Goal: Task Accomplishment & Management: Use online tool/utility

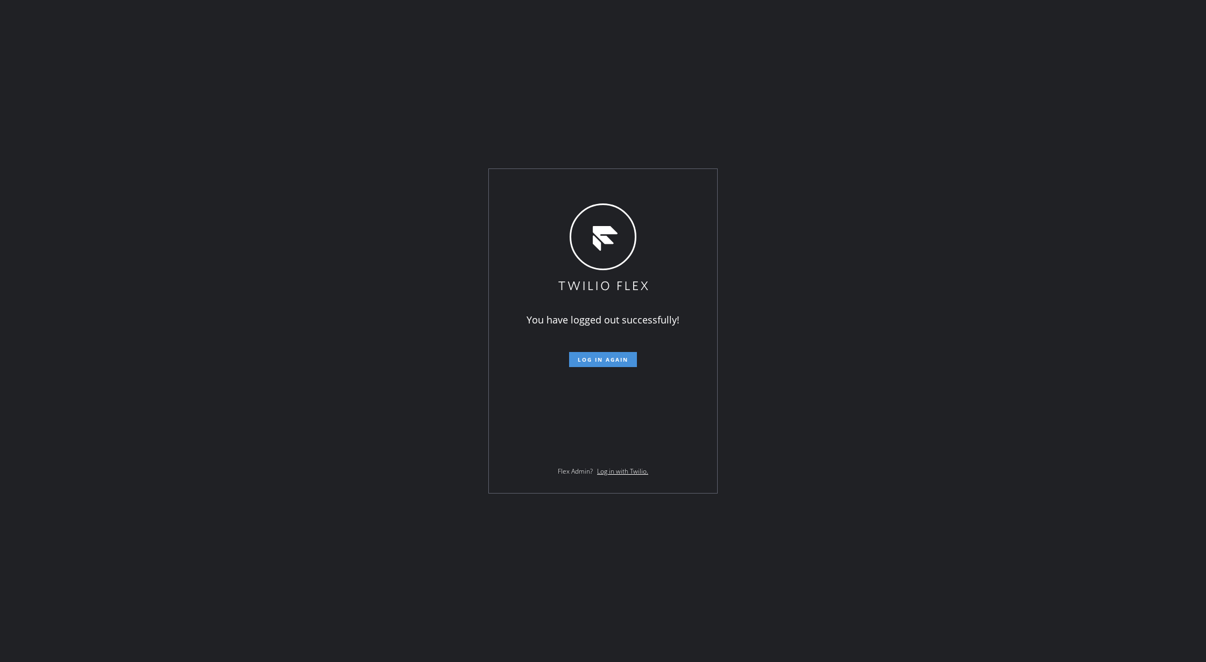
click at [582, 353] on button "Log in again" at bounding box center [603, 359] width 68 height 15
click at [587, 359] on span "Log in again" at bounding box center [603, 360] width 51 height 8
click at [593, 359] on span "Log in again" at bounding box center [603, 360] width 51 height 8
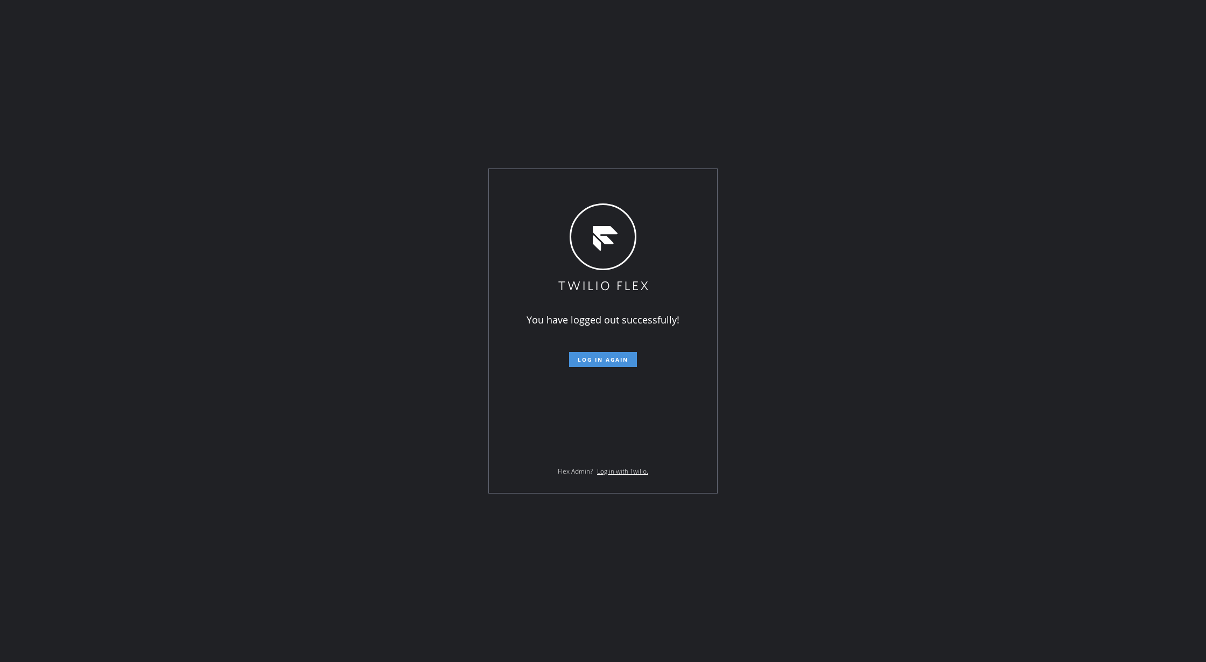
click at [593, 359] on span "Log in again" at bounding box center [603, 360] width 51 height 8
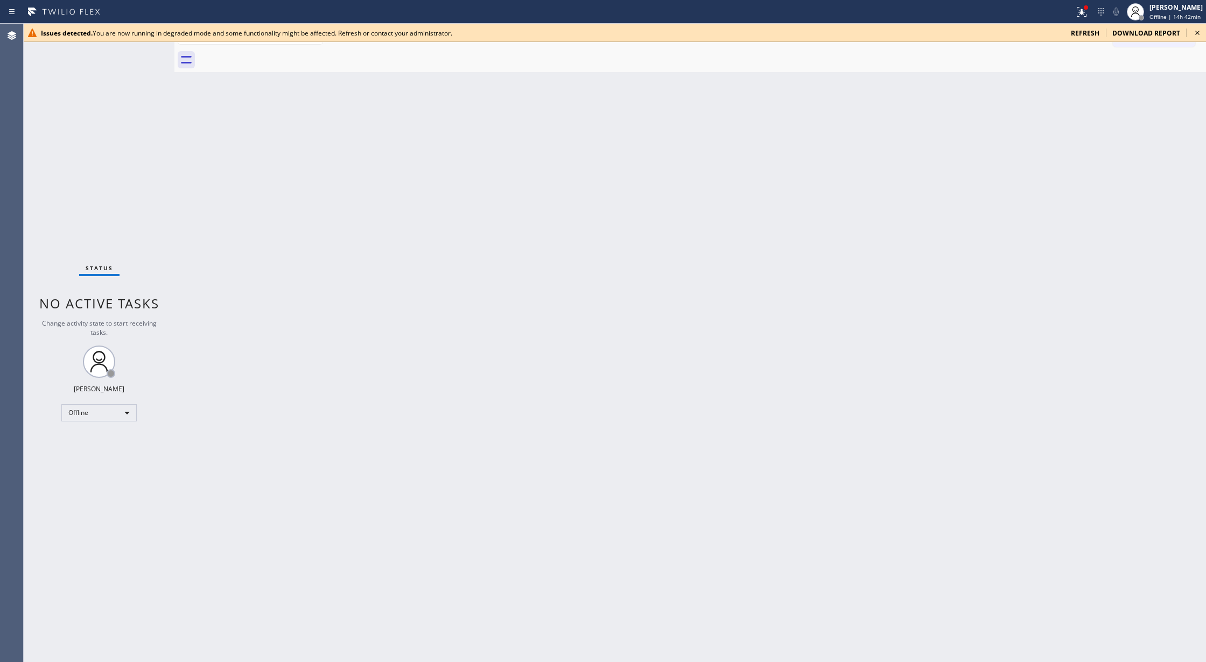
click at [1086, 33] on span "refresh" at bounding box center [1085, 33] width 29 height 9
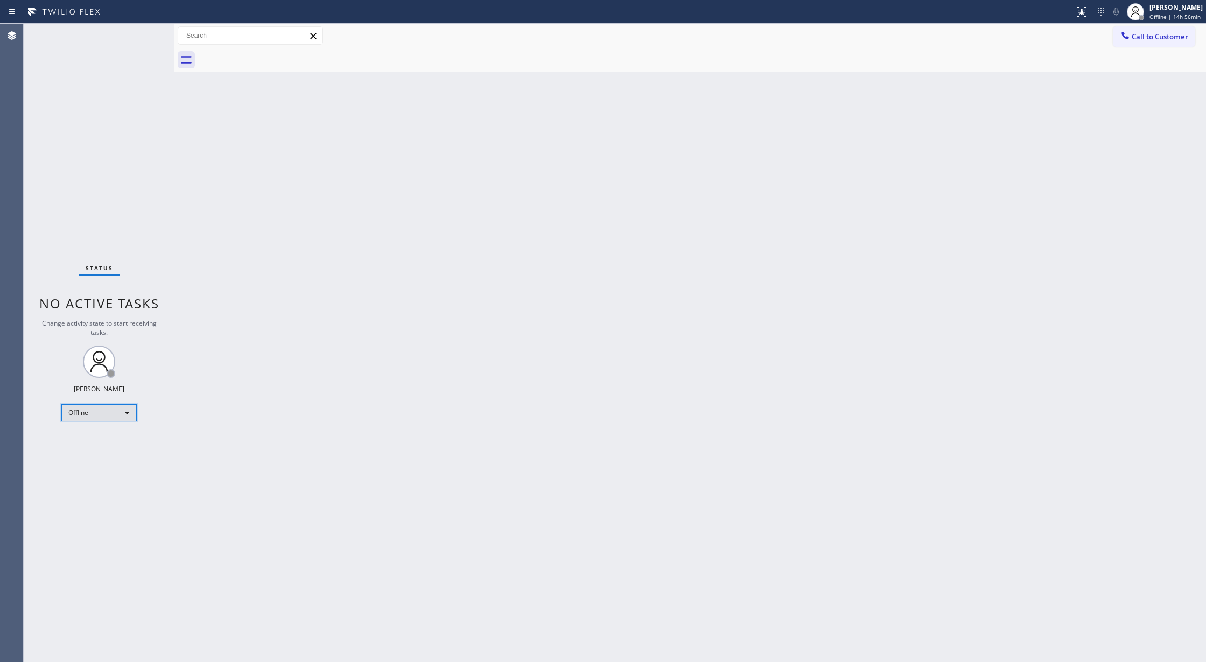
click at [104, 409] on div "Offline" at bounding box center [98, 412] width 75 height 17
click at [103, 442] on li "Available" at bounding box center [98, 441] width 73 height 13
click at [147, 34] on div "Status No active tasks You are ready to start receiving tasks. Lilibeth Pueyo A…" at bounding box center [99, 343] width 151 height 639
click at [143, 34] on div "Status No active tasks You are ready to start receiving tasks. Lilibeth Pueyo A…" at bounding box center [99, 343] width 151 height 639
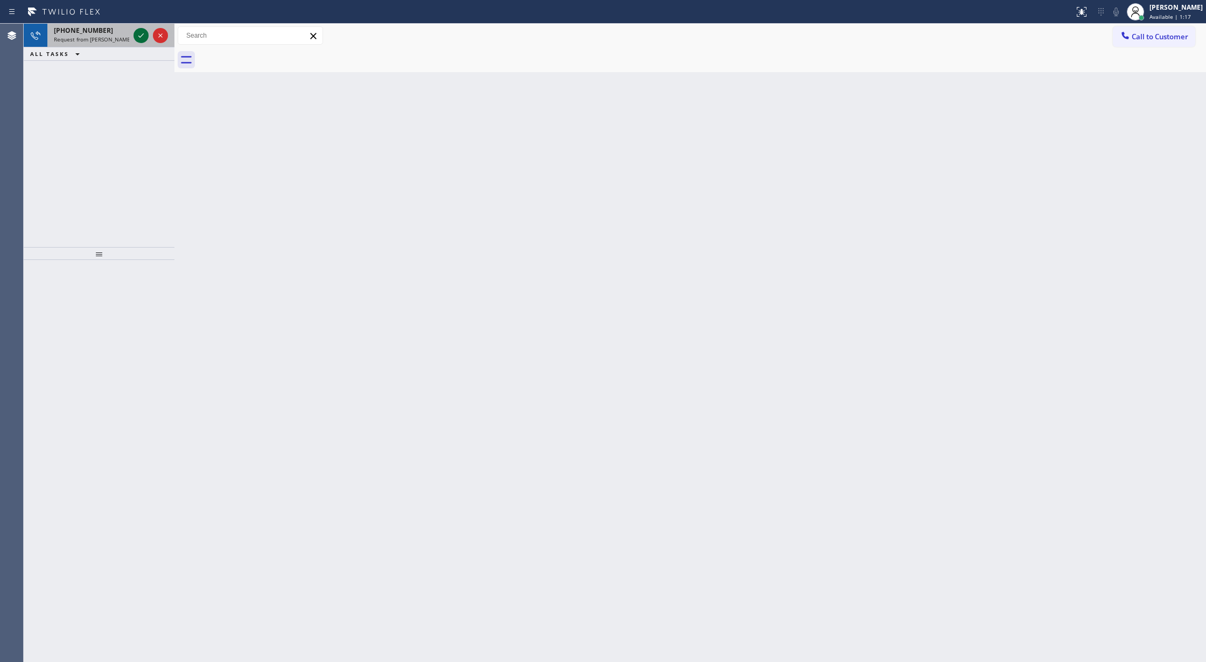
click at [140, 39] on icon at bounding box center [141, 35] width 13 height 13
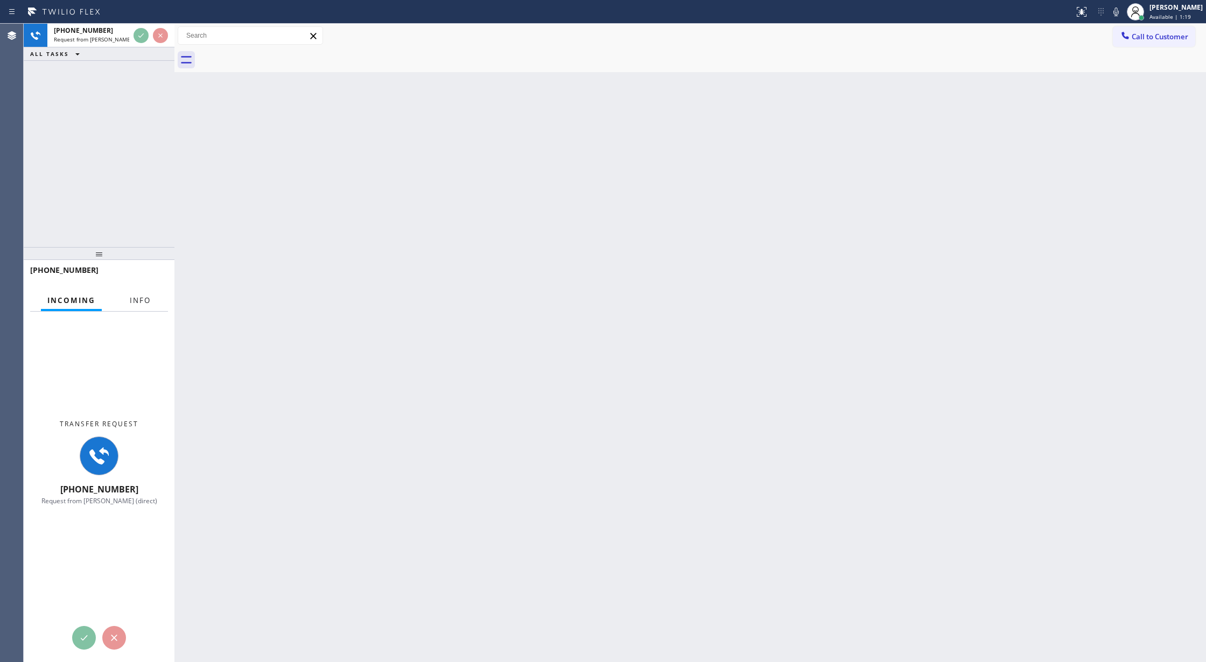
click at [138, 306] on button "Info" at bounding box center [140, 300] width 34 height 21
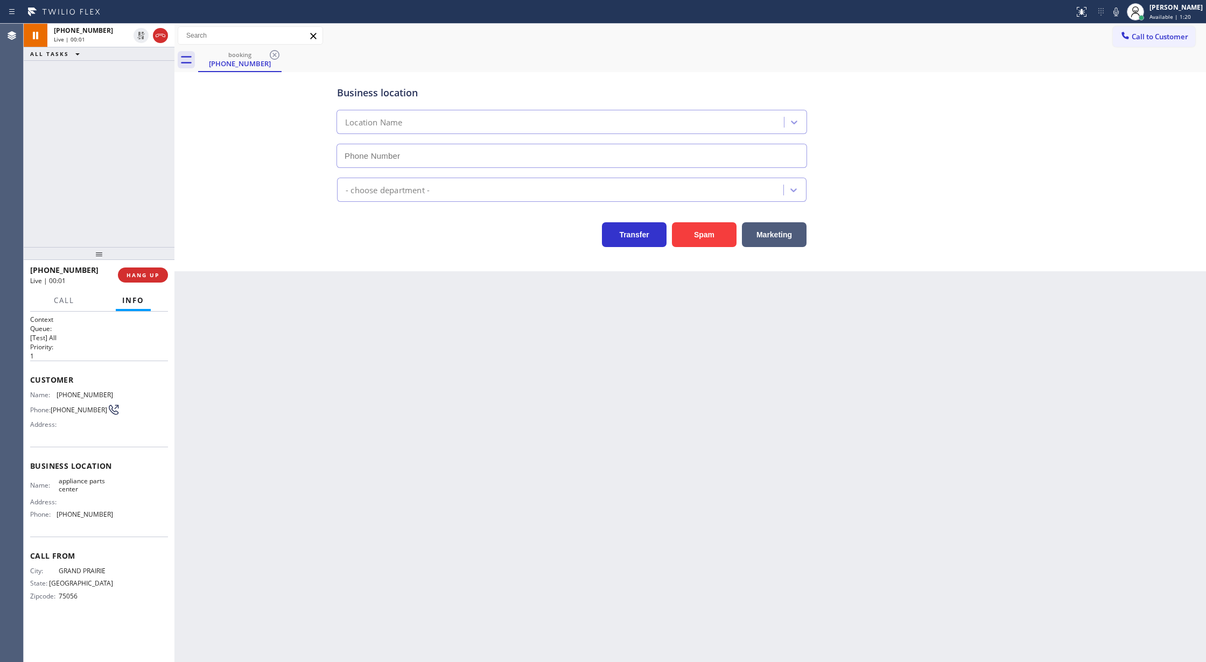
type input "(817) 482-5346"
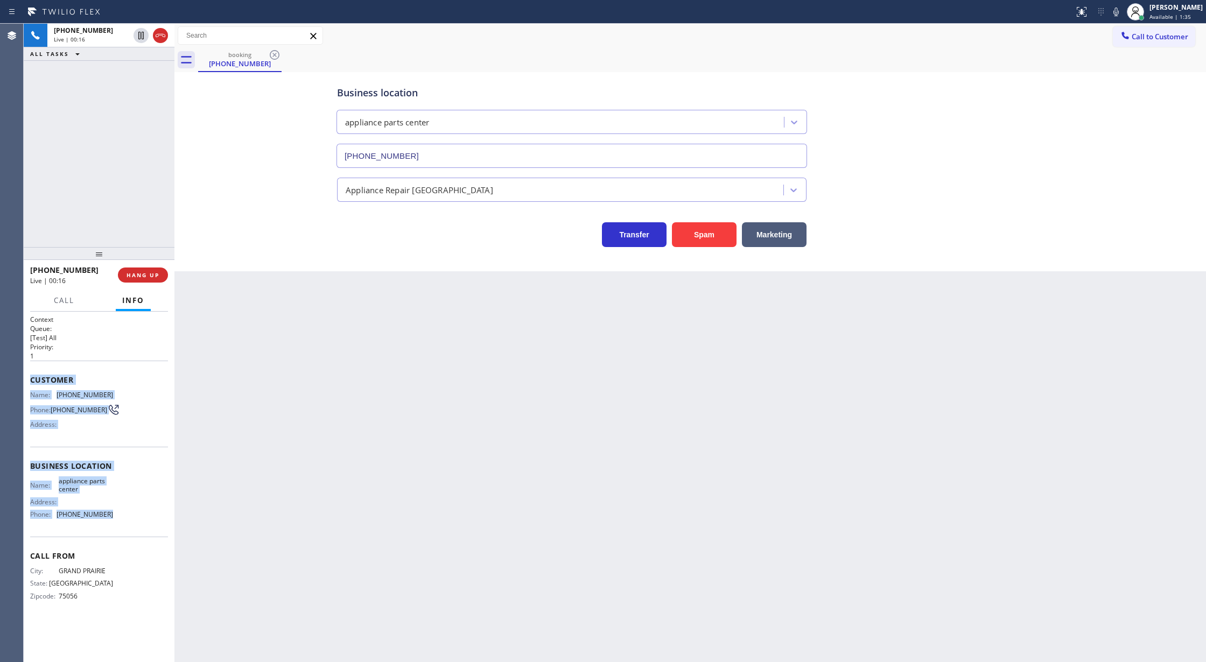
copy div "Customer Name: (214) 862-1569 Phone: (214) 862-1569 Address: Business location …"
drag, startPoint x: 39, startPoint y: 386, endPoint x: 128, endPoint y: 512, distance: 154.5
click at [128, 512] on div "Context Queue: [Test] All Priority: 1 Customer Name: (214) 862-1569 Phone: (214…" at bounding box center [99, 487] width 151 height 351
click at [1122, 13] on icon at bounding box center [1116, 11] width 13 height 13
click at [1122, 9] on icon at bounding box center [1116, 11] width 13 height 13
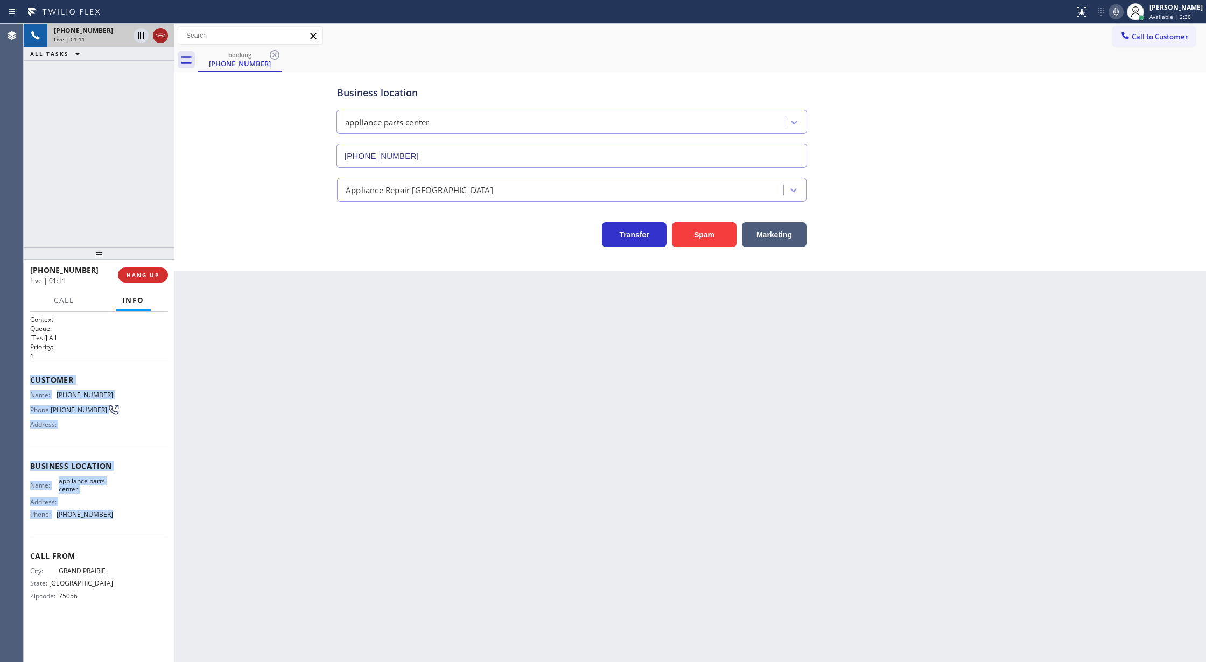
click at [162, 34] on icon at bounding box center [160, 35] width 13 height 13
click at [138, 276] on span "COMPLETE" at bounding box center [140, 275] width 37 height 8
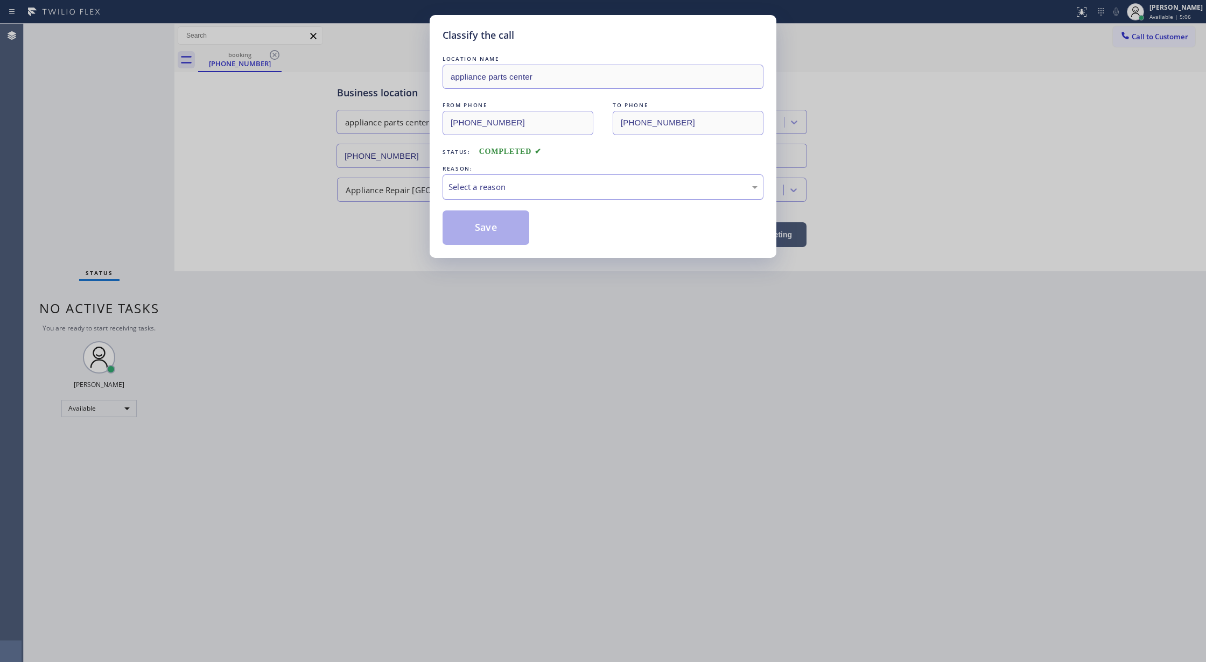
click at [485, 193] on div "Select a reason" at bounding box center [603, 187] width 309 height 12
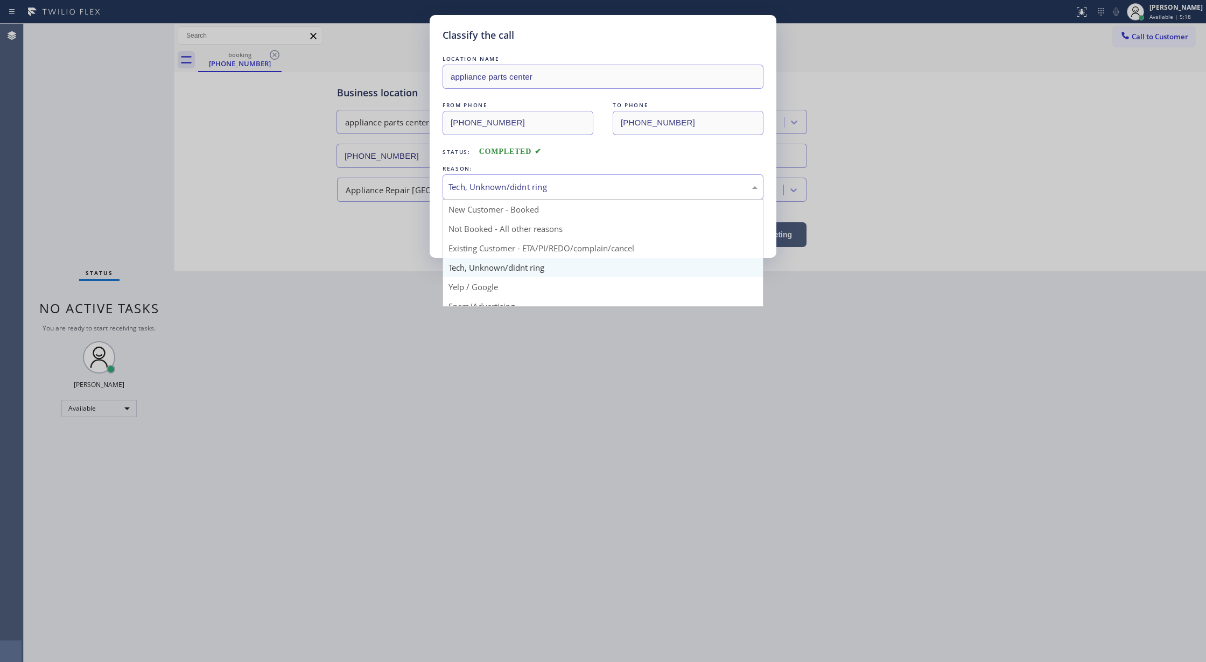
click at [505, 193] on div "Tech, Unknown/didnt ring" at bounding box center [603, 187] width 309 height 12
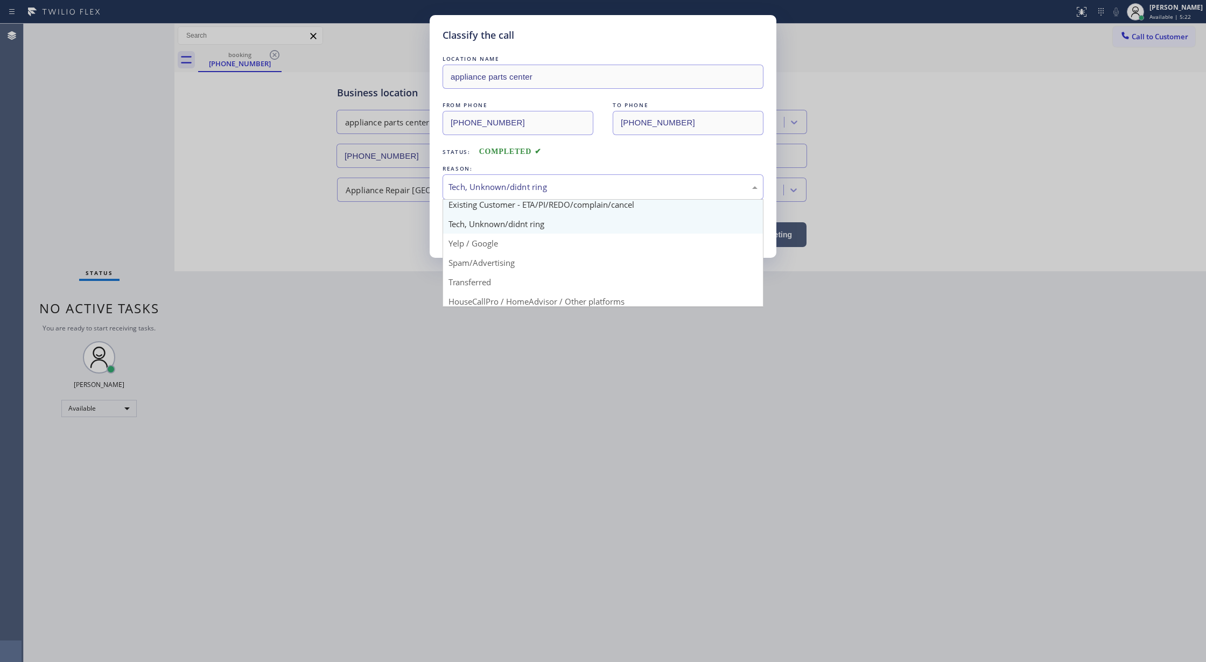
scroll to position [68, 0]
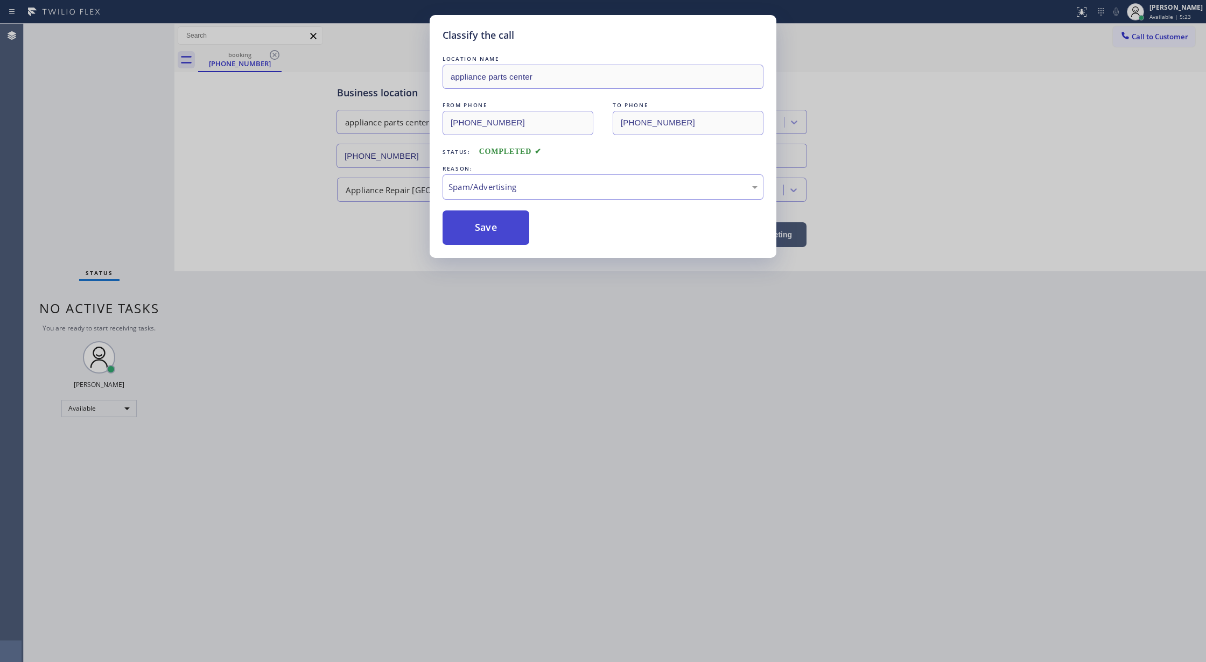
click at [485, 225] on button "Save" at bounding box center [486, 228] width 87 height 34
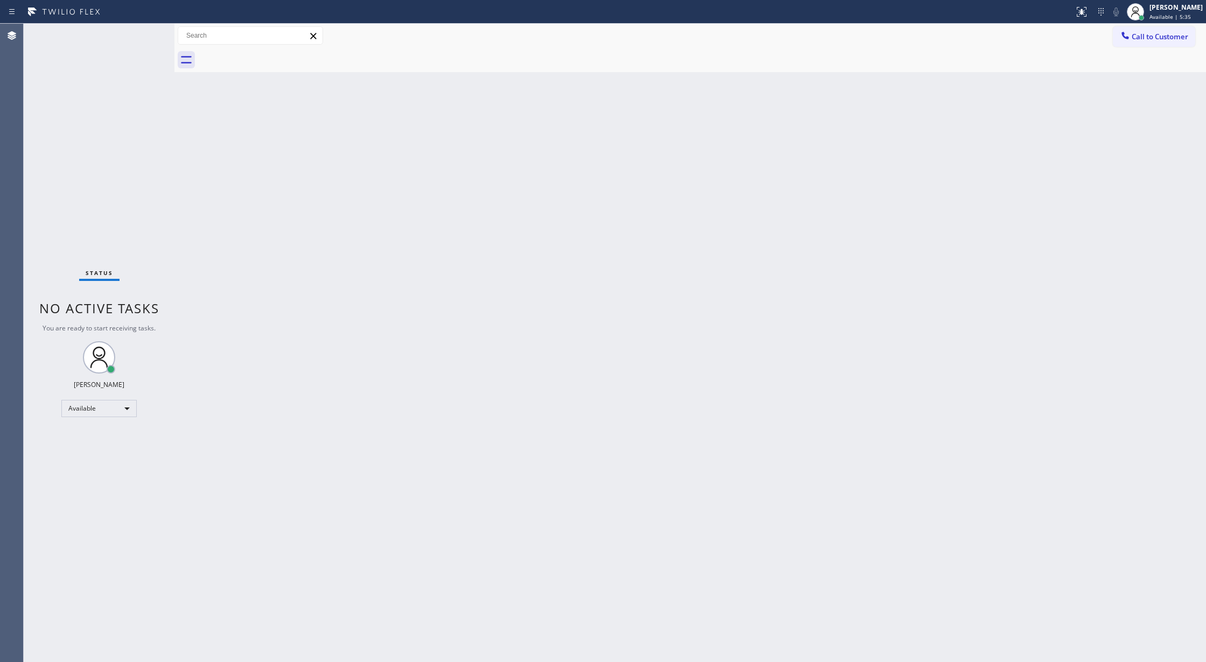
click at [139, 29] on div "Status No active tasks You are ready to start receiving tasks. Lilibeth Pueyo A…" at bounding box center [99, 343] width 151 height 639
click at [147, 35] on div "Status No active tasks You are ready to start receiving tasks. Lilibeth Pueyo A…" at bounding box center [99, 343] width 151 height 639
click at [147, 37] on div "Status No active tasks You are ready to start receiving tasks. Lilibeth Pueyo A…" at bounding box center [99, 343] width 151 height 639
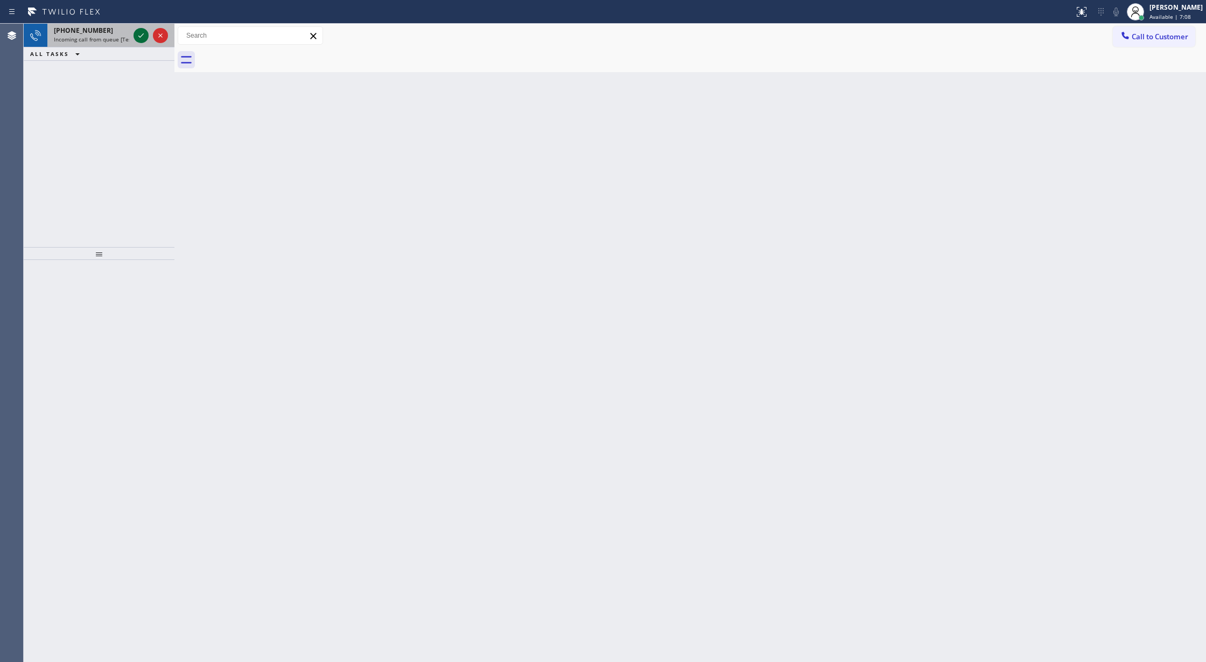
click at [140, 34] on icon at bounding box center [141, 35] width 13 height 13
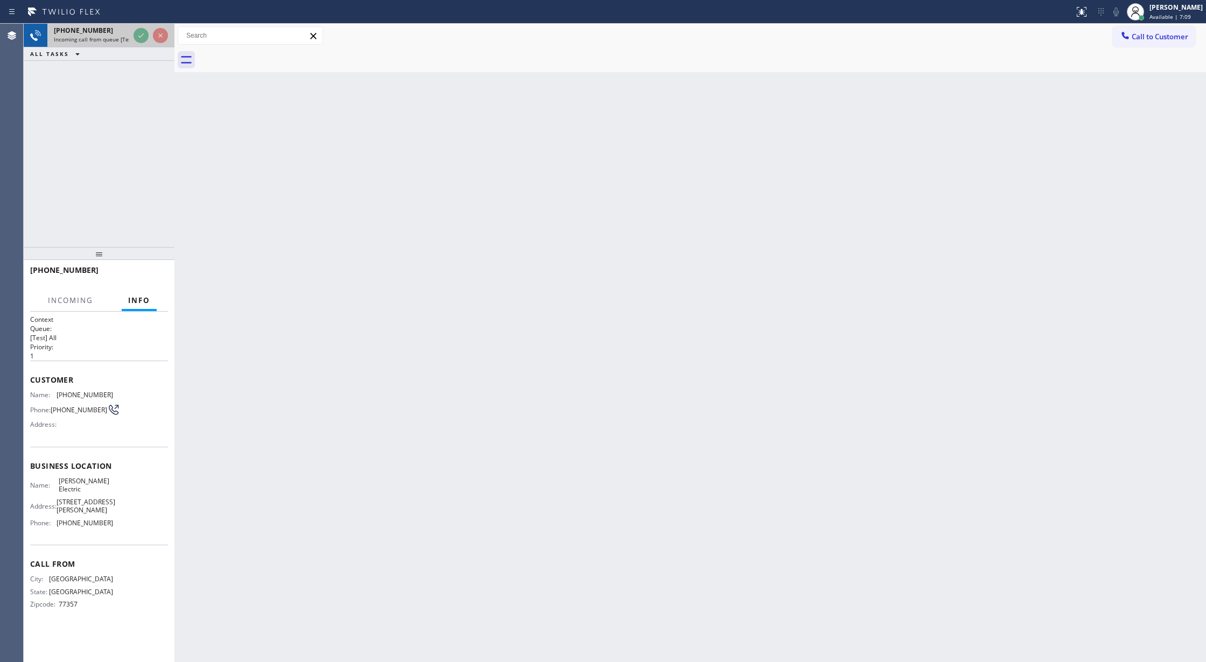
click at [132, 36] on div at bounding box center [150, 36] width 39 height 24
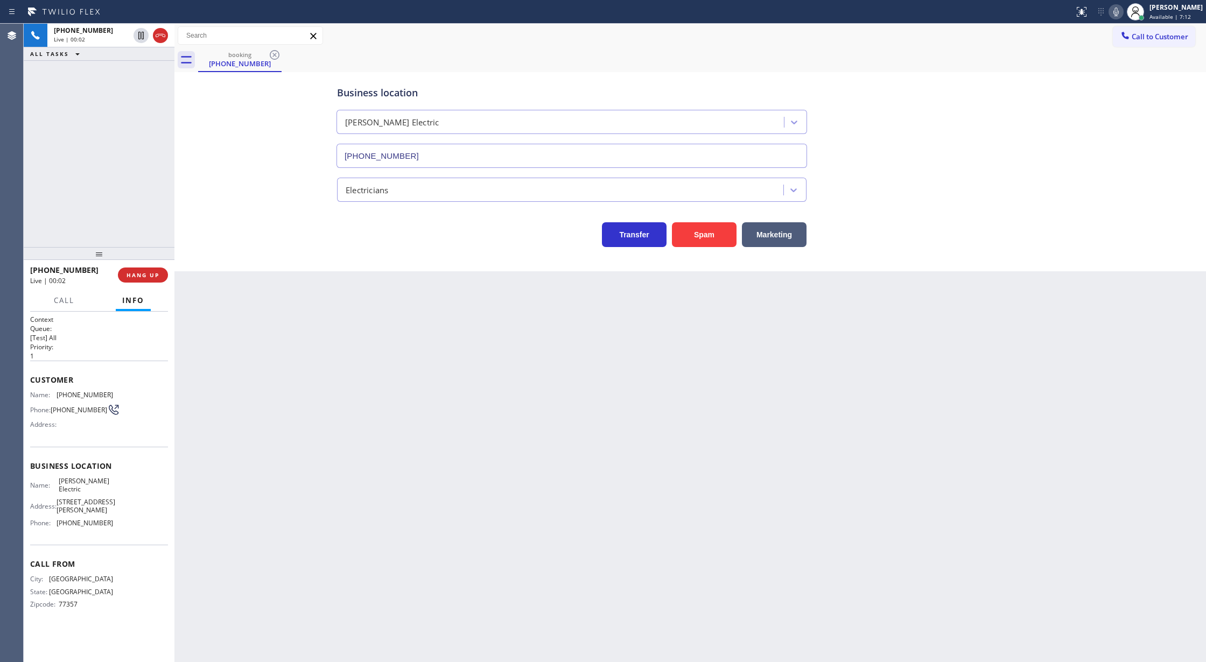
type input "(346) 486-4410"
click at [694, 235] on button "Spam" at bounding box center [704, 234] width 65 height 25
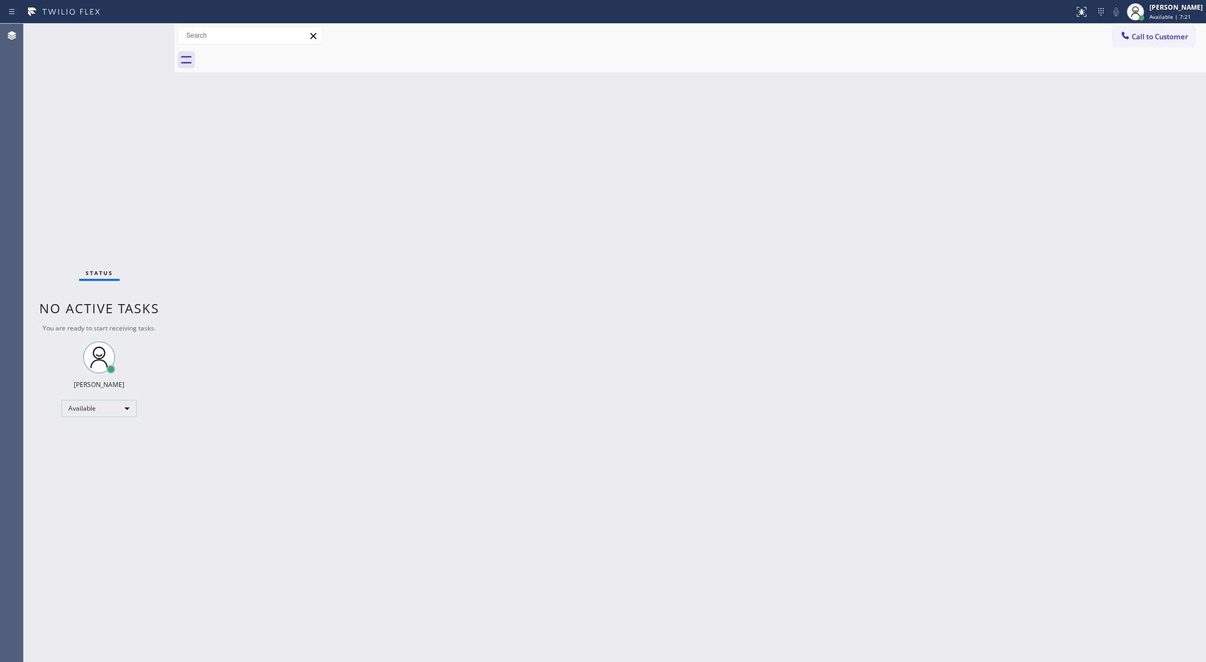
click at [145, 31] on div "Status No active tasks You are ready to start receiving tasks. Lilibeth Pueyo A…" at bounding box center [99, 343] width 151 height 639
click at [142, 34] on div "Status No active tasks You are ready to start receiving tasks. Lilibeth Pueyo A…" at bounding box center [99, 343] width 151 height 639
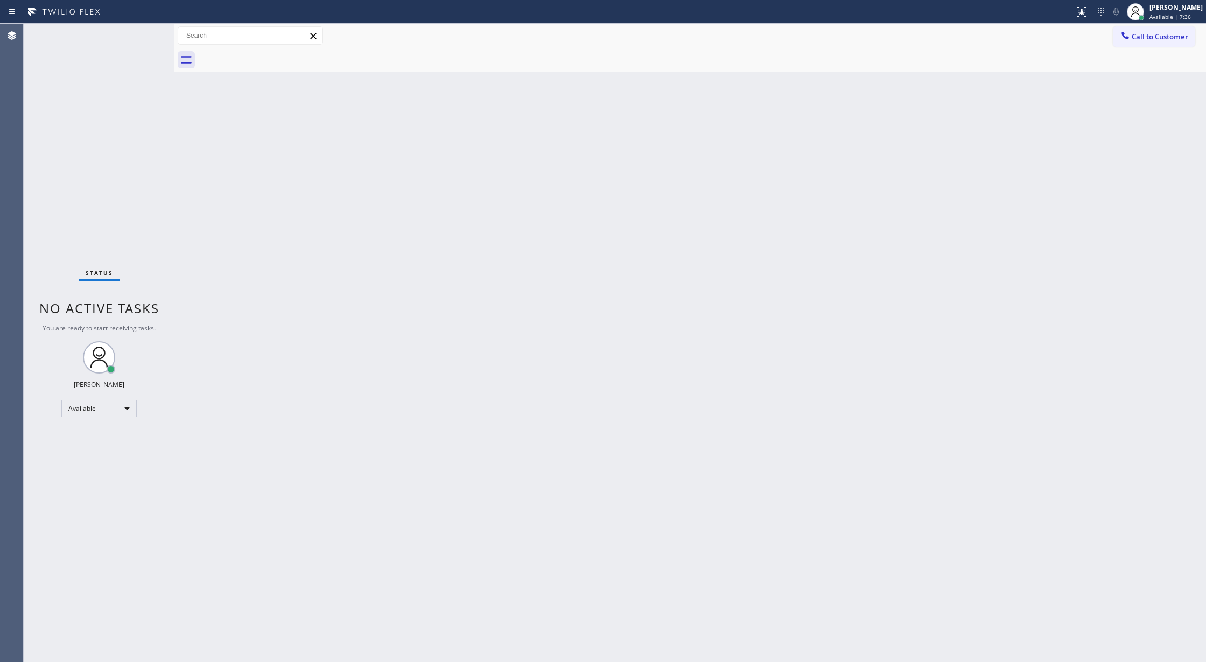
click at [143, 29] on div "Status No active tasks You are ready to start receiving tasks. Lilibeth Pueyo A…" at bounding box center [99, 343] width 151 height 639
click at [145, 30] on div "Status No active tasks You are ready to start receiving tasks. Lilibeth Pueyo A…" at bounding box center [99, 343] width 151 height 639
click at [145, 31] on div "Status No active tasks You are ready to start receiving tasks. Lilibeth Pueyo A…" at bounding box center [99, 343] width 151 height 639
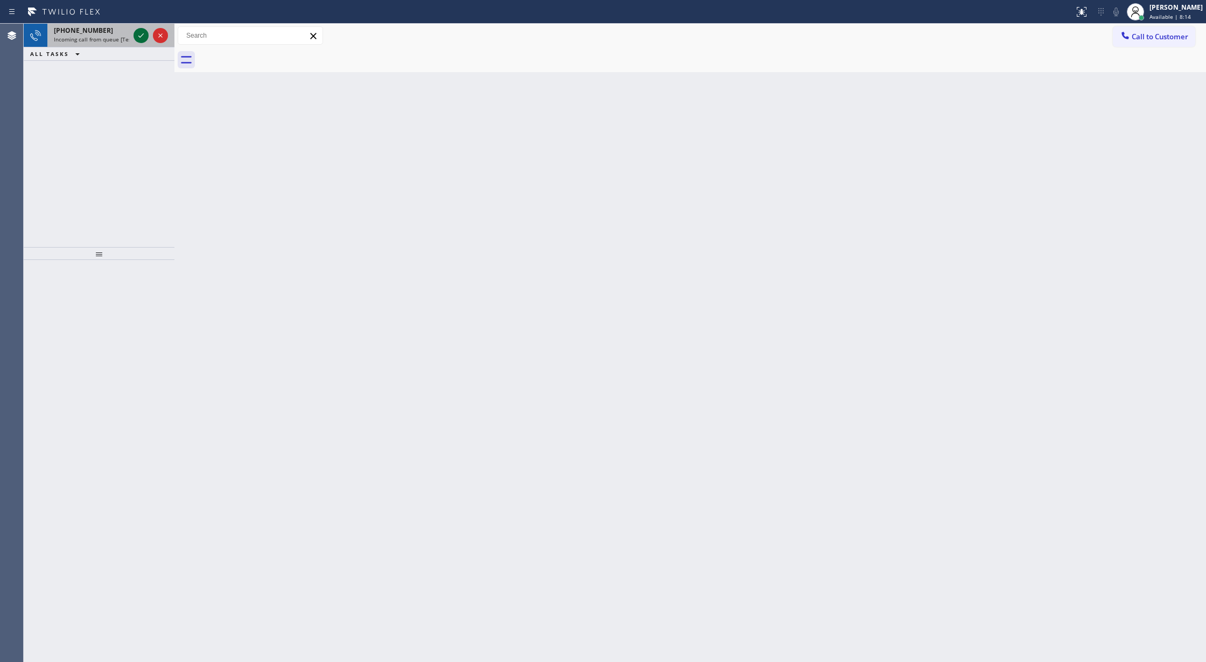
click at [139, 32] on icon at bounding box center [141, 35] width 13 height 13
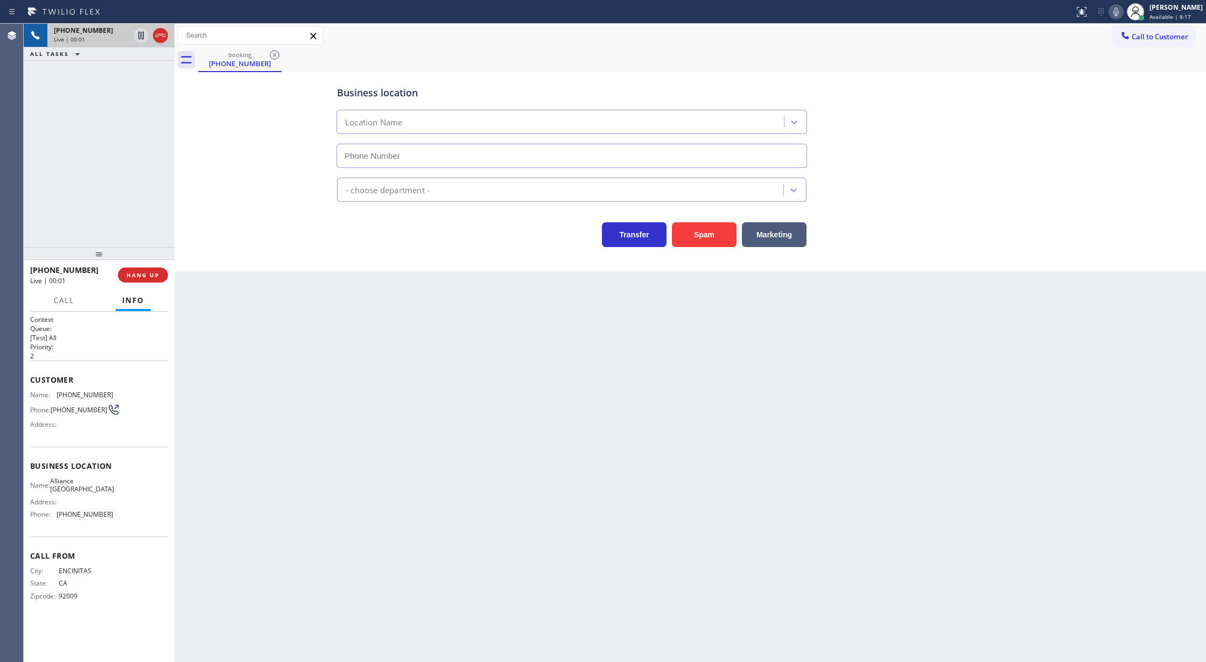
type input "(760) 452-3787"
click at [705, 231] on button "Spam" at bounding box center [704, 234] width 65 height 25
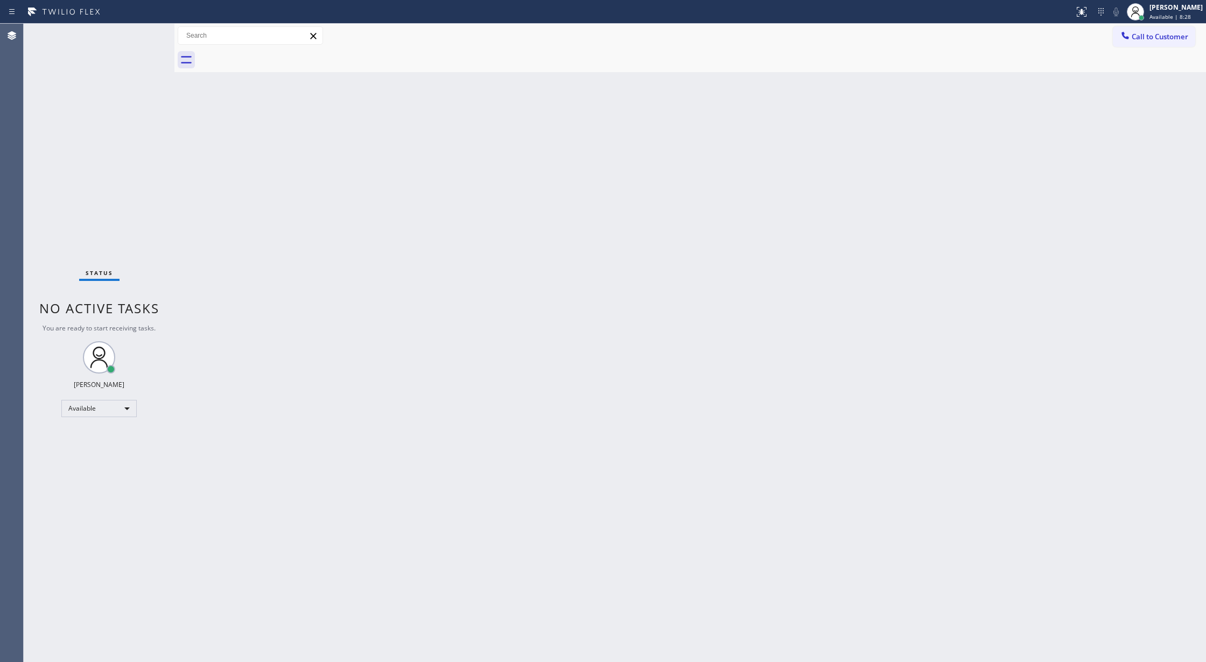
click at [145, 34] on div "Status No active tasks You are ready to start receiving tasks. Lilibeth Pueyo A…" at bounding box center [99, 343] width 151 height 639
click at [143, 30] on div "Status No active tasks You are ready to start receiving tasks. Lilibeth Pueyo A…" at bounding box center [99, 343] width 151 height 639
click at [149, 30] on div "Status No active tasks You are ready to start receiving tasks. Lilibeth Pueyo A…" at bounding box center [99, 343] width 151 height 639
click at [148, 30] on div "Status No active tasks You are ready to start receiving tasks. Lilibeth Pueyo A…" at bounding box center [99, 343] width 151 height 639
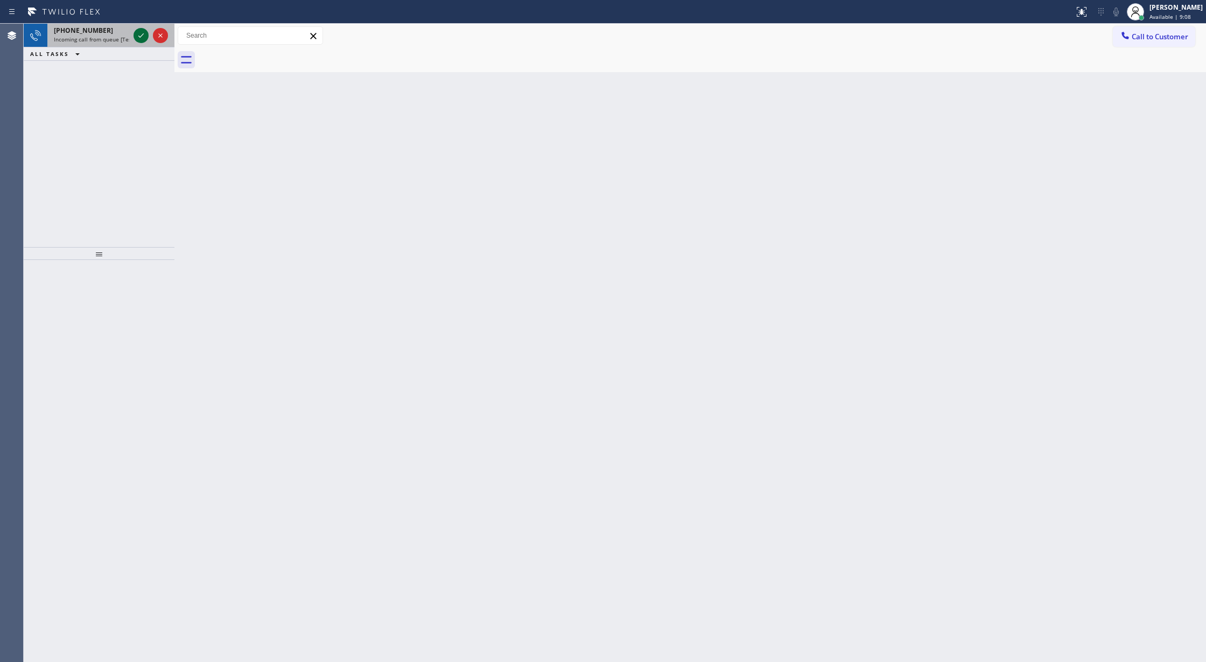
click at [140, 33] on icon at bounding box center [141, 35] width 13 height 13
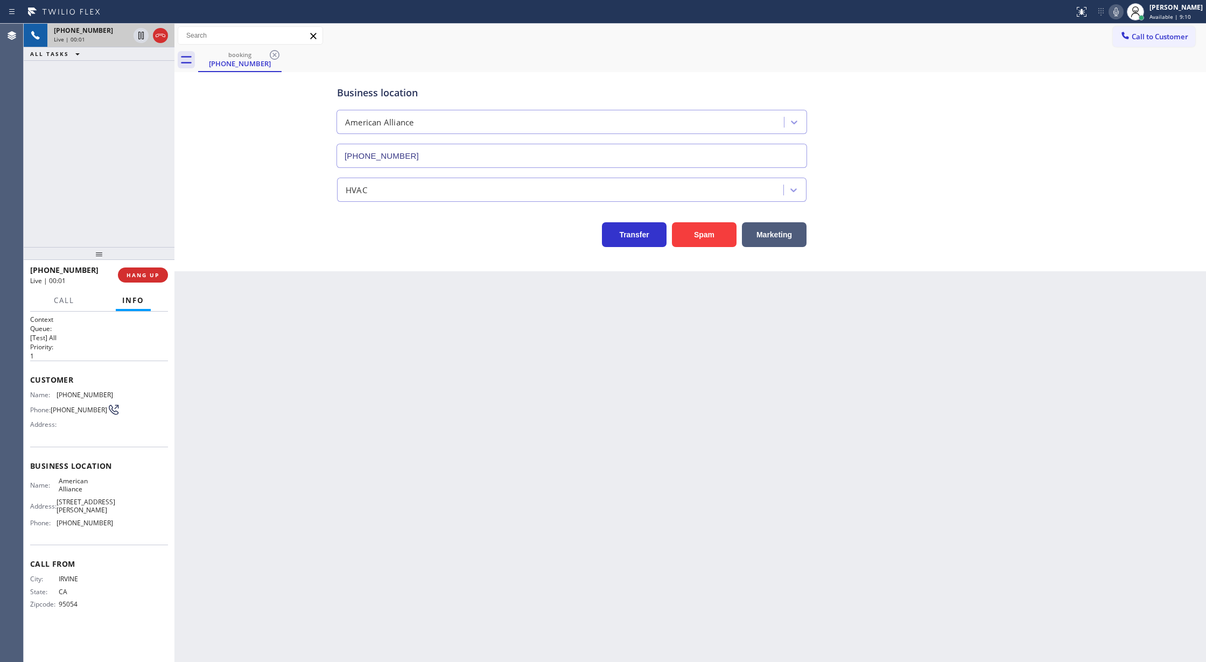
type input "(855) 400-0084"
copy div "Customer Name: (949) 400-6562 Phone: (949) 400-6562 Address: Business location …"
drag, startPoint x: 31, startPoint y: 376, endPoint x: 130, endPoint y: 517, distance: 172.4
click at [130, 517] on div "Context Queue: [Test] All Priority: 1 Customer Name: (949) 400-6562 Phone: (949…" at bounding box center [99, 471] width 138 height 312
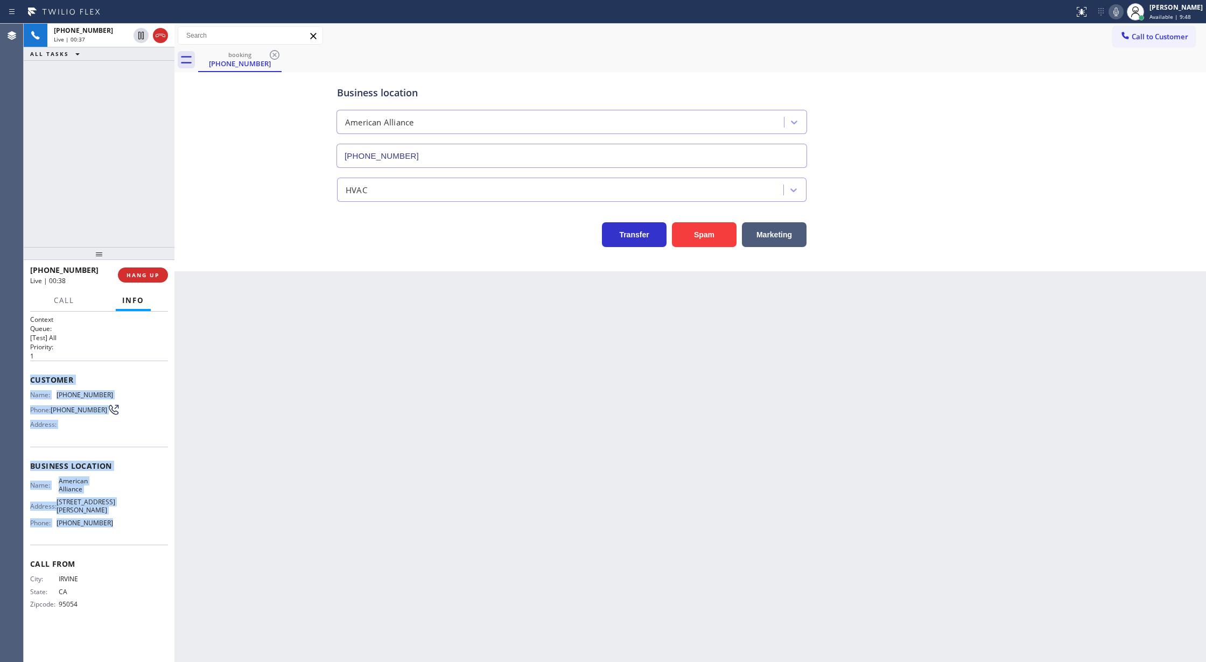
drag, startPoint x: 159, startPoint y: 35, endPoint x: 163, endPoint y: 55, distance: 20.2
click at [159, 35] on icon at bounding box center [161, 35] width 10 height 3
click at [141, 274] on span "COMPLETE" at bounding box center [140, 275] width 37 height 8
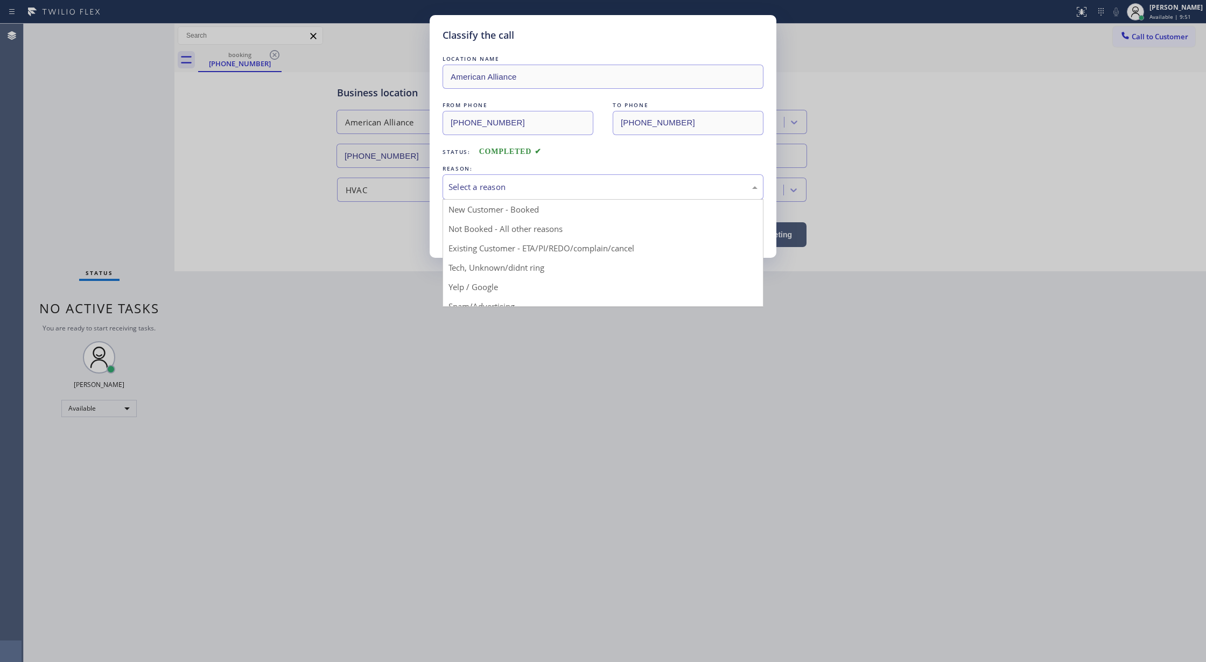
click at [494, 197] on div "Select a reason" at bounding box center [603, 186] width 321 height 25
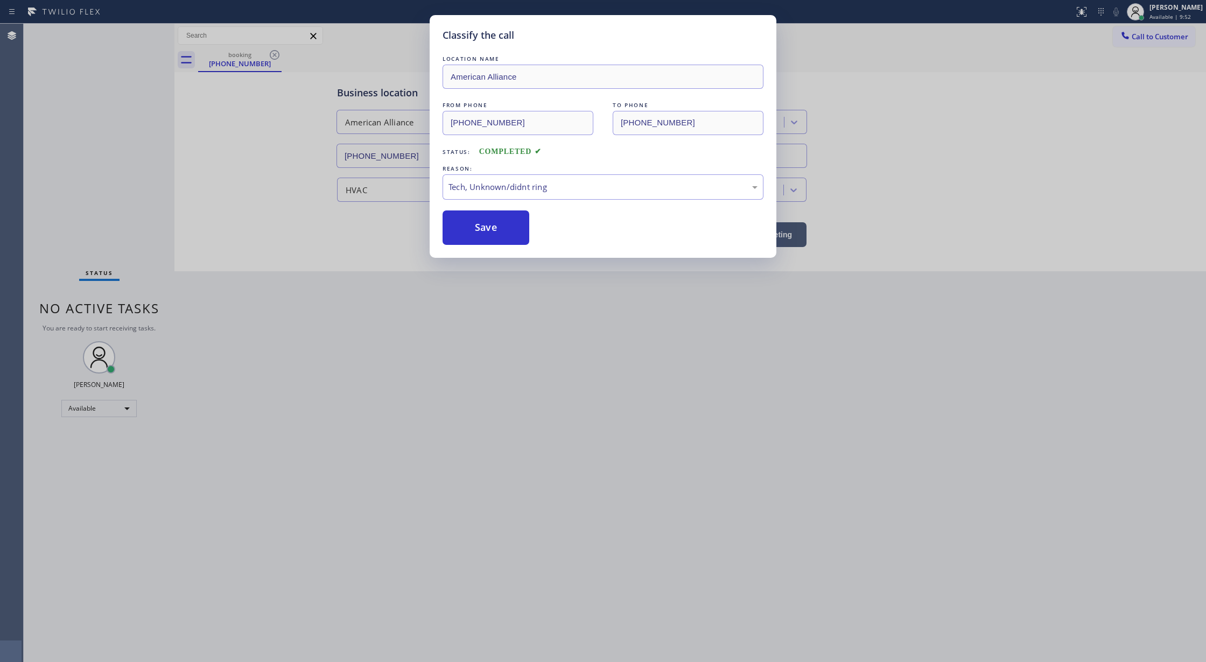
click at [488, 234] on button "Save" at bounding box center [486, 228] width 87 height 34
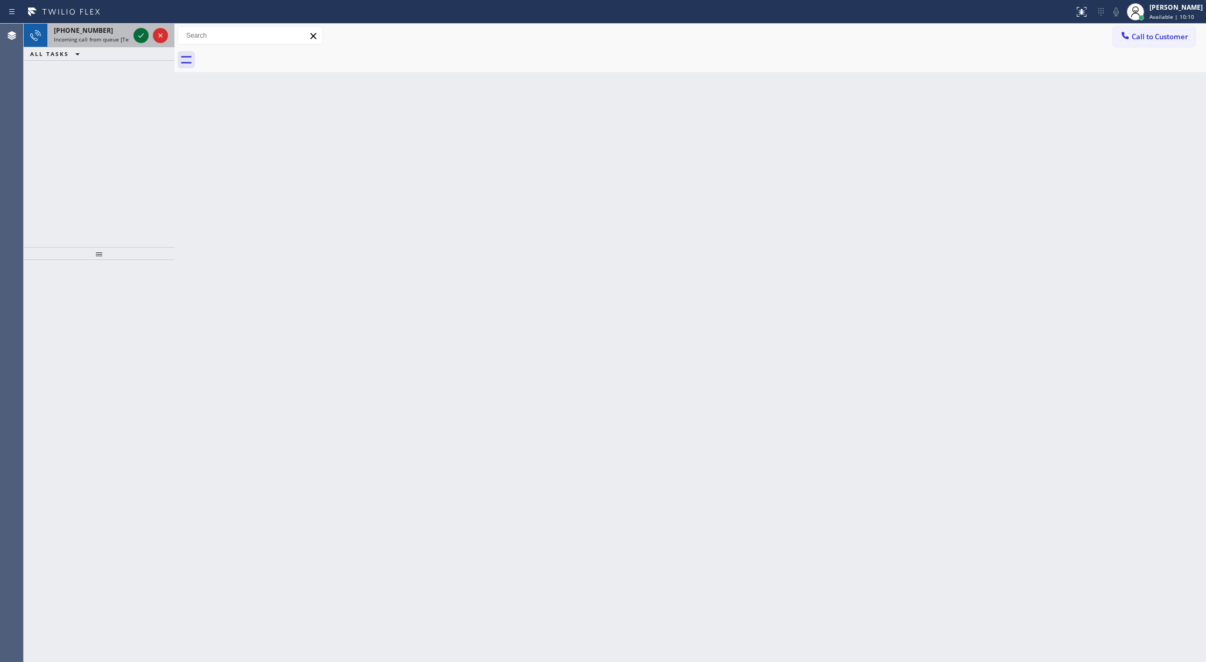
click at [138, 39] on icon at bounding box center [141, 35] width 13 height 13
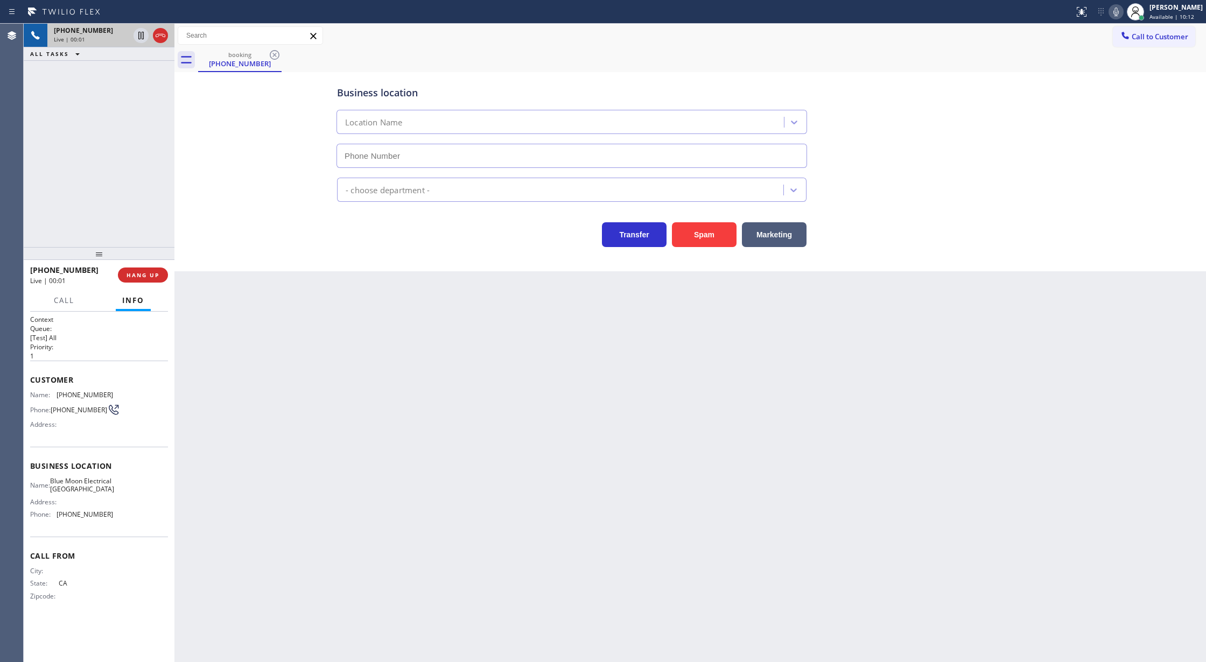
type input "(805) 256-7908"
click at [136, 274] on span "COMPLETE" at bounding box center [140, 275] width 37 height 8
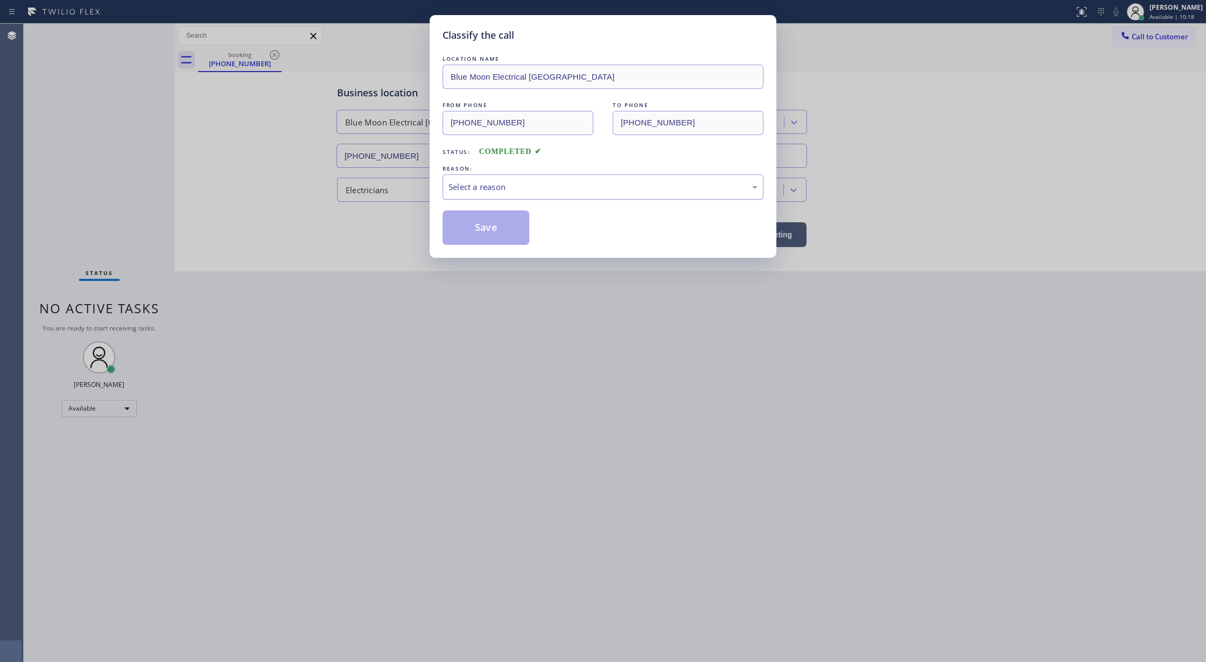
click at [495, 192] on div "Select a reason" at bounding box center [603, 187] width 309 height 12
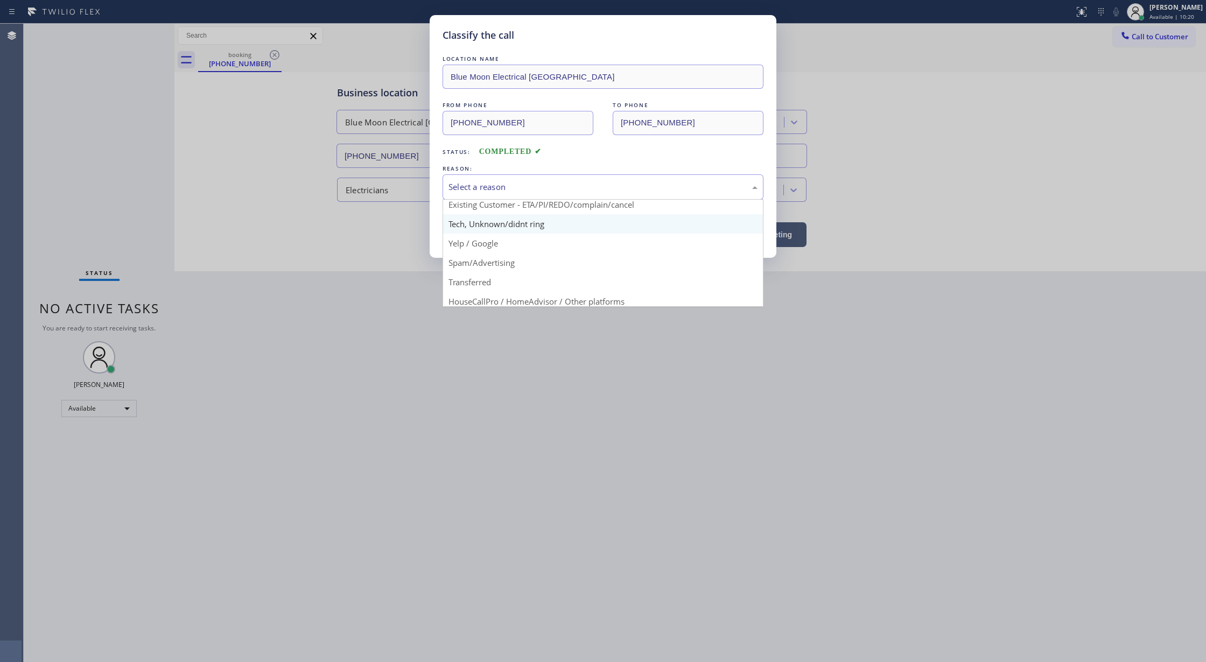
scroll to position [68, 0]
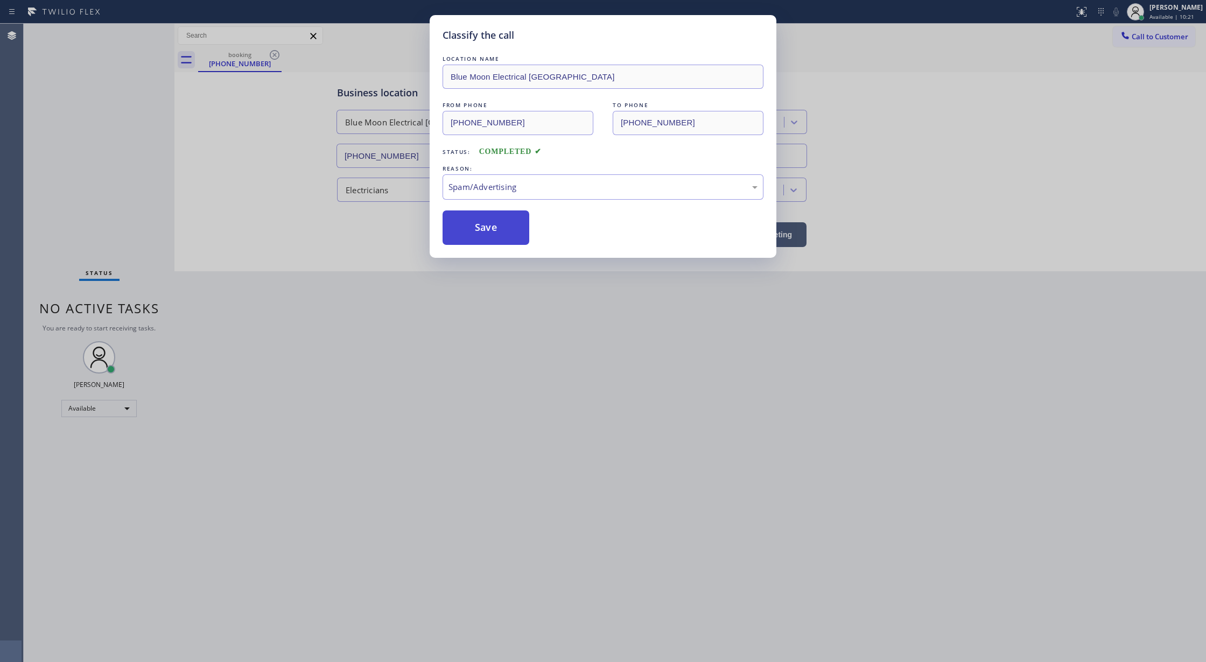
click at [481, 226] on button "Save" at bounding box center [486, 228] width 87 height 34
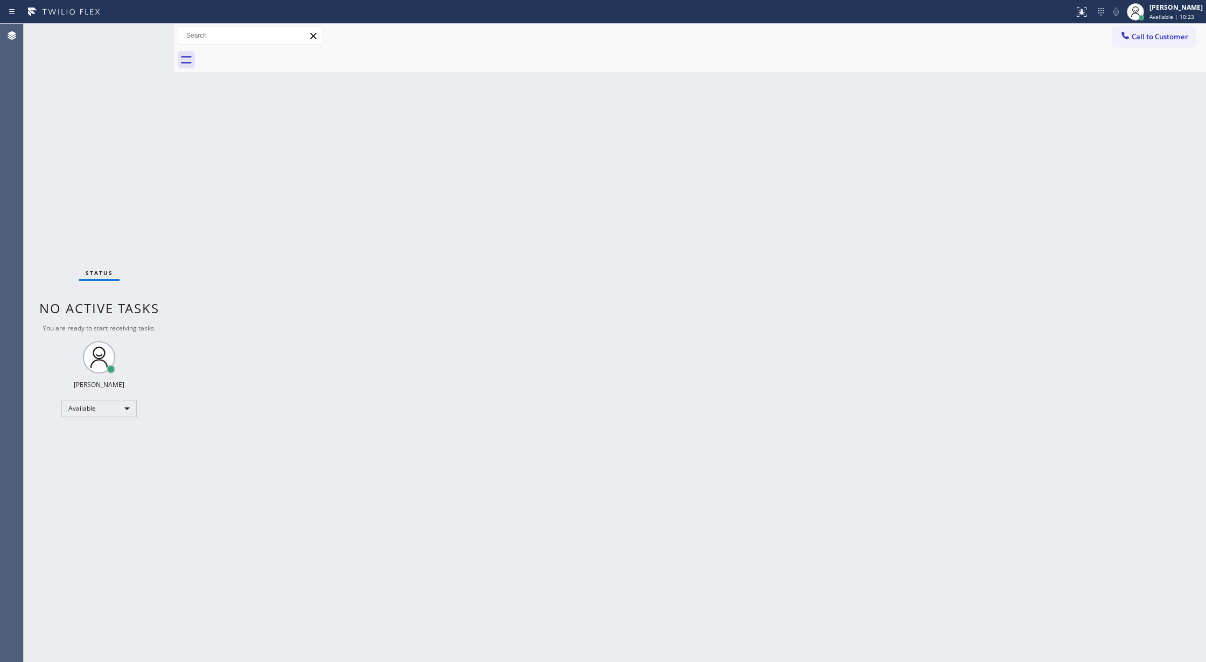
click at [147, 31] on div "Status No active tasks You are ready to start receiving tasks. Lilibeth Pueyo A…" at bounding box center [99, 343] width 151 height 639
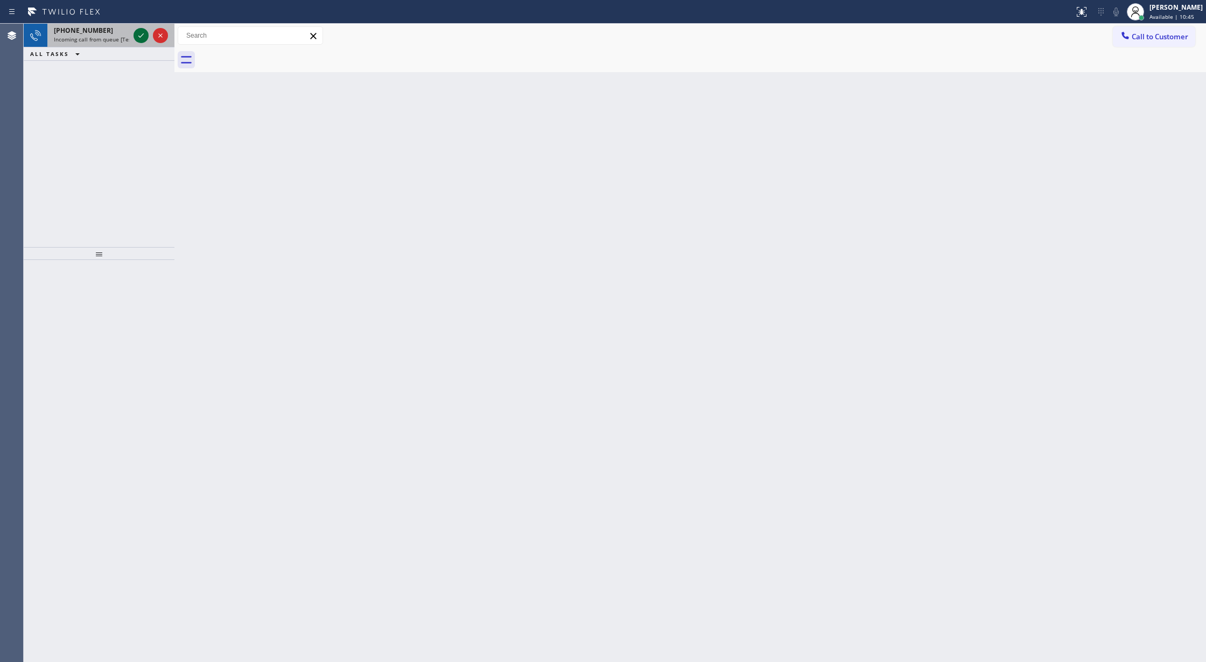
click at [138, 33] on icon at bounding box center [141, 35] width 13 height 13
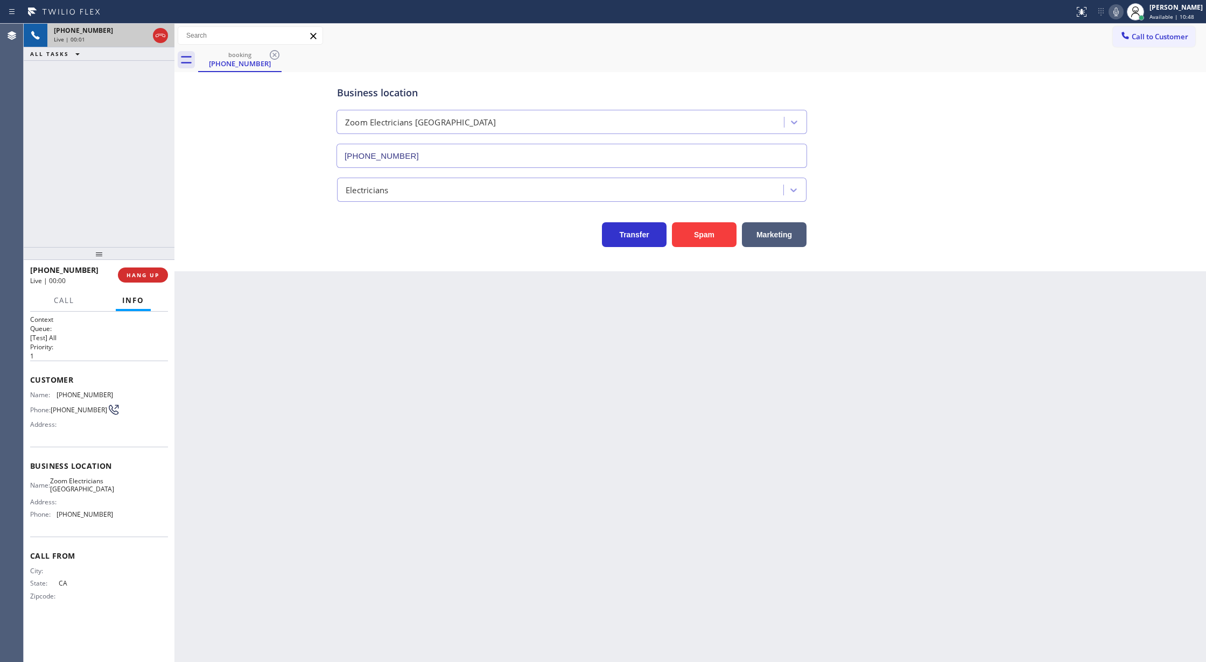
type input "(805) 995-4906"
drag, startPoint x: 30, startPoint y: 382, endPoint x: 144, endPoint y: 520, distance: 179.4
click at [144, 520] on div "Context Queue: [Test] All Priority: 1 Customer Name: (424) 422-5067 Phone: (424…" at bounding box center [99, 466] width 138 height 303
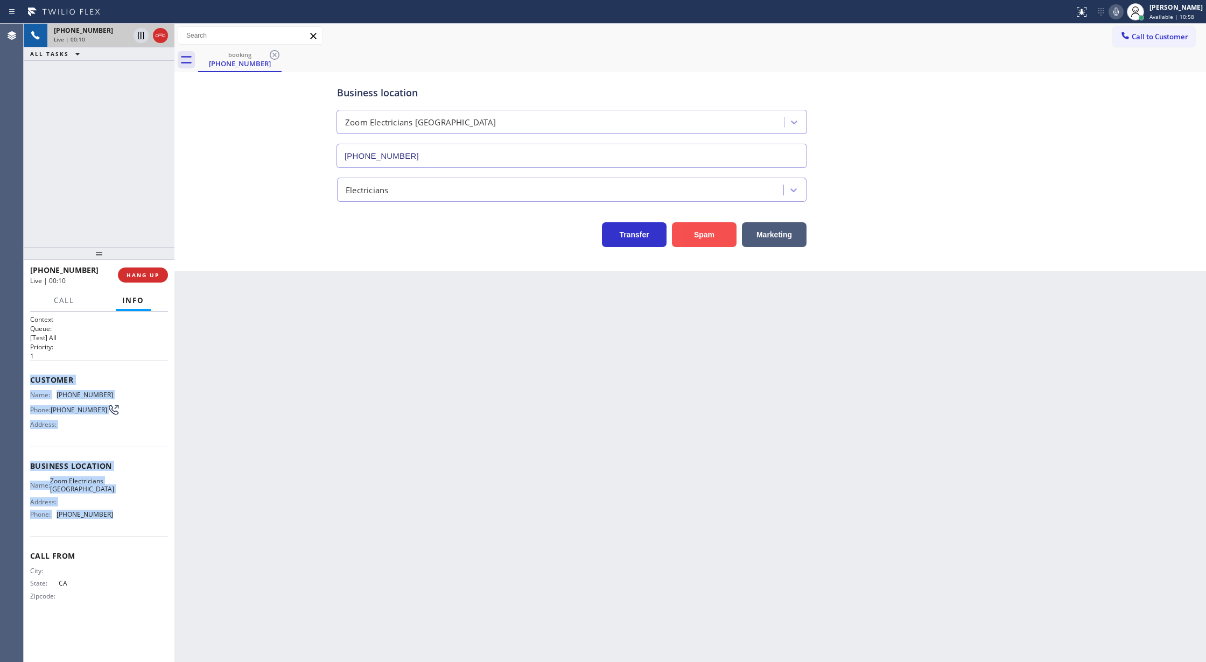
click at [696, 242] on button "Spam" at bounding box center [704, 234] width 65 height 25
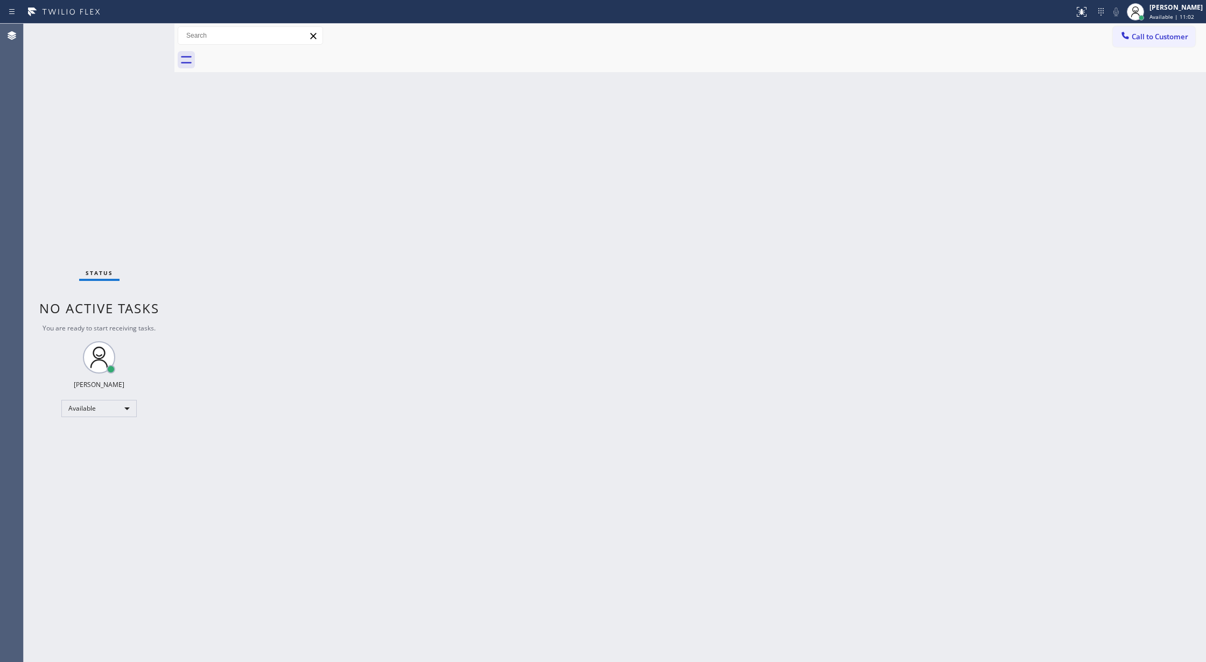
click at [151, 33] on div "Status No active tasks You are ready to start receiving tasks. Lilibeth Pueyo A…" at bounding box center [99, 343] width 151 height 639
click at [150, 35] on div "Status No active tasks You are ready to start receiving tasks. Lilibeth Pueyo A…" at bounding box center [99, 343] width 151 height 639
click at [147, 31] on div "Status No active tasks You are ready to start receiving tasks. Lilibeth Pueyo A…" at bounding box center [99, 343] width 151 height 639
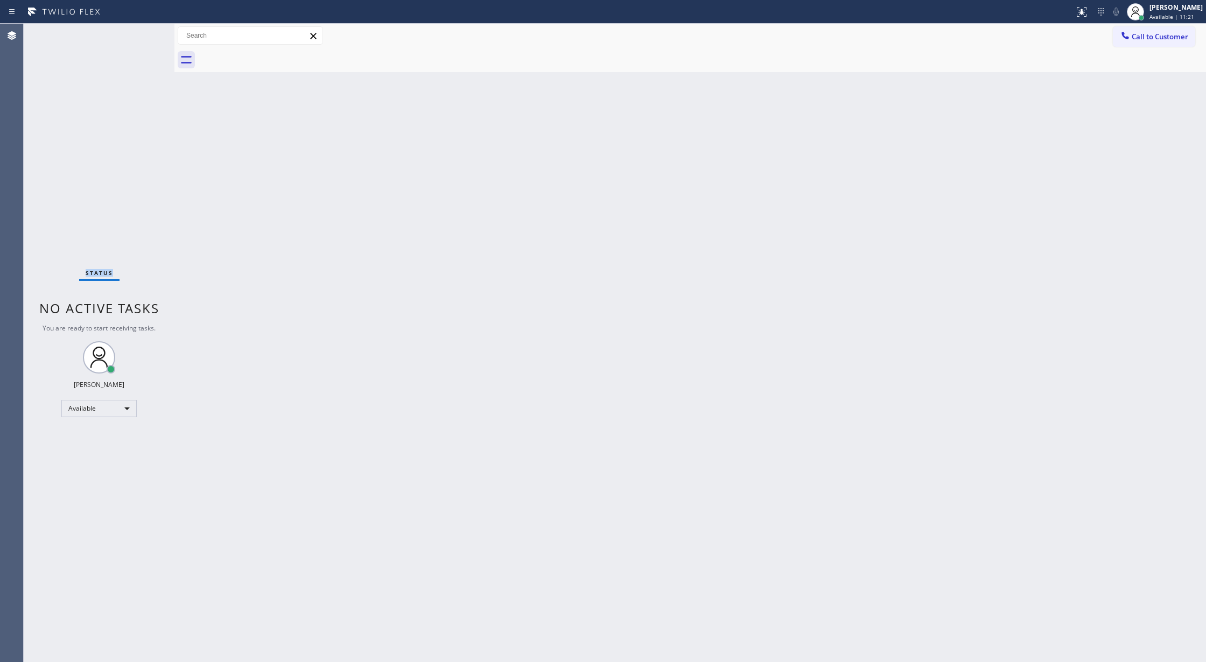
click at [147, 31] on div "Status No active tasks You are ready to start receiving tasks. Lilibeth Pueyo A…" at bounding box center [99, 343] width 151 height 639
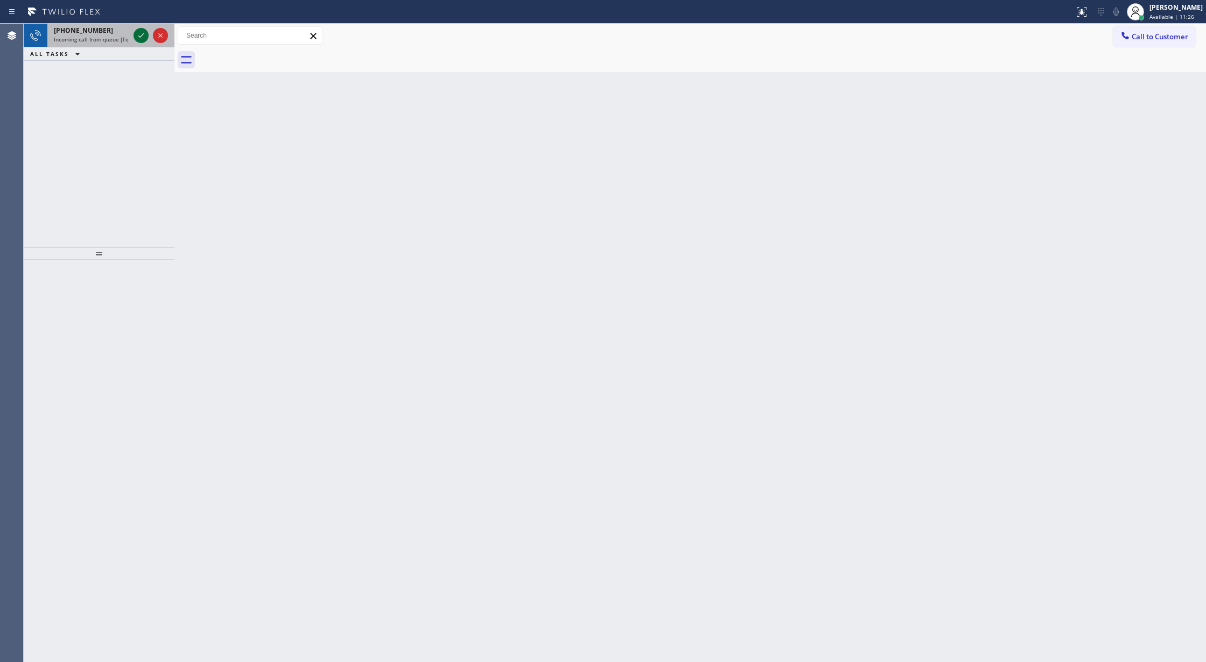
click at [145, 31] on icon at bounding box center [141, 35] width 13 height 13
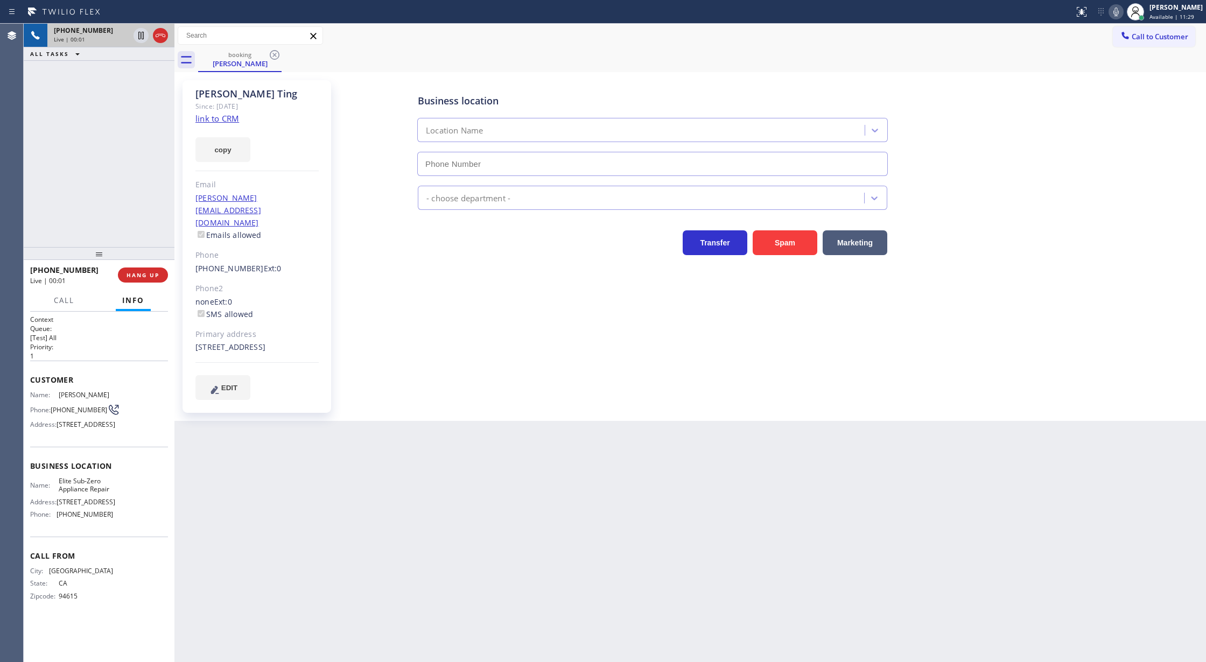
type input "(415) 965-3694"
click at [222, 113] on link "link to CRM" at bounding box center [218, 118] width 44 height 11
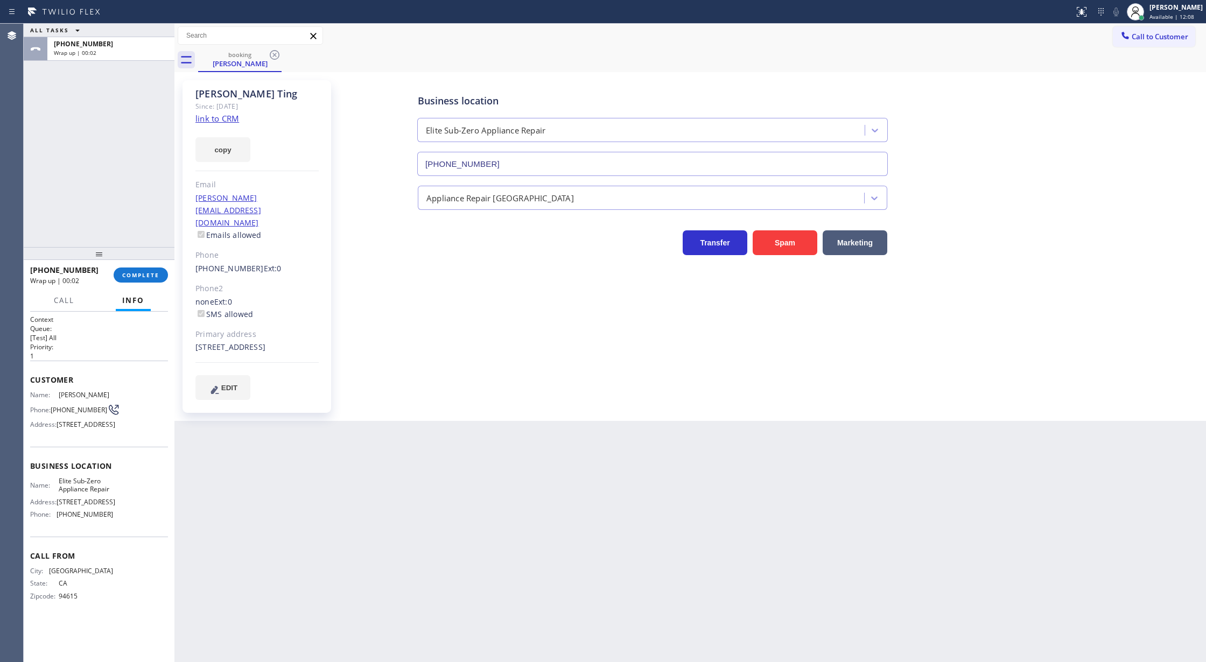
drag, startPoint x: 135, startPoint y: 273, endPoint x: 169, endPoint y: 269, distance: 34.1
click at [134, 272] on span "COMPLETE" at bounding box center [140, 275] width 37 height 8
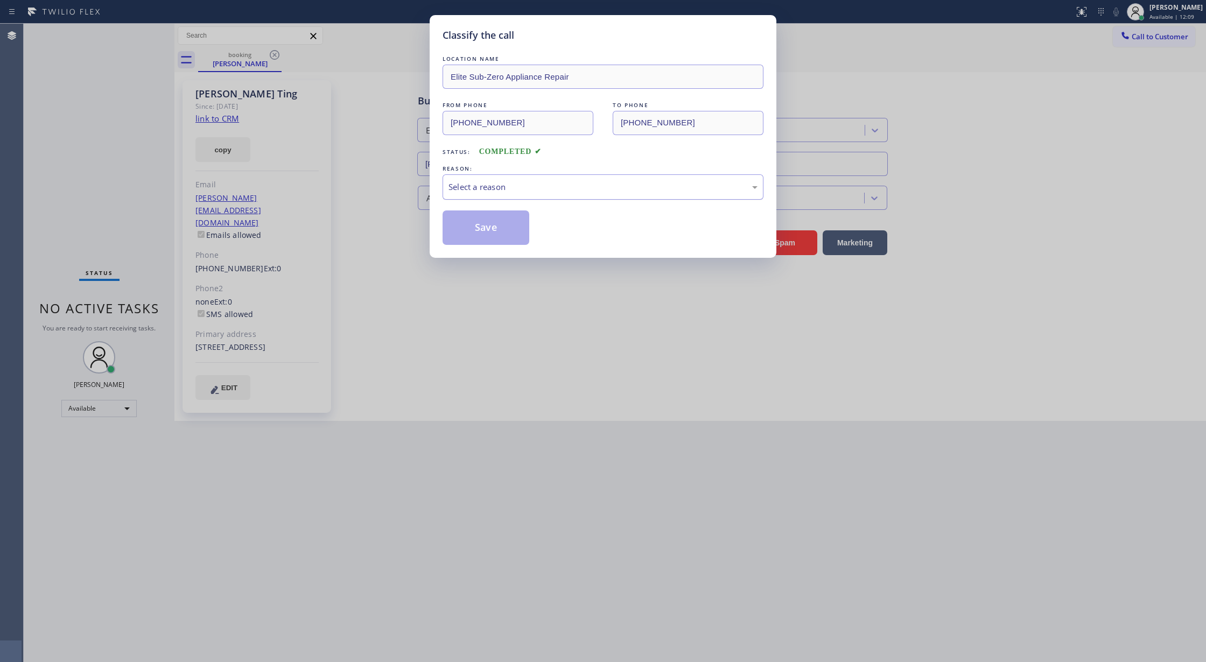
click at [505, 193] on div "Select a reason" at bounding box center [603, 187] width 309 height 12
click at [487, 226] on button "Save" at bounding box center [486, 228] width 87 height 34
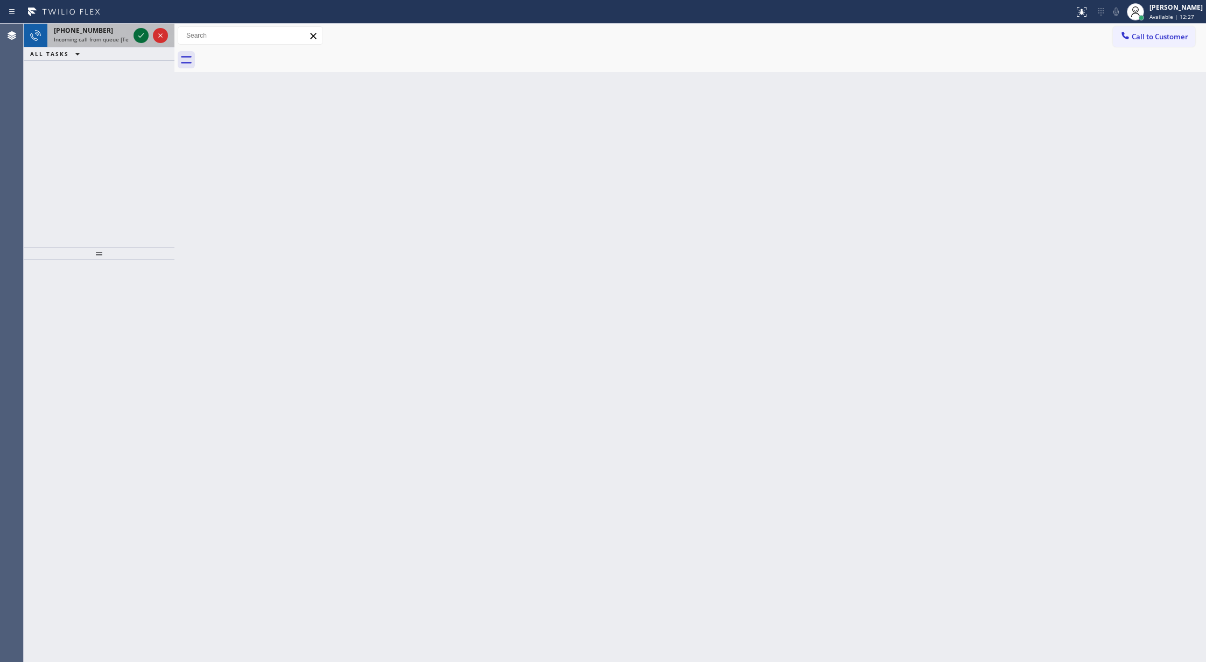
click at [143, 35] on icon at bounding box center [141, 35] width 13 height 13
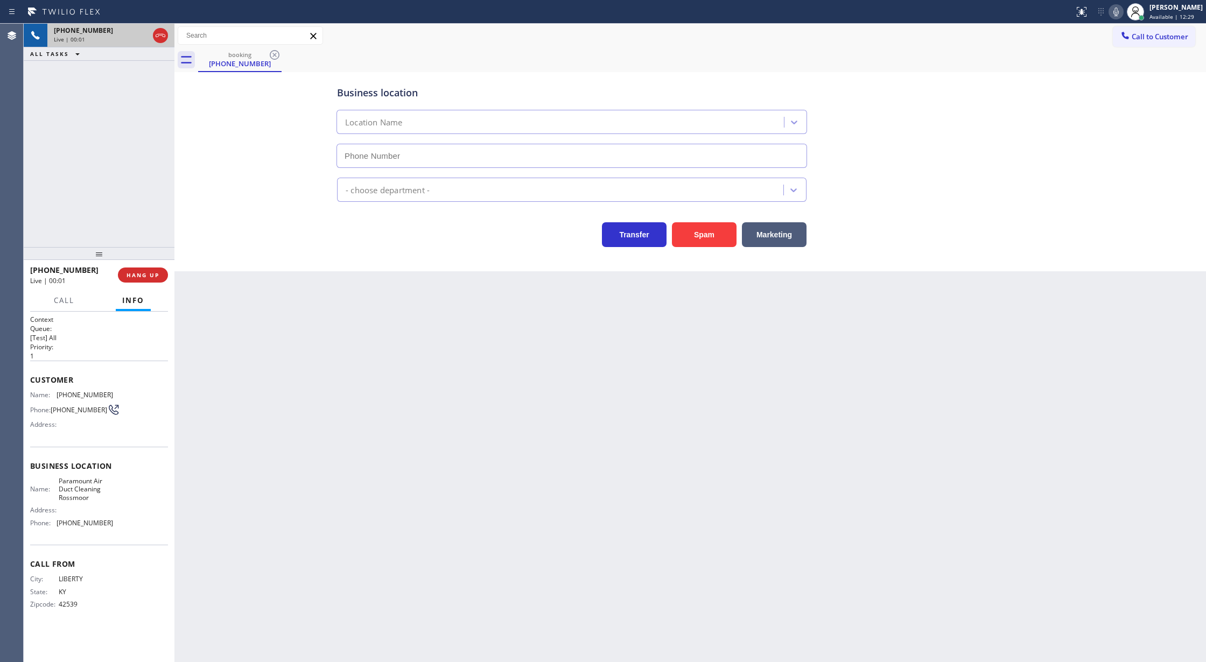
type input "(562) 502-1707"
click at [694, 238] on button "Spam" at bounding box center [704, 234] width 65 height 25
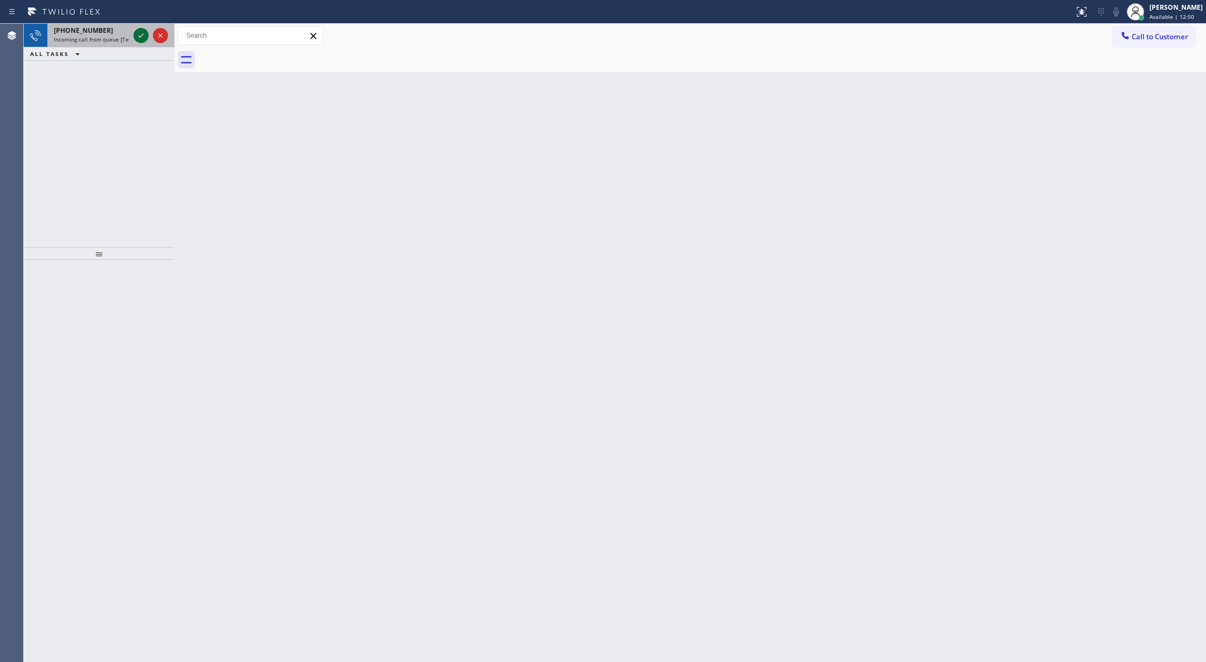
click at [138, 33] on icon at bounding box center [141, 35] width 13 height 13
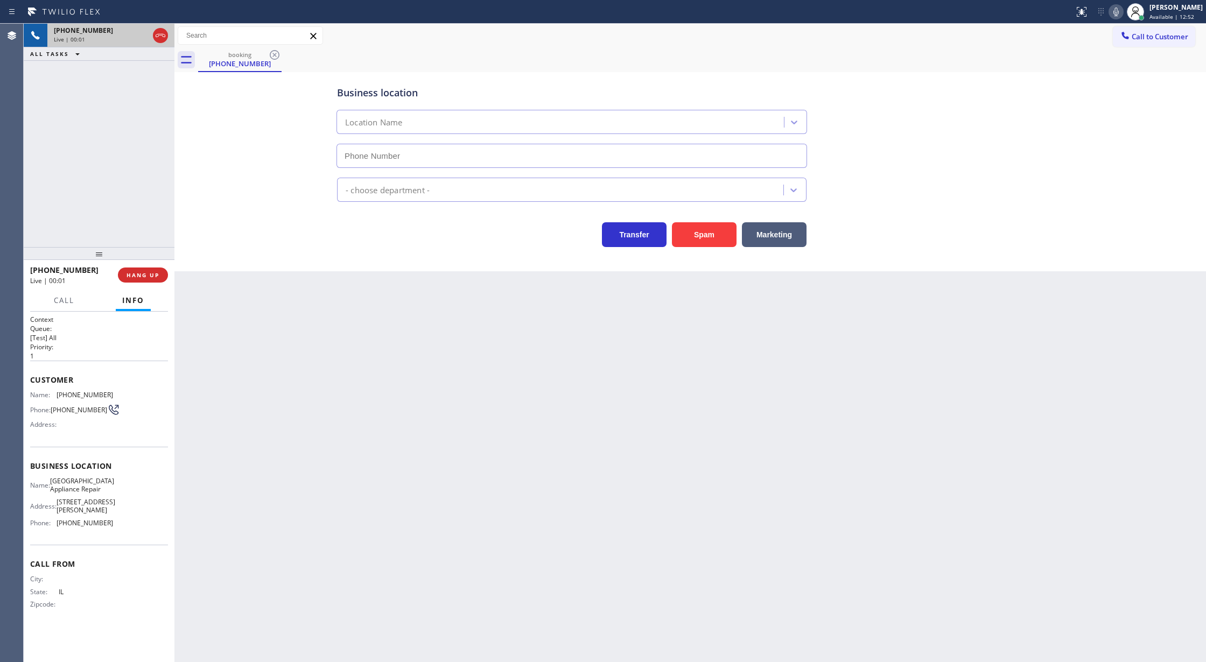
type input "(773) 830-4668"
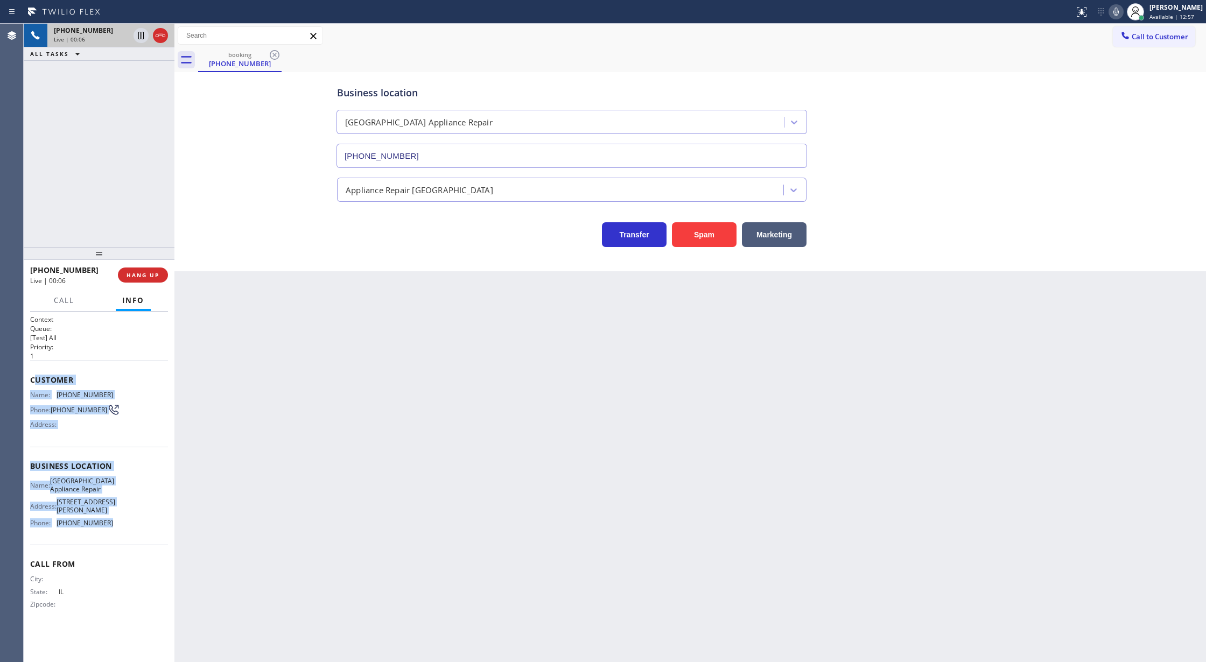
copy div "ustomer Name: (312) 757-0646 Phone: (312) 757-0646 Address: Business location N…"
drag, startPoint x: 33, startPoint y: 383, endPoint x: 144, endPoint y: 543, distance: 195.0
click at [144, 543] on div "Context Queue: [Test] All Priority: 1 Customer Name: (312) 757-0646 Phone: (312…" at bounding box center [99, 471] width 138 height 312
click at [154, 36] on icon at bounding box center [160, 35] width 13 height 13
click at [156, 275] on span "COMPLETE" at bounding box center [140, 275] width 37 height 8
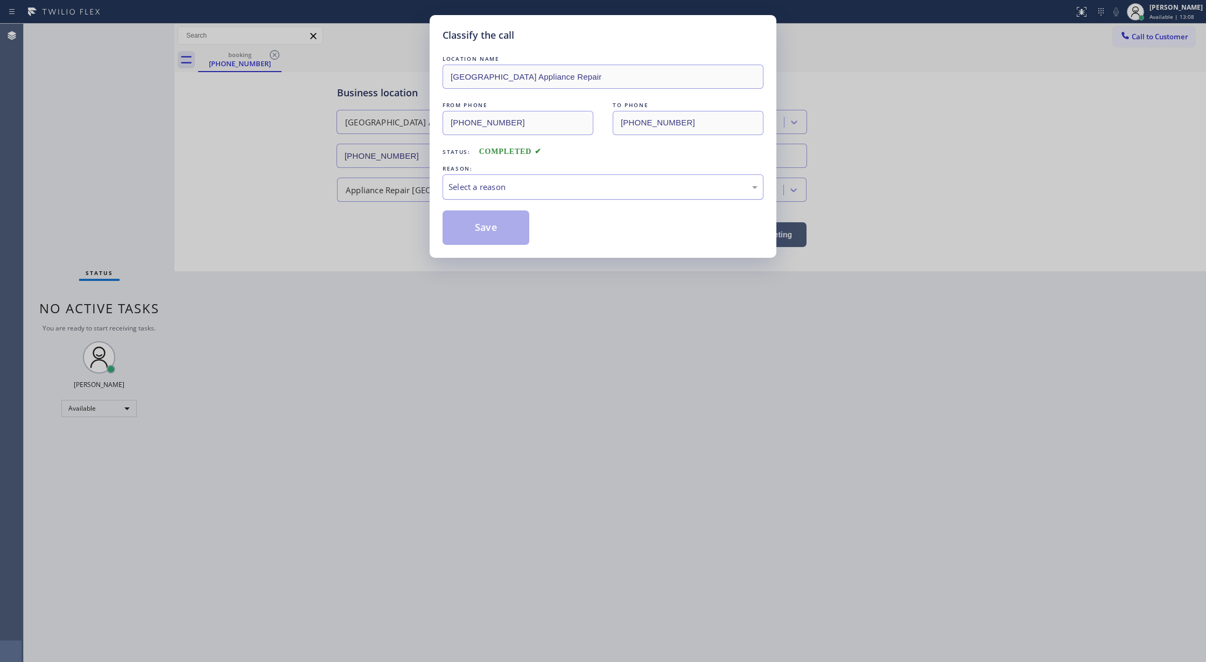
click at [494, 186] on div "Select a reason" at bounding box center [603, 187] width 309 height 12
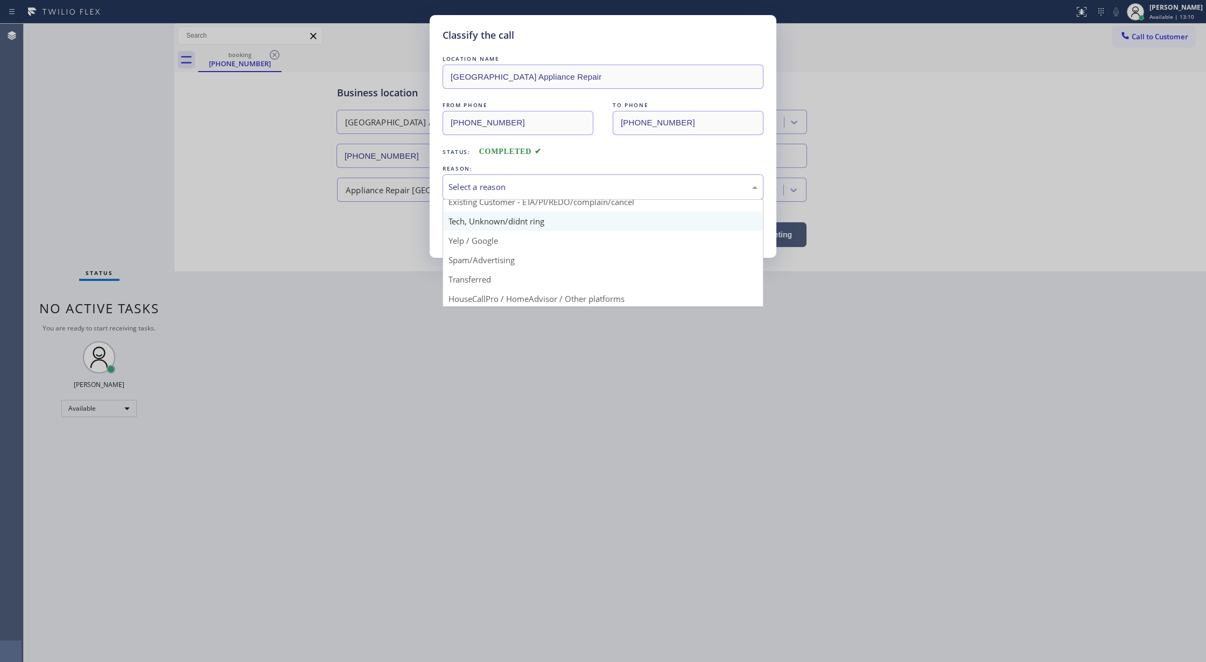
scroll to position [68, 0]
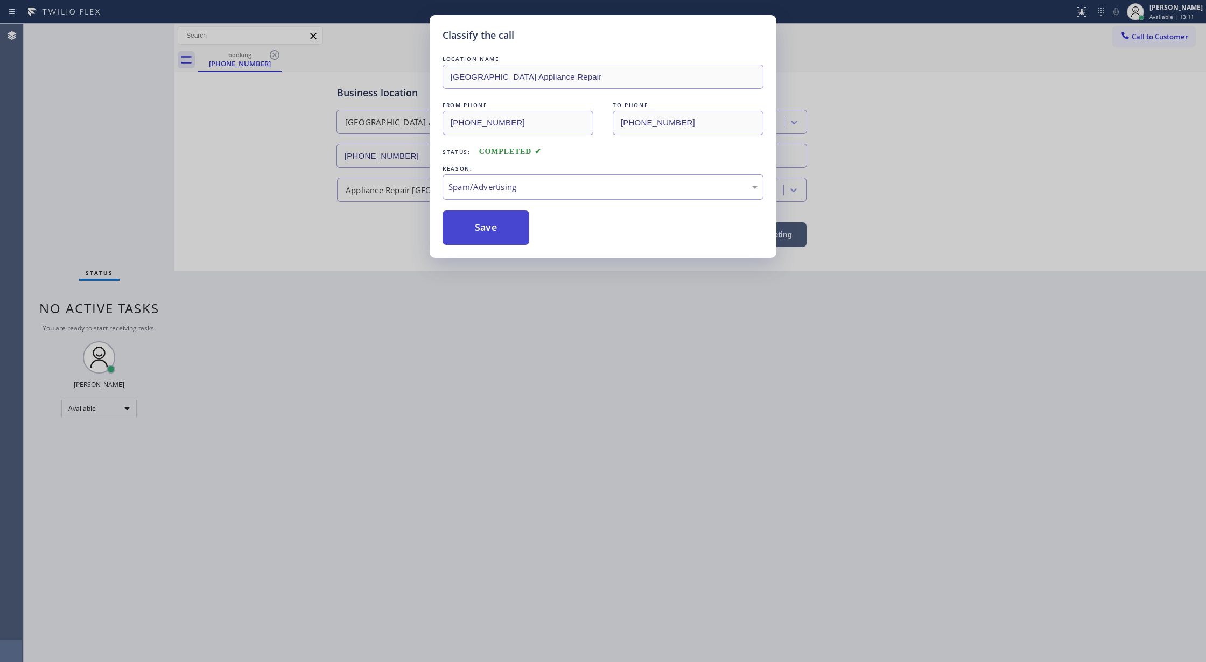
click at [487, 227] on button "Save" at bounding box center [486, 228] width 87 height 34
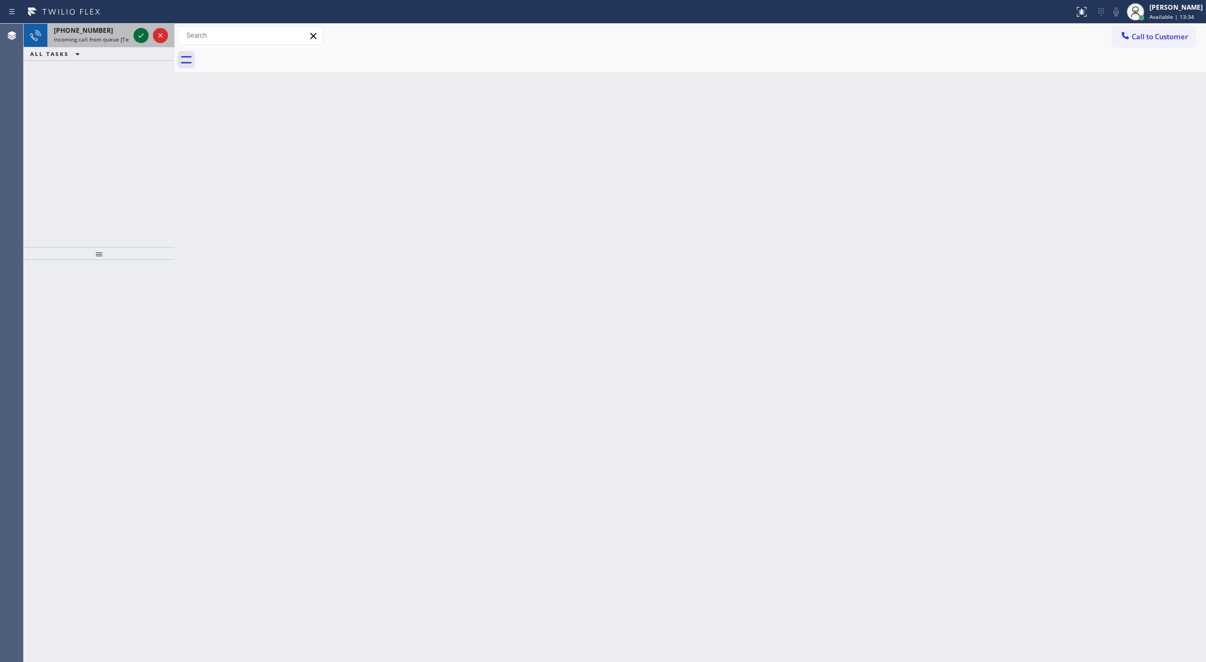
click at [139, 34] on icon at bounding box center [141, 35] width 13 height 13
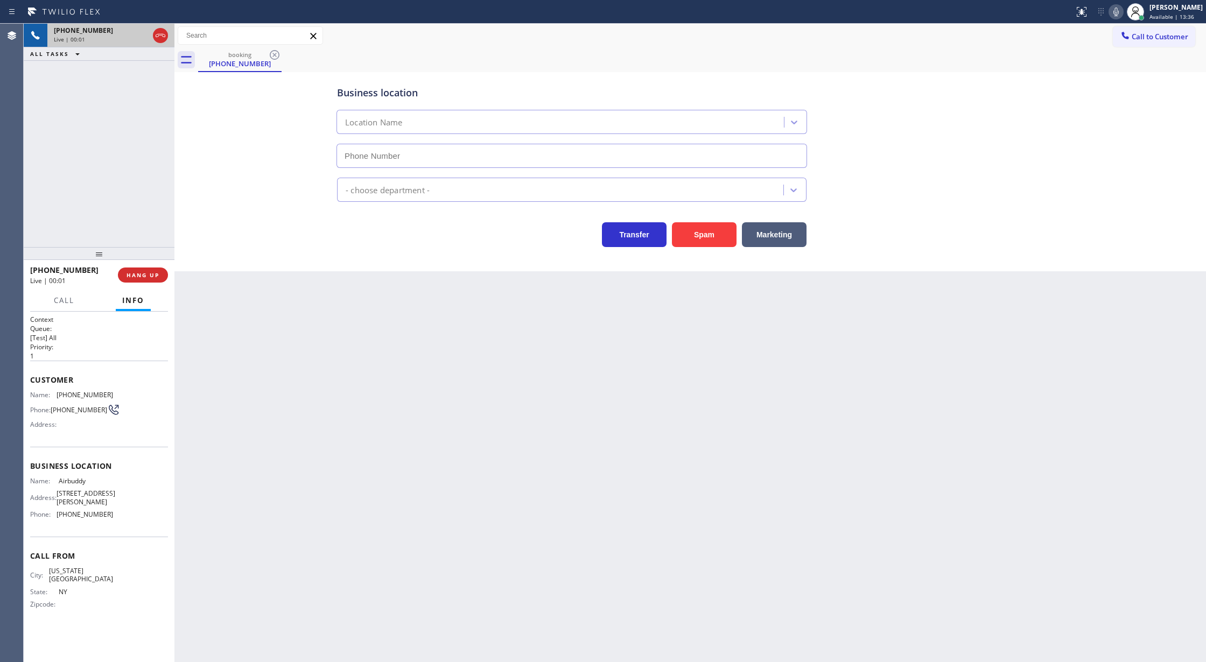
type input "(941) 241-2477"
click at [704, 237] on button "Spam" at bounding box center [704, 234] width 65 height 25
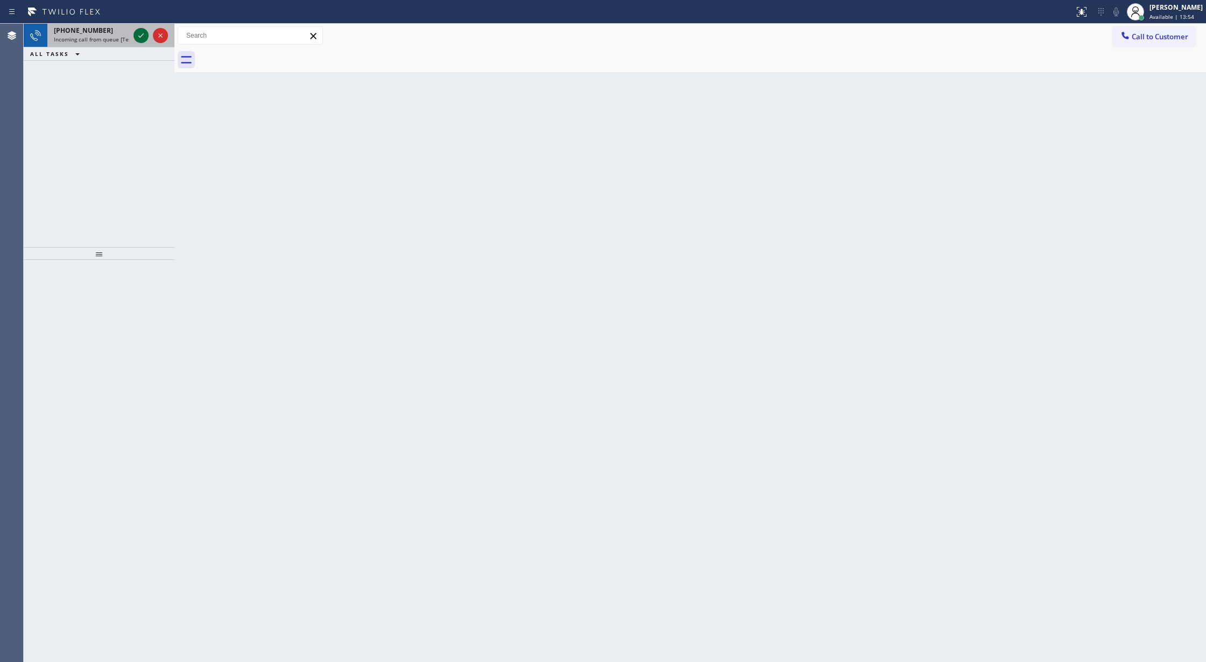
click at [136, 35] on icon at bounding box center [141, 35] width 13 height 13
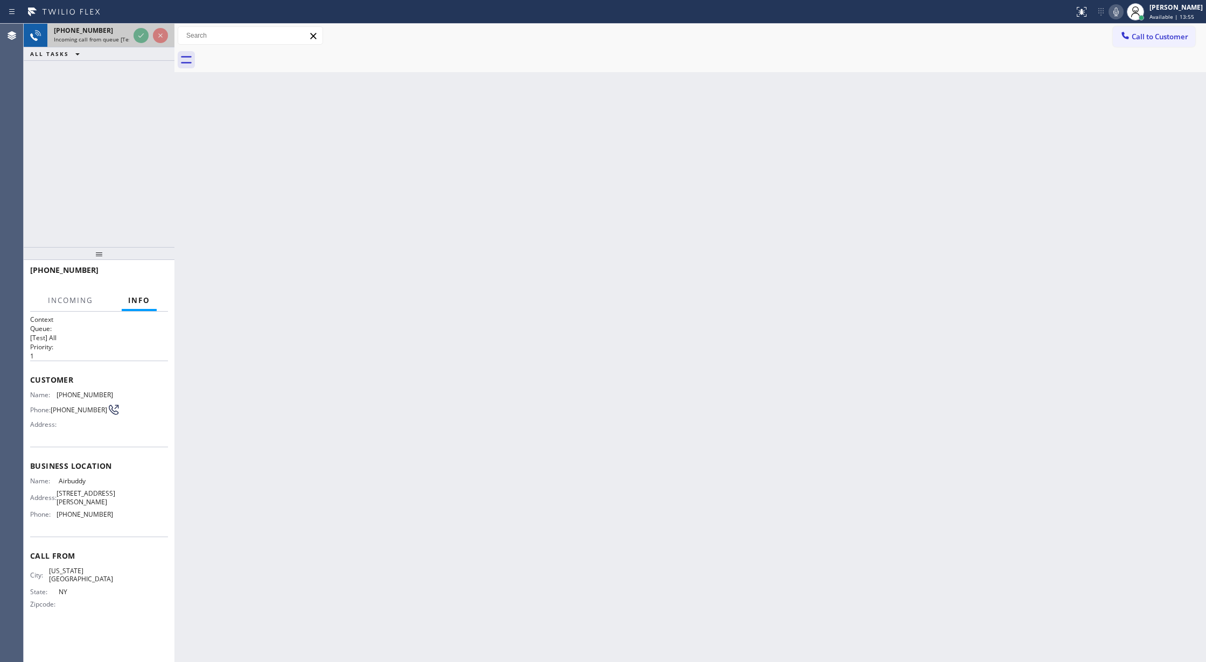
click at [132, 35] on div at bounding box center [150, 36] width 39 height 24
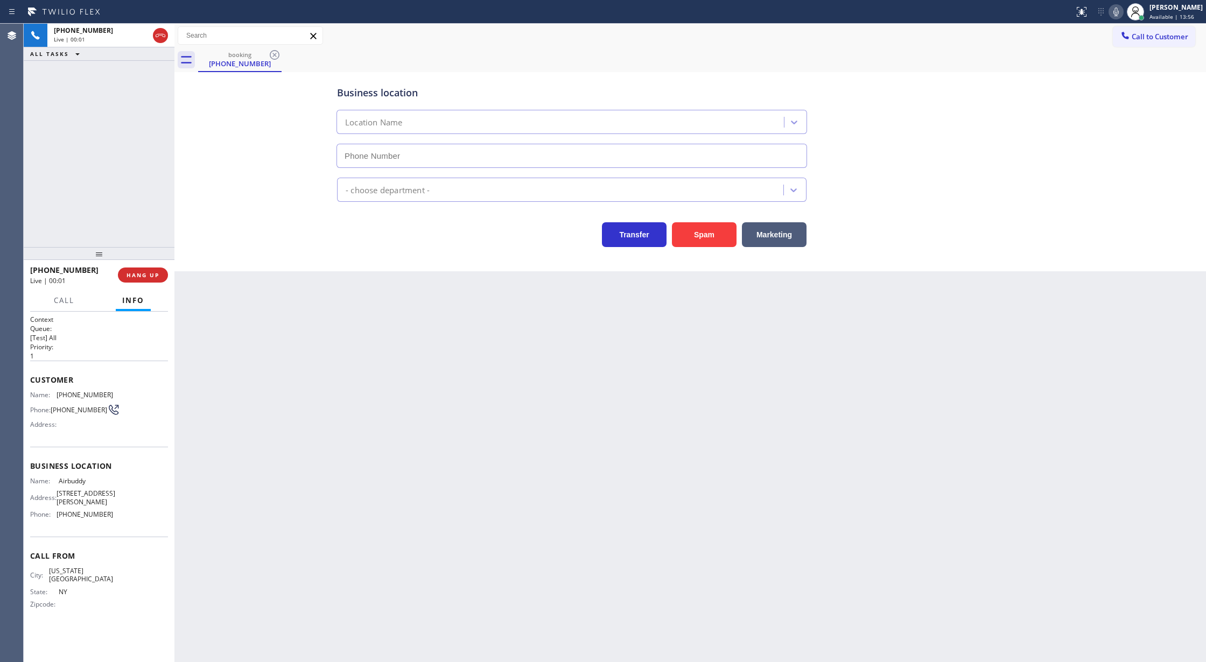
type input "(941) 241-2477"
drag, startPoint x: 162, startPoint y: 32, endPoint x: 164, endPoint y: 47, distance: 15.2
click at [162, 32] on icon at bounding box center [160, 35] width 13 height 13
click at [141, 270] on button "COMPLETE" at bounding box center [141, 275] width 54 height 15
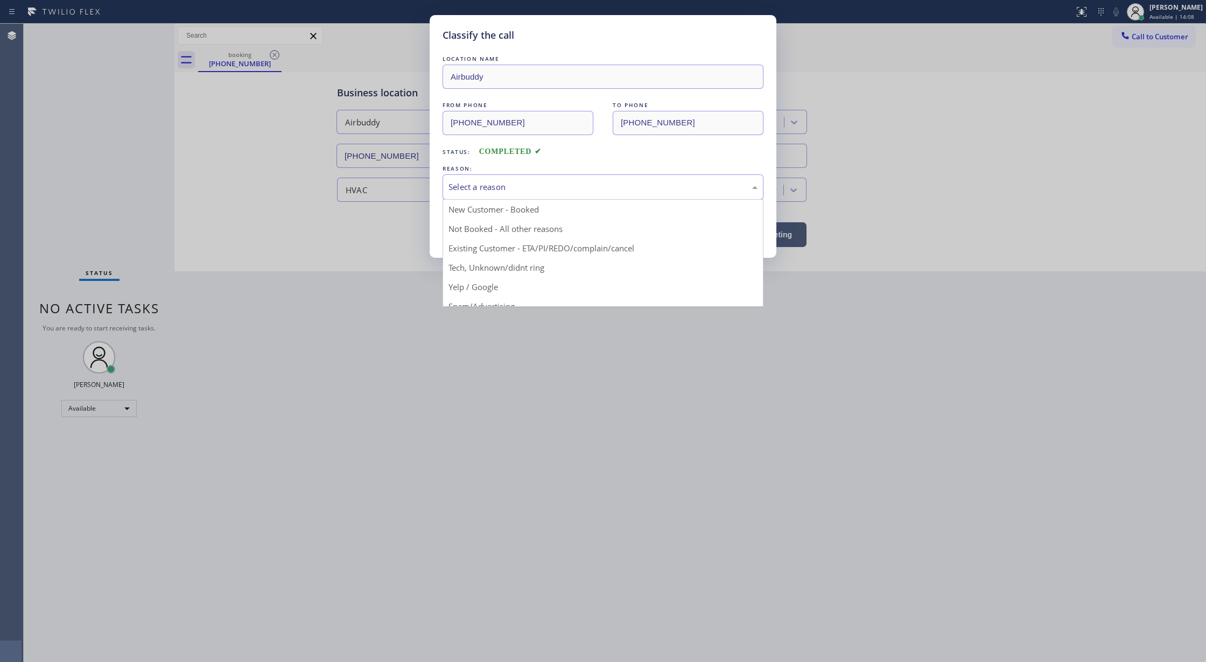
click at [507, 182] on div "Select a reason" at bounding box center [603, 187] width 309 height 12
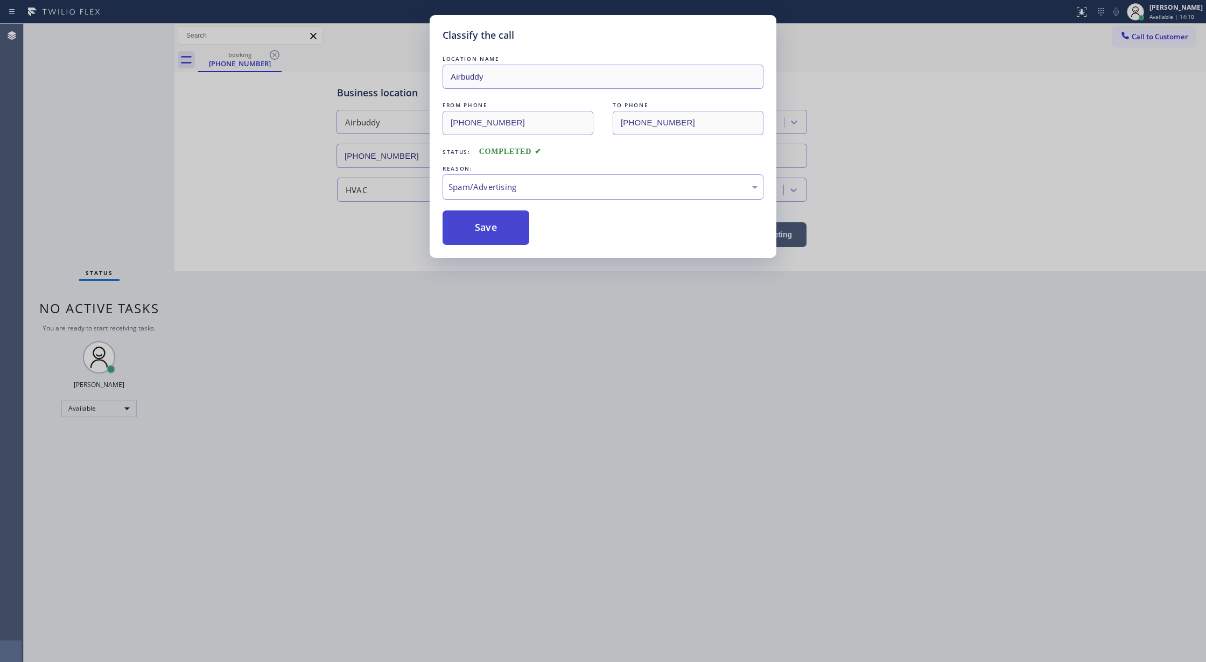
click at [479, 235] on button "Save" at bounding box center [486, 228] width 87 height 34
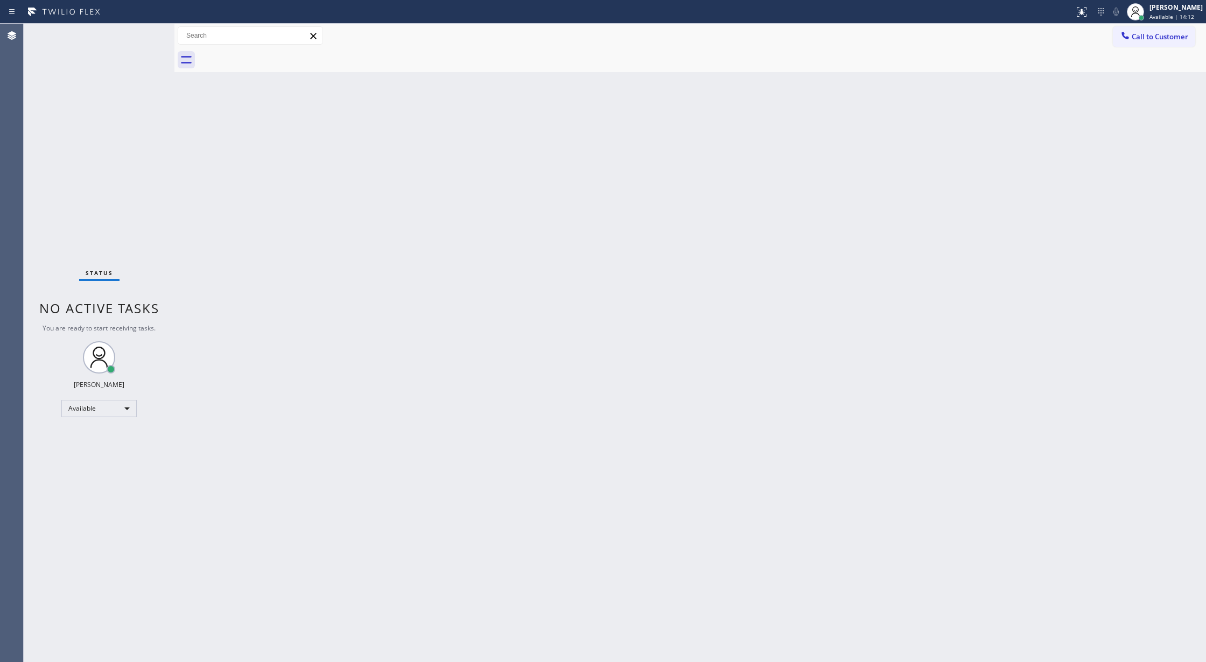
click at [153, 30] on div "Status No active tasks You are ready to start receiving tasks. Lilibeth Pueyo A…" at bounding box center [99, 343] width 151 height 639
click at [152, 31] on div "Status No active tasks You are ready to start receiving tasks. Lilibeth Pueyo A…" at bounding box center [99, 343] width 151 height 639
click at [148, 32] on div "Status No active tasks You are ready to start receiving tasks. Lilibeth Pueyo A…" at bounding box center [99, 343] width 151 height 639
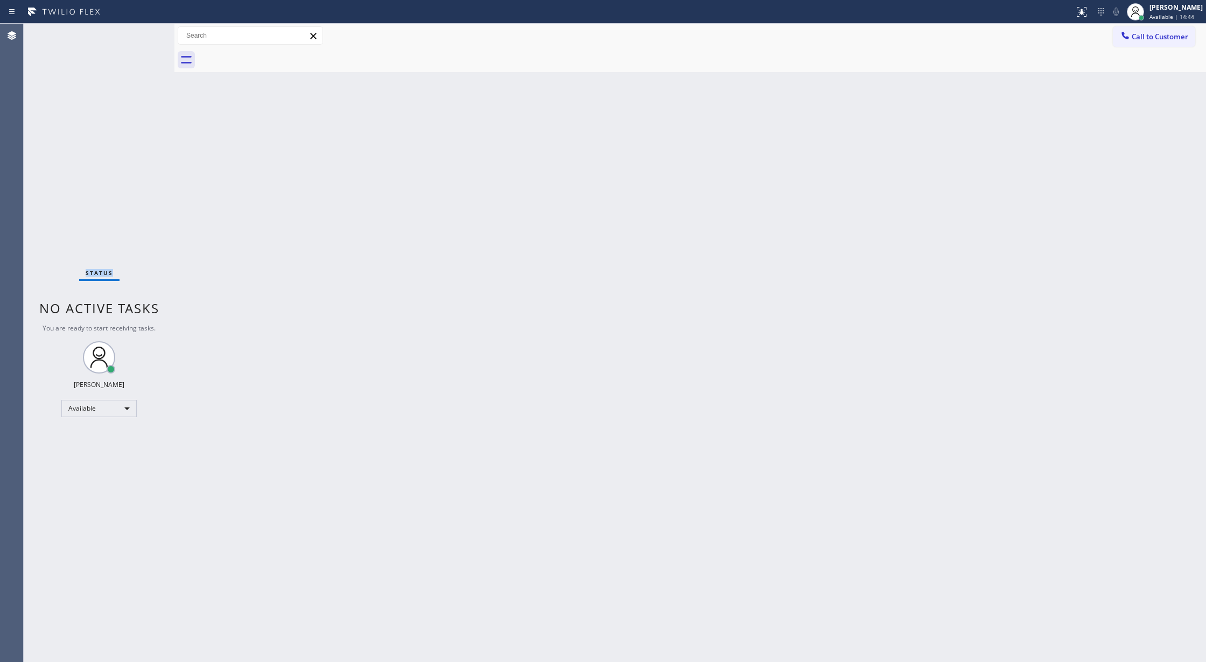
click at [147, 36] on div "Status No active tasks You are ready to start receiving tasks. Lilibeth Pueyo A…" at bounding box center [99, 343] width 151 height 639
click at [141, 39] on div "Status No active tasks You are ready to start receiving tasks. Lilibeth Pueyo A…" at bounding box center [99, 343] width 151 height 639
click at [149, 32] on div "Status No active tasks You are ready to start receiving tasks. Lilibeth Pueyo A…" at bounding box center [99, 343] width 151 height 639
click at [138, 31] on div "Status No active tasks You are ready to start receiving tasks. Lilibeth Pueyo A…" at bounding box center [99, 343] width 151 height 639
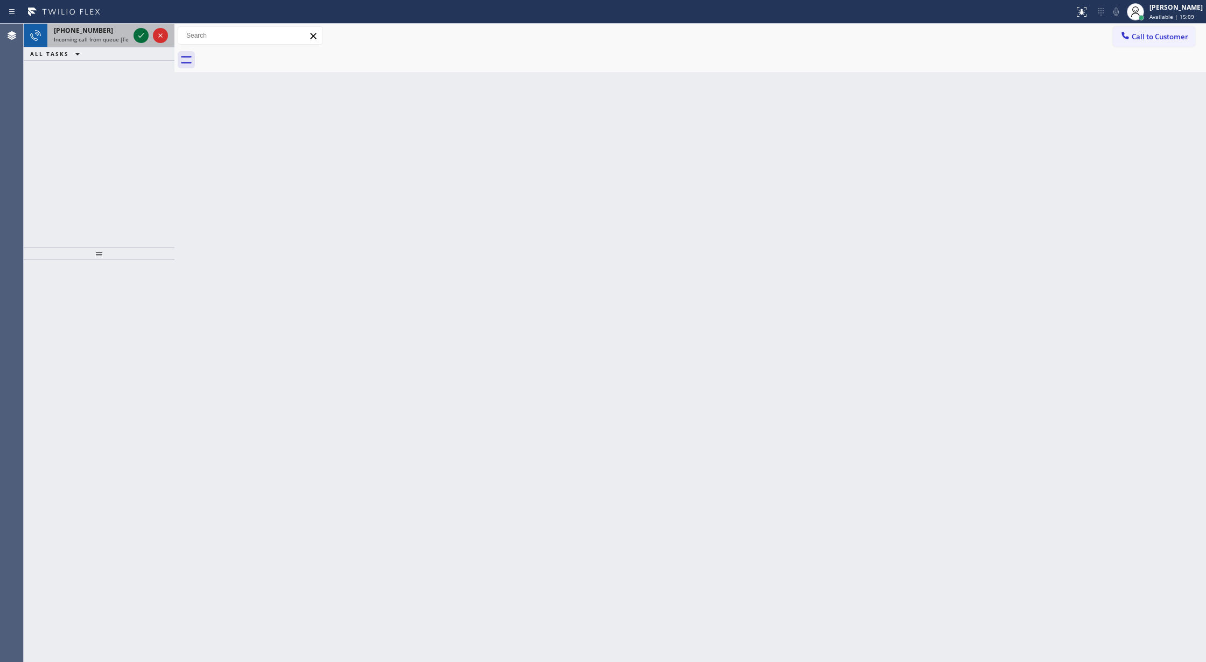
click at [139, 36] on icon at bounding box center [141, 35] width 13 height 13
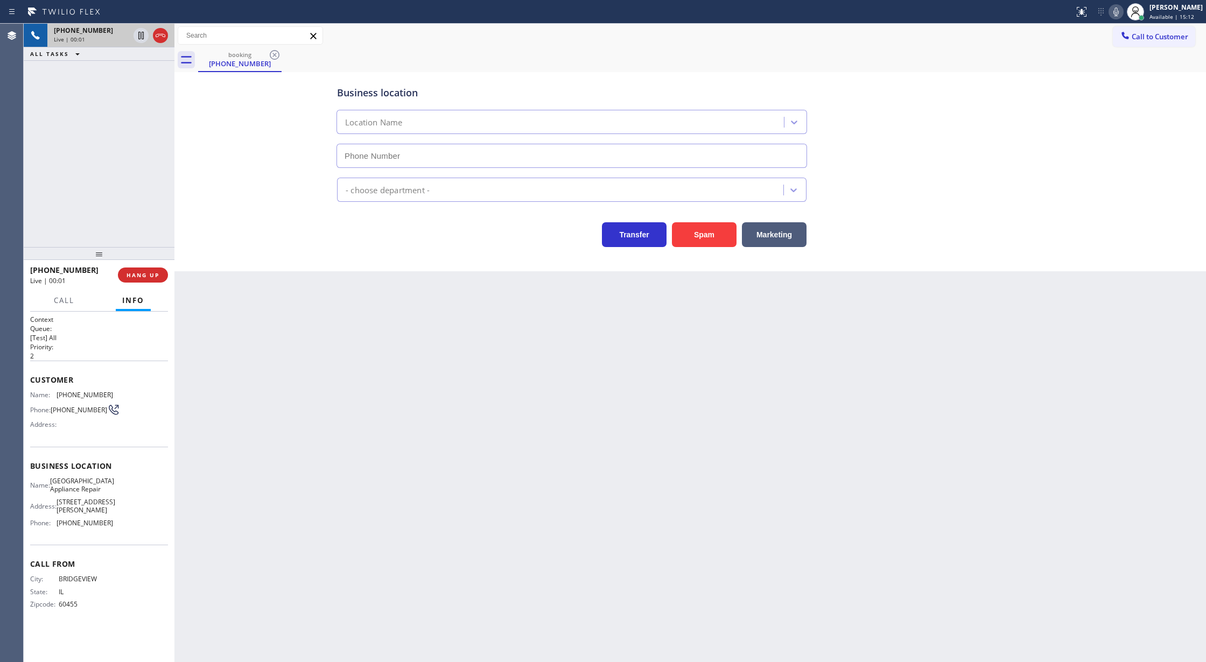
type input "(773) 830-4668"
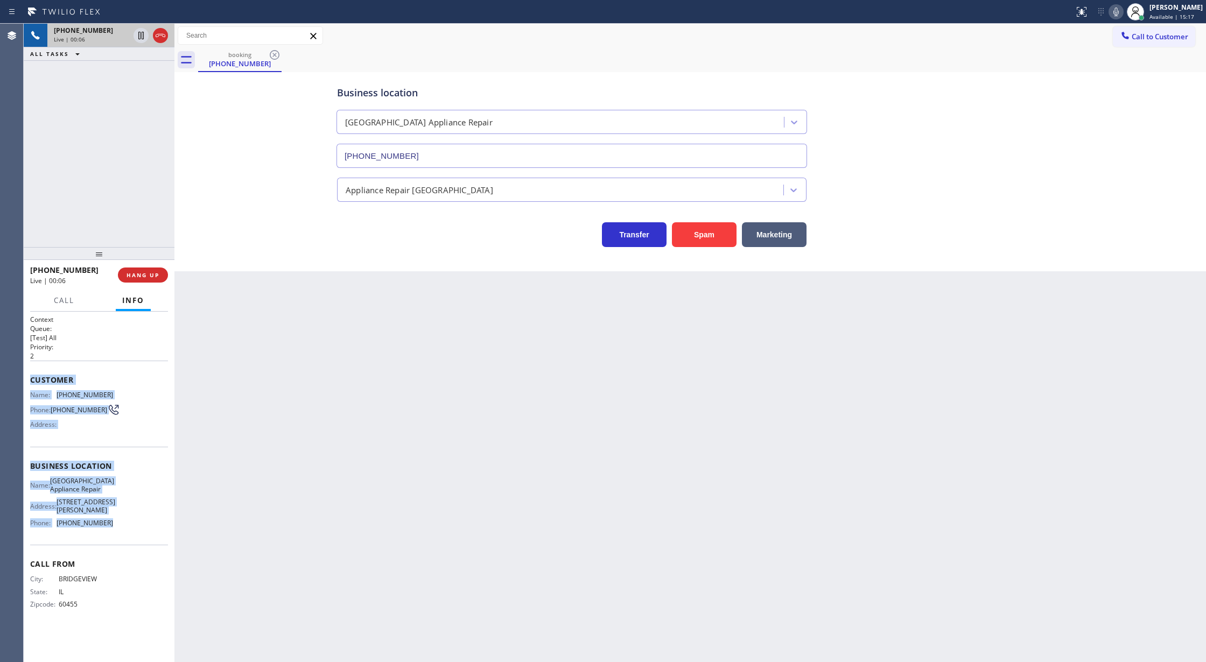
copy div "Customer Name: (773) 984-0123 Phone: (773) 984-0123 Address: Business location …"
drag, startPoint x: 27, startPoint y: 380, endPoint x: 112, endPoint y: 527, distance: 169.4
click at [112, 527] on div "Context Queue: [Test] All Priority: 2 Customer Name: (773) 984-0123 Phone: (773…" at bounding box center [99, 487] width 151 height 351
click at [134, 276] on span "COMPLETE" at bounding box center [140, 275] width 37 height 8
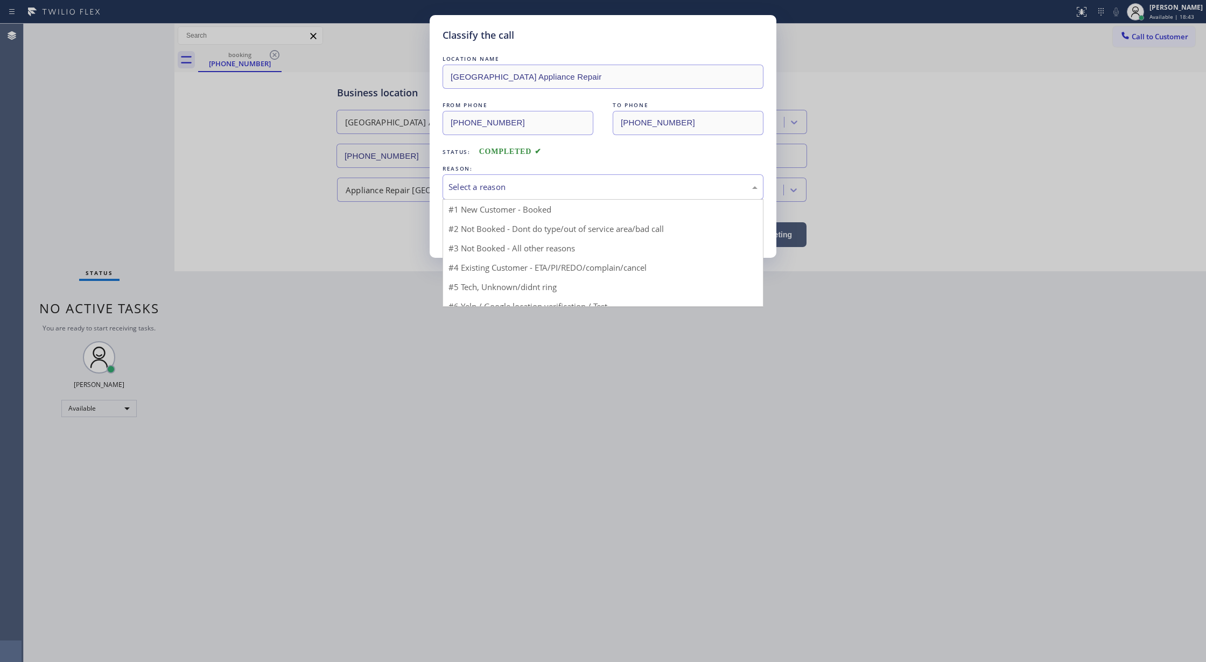
click at [472, 192] on div "Select a reason" at bounding box center [603, 187] width 309 height 12
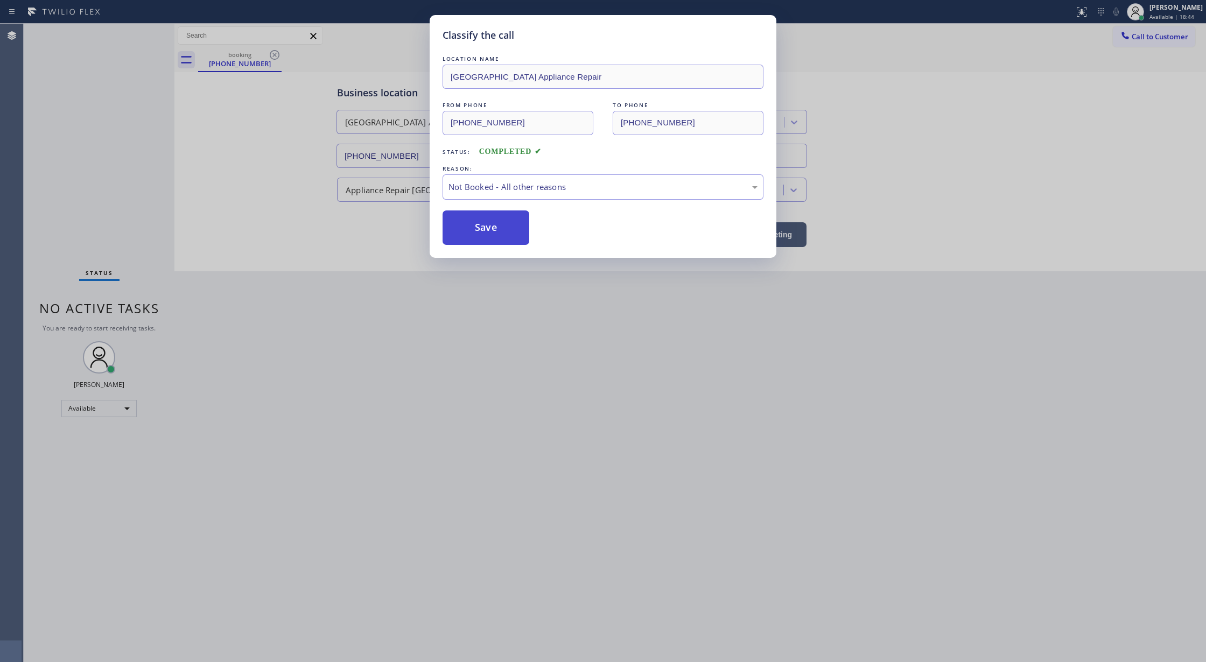
click at [481, 227] on button "Save" at bounding box center [486, 228] width 87 height 34
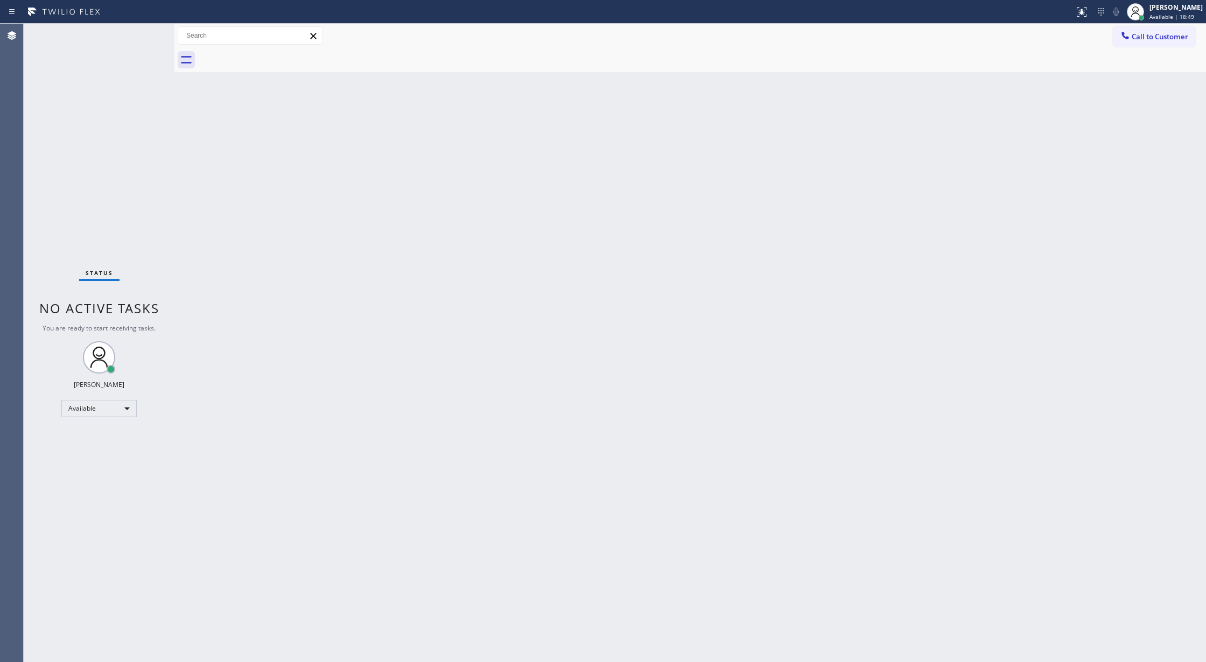
drag, startPoint x: 1139, startPoint y: 32, endPoint x: 1131, endPoint y: 33, distance: 7.6
click at [1139, 32] on span "Call to Customer" at bounding box center [1160, 37] width 57 height 10
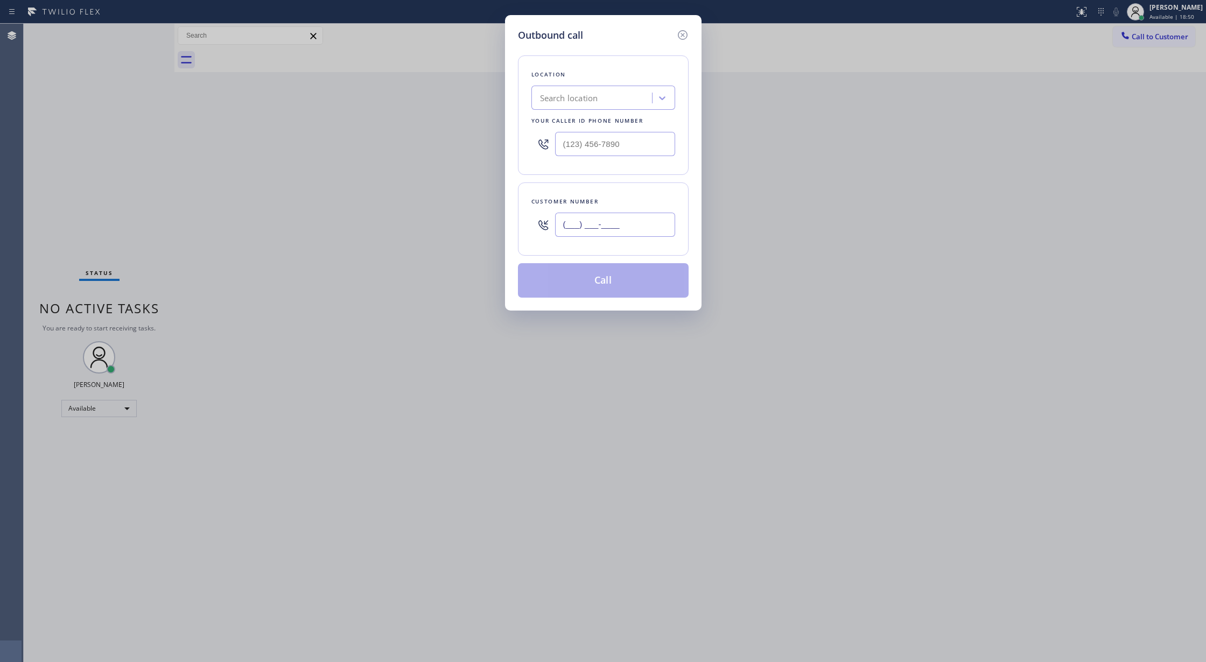
click at [561, 227] on input "(___) ___-____" at bounding box center [615, 225] width 120 height 24
paste input "773) 984-0123"
type input "(773) 984-0123"
drag, startPoint x: 619, startPoint y: 140, endPoint x: 477, endPoint y: 141, distance: 141.7
click at [477, 141] on div "Outbound call Location Search location Your caller id phone number (___) ___-__…" at bounding box center [603, 331] width 1206 height 662
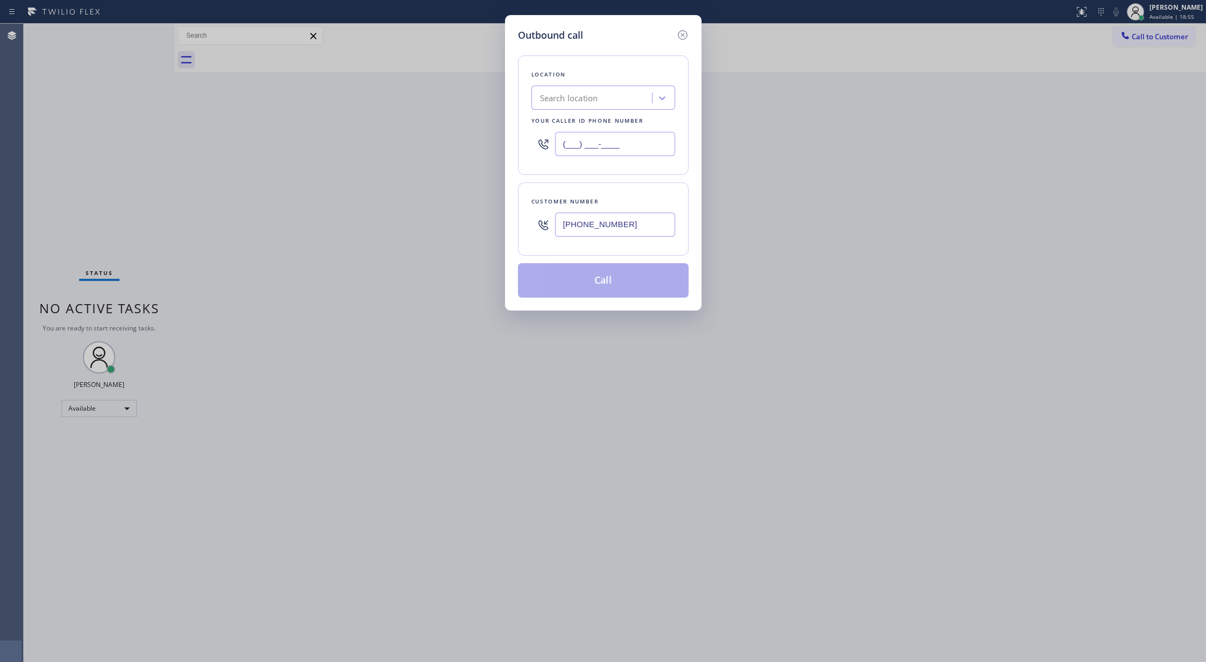
paste input "773) 830-4668"
type input "(773) 830-4668"
click at [604, 281] on button "Call" at bounding box center [603, 280] width 171 height 34
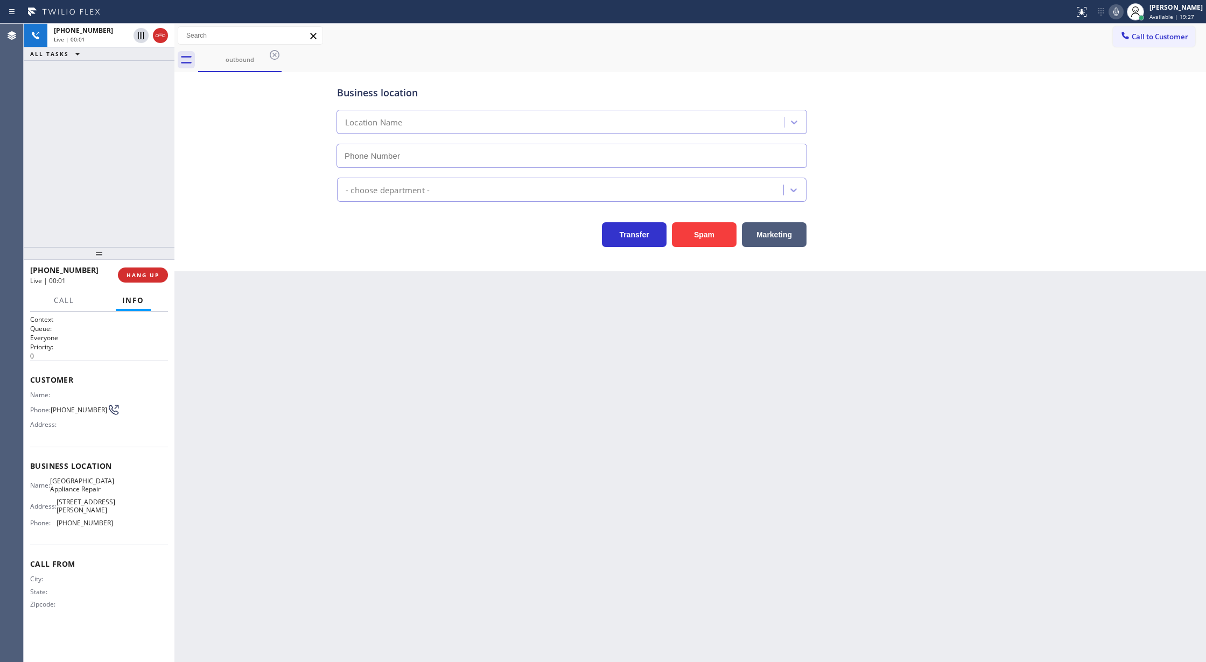
type input "(773) 830-4668"
click at [158, 37] on icon at bounding box center [160, 35] width 13 height 13
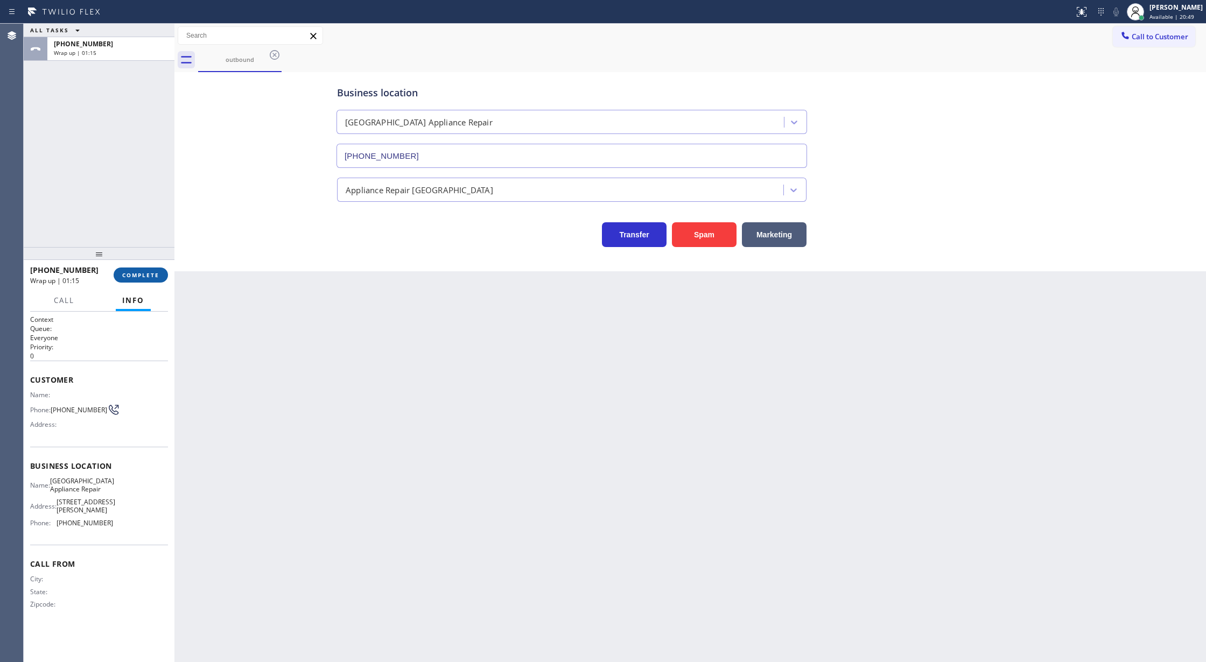
click at [142, 276] on span "COMPLETE" at bounding box center [140, 275] width 37 height 8
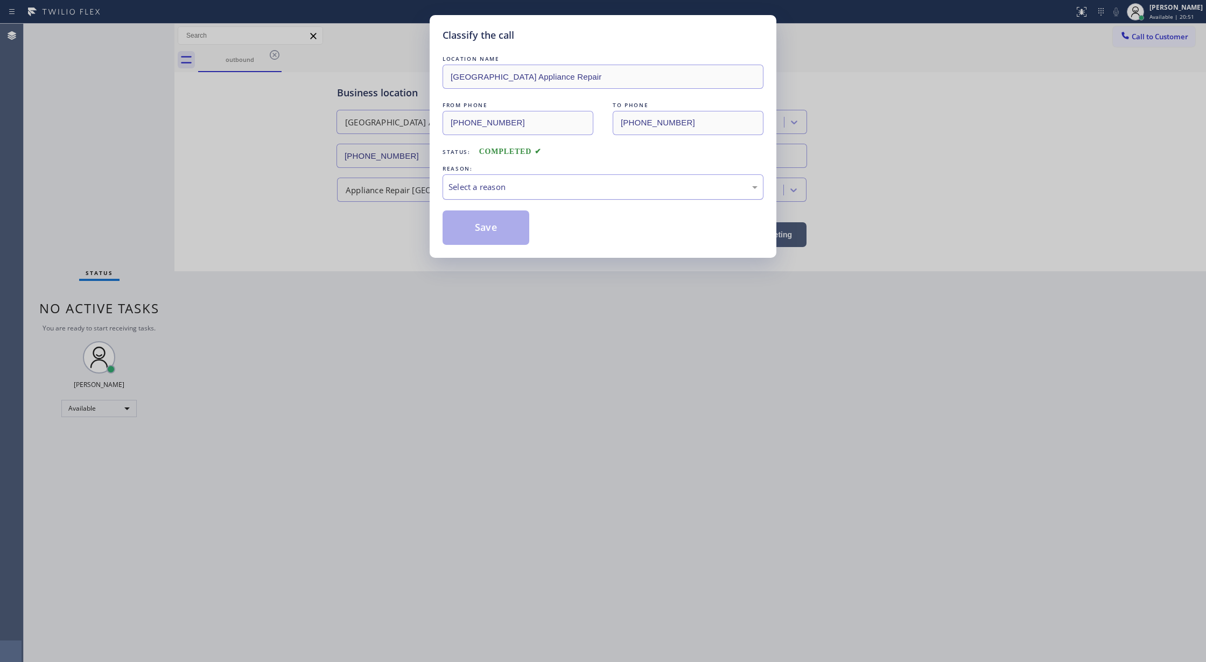
click at [479, 191] on div "Select a reason" at bounding box center [603, 187] width 309 height 12
click at [485, 221] on button "Save" at bounding box center [486, 228] width 87 height 34
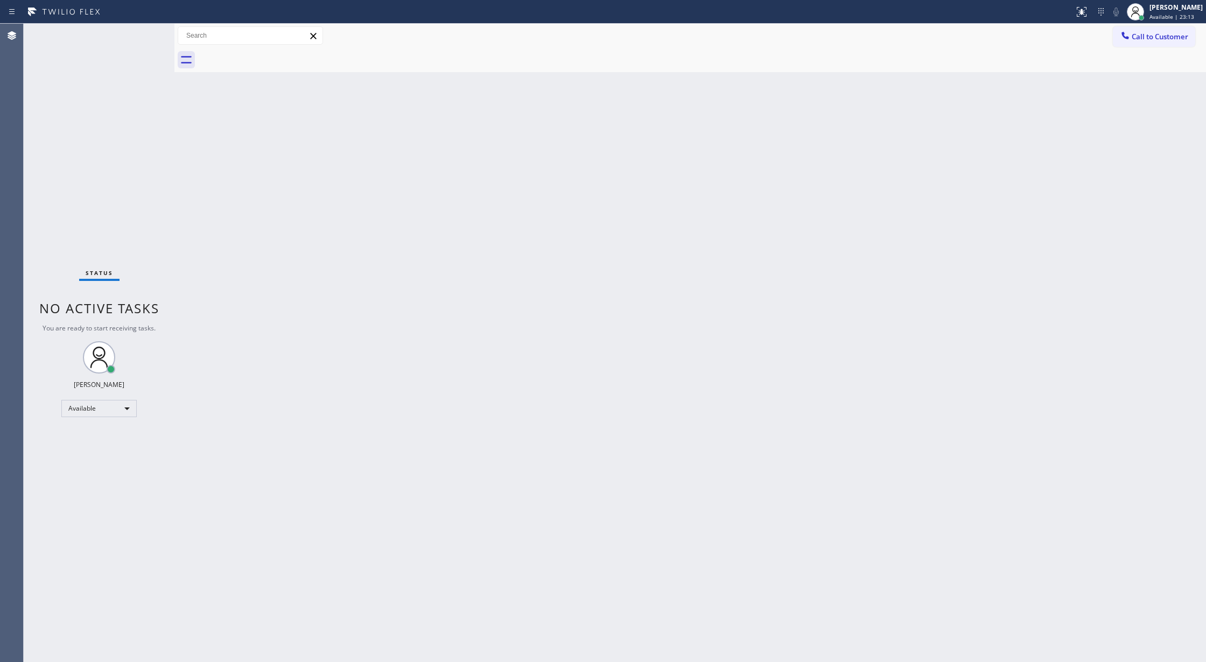
click at [147, 33] on div "Status No active tasks You are ready to start receiving tasks. Lilibeth Pueyo A…" at bounding box center [99, 343] width 151 height 639
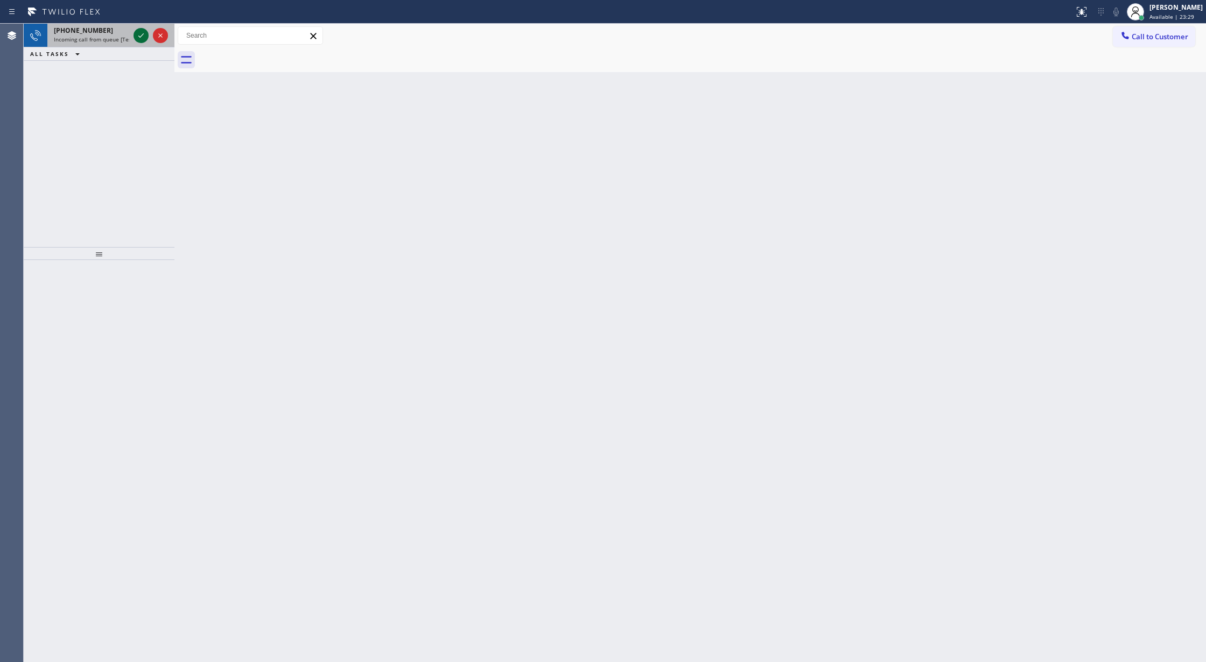
click at [136, 33] on icon at bounding box center [141, 35] width 13 height 13
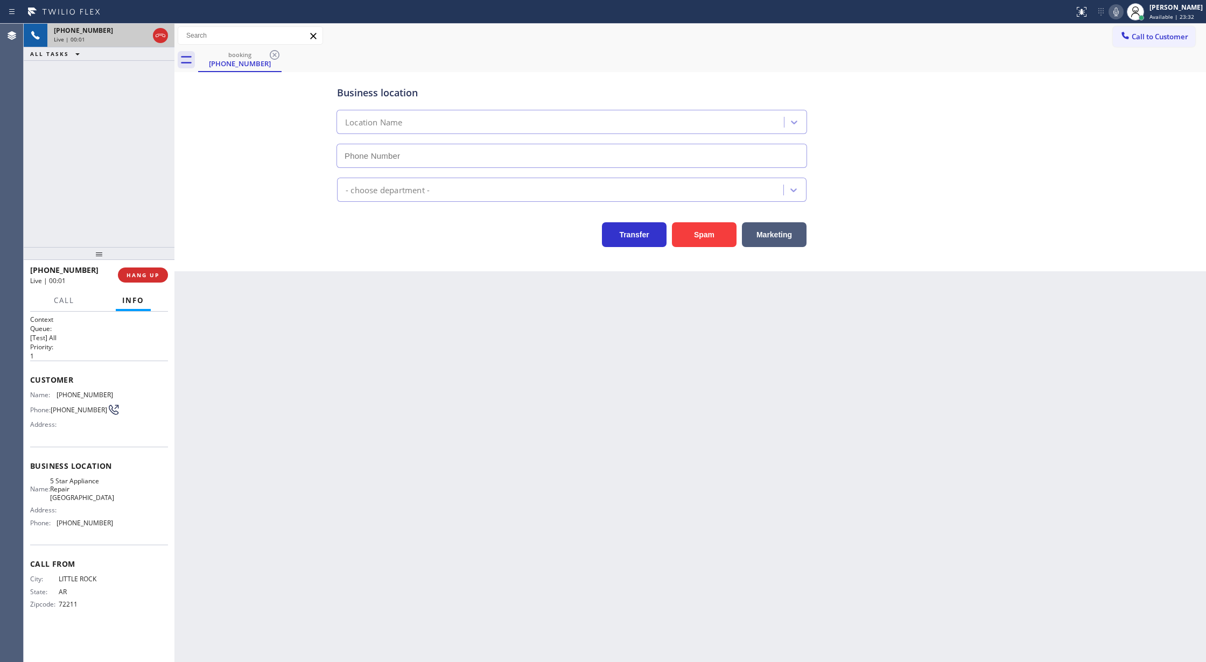
type input "(954) 737-5545"
click at [706, 231] on button "Spam" at bounding box center [704, 234] width 65 height 25
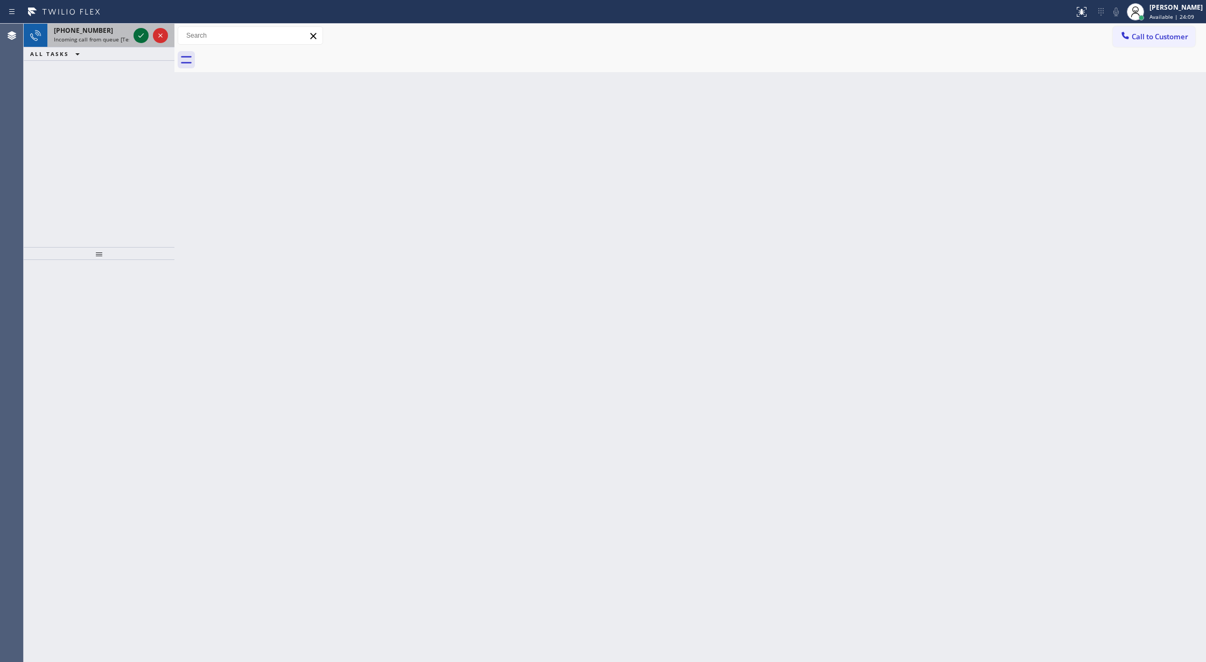
click at [139, 36] on icon at bounding box center [141, 35] width 13 height 13
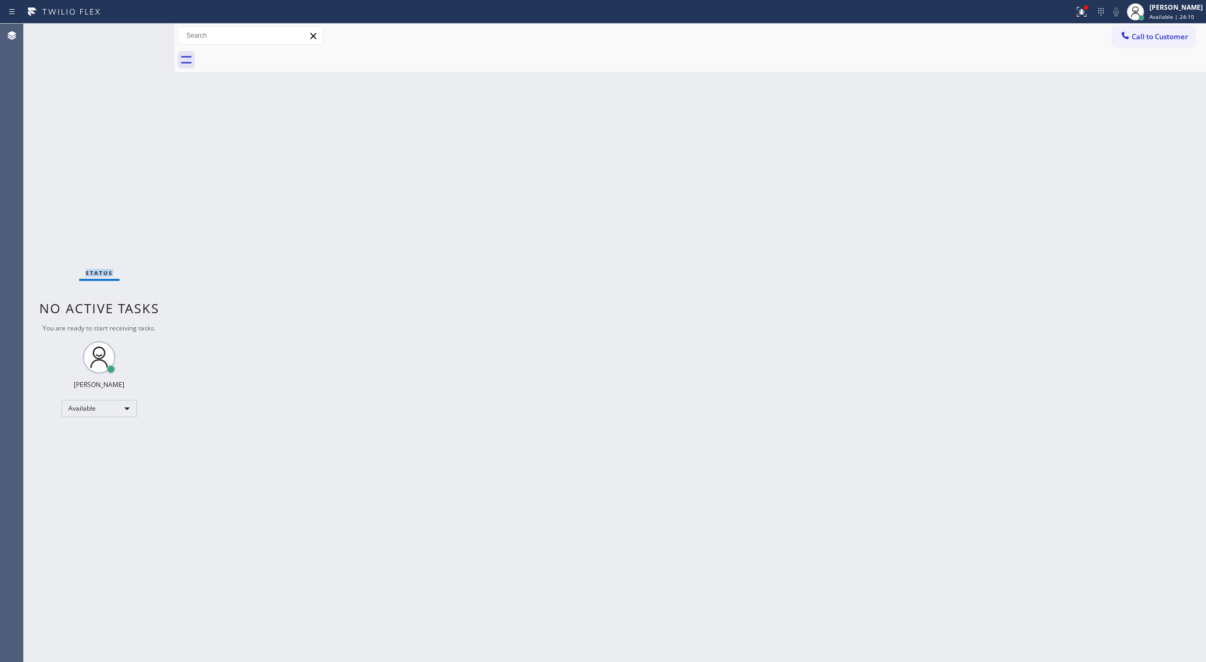
click at [139, 36] on div "Status No active tasks You are ready to start receiving tasks. Lilibeth Pueyo A…" at bounding box center [99, 343] width 151 height 639
click at [139, 37] on div "Status No active tasks You are ready to start receiving tasks. Lilibeth Pueyo A…" at bounding box center [99, 343] width 151 height 639
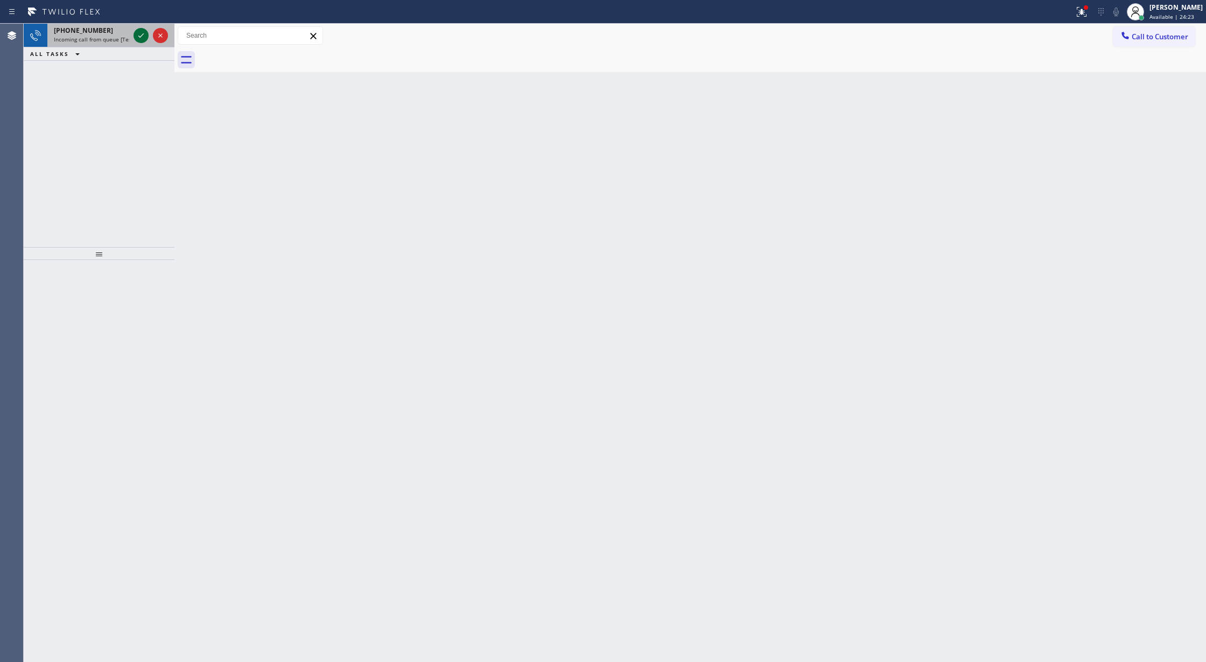
click at [138, 33] on icon at bounding box center [141, 35] width 13 height 13
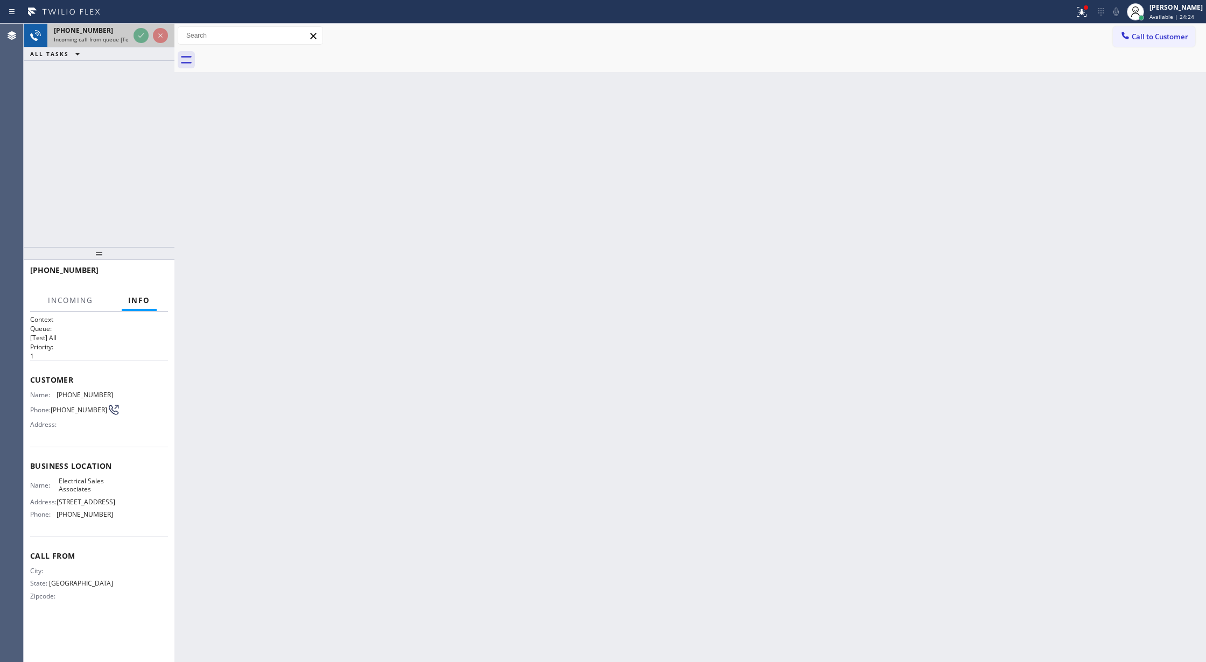
click at [132, 39] on div at bounding box center [150, 36] width 39 height 24
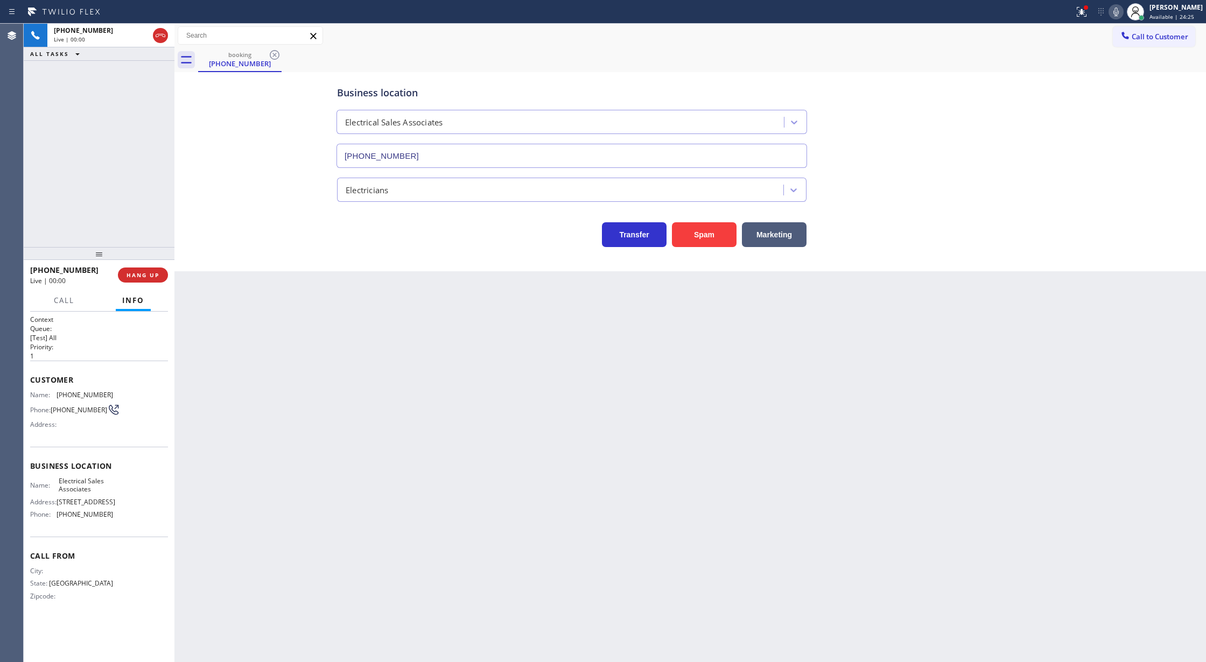
type input "(360) 868-8872"
click at [707, 233] on button "Spam" at bounding box center [704, 234] width 65 height 25
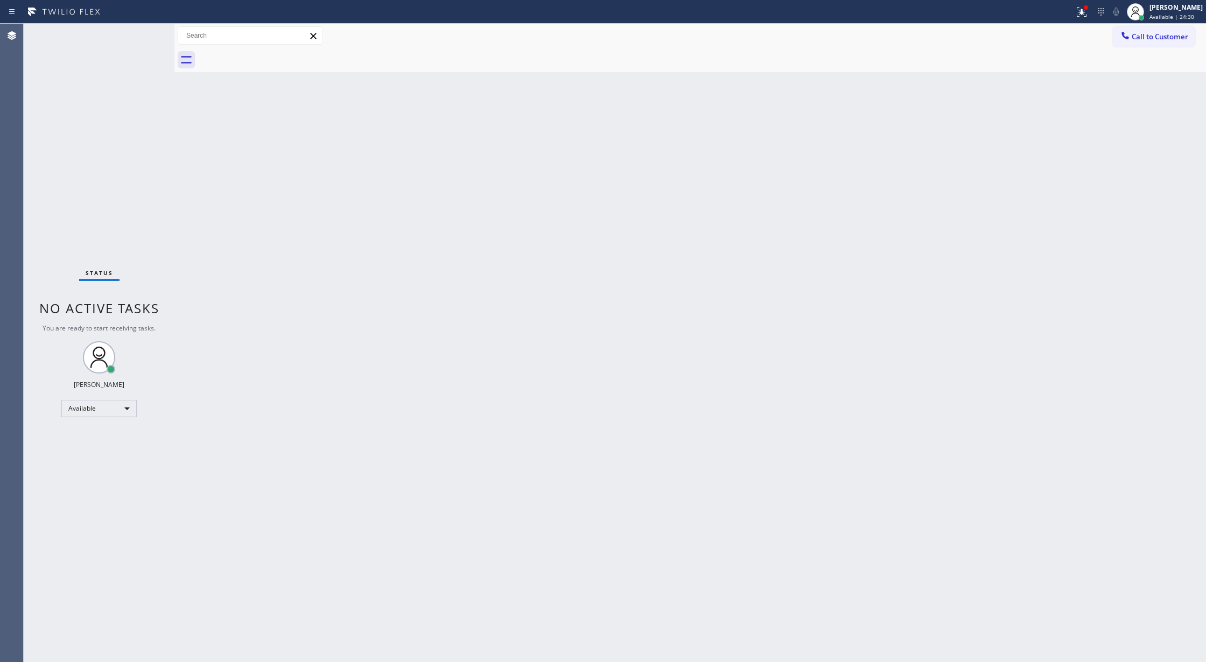
click at [143, 29] on div "Status No active tasks You are ready to start receiving tasks. Lilibeth Pueyo A…" at bounding box center [99, 343] width 151 height 639
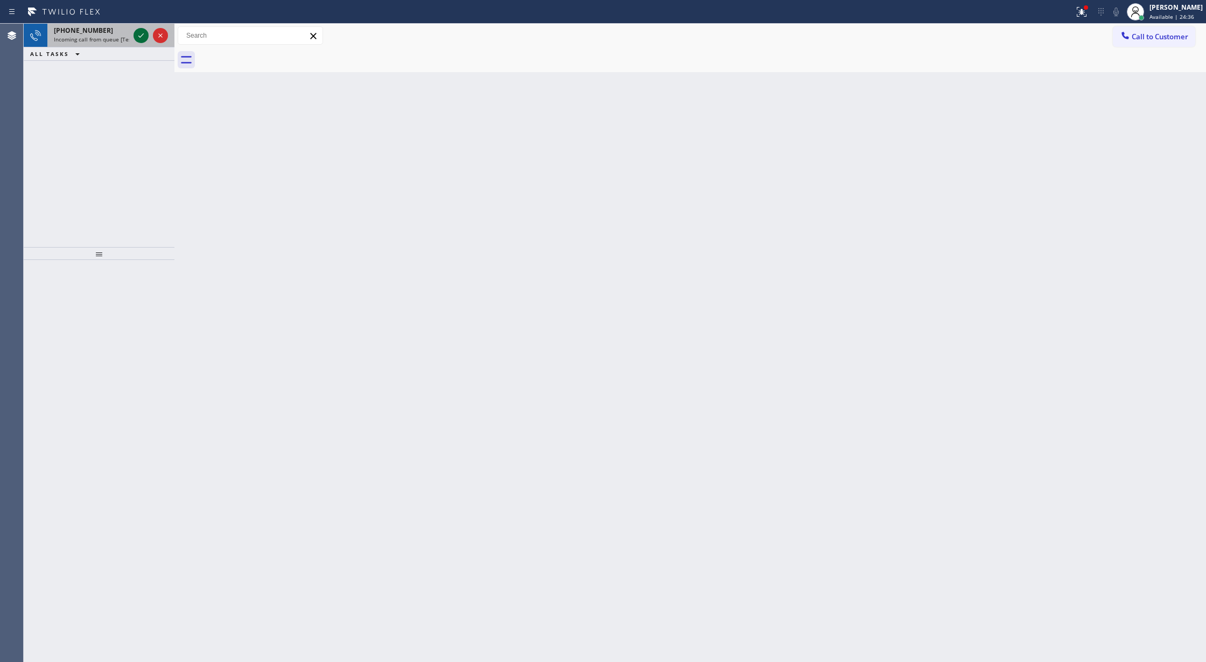
click at [143, 29] on icon at bounding box center [141, 35] width 13 height 13
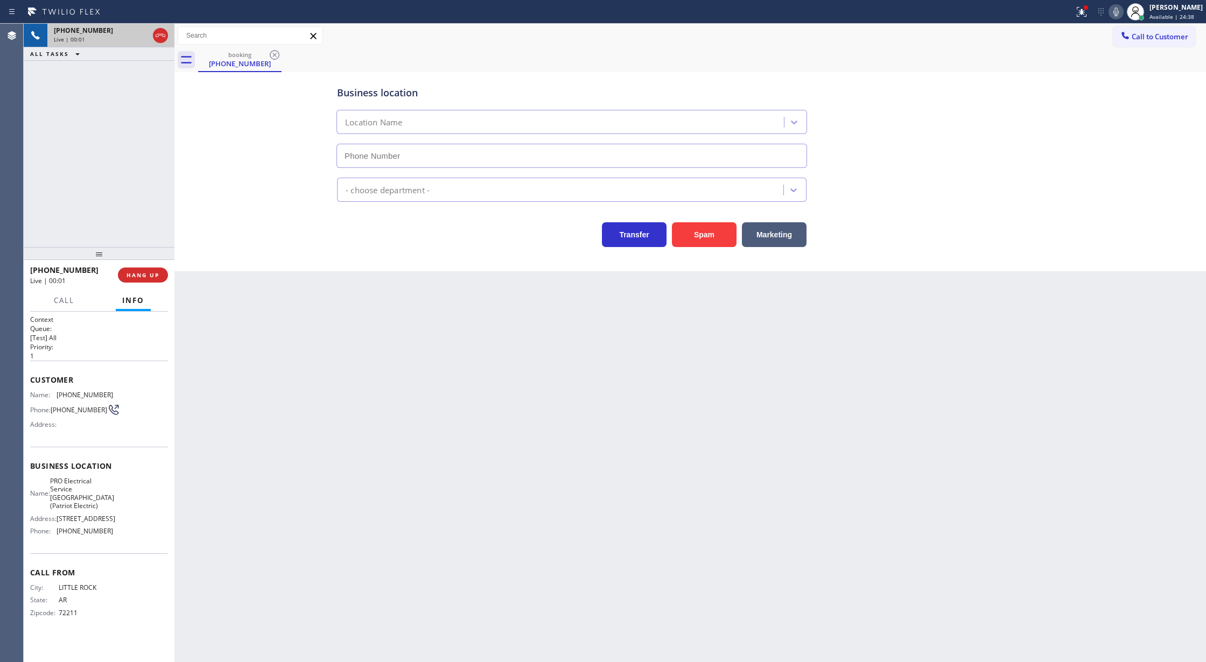
type input "(973) 798-1938"
click at [698, 233] on button "Spam" at bounding box center [704, 234] width 65 height 25
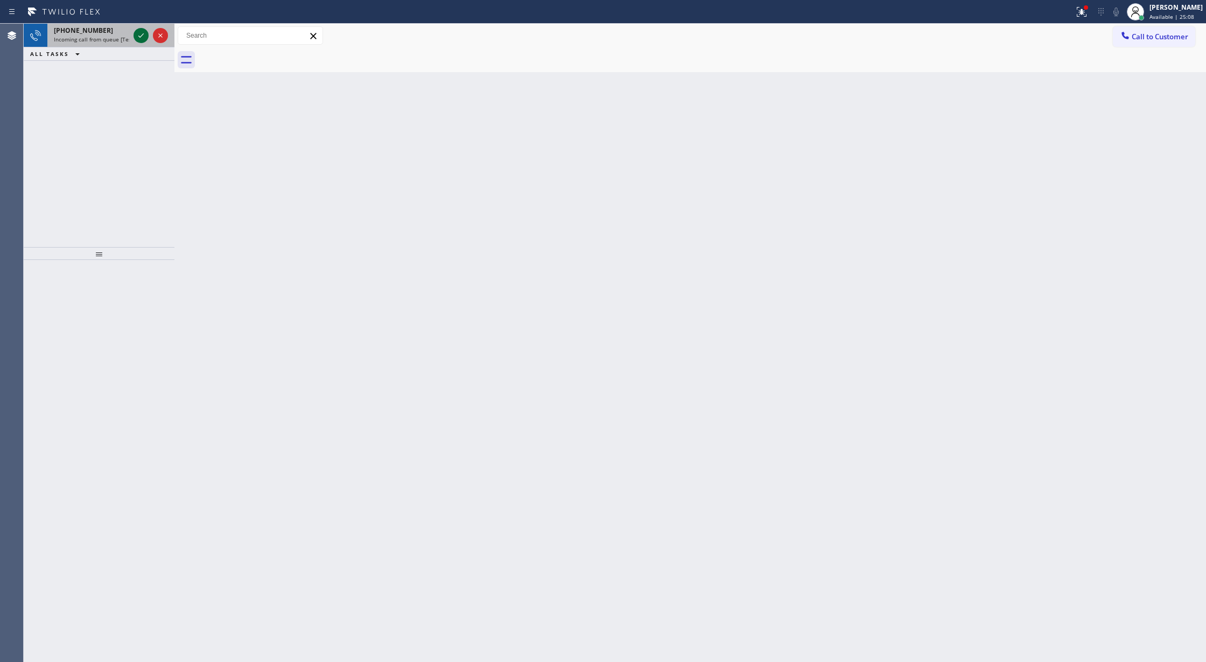
click at [141, 35] on icon at bounding box center [141, 35] width 13 height 13
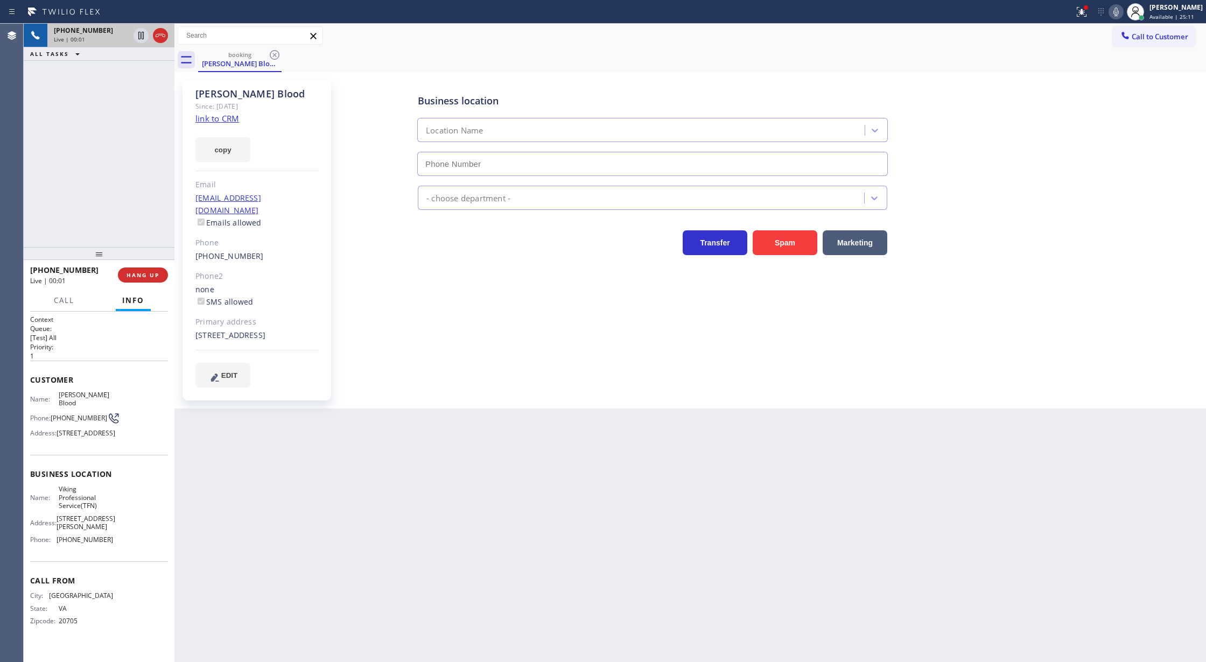
type input "(888) 734-4409"
click at [223, 121] on link "link to CRM" at bounding box center [218, 118] width 44 height 11
click at [1121, 10] on icon at bounding box center [1116, 11] width 13 height 13
click at [141, 33] on icon at bounding box center [141, 35] width 13 height 13
drag, startPoint x: 1126, startPoint y: 13, endPoint x: 638, endPoint y: 54, distance: 489.2
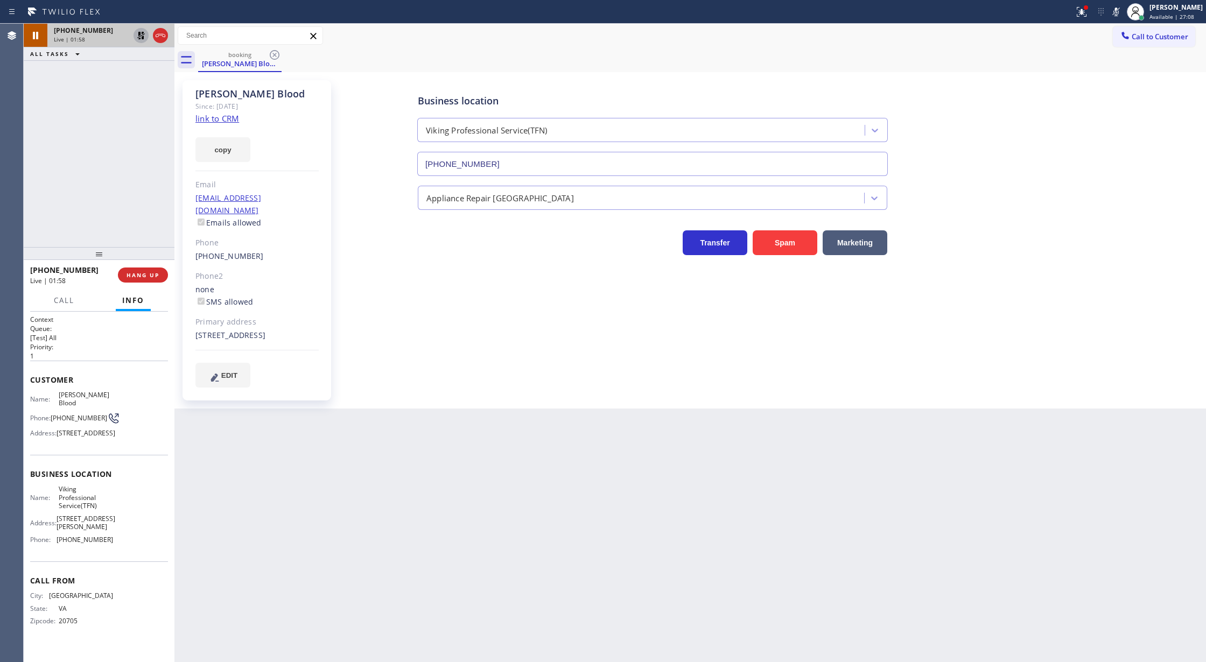
click at [1119, 13] on icon at bounding box center [1116, 12] width 5 height 9
click at [141, 37] on icon at bounding box center [141, 35] width 13 height 13
drag, startPoint x: 142, startPoint y: 74, endPoint x: 139, endPoint y: 82, distance: 9.2
click at [142, 74] on div "+15713159249 Live | 02:04 ALL TASKS ALL TASKS ACTIVE TASKS TASKS IN WRAP UP (31…" at bounding box center [99, 136] width 151 height 224
click at [156, 37] on icon at bounding box center [161, 35] width 10 height 3
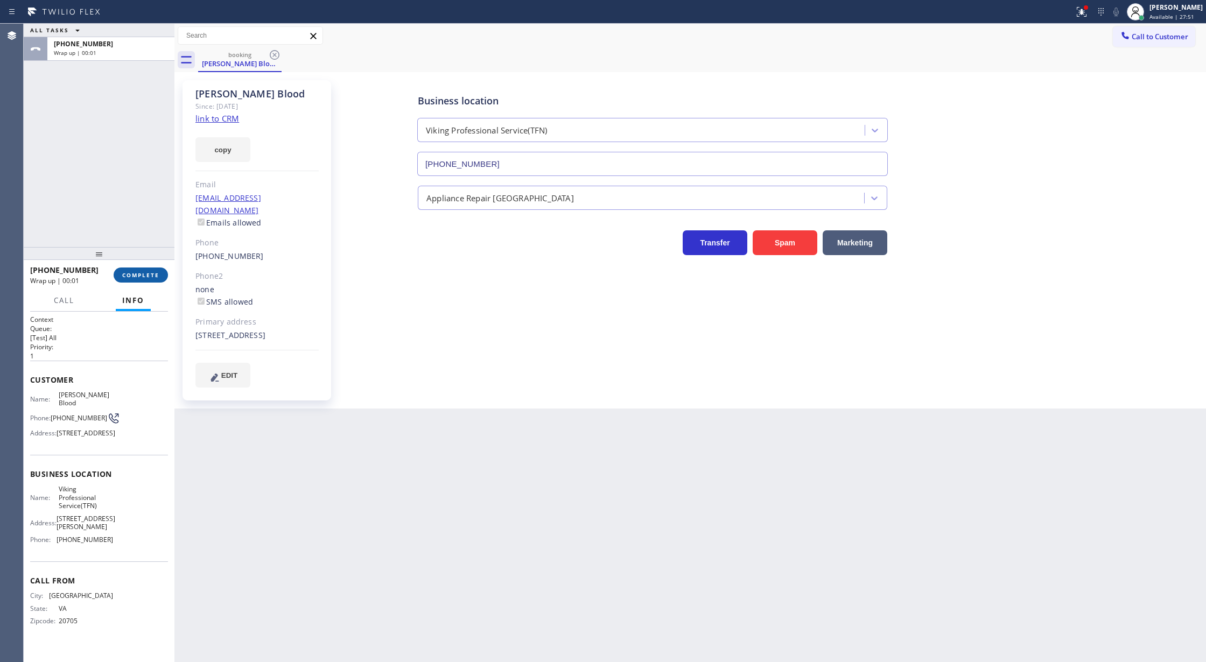
click at [143, 277] on span "COMPLETE" at bounding box center [140, 275] width 37 height 8
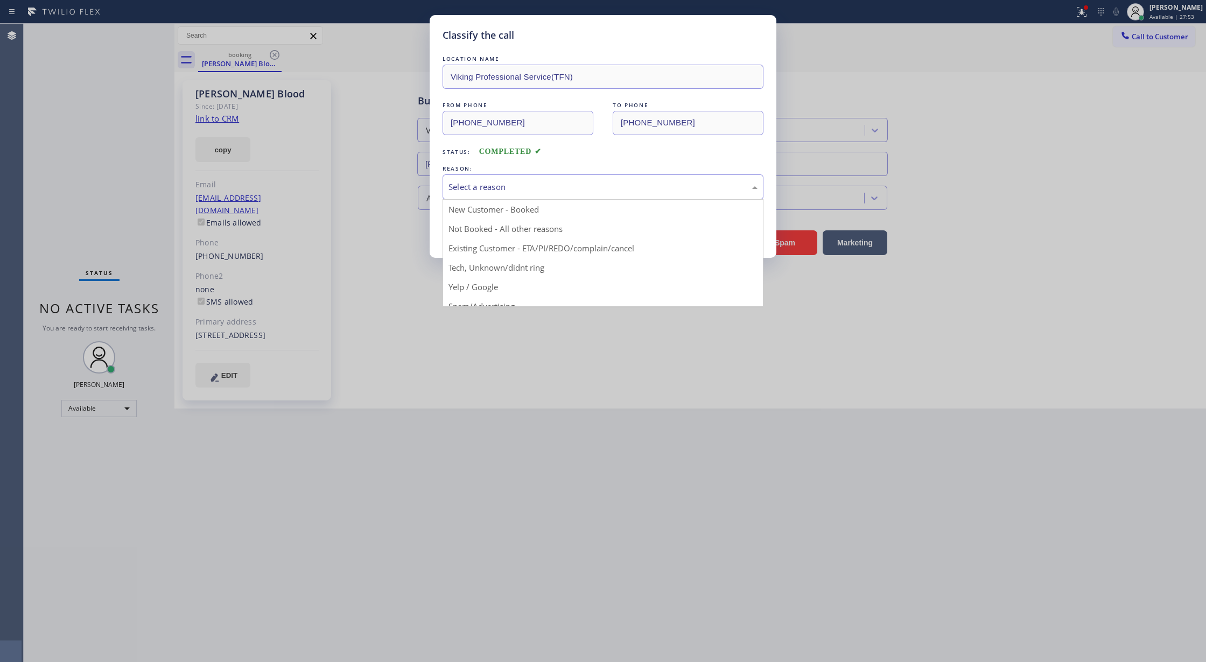
click at [485, 182] on div "Select a reason" at bounding box center [603, 187] width 309 height 12
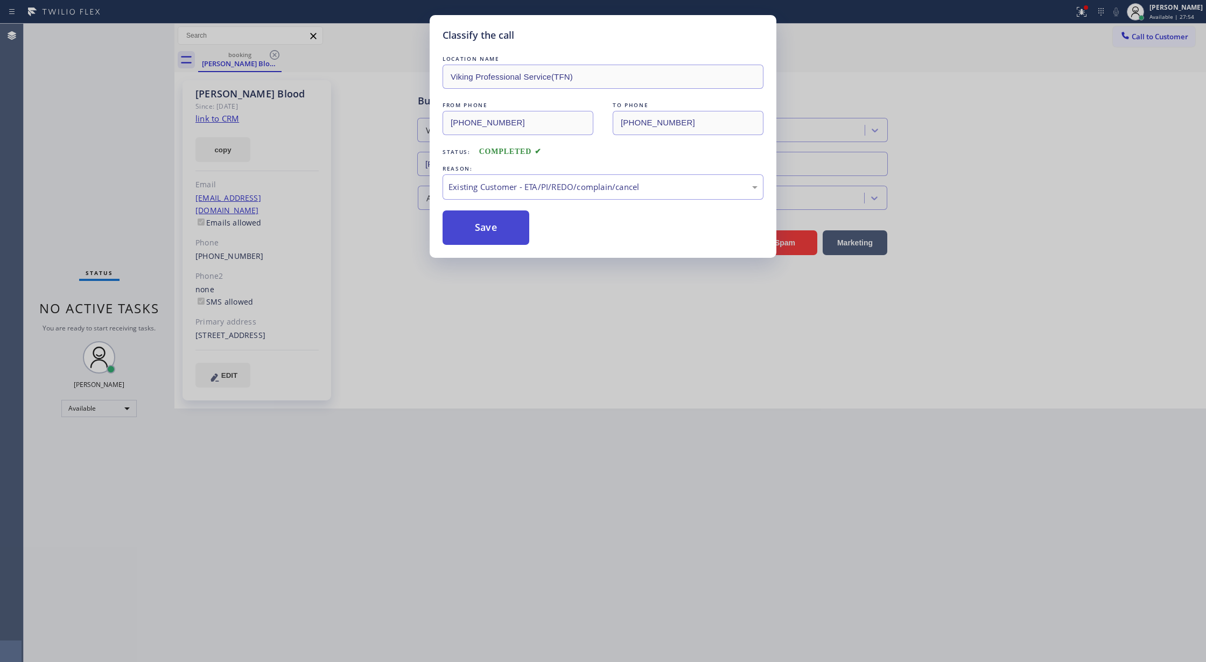
click at [493, 225] on button "Save" at bounding box center [486, 228] width 87 height 34
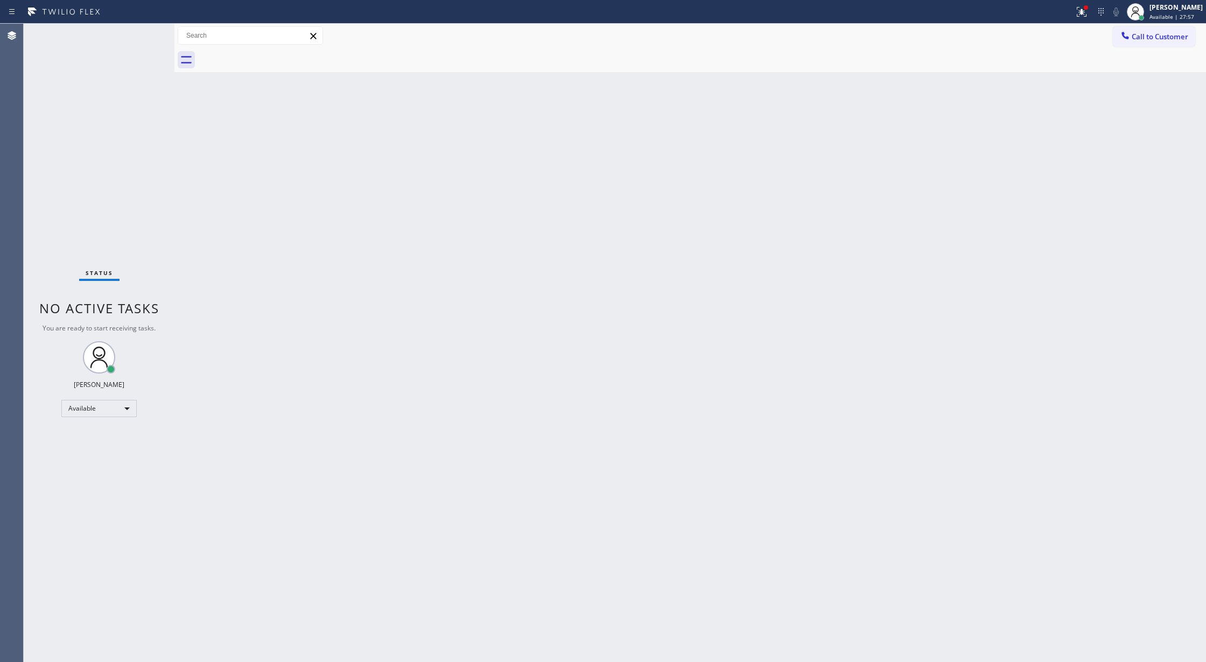
click at [143, 29] on div "Status No active tasks You are ready to start receiving tasks. Lilibeth Pueyo A…" at bounding box center [99, 343] width 151 height 639
click at [145, 29] on div "Status No active tasks You are ready to start receiving tasks. Lilibeth Pueyo A…" at bounding box center [99, 343] width 151 height 639
click at [144, 30] on div "Status No active tasks You are ready to start receiving tasks. Lilibeth Pueyo A…" at bounding box center [99, 343] width 151 height 639
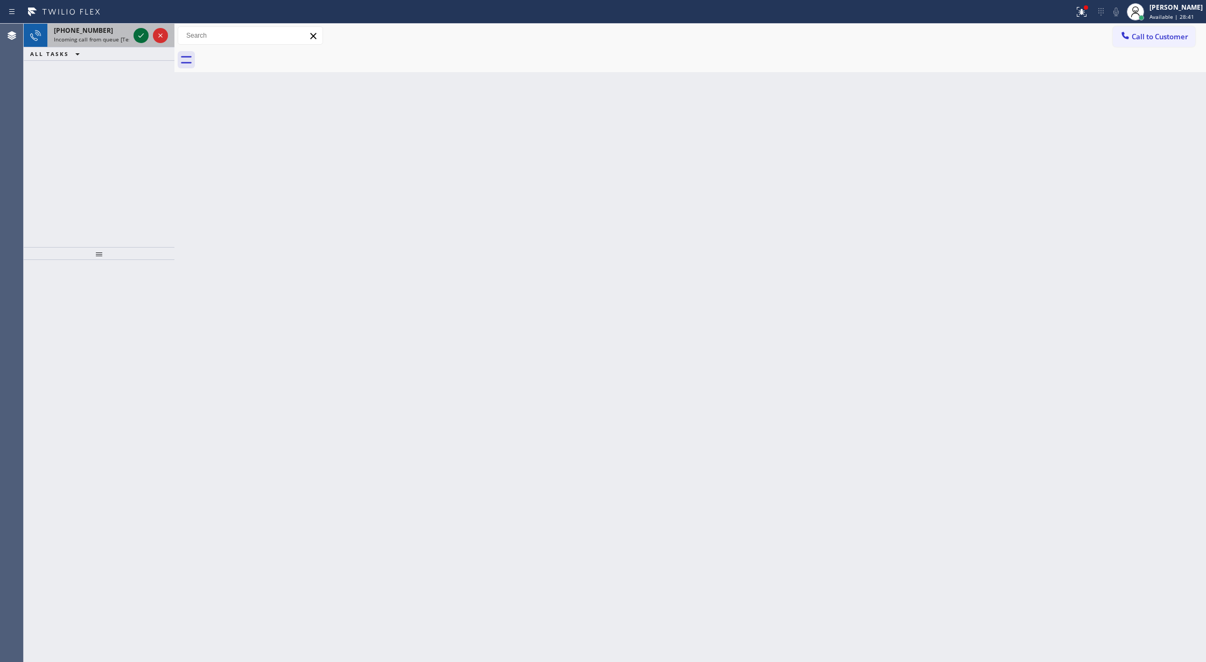
click at [139, 36] on icon at bounding box center [141, 35] width 13 height 13
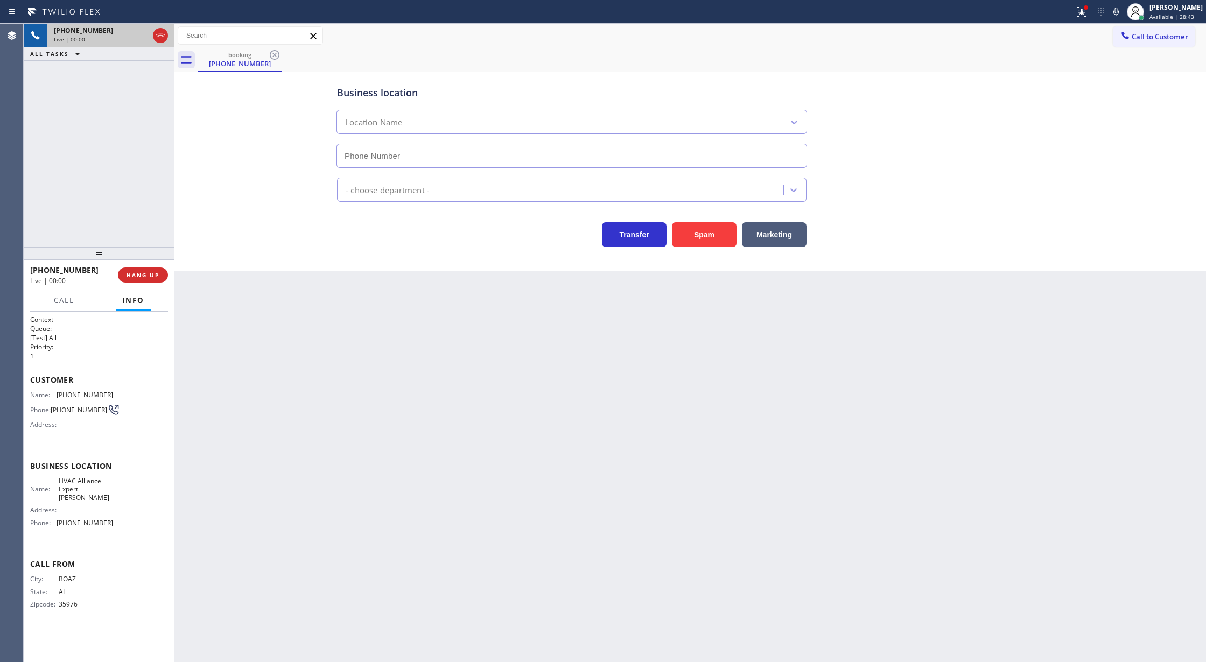
type input "(737) 355-5352"
click at [141, 276] on span "HANG UP" at bounding box center [143, 275] width 33 height 8
click at [134, 271] on span "COMPLETE" at bounding box center [140, 275] width 37 height 8
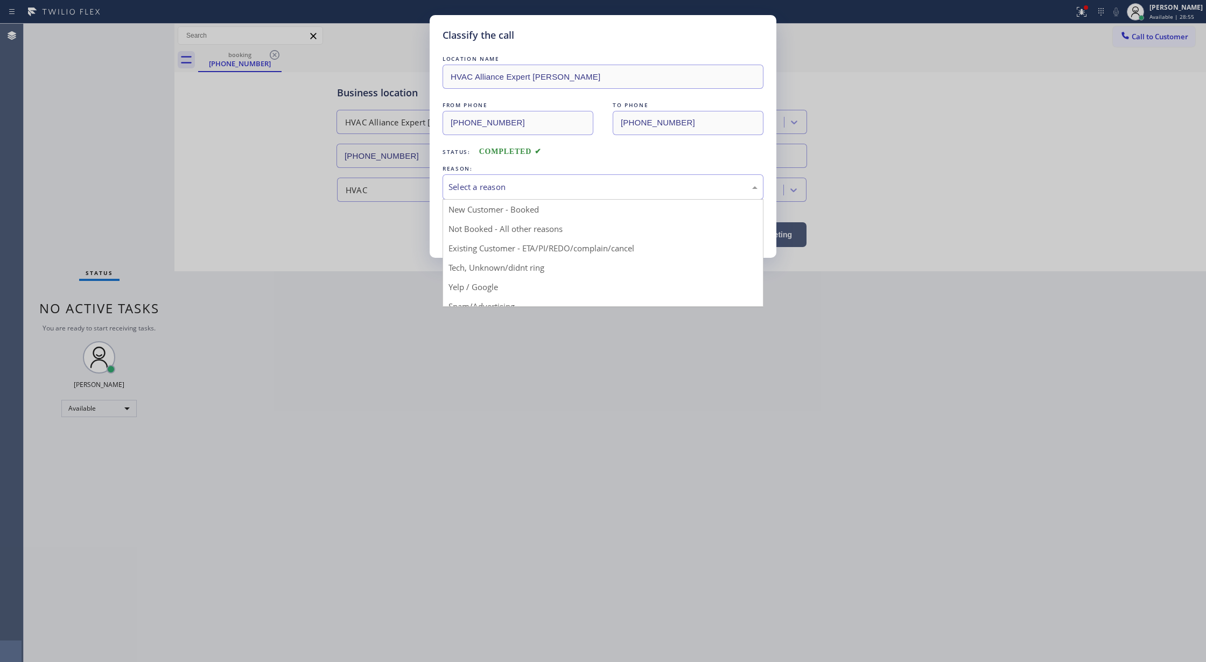
click at [470, 176] on div "Select a reason" at bounding box center [603, 186] width 321 height 25
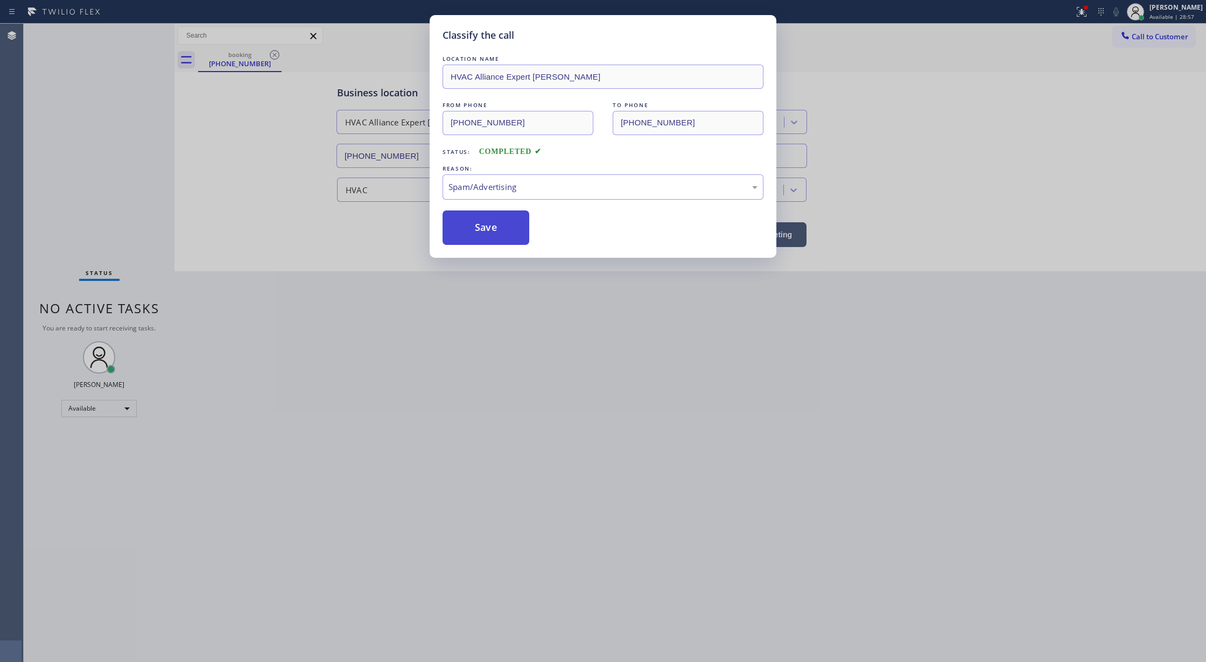
click at [481, 231] on button "Save" at bounding box center [486, 228] width 87 height 34
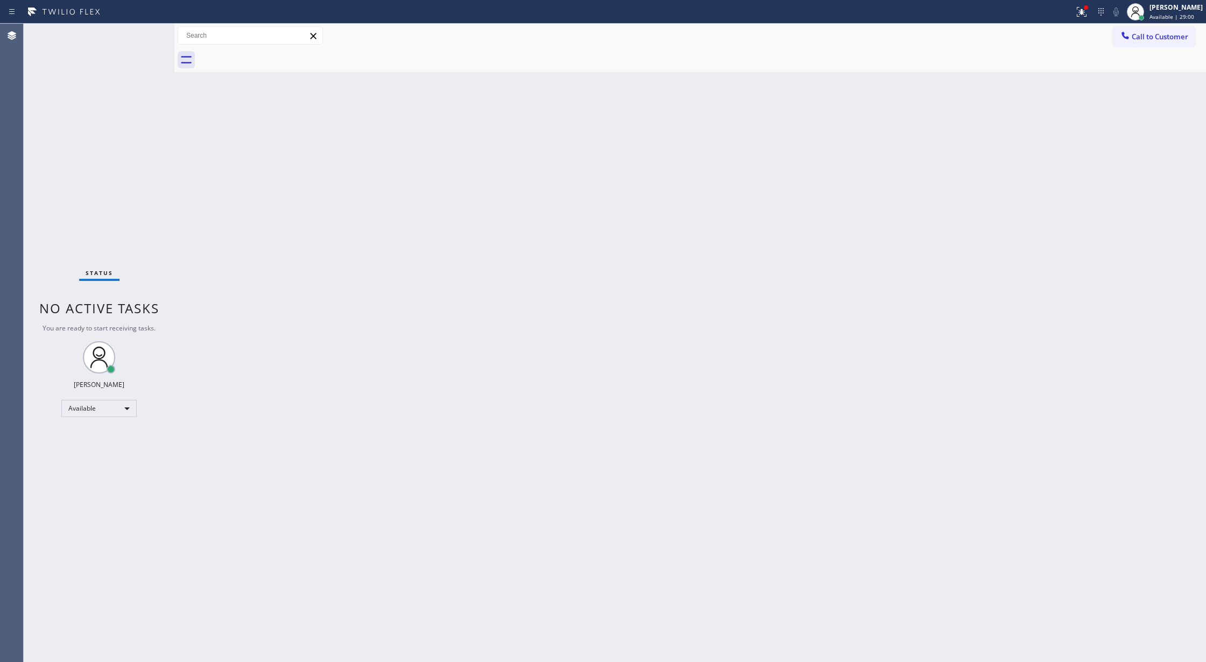
click at [143, 32] on div "Status No active tasks You are ready to start receiving tasks. Lilibeth Pueyo A…" at bounding box center [99, 343] width 151 height 639
click at [142, 32] on div "Status No active tasks You are ready to start receiving tasks. Lilibeth Pueyo A…" at bounding box center [99, 343] width 151 height 639
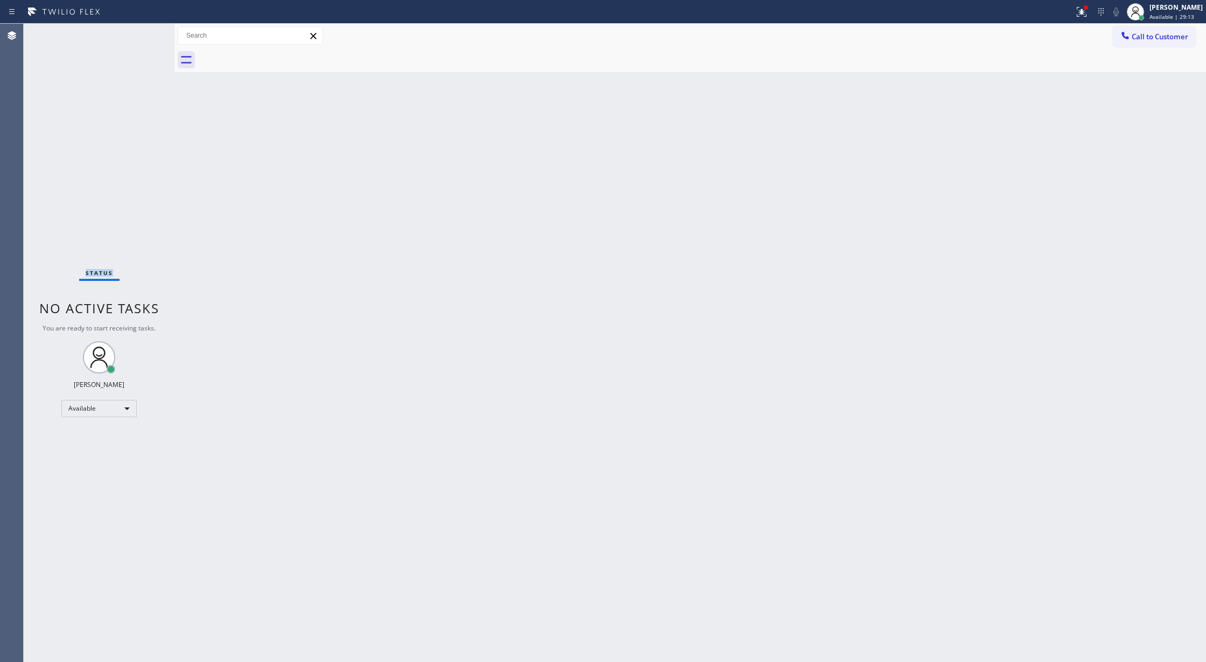
click at [142, 32] on div "Status No active tasks You are ready to start receiving tasks. Lilibeth Pueyo A…" at bounding box center [99, 343] width 151 height 639
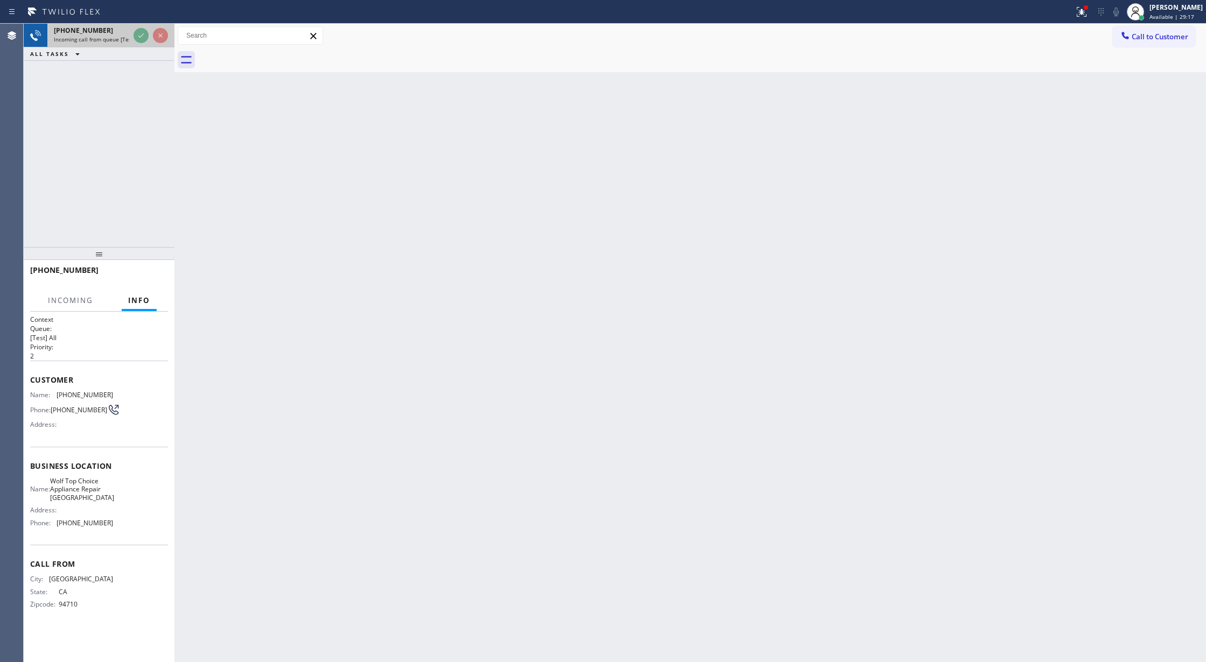
click at [141, 43] on div at bounding box center [150, 36] width 39 height 24
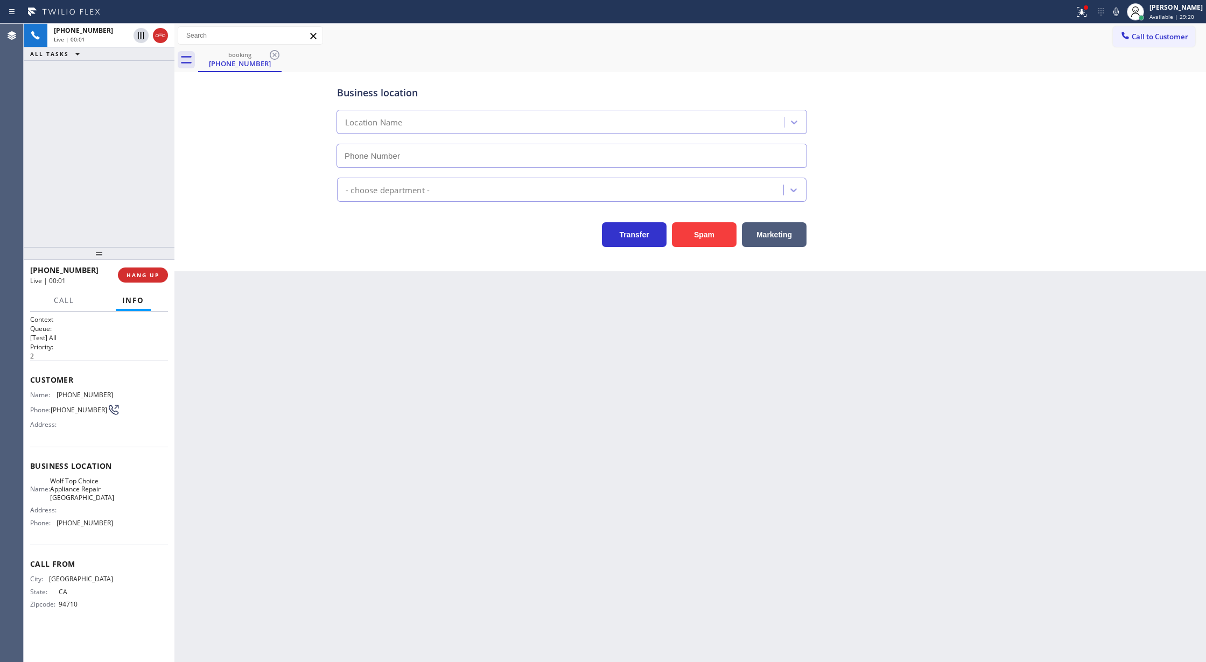
type input "(510) 399-1452"
drag, startPoint x: 699, startPoint y: 238, endPoint x: 694, endPoint y: 240, distance: 5.6
click at [699, 239] on button "Spam" at bounding box center [704, 234] width 65 height 25
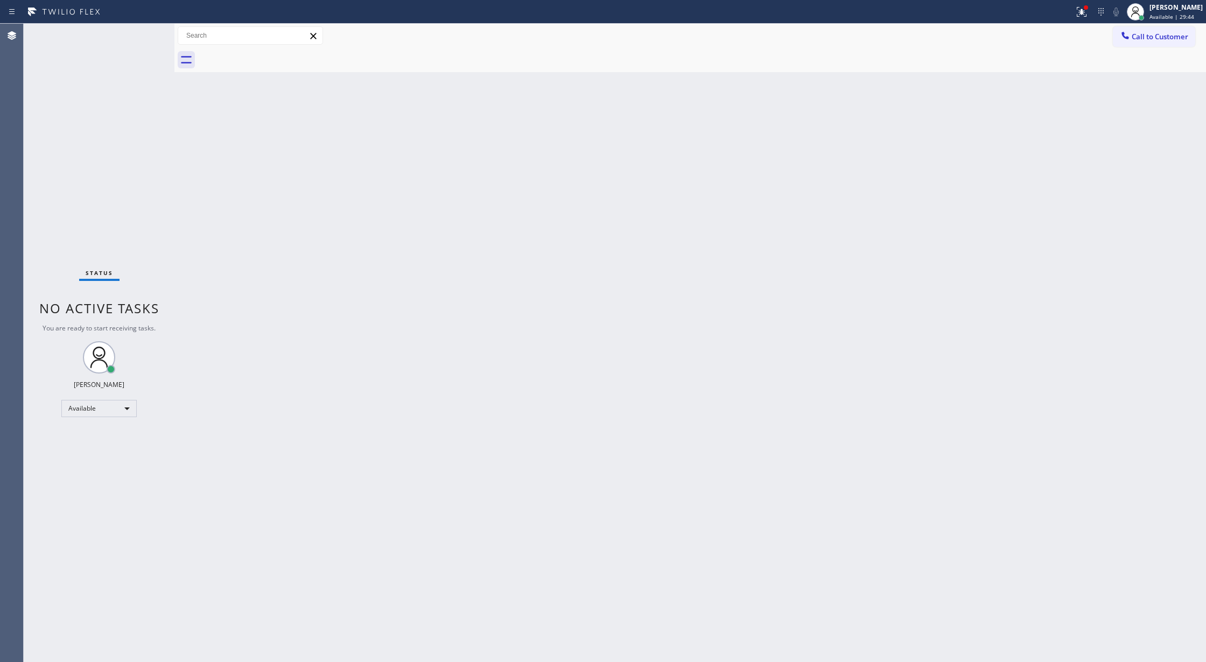
click at [145, 30] on div "Status No active tasks You are ready to start receiving tasks. Lilibeth Pueyo A…" at bounding box center [99, 343] width 151 height 639
click at [144, 31] on div "Status No active tasks You are ready to start receiving tasks. Lilibeth Pueyo A…" at bounding box center [99, 343] width 151 height 639
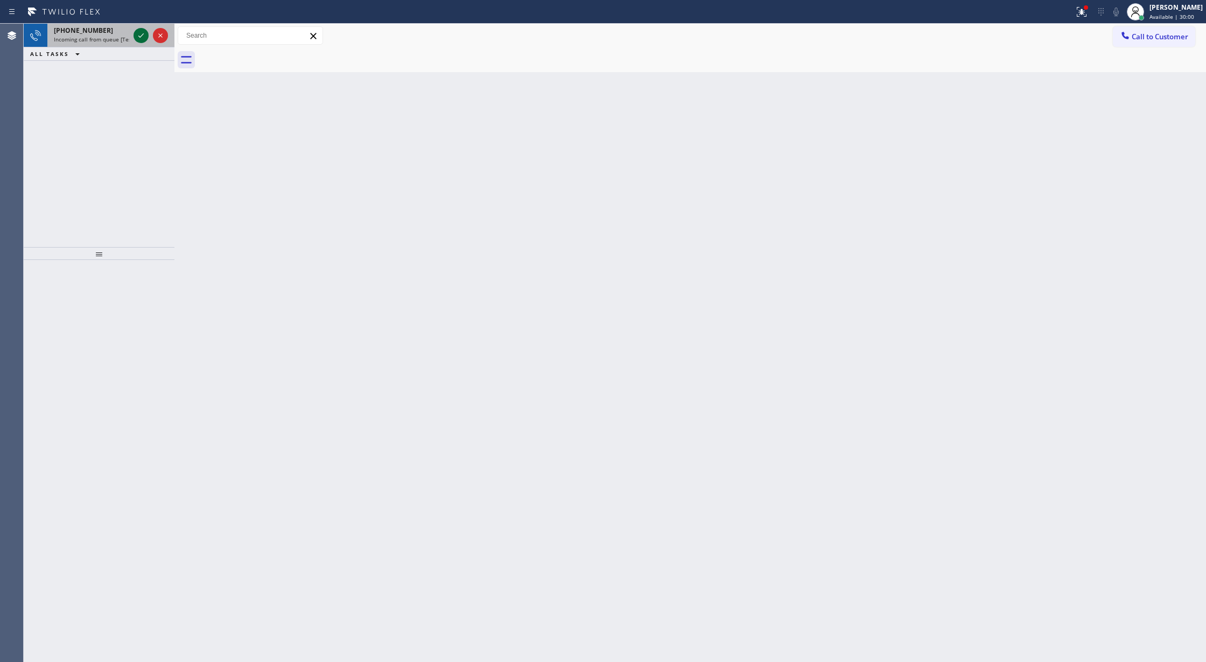
click at [144, 31] on icon at bounding box center [141, 35] width 13 height 13
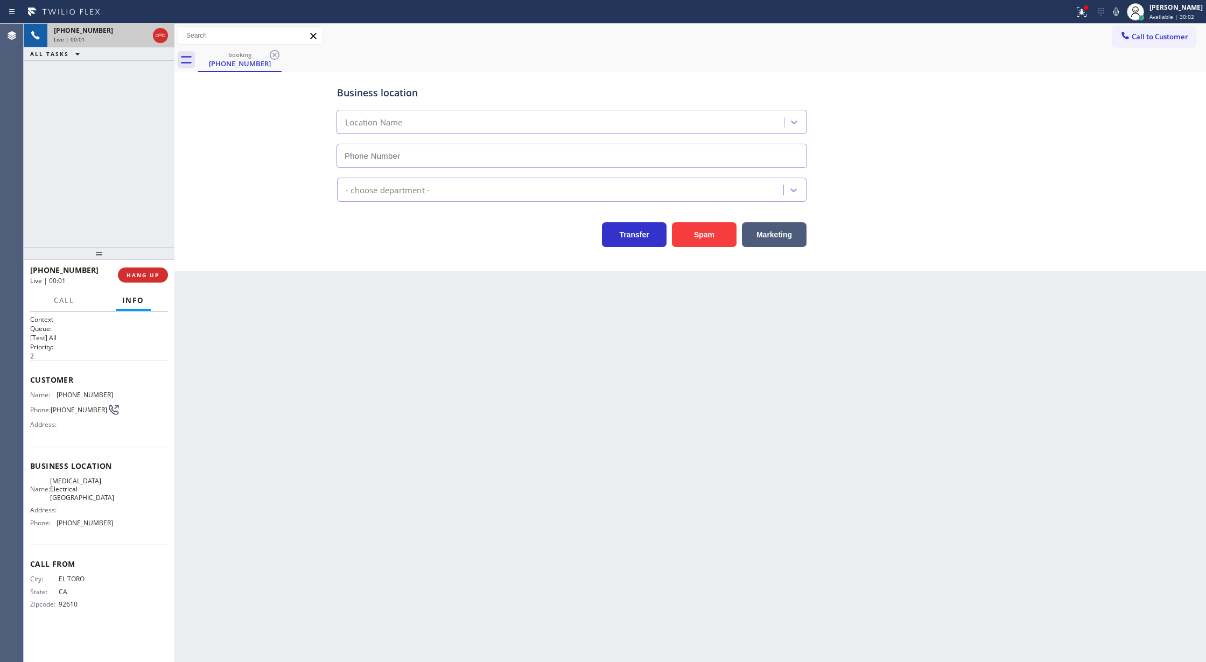
type input "(949) 998-4464"
click at [699, 234] on button "Spam" at bounding box center [704, 234] width 65 height 25
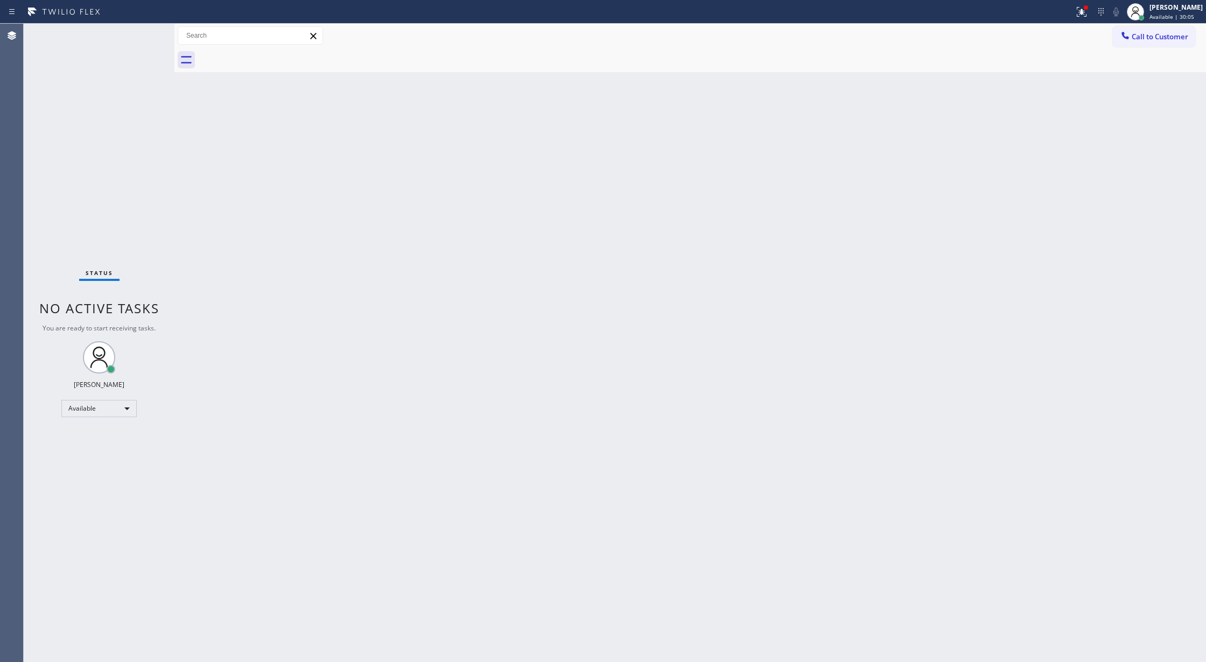
click at [145, 35] on div "Status No active tasks You are ready to start receiving tasks. Lilibeth Pueyo A…" at bounding box center [99, 343] width 151 height 639
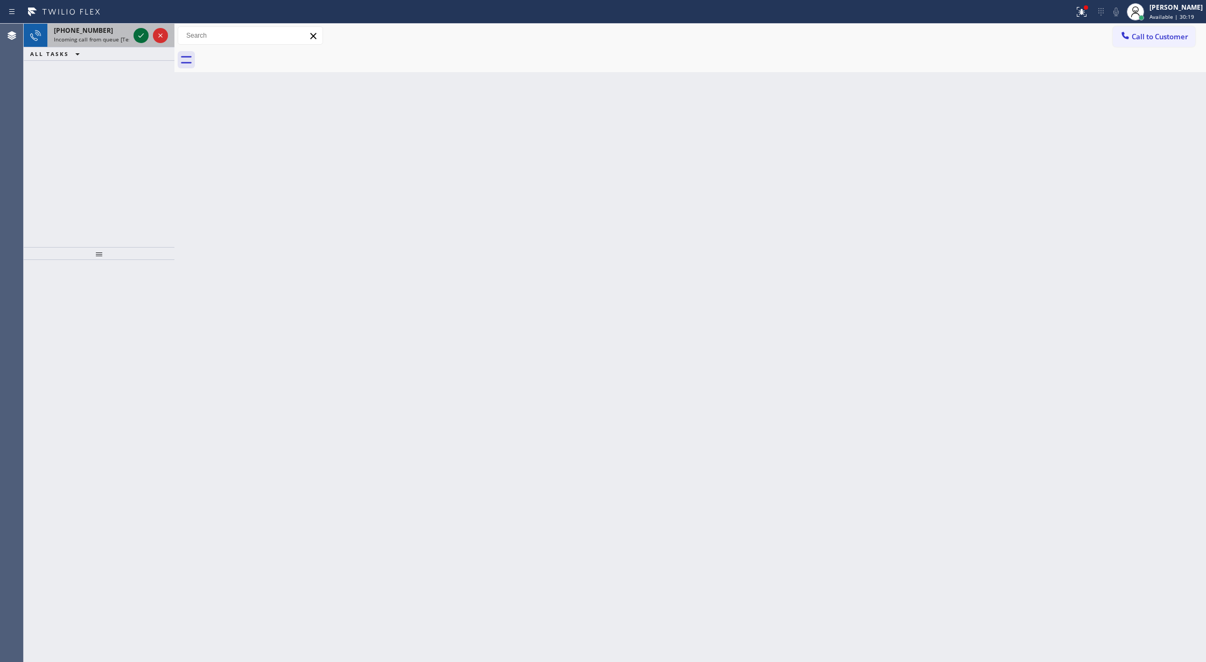
click at [144, 35] on icon at bounding box center [141, 35] width 13 height 13
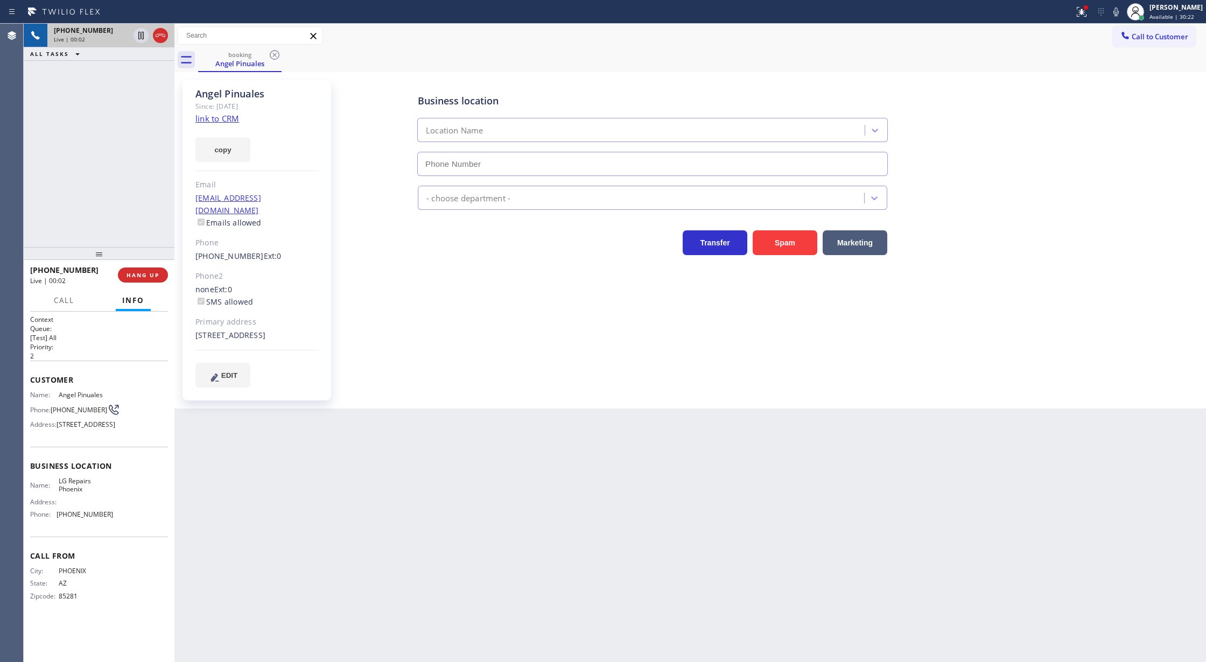
type input "(602) 755-6017"
click at [208, 123] on link "link to CRM" at bounding box center [218, 118] width 44 height 11
click at [160, 35] on icon at bounding box center [161, 35] width 10 height 3
click at [142, 275] on span "COMPLETE" at bounding box center [140, 275] width 37 height 8
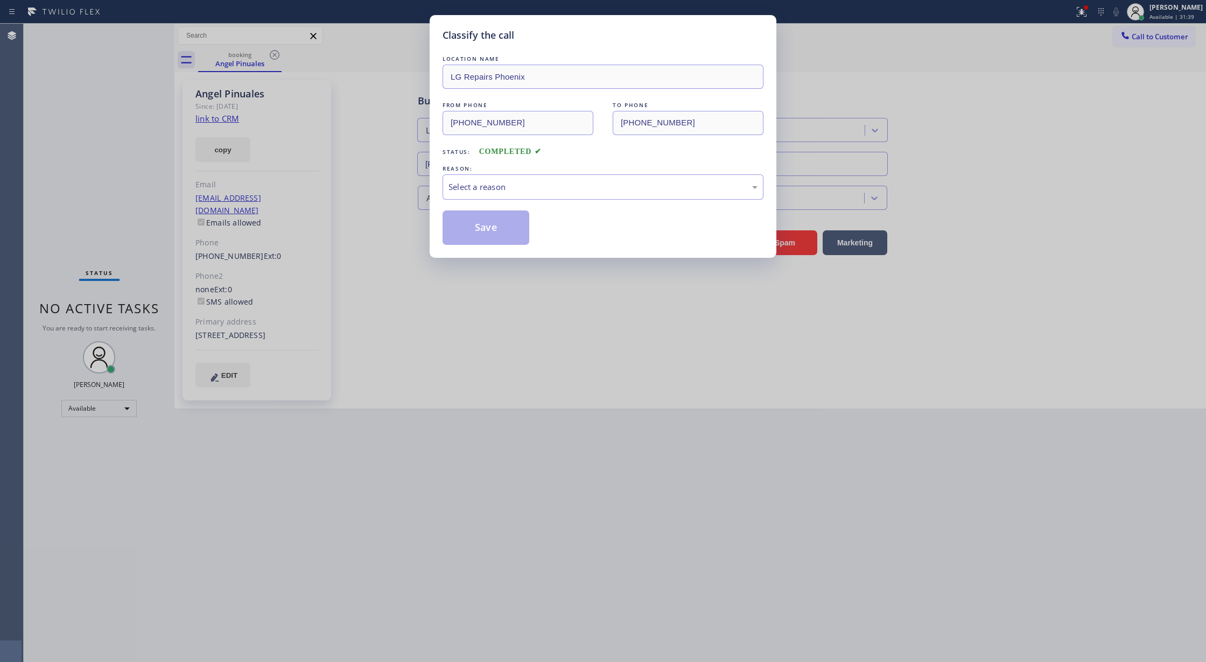
click at [487, 255] on div "Classify the call LOCATION NAME LG Repairs Phoenix FROM PHONE (602) 769-6493 TO…" at bounding box center [603, 136] width 347 height 243
click at [518, 193] on div "Select a reason" at bounding box center [603, 187] width 309 height 12
click at [492, 222] on button "Save" at bounding box center [486, 228] width 87 height 34
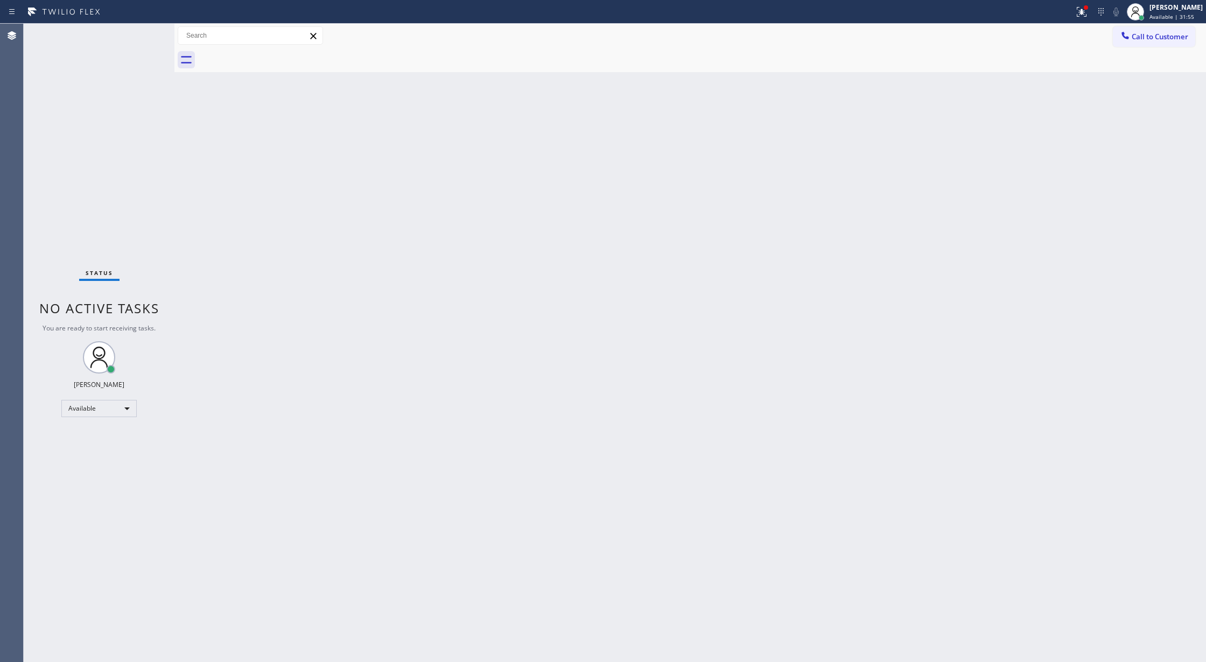
click at [513, 249] on div "Back to Dashboard Change Sender ID Customers Technicians Select a contact Outbo…" at bounding box center [690, 343] width 1032 height 639
click at [141, 29] on div "Status No active tasks You are ready to start receiving tasks. Lilibeth Pueyo A…" at bounding box center [99, 343] width 151 height 639
click at [143, 36] on div "Status No active tasks You are ready to start receiving tasks. Lilibeth Pueyo A…" at bounding box center [99, 343] width 151 height 639
drag, startPoint x: 144, startPoint y: 32, endPoint x: 243, endPoint y: 253, distance: 242.0
click at [144, 36] on div "Status No active tasks You are ready to start receiving tasks. Lilibeth Pueyo A…" at bounding box center [99, 343] width 151 height 639
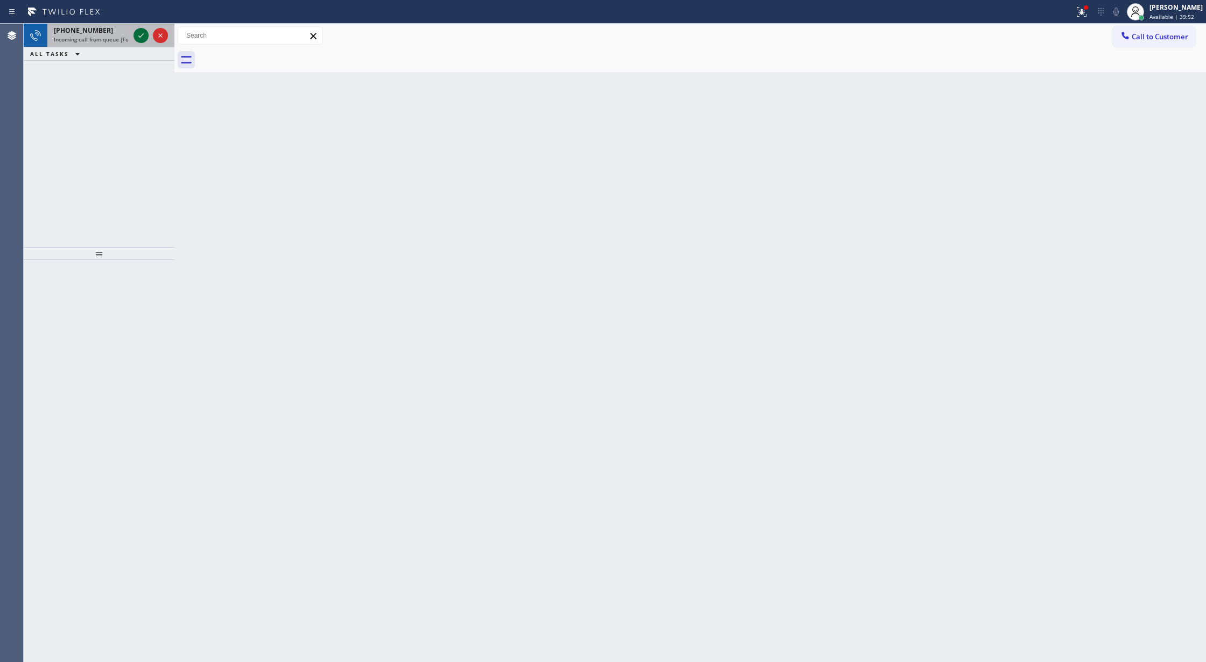
click at [138, 33] on icon at bounding box center [141, 35] width 13 height 13
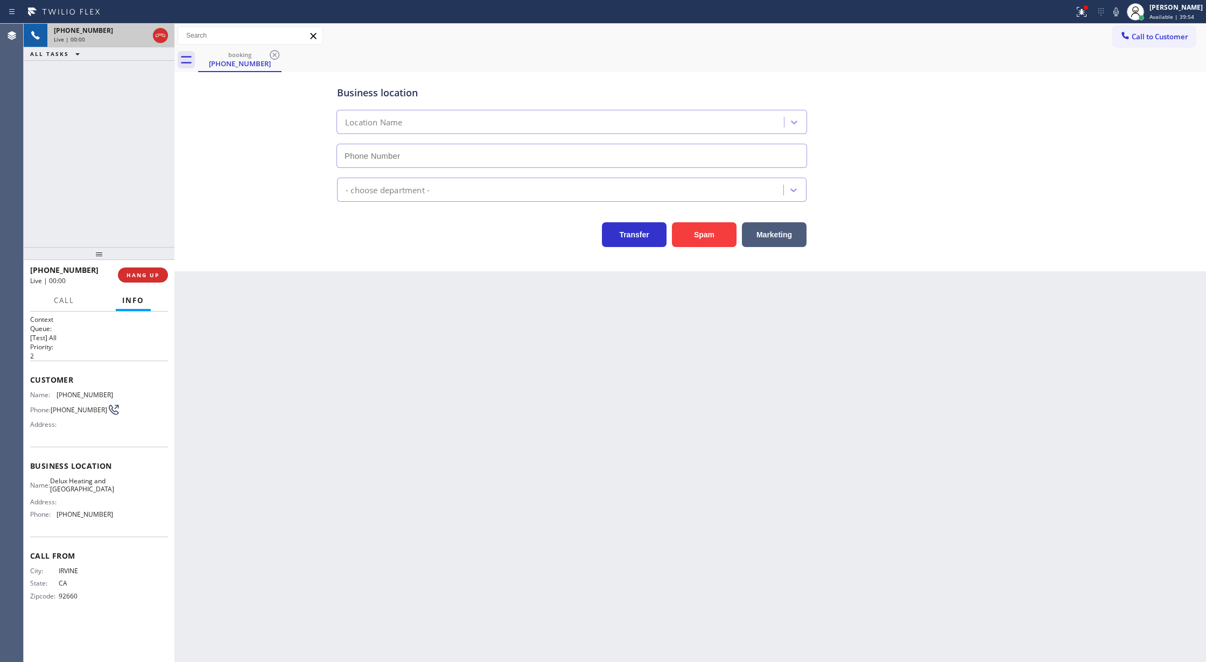
type input "(949) 506-3640"
click at [702, 237] on button "Spam" at bounding box center [704, 234] width 65 height 25
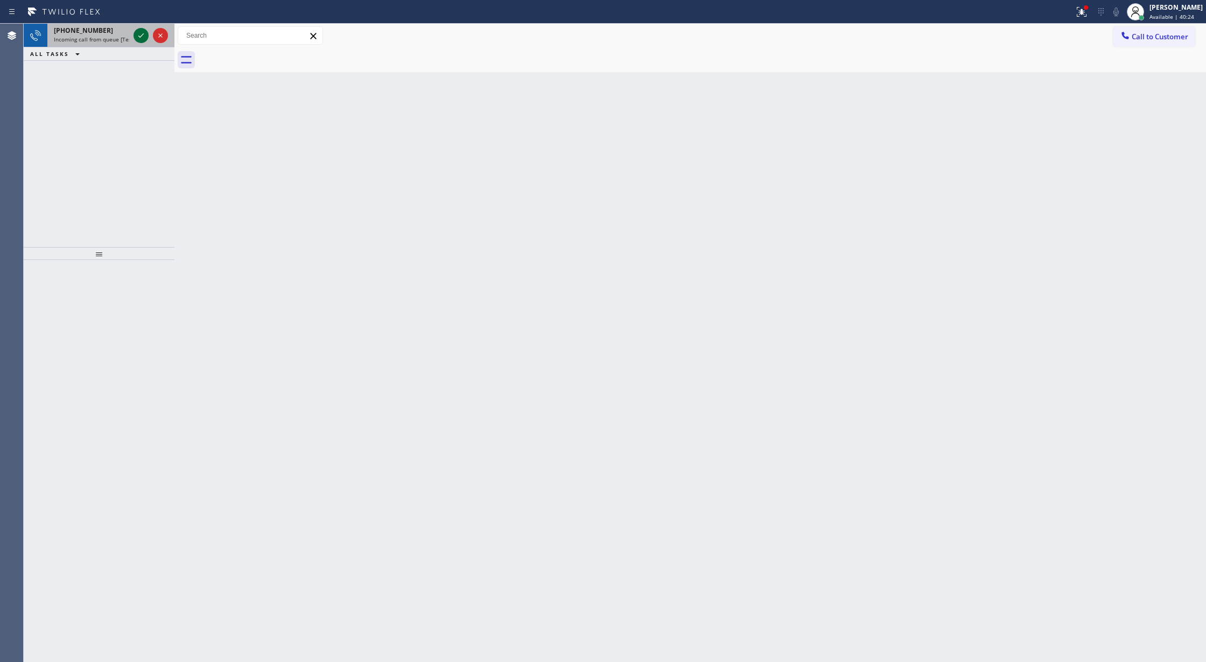
click at [141, 31] on icon at bounding box center [141, 35] width 13 height 13
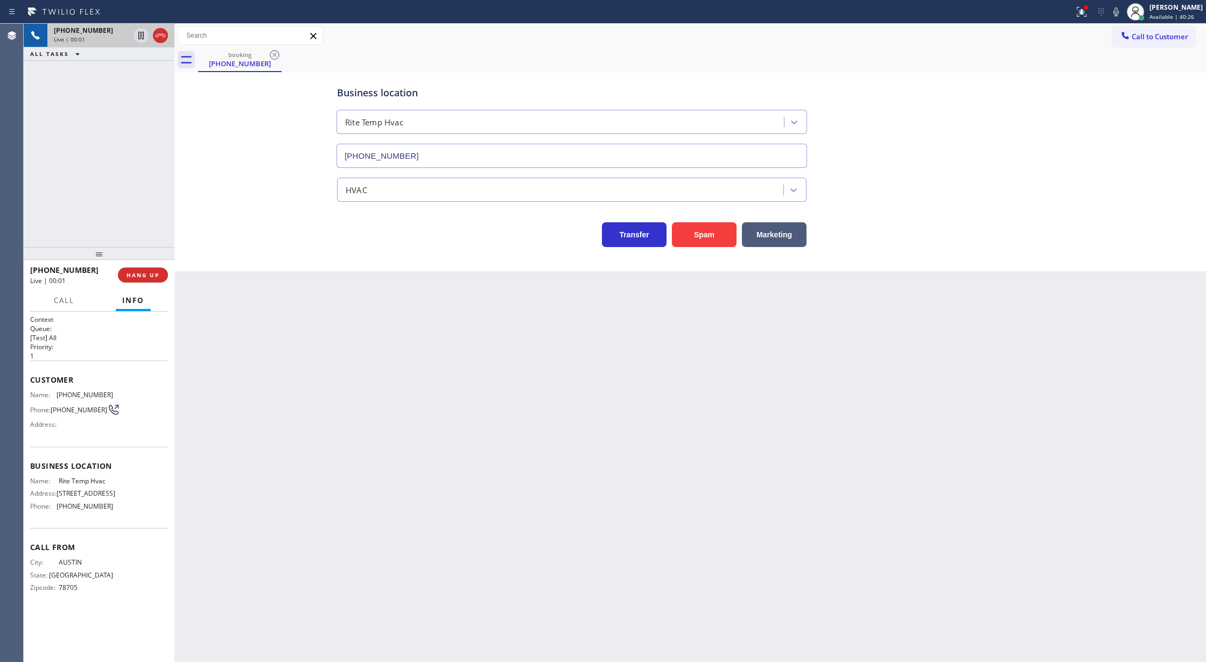
type input "(469) 218-5627"
click at [138, 278] on span "COMPLETE" at bounding box center [140, 275] width 37 height 8
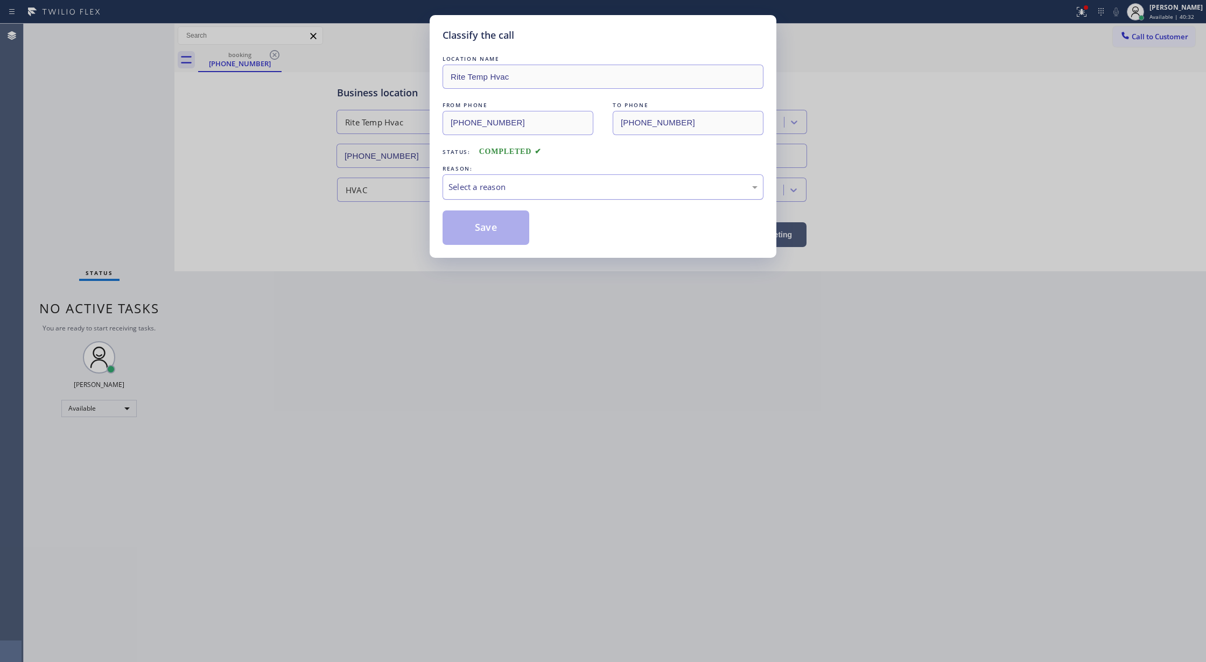
click at [473, 188] on div "Select a reason" at bounding box center [603, 187] width 309 height 12
click at [479, 226] on button "Save" at bounding box center [486, 228] width 87 height 34
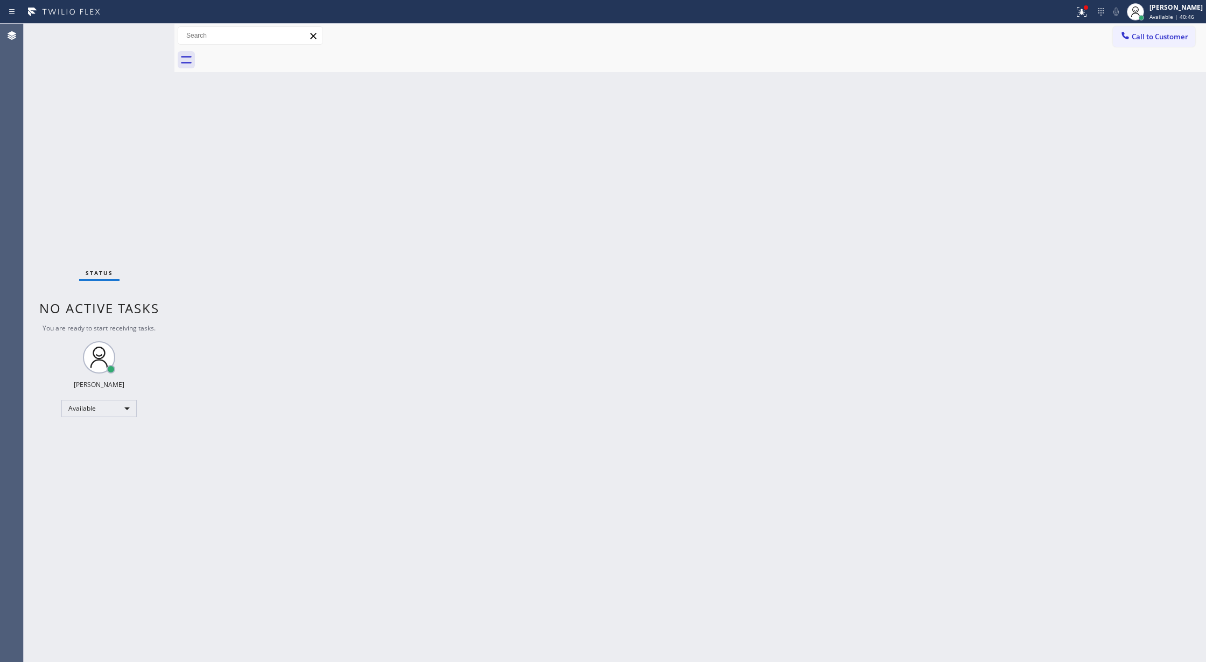
click at [144, 37] on div "Status No active tasks You are ready to start receiving tasks. Lilibeth Pueyo A…" at bounding box center [99, 343] width 151 height 639
click at [145, 32] on div "Status No active tasks You are ready to start receiving tasks. Lilibeth Pueyo A…" at bounding box center [99, 343] width 151 height 639
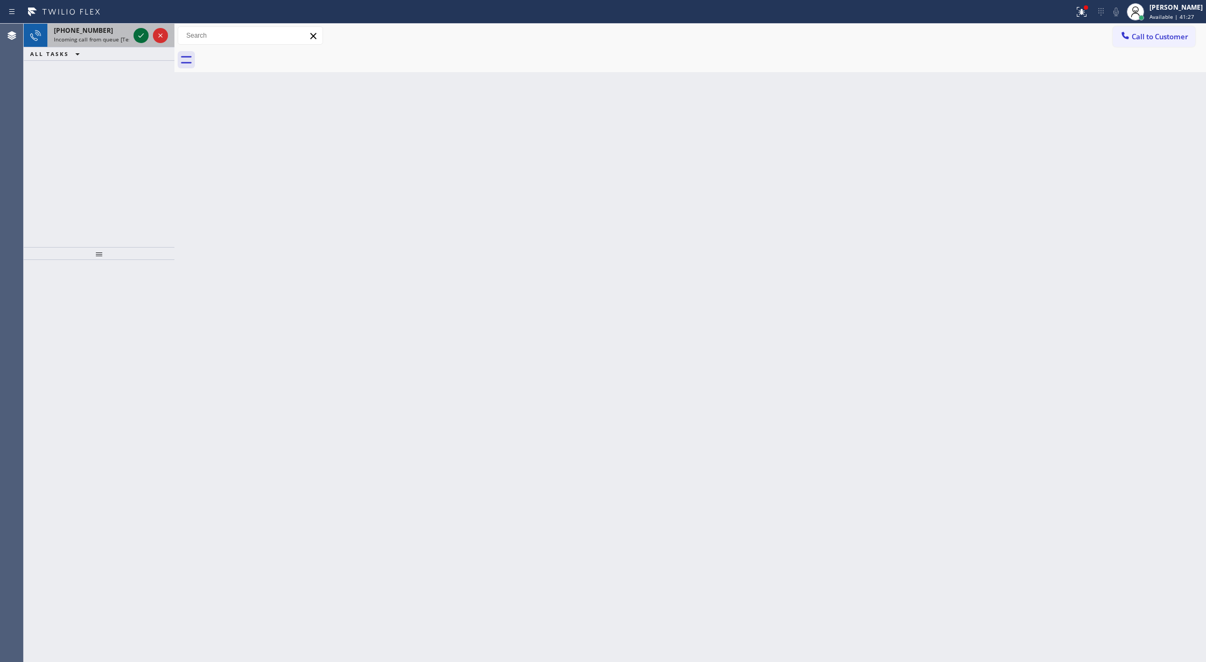
click at [136, 29] on icon at bounding box center [141, 35] width 13 height 13
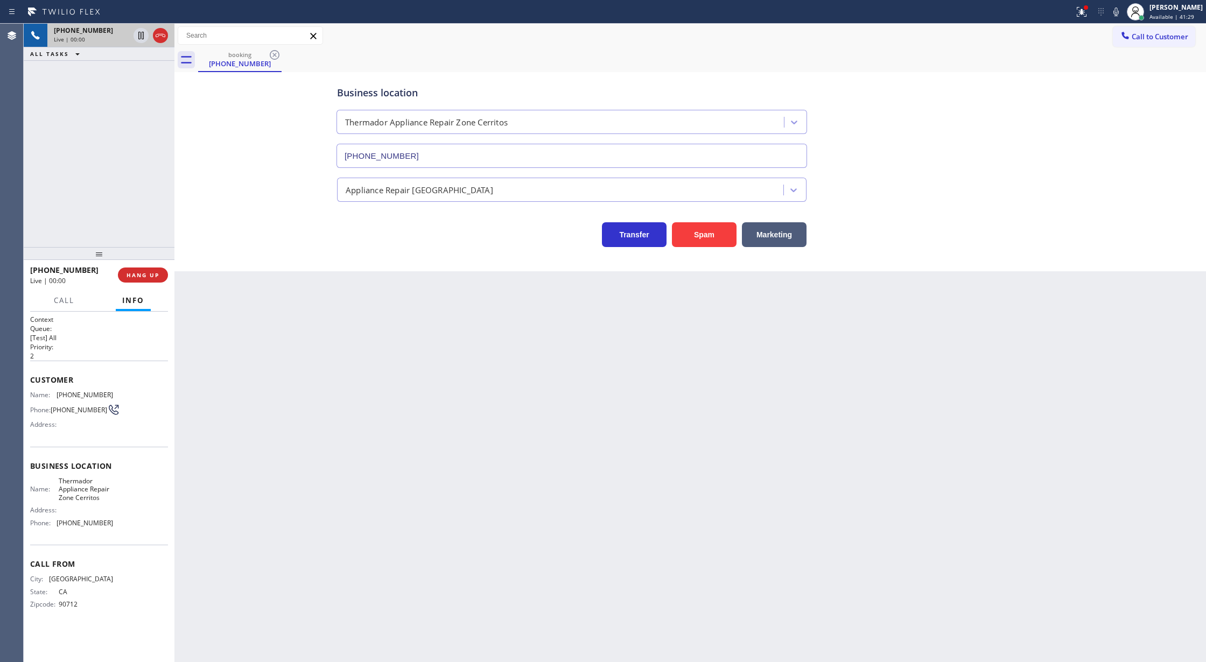
type input "(562) 414-6848"
copy div "Customer Name: (562) 582-1722 Phone: (562) 582-1722 Address: Business location …"
drag, startPoint x: 30, startPoint y: 387, endPoint x: 115, endPoint y: 535, distance: 170.5
click at [115, 535] on div "Context Queue: [Test] All Priority: 2 Customer Name: (562) 582-1722 Phone: (562…" at bounding box center [99, 471] width 138 height 312
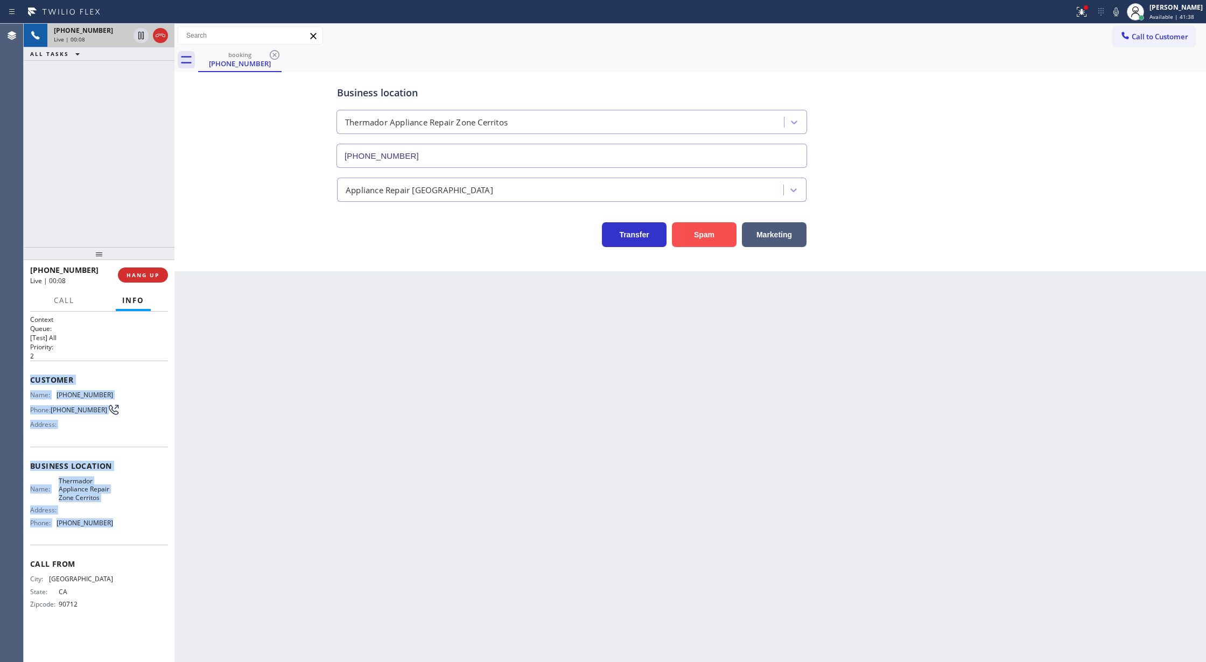
click at [711, 234] on button "Spam" at bounding box center [704, 234] width 65 height 25
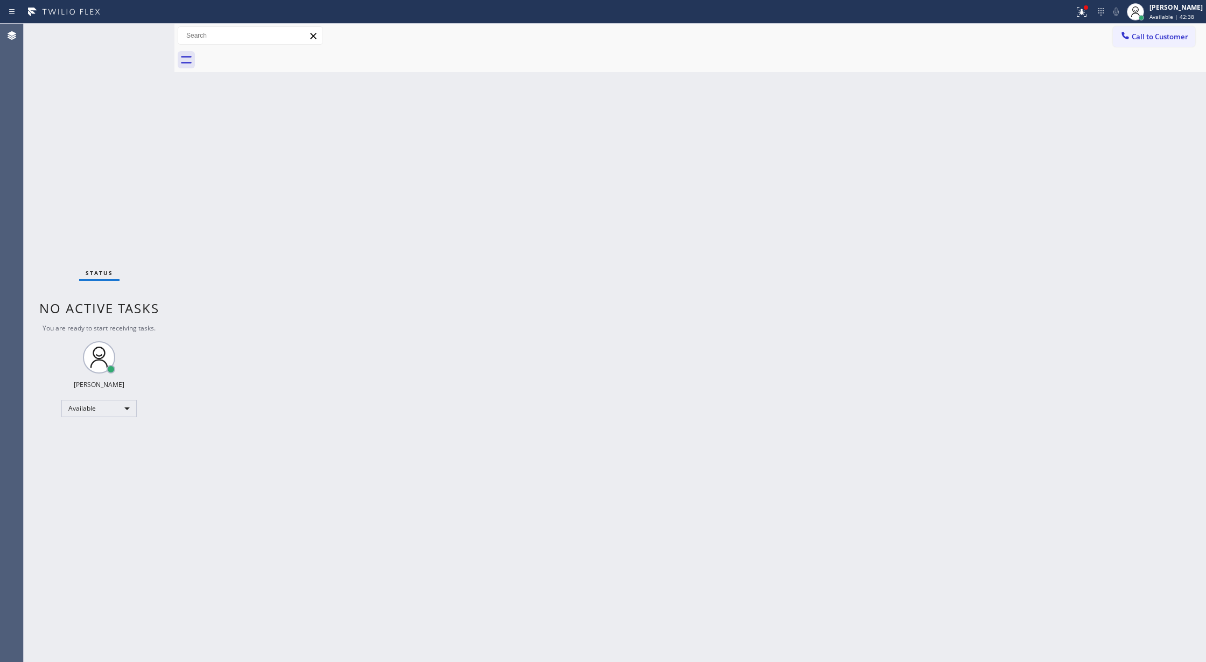
click at [145, 32] on div "Status No active tasks You are ready to start receiving tasks. Lilibeth Pueyo A…" at bounding box center [99, 343] width 151 height 639
click at [141, 33] on div "Status No active tasks You are ready to start receiving tasks. Lilibeth Pueyo A…" at bounding box center [99, 343] width 151 height 639
click at [141, 32] on div "Status No active tasks You are ready to start receiving tasks. Lilibeth Pueyo A…" at bounding box center [99, 343] width 151 height 639
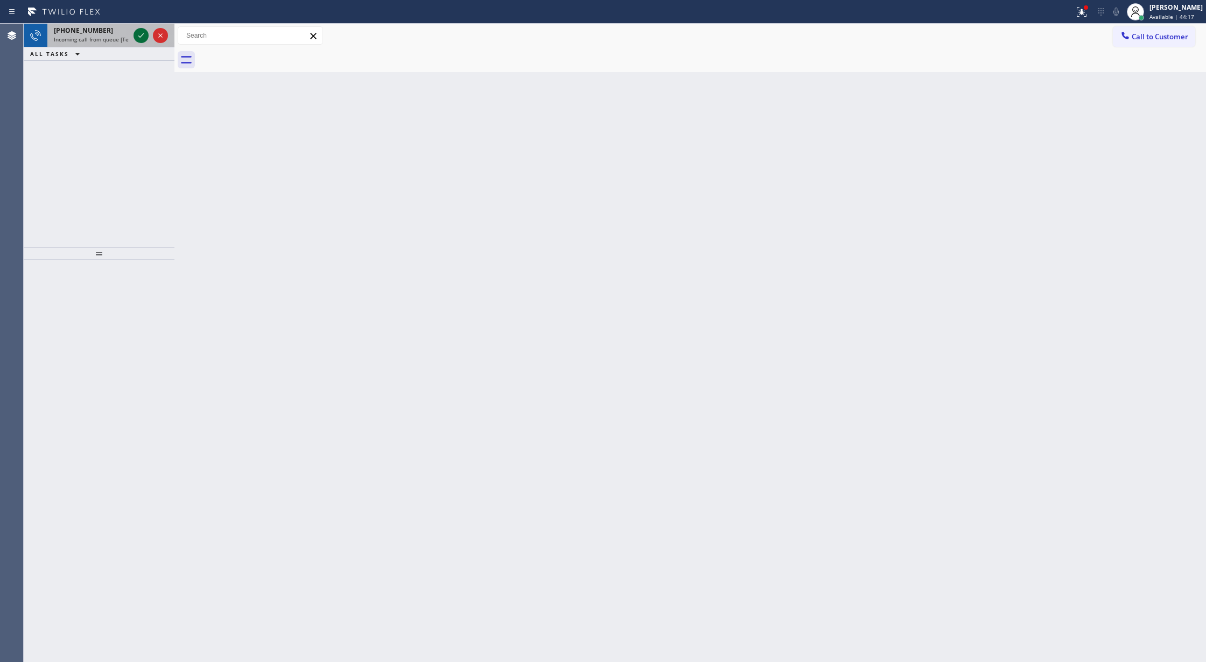
click at [138, 35] on icon at bounding box center [141, 35] width 13 height 13
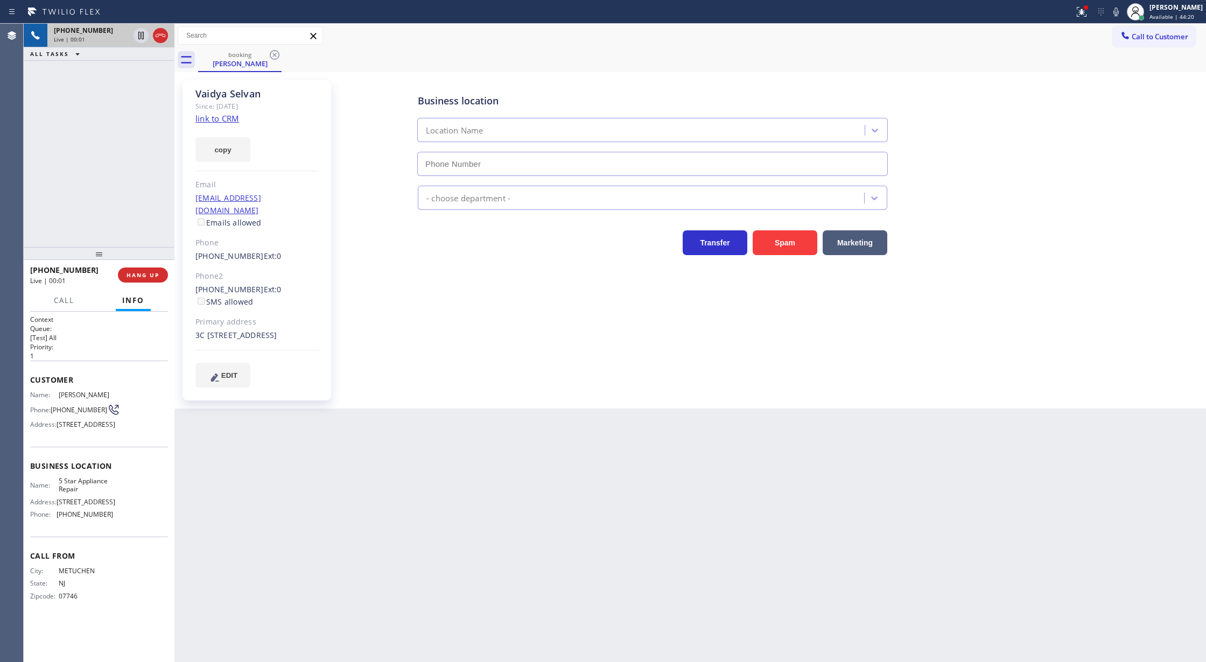
type input "(855) 731-4952"
click at [214, 118] on link "link to CRM" at bounding box center [218, 118] width 44 height 11
click at [136, 274] on span "COMPLETE" at bounding box center [140, 275] width 37 height 8
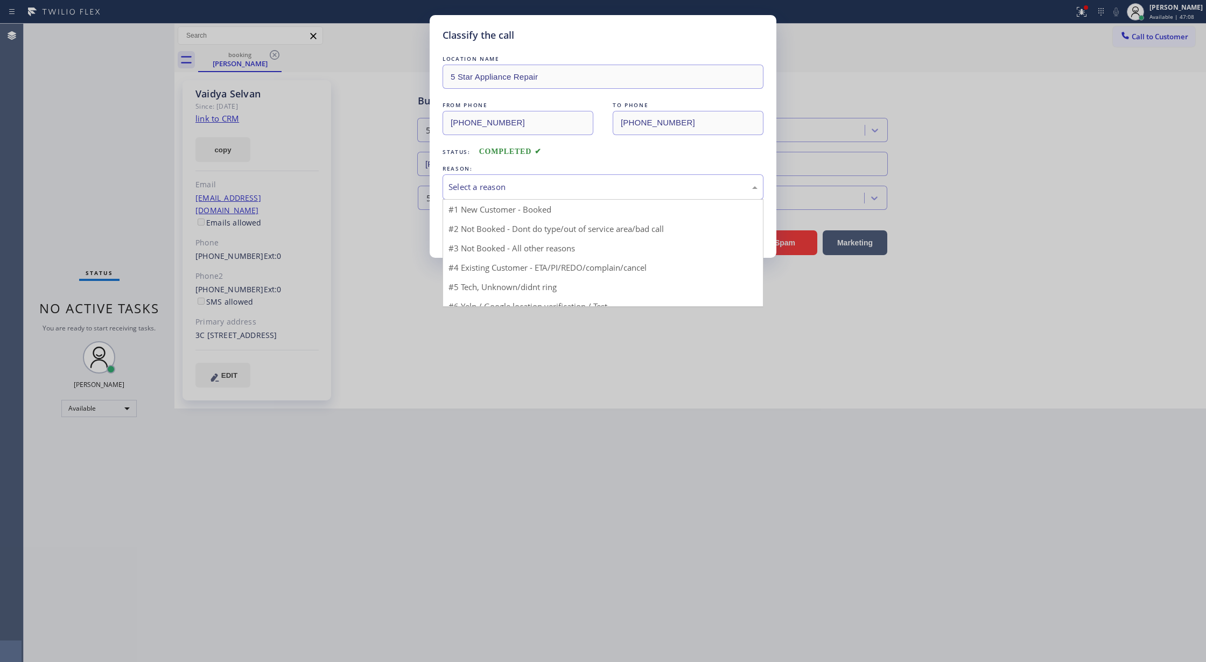
click at [511, 192] on div "Select a reason" at bounding box center [603, 187] width 309 height 12
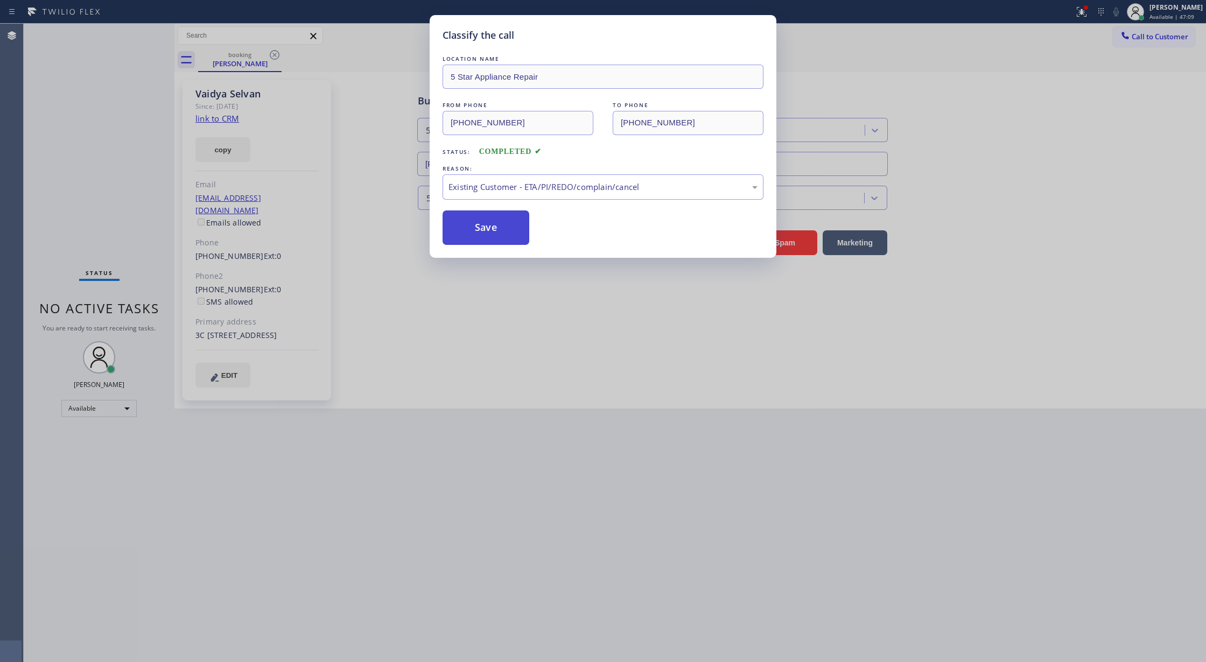
click at [481, 240] on button "Save" at bounding box center [486, 228] width 87 height 34
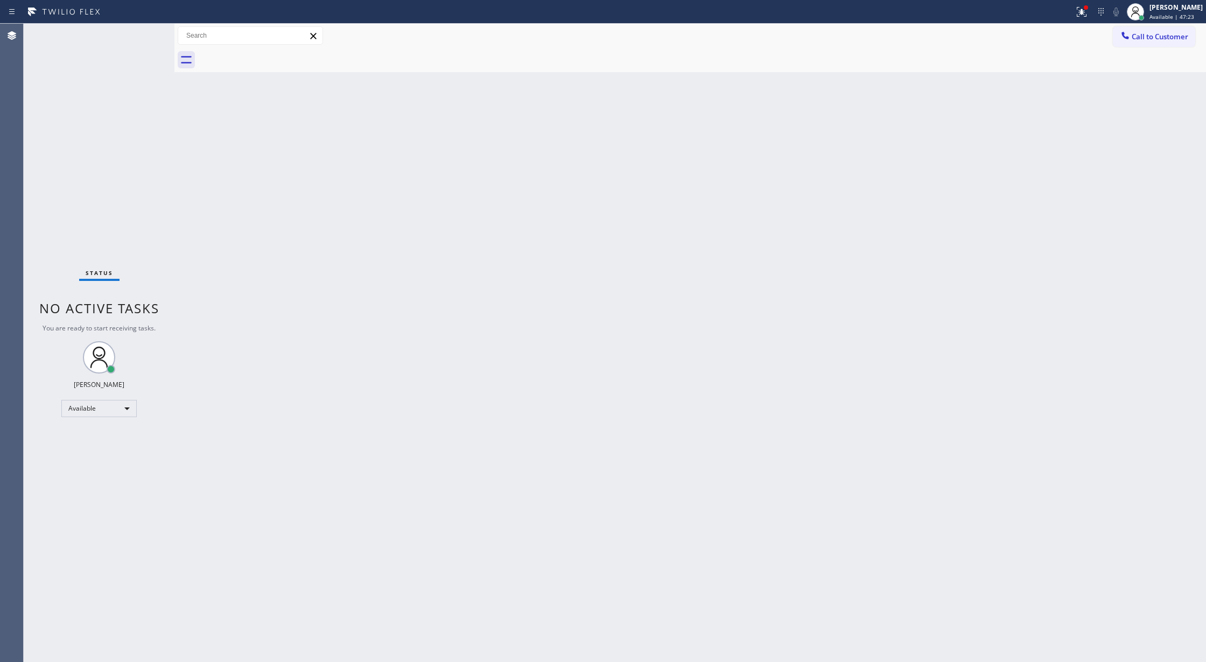
click at [138, 28] on div "Status No active tasks You are ready to start receiving tasks. Lilibeth Pueyo A…" at bounding box center [99, 343] width 151 height 639
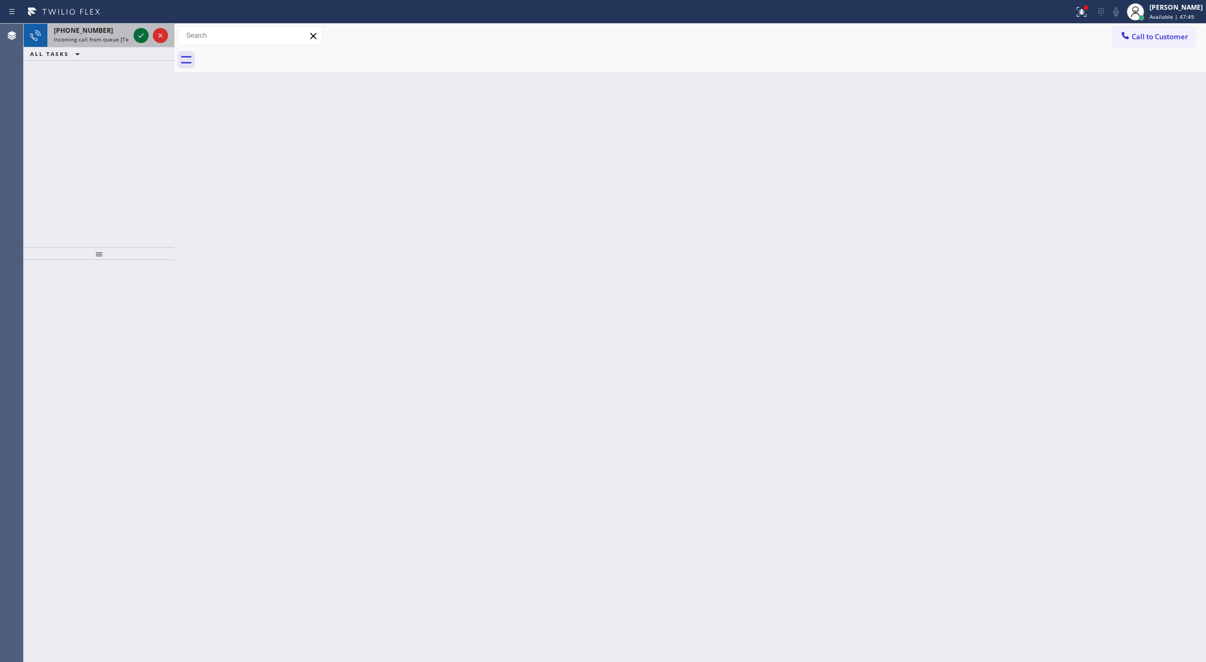
click at [138, 35] on icon at bounding box center [141, 35] width 13 height 13
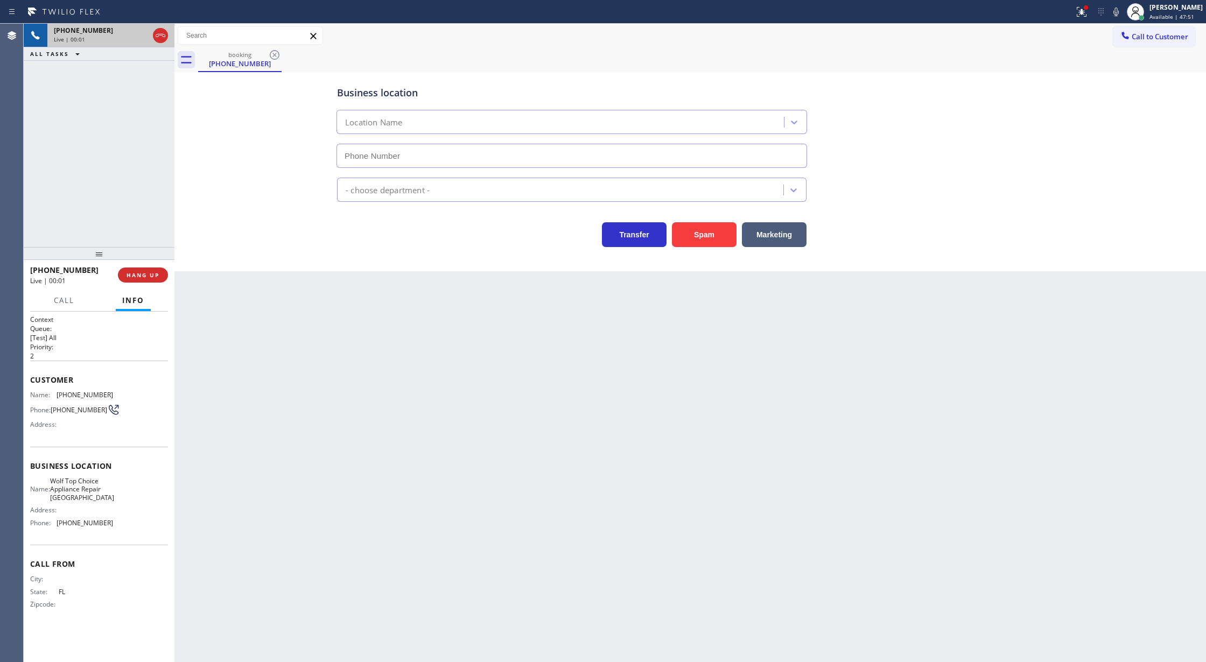
type input "(786) 481-1436"
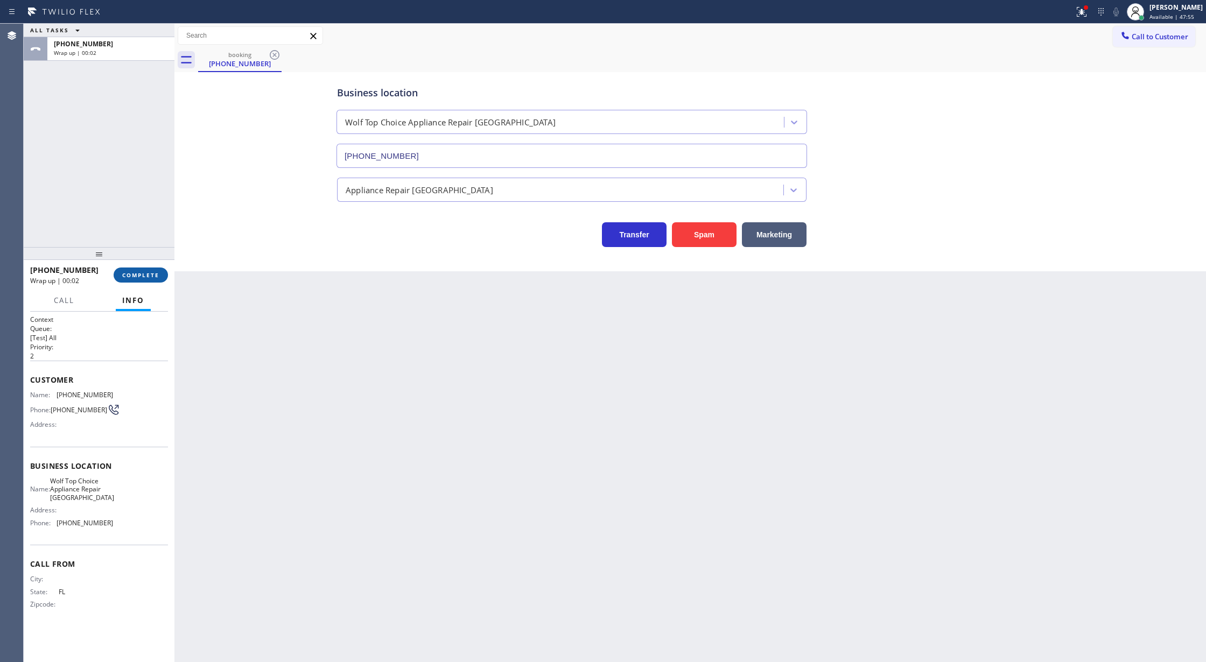
click at [130, 281] on button "COMPLETE" at bounding box center [141, 275] width 54 height 15
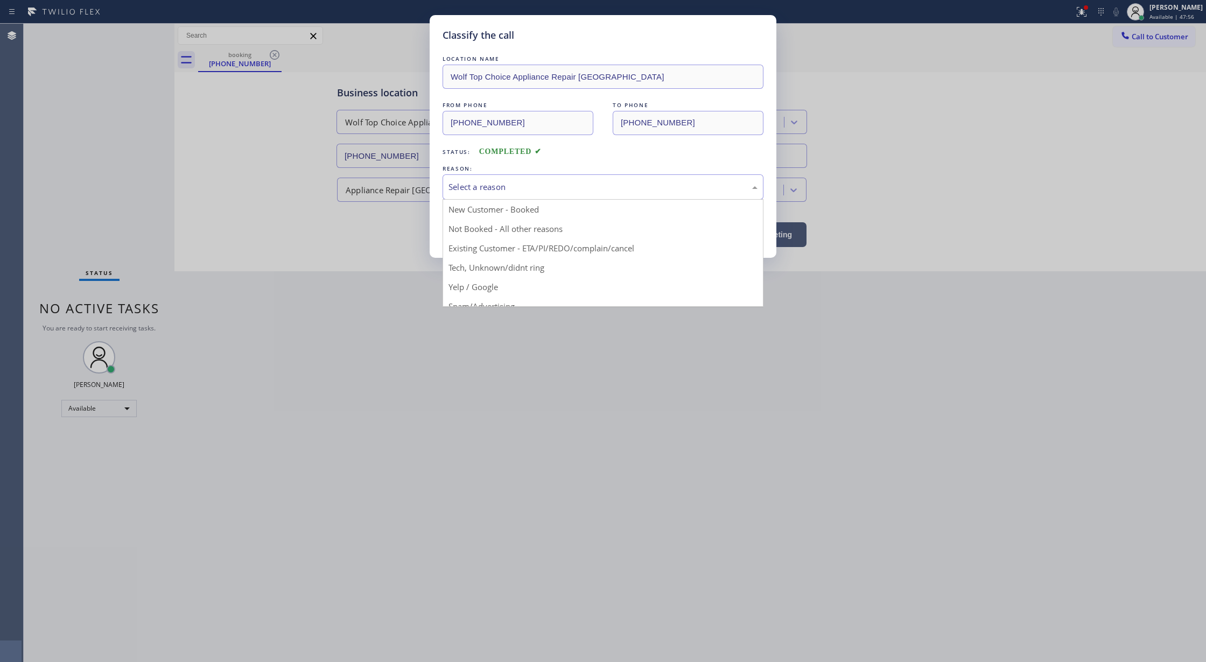
click at [520, 184] on div "Select a reason" at bounding box center [603, 187] width 309 height 12
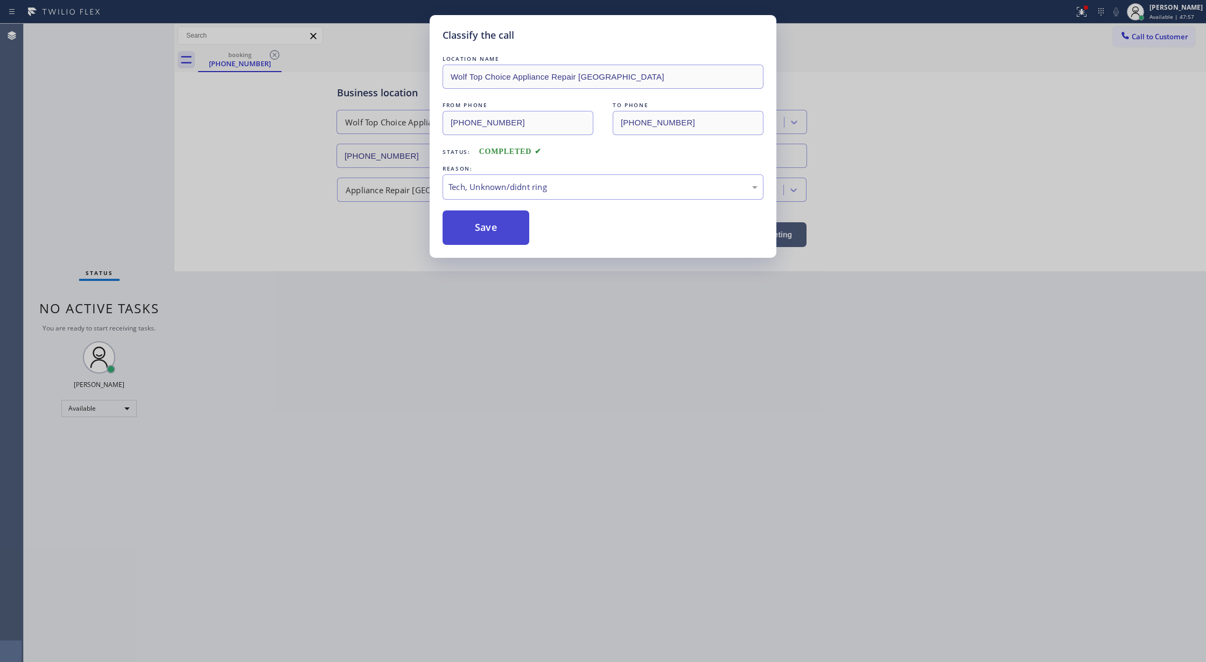
click at [476, 218] on button "Save" at bounding box center [486, 228] width 87 height 34
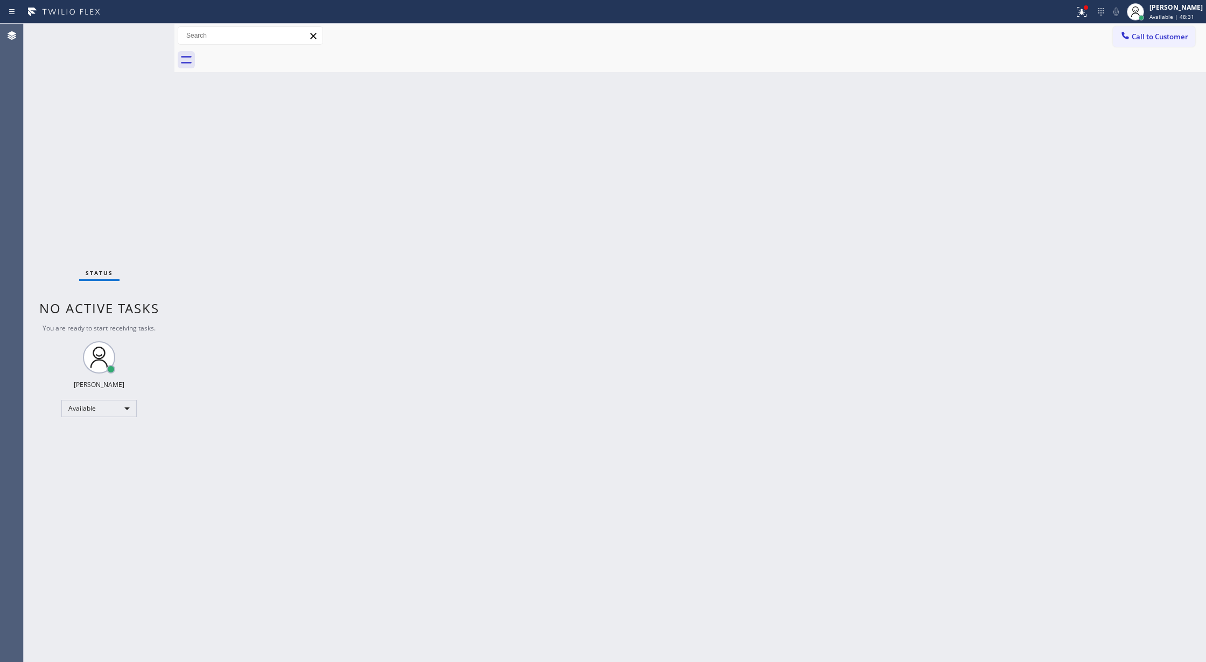
click at [138, 36] on div "Status No active tasks You are ready to start receiving tasks. Lilibeth Pueyo A…" at bounding box center [99, 343] width 151 height 639
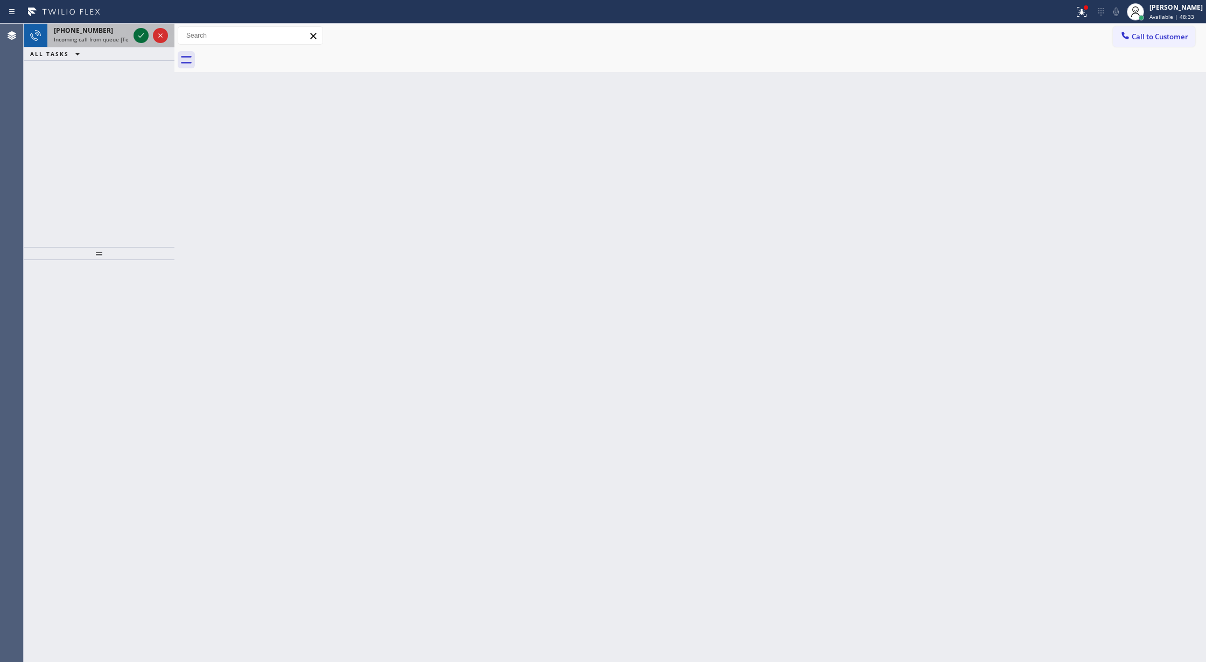
click at [136, 37] on icon at bounding box center [141, 35] width 13 height 13
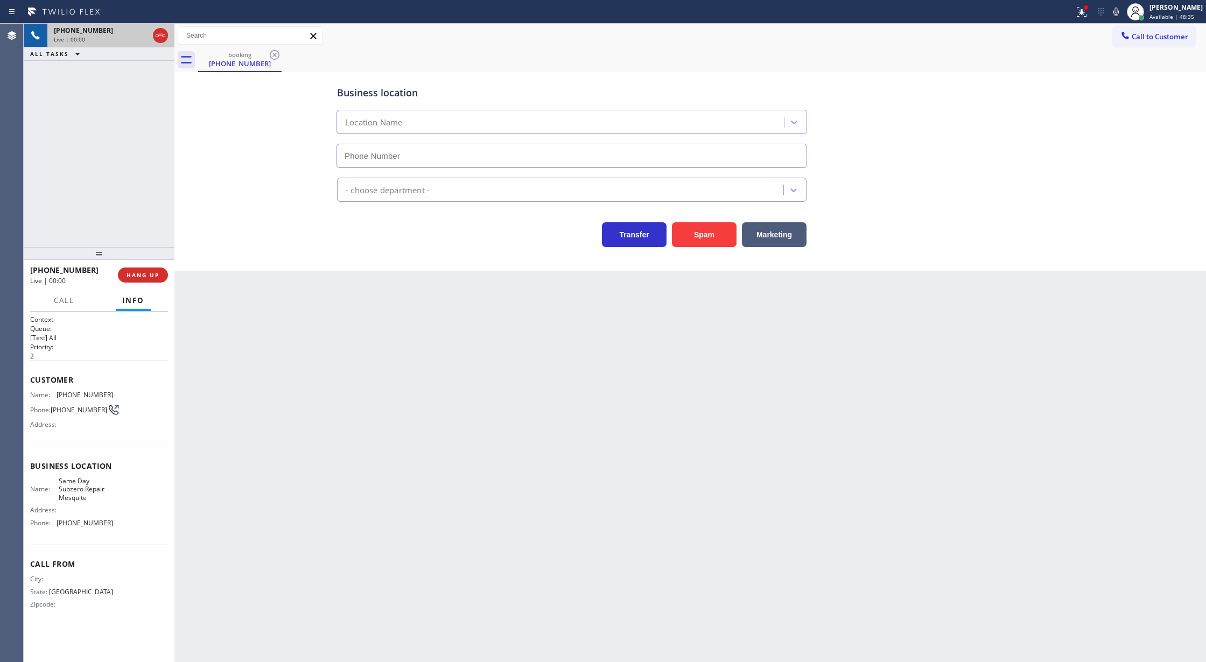
type input "(469) 447-9094"
click at [707, 236] on button "Spam" at bounding box center [704, 234] width 65 height 25
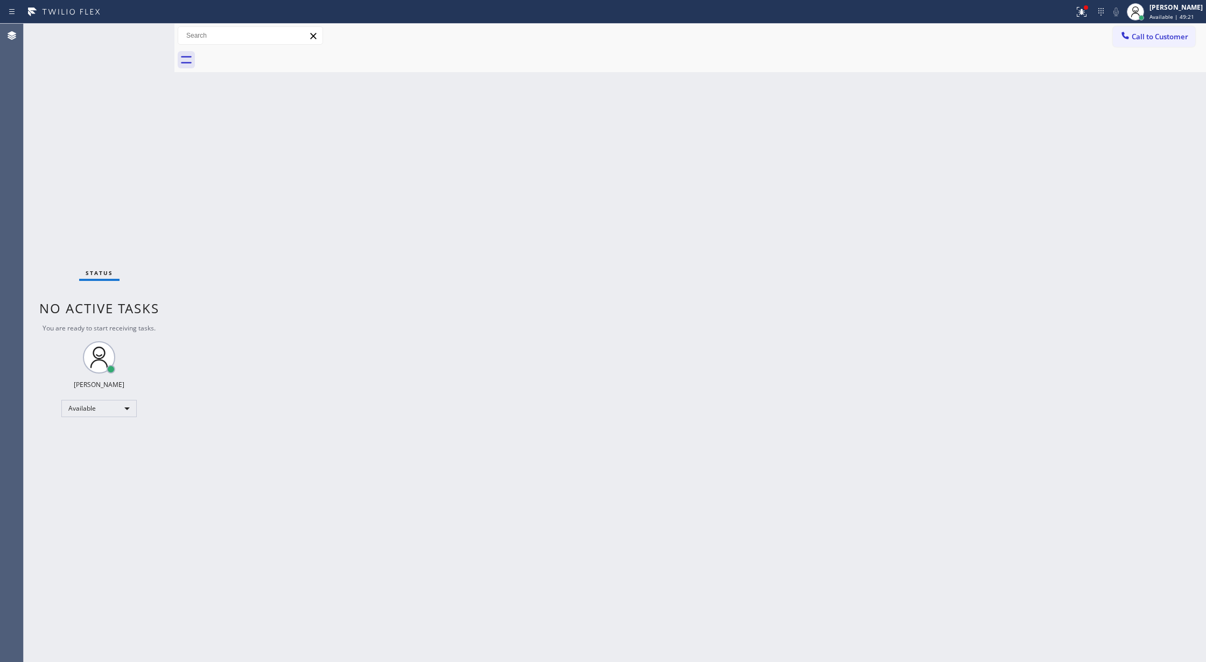
click at [147, 31] on div "Status No active tasks You are ready to start receiving tasks. Lilibeth Pueyo A…" at bounding box center [99, 343] width 151 height 639
click at [138, 31] on div "Status No active tasks You are ready to start receiving tasks. Lilibeth Pueyo A…" at bounding box center [99, 343] width 151 height 639
click at [143, 32] on div "Status No active tasks You are ready to start receiving tasks. Lilibeth Pueyo A…" at bounding box center [99, 343] width 151 height 639
click at [143, 24] on div "Status No active tasks You are ready to start receiving tasks. Lilibeth Pueyo A…" at bounding box center [99, 343] width 151 height 639
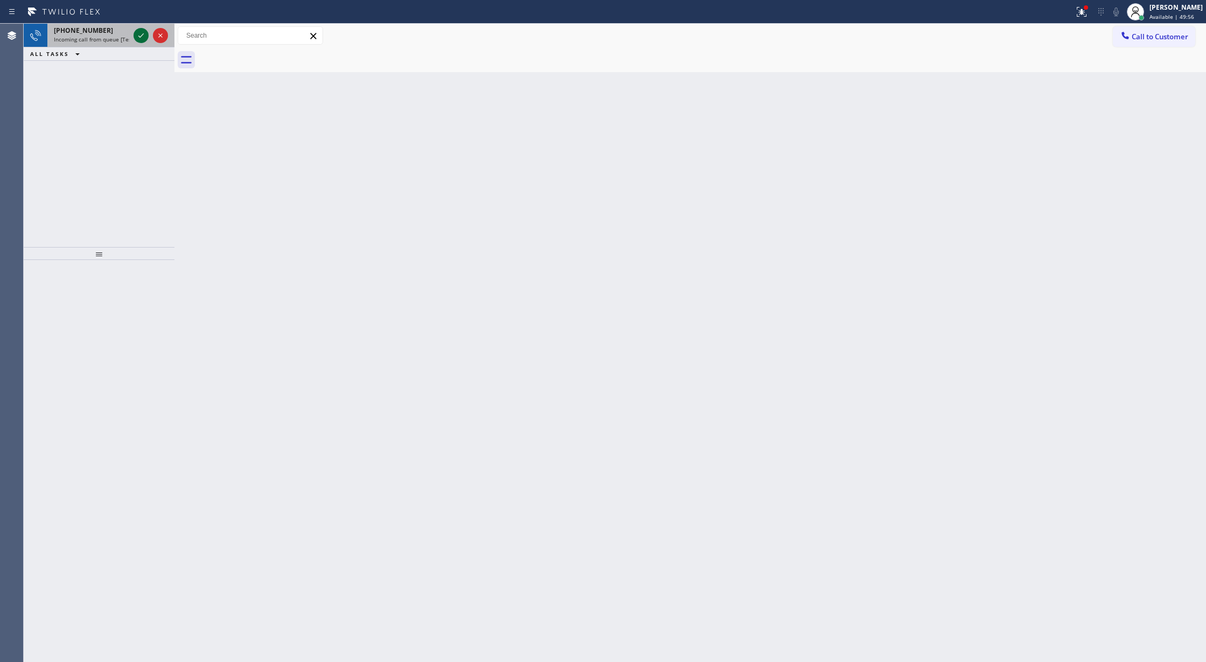
click at [139, 36] on icon at bounding box center [141, 35] width 13 height 13
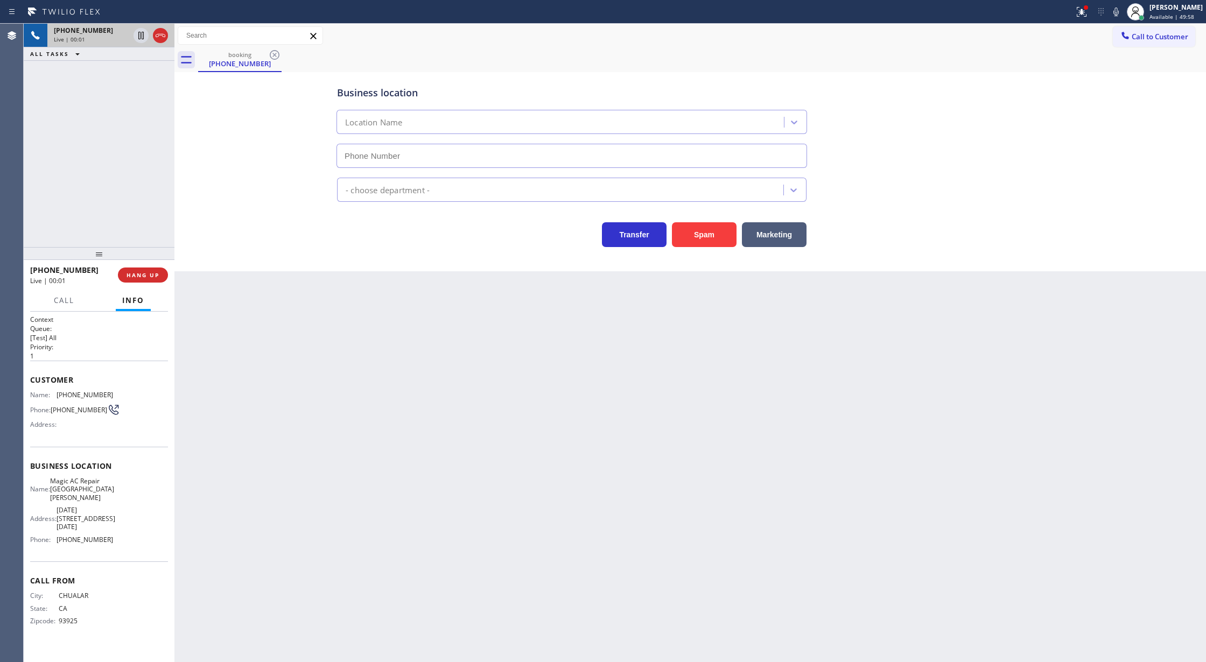
type input "(650) 667-8103"
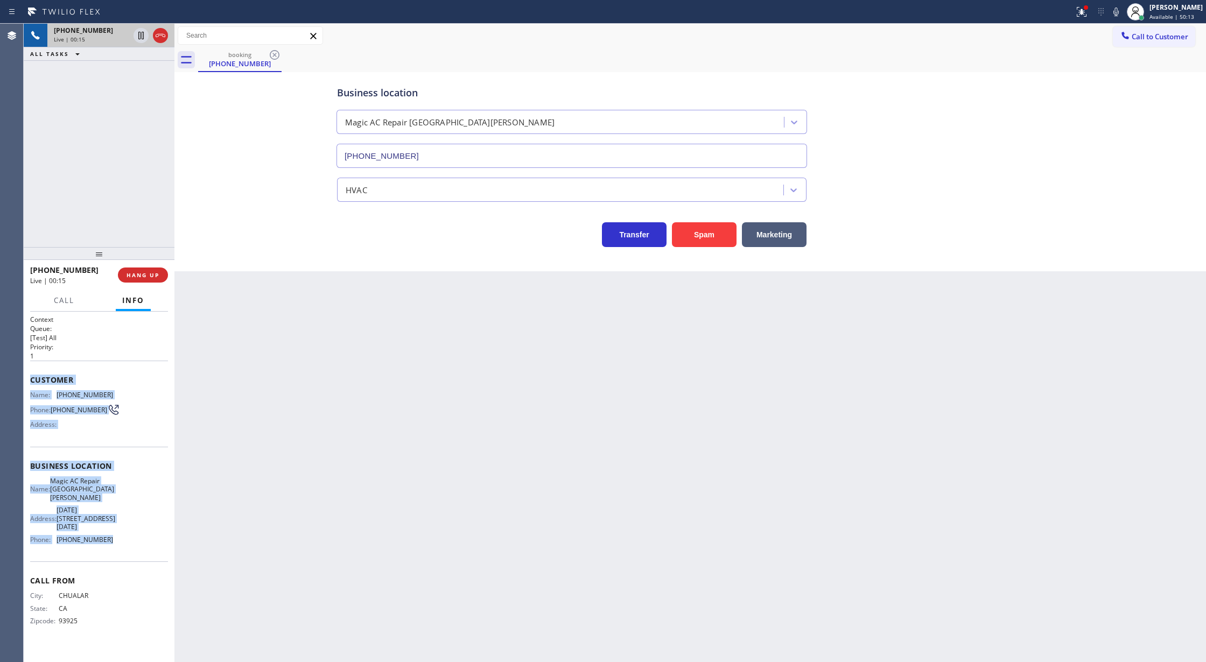
copy div "Customer Name: (831) 705-9208 Phone: (831) 705-9208 Address: Business location …"
drag, startPoint x: 28, startPoint y: 380, endPoint x: 117, endPoint y: 530, distance: 174.8
click at [117, 530] on div "Context Queue: [Test] All Priority: 1 Customer Name: (831) 705-9208 Phone: (831…" at bounding box center [99, 487] width 151 height 351
click at [166, 37] on icon at bounding box center [160, 35] width 13 height 13
click at [136, 277] on span "COMPLETE" at bounding box center [140, 275] width 37 height 8
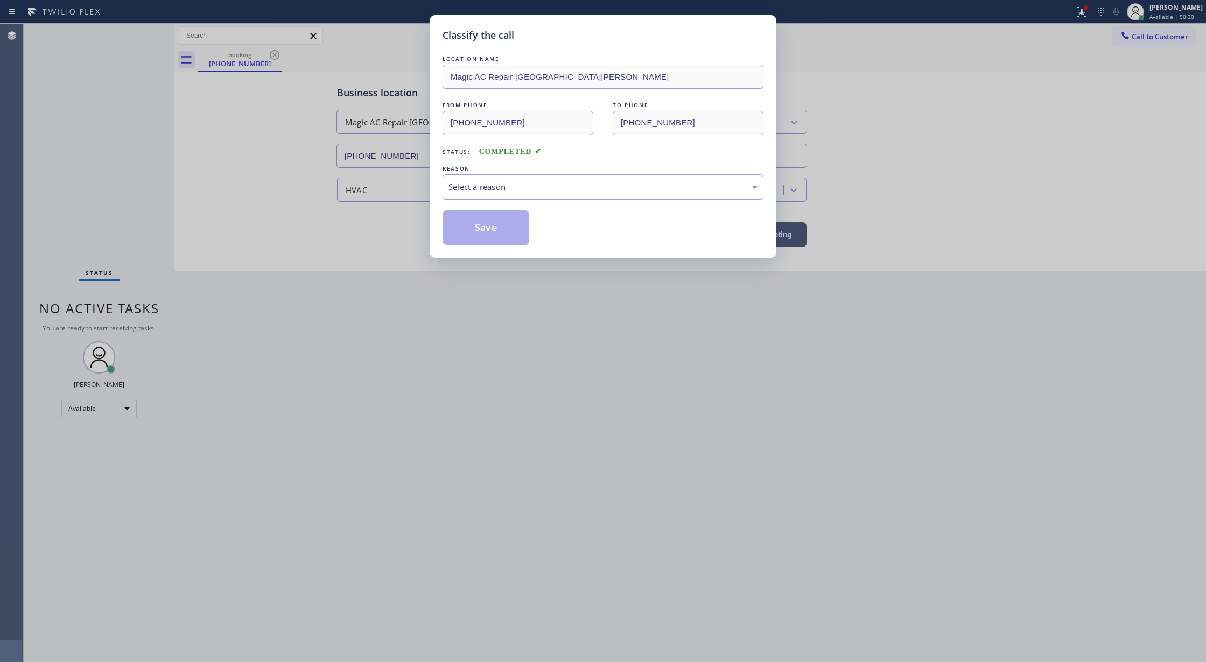
click at [504, 190] on div "Select a reason" at bounding box center [603, 187] width 309 height 12
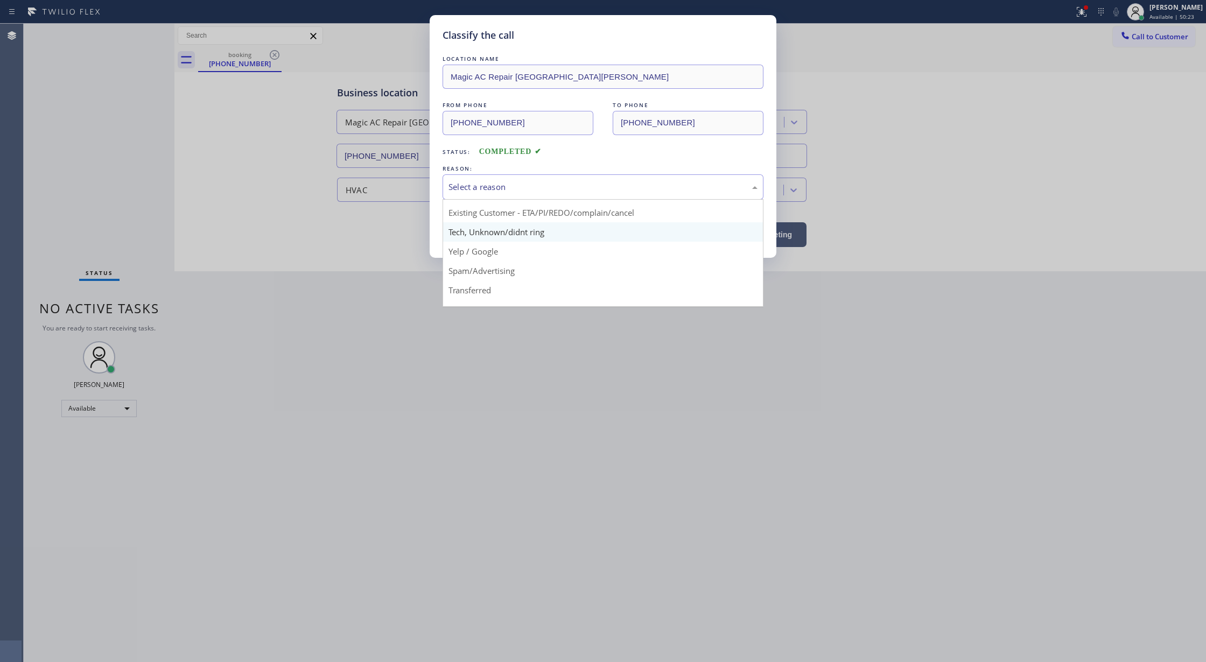
scroll to position [68, 0]
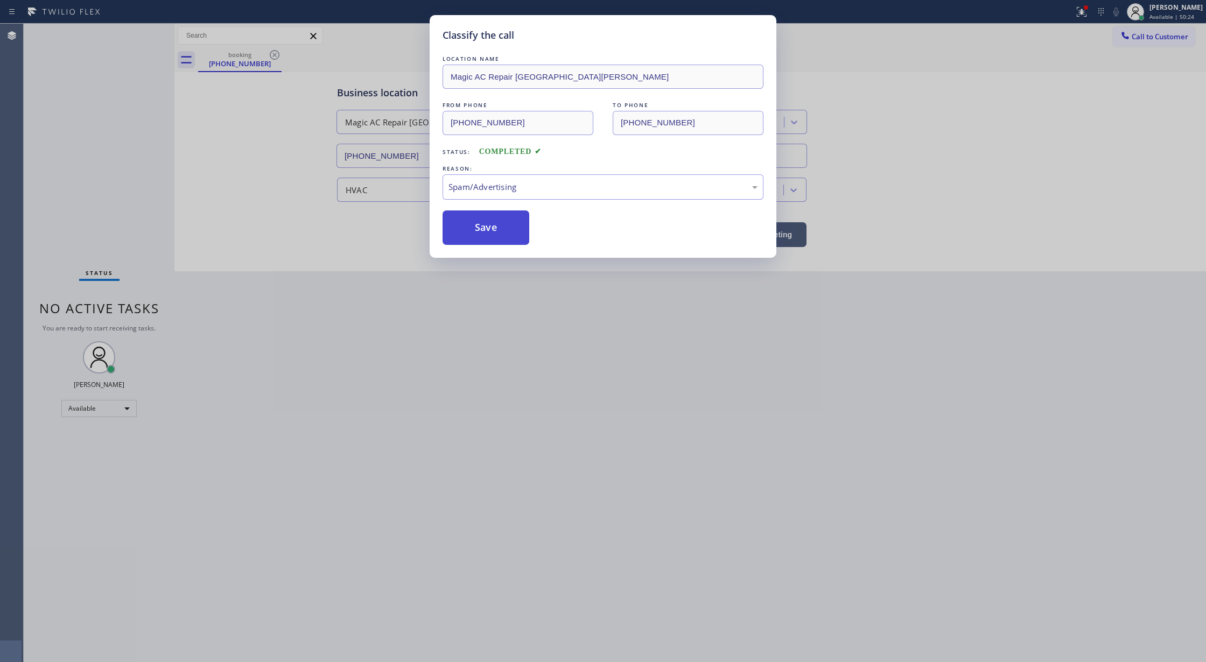
click at [474, 235] on button "Save" at bounding box center [486, 228] width 87 height 34
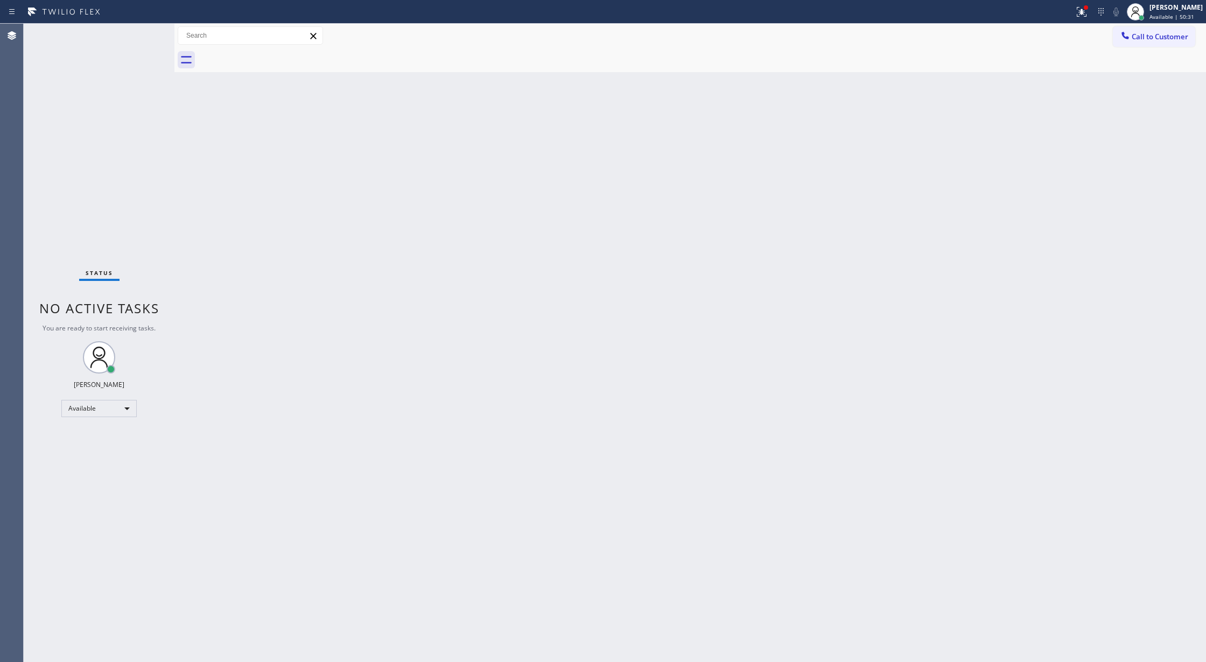
click at [143, 36] on div "Status No active tasks You are ready to start receiving tasks. Lilibeth Pueyo A…" at bounding box center [99, 343] width 151 height 639
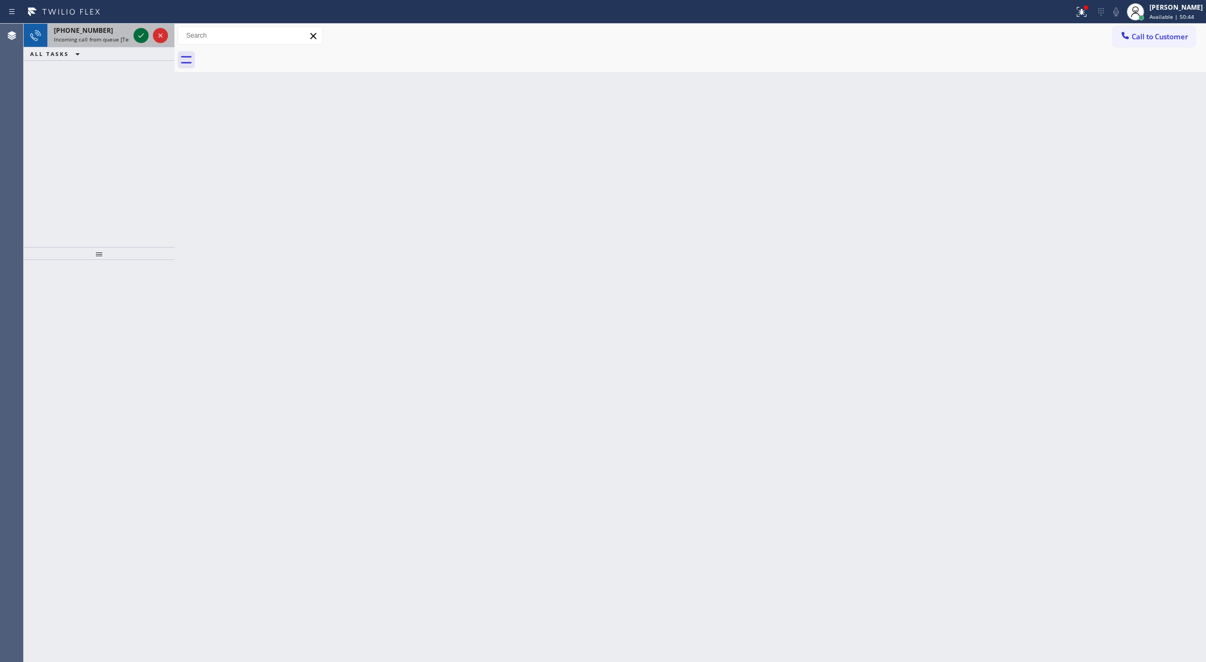
click at [138, 37] on icon at bounding box center [141, 35] width 13 height 13
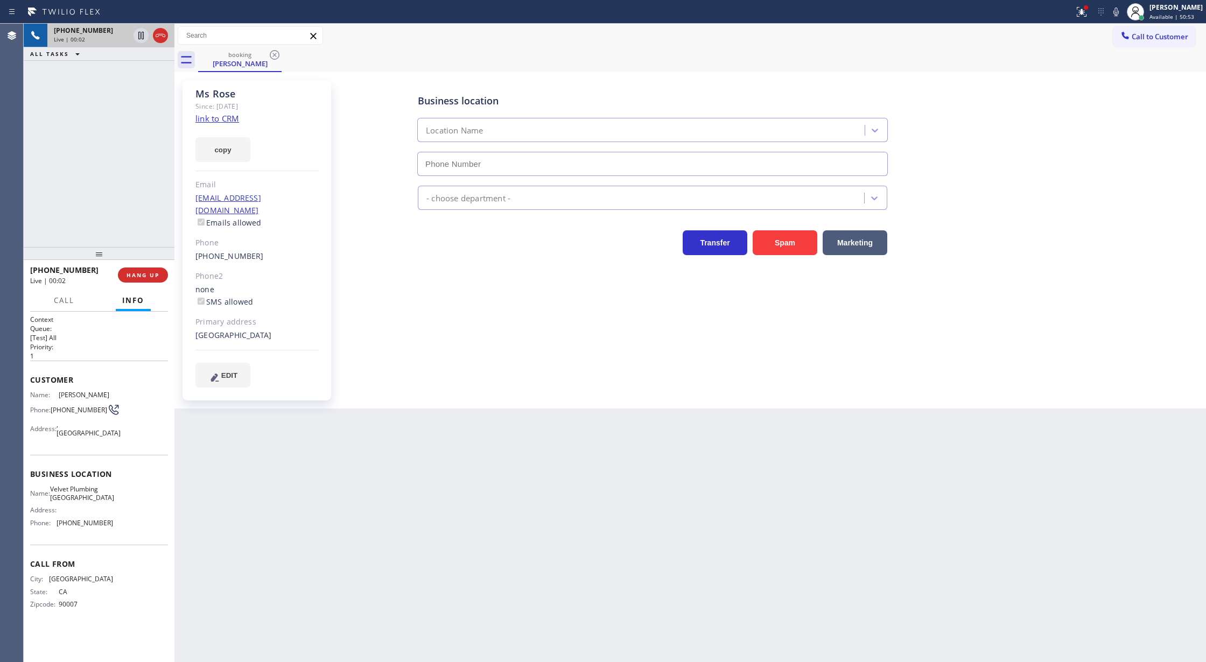
type input "(323) 746-8035"
click at [217, 119] on link "link to CRM" at bounding box center [218, 118] width 44 height 11
click at [156, 35] on icon at bounding box center [160, 35] width 13 height 13
click at [145, 272] on span "COMPLETE" at bounding box center [140, 275] width 37 height 8
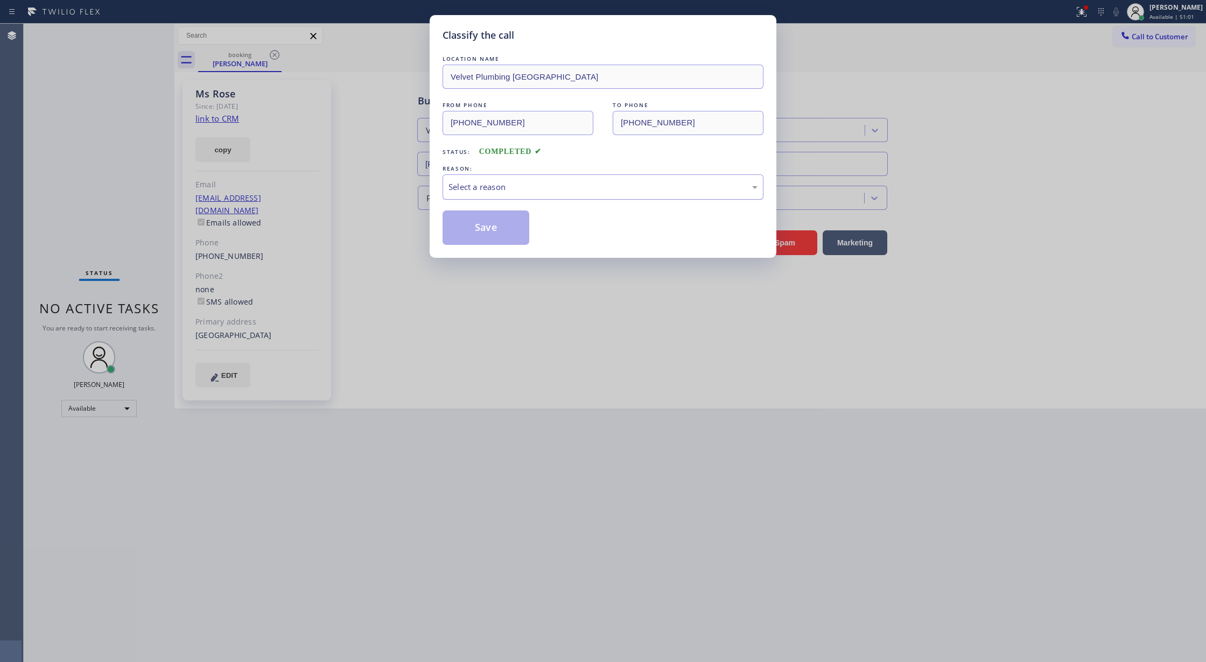
click at [490, 193] on div "Select a reason" at bounding box center [603, 187] width 309 height 12
click at [481, 232] on button "Save" at bounding box center [486, 228] width 87 height 34
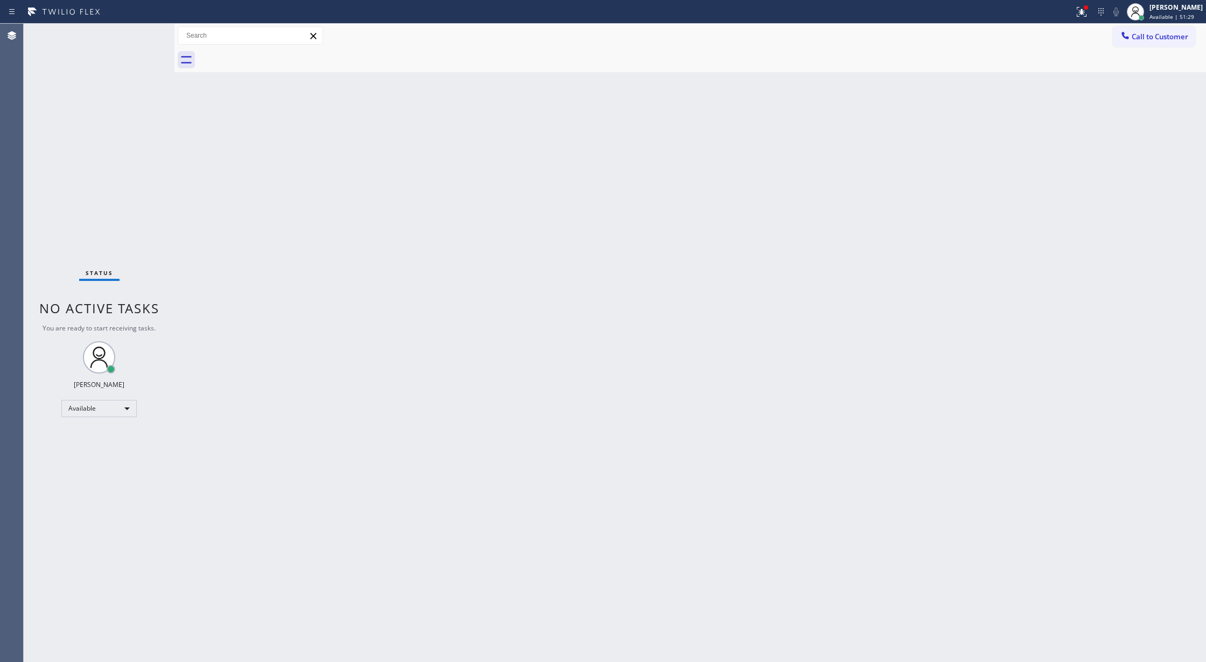
click at [136, 34] on div "Status No active tasks You are ready to start receiving tasks. Lilibeth Pueyo A…" at bounding box center [99, 343] width 151 height 639
click at [139, 42] on div "Status No active tasks You are ready to start receiving tasks. Lilibeth Pueyo A…" at bounding box center [99, 343] width 151 height 639
click at [140, 44] on div "Status No active tasks You are ready to start receiving tasks. Lilibeth Pueyo A…" at bounding box center [99, 343] width 151 height 639
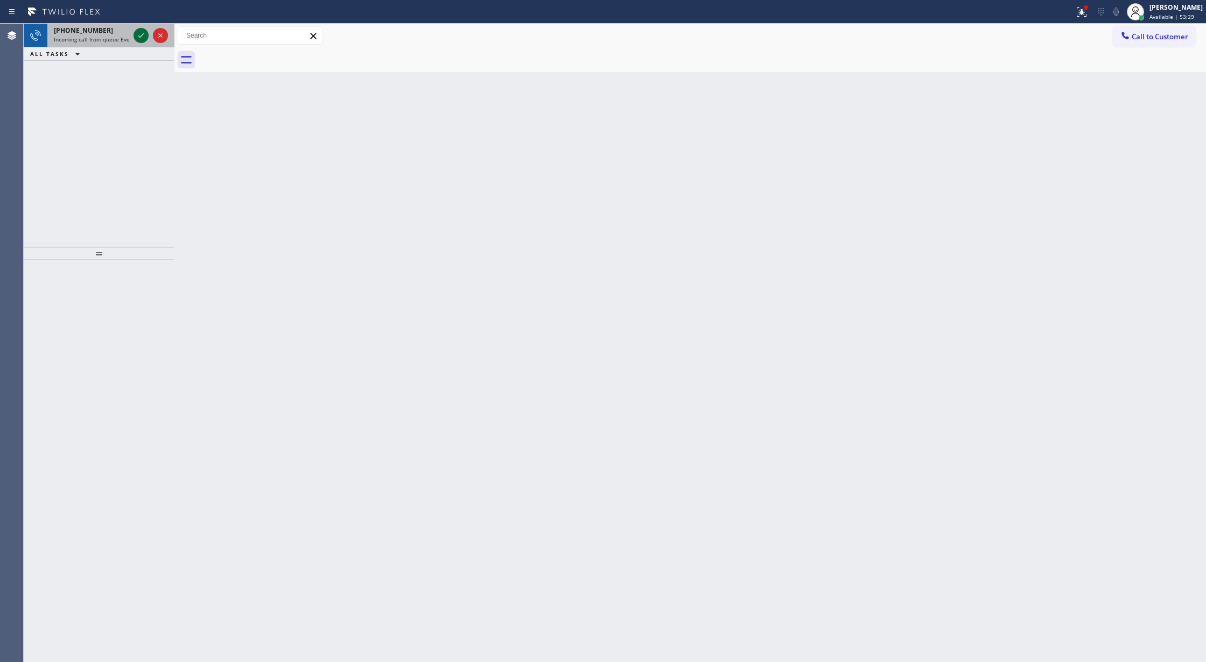
click at [145, 30] on icon at bounding box center [141, 35] width 13 height 13
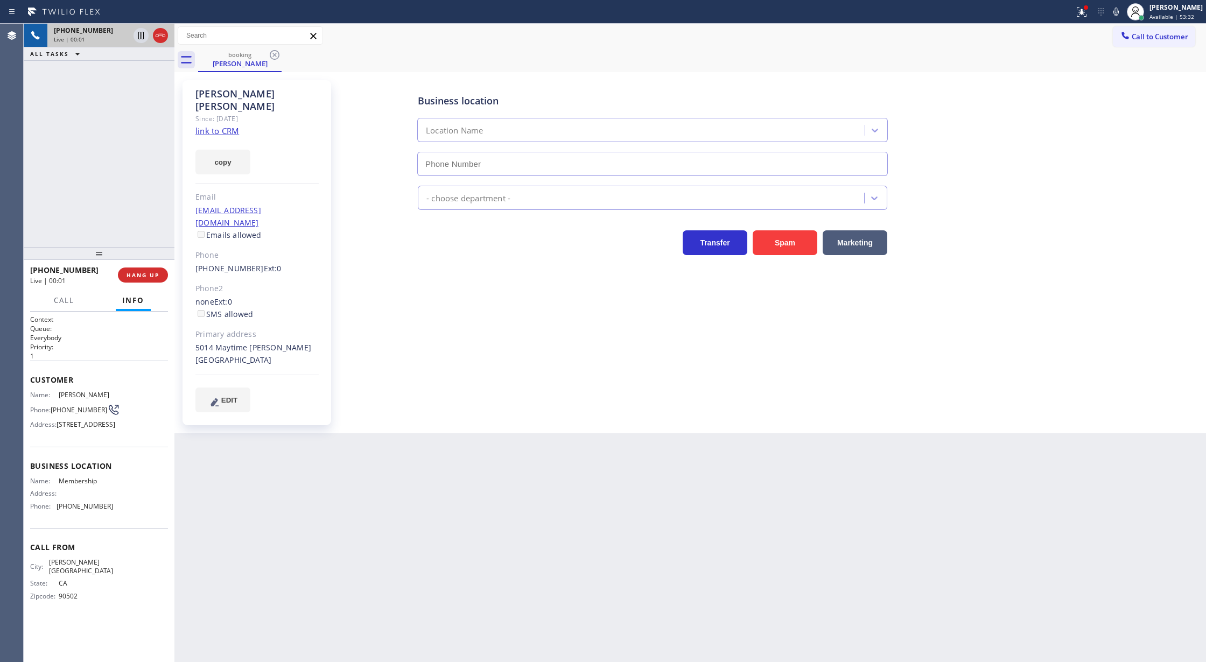
type input "(844) 386-0017"
click at [207, 125] on link "link to CRM" at bounding box center [218, 130] width 44 height 11
click at [143, 74] on icon at bounding box center [141, 72] width 13 height 13
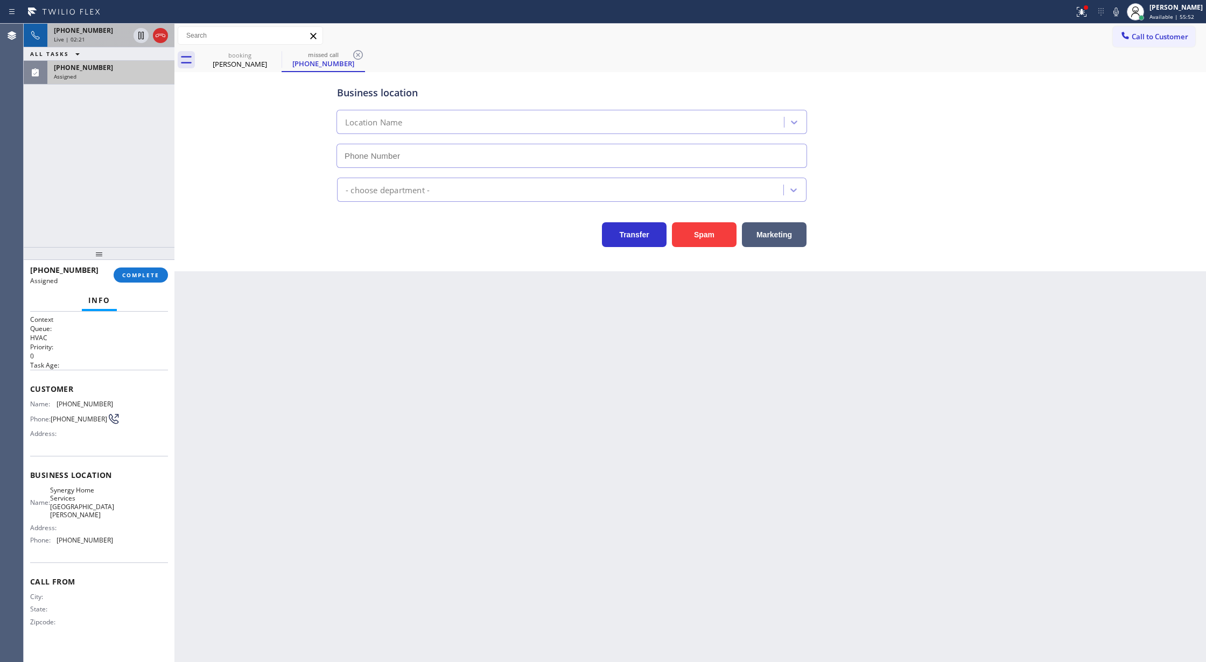
type input "(805) 263-1513"
click at [126, 280] on button "COMPLETE" at bounding box center [141, 275] width 54 height 15
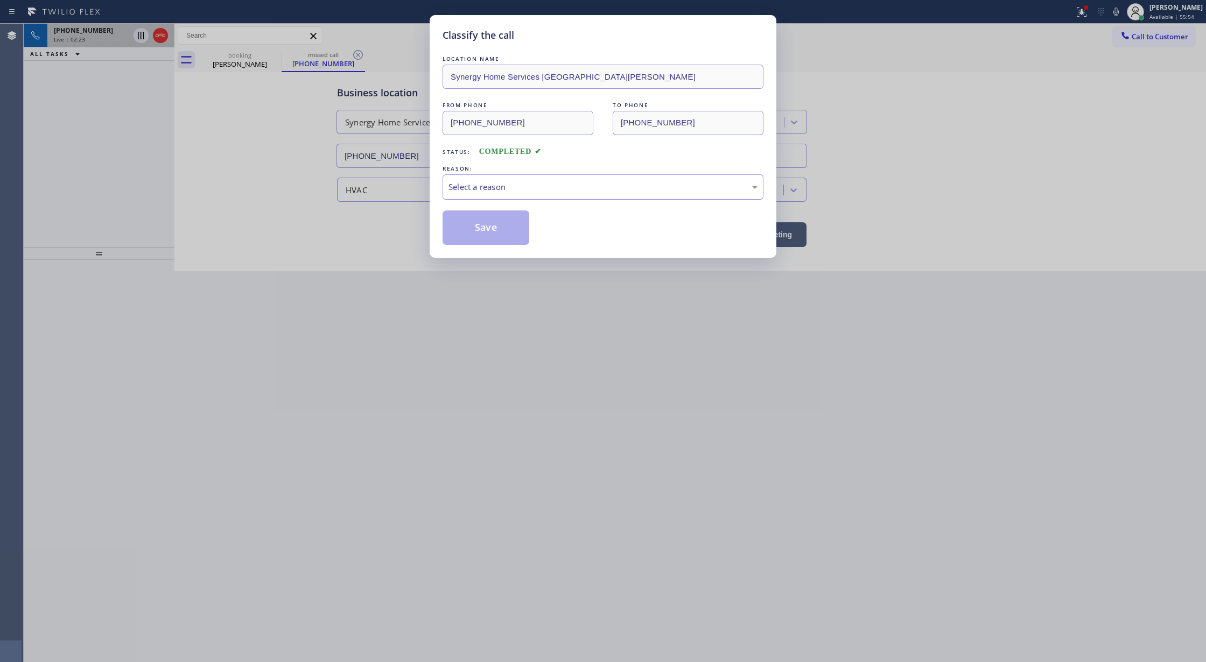
click at [463, 189] on div "Select a reason" at bounding box center [603, 187] width 309 height 12
click at [475, 229] on button "Save" at bounding box center [486, 228] width 87 height 34
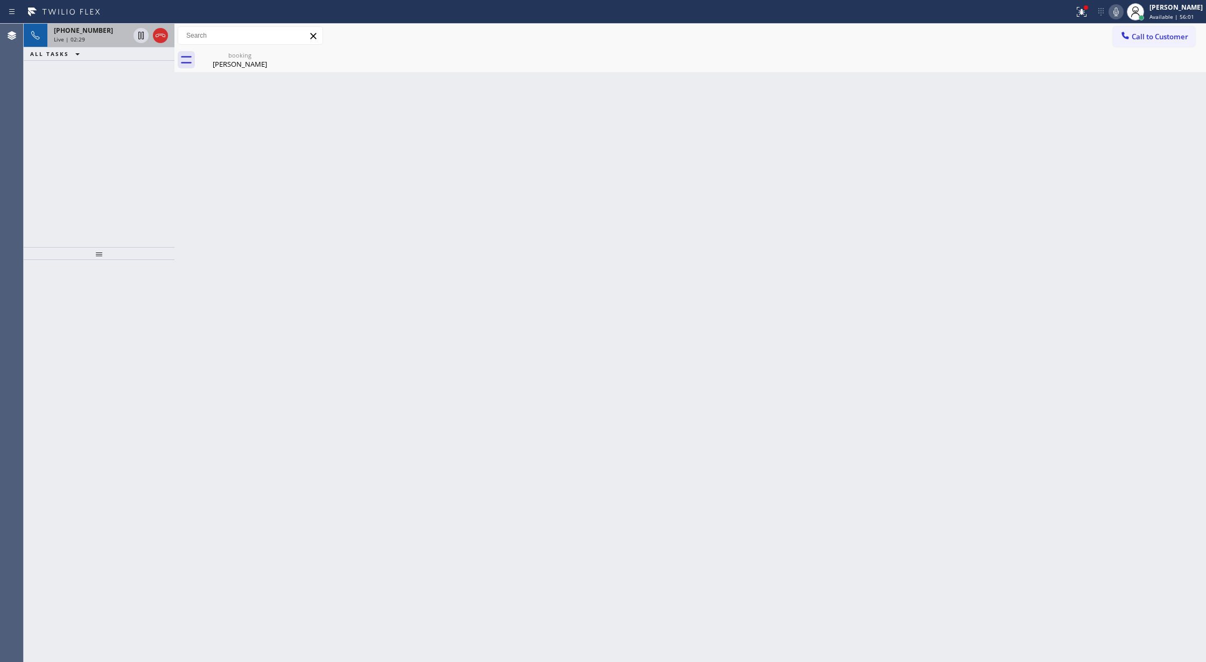
click at [1123, 9] on icon at bounding box center [1116, 11] width 13 height 13
click at [1121, 12] on icon at bounding box center [1116, 11] width 13 height 13
click at [152, 61] on div "ALL TASKS ALL TASKS ACTIVE TASKS TASKS IN WRAP UP +13109903183 Wrap up | 00:36" at bounding box center [99, 136] width 151 height 224
click at [136, 41] on div "+13109903183" at bounding box center [111, 43] width 114 height 9
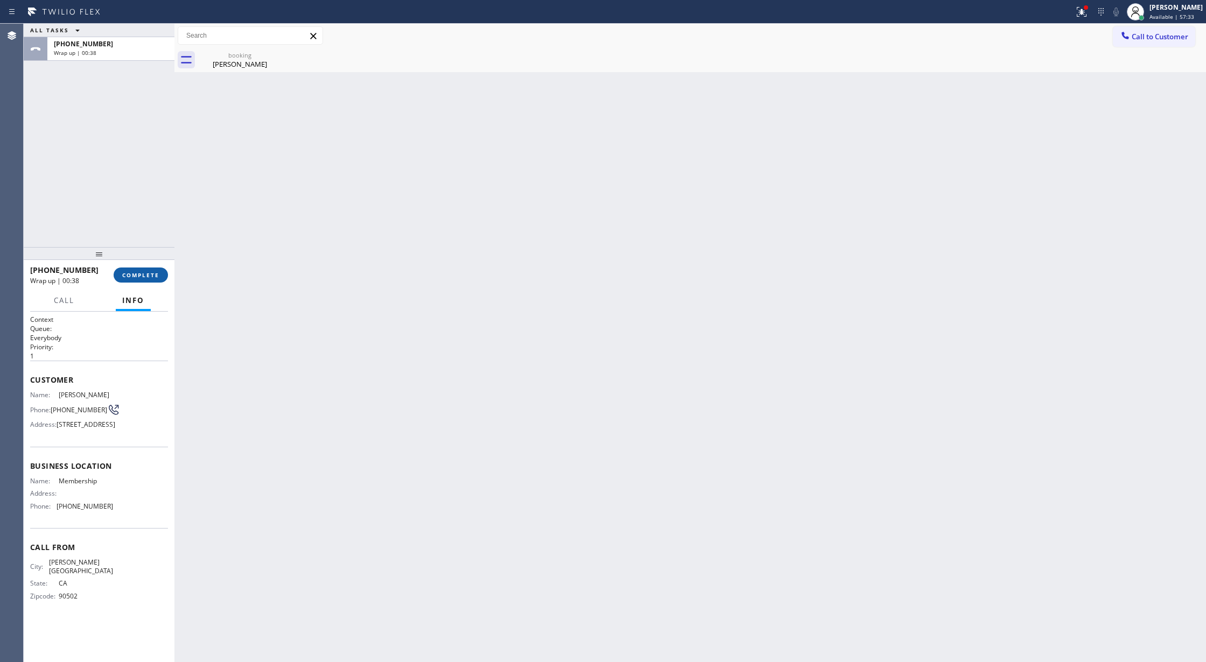
click at [128, 271] on span "COMPLETE" at bounding box center [140, 275] width 37 height 8
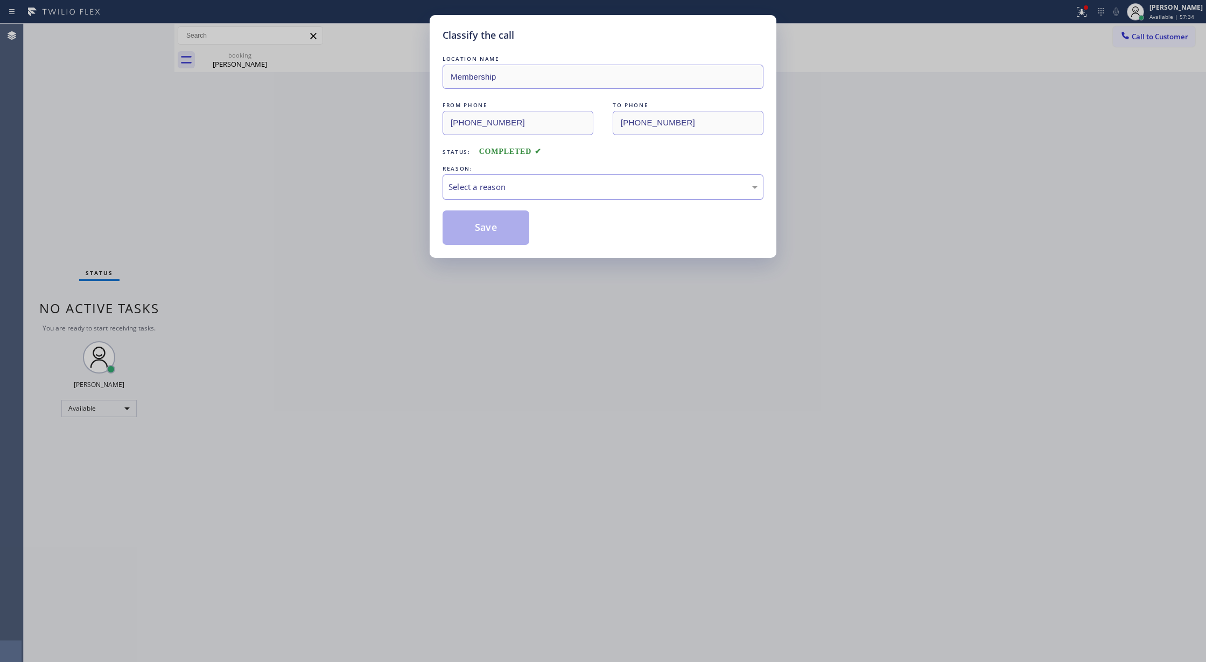
click at [456, 190] on div "Select a reason" at bounding box center [603, 187] width 309 height 12
click at [488, 212] on button "Save" at bounding box center [486, 228] width 87 height 34
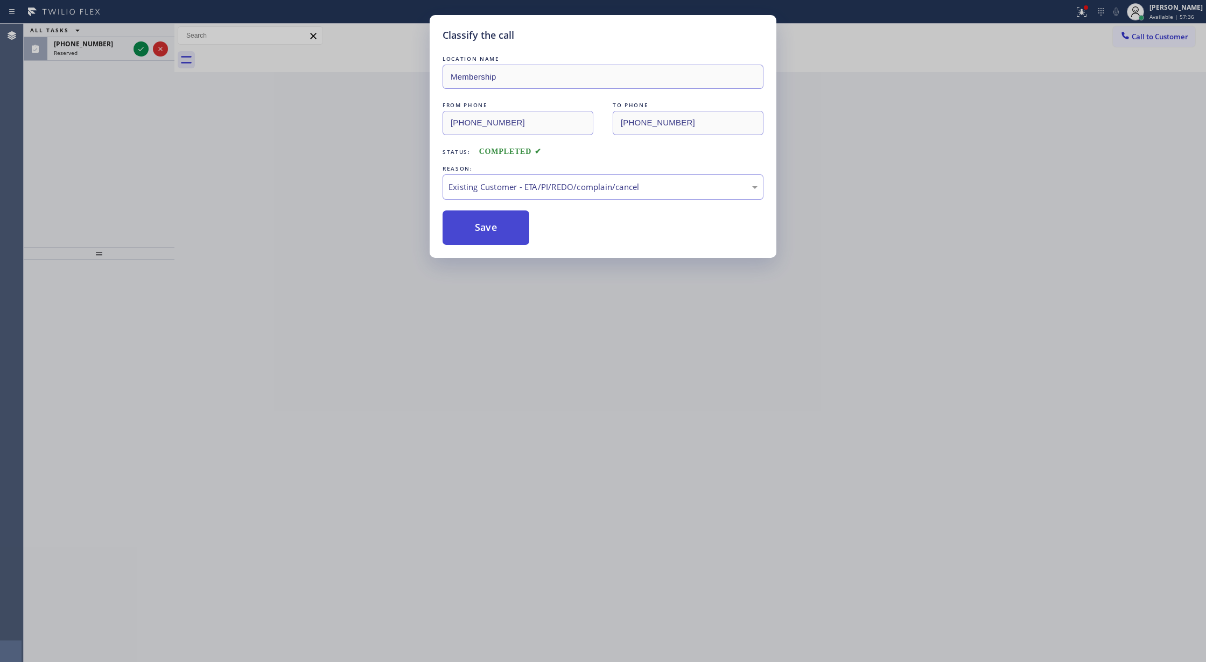
click at [481, 232] on button "Save" at bounding box center [486, 228] width 87 height 34
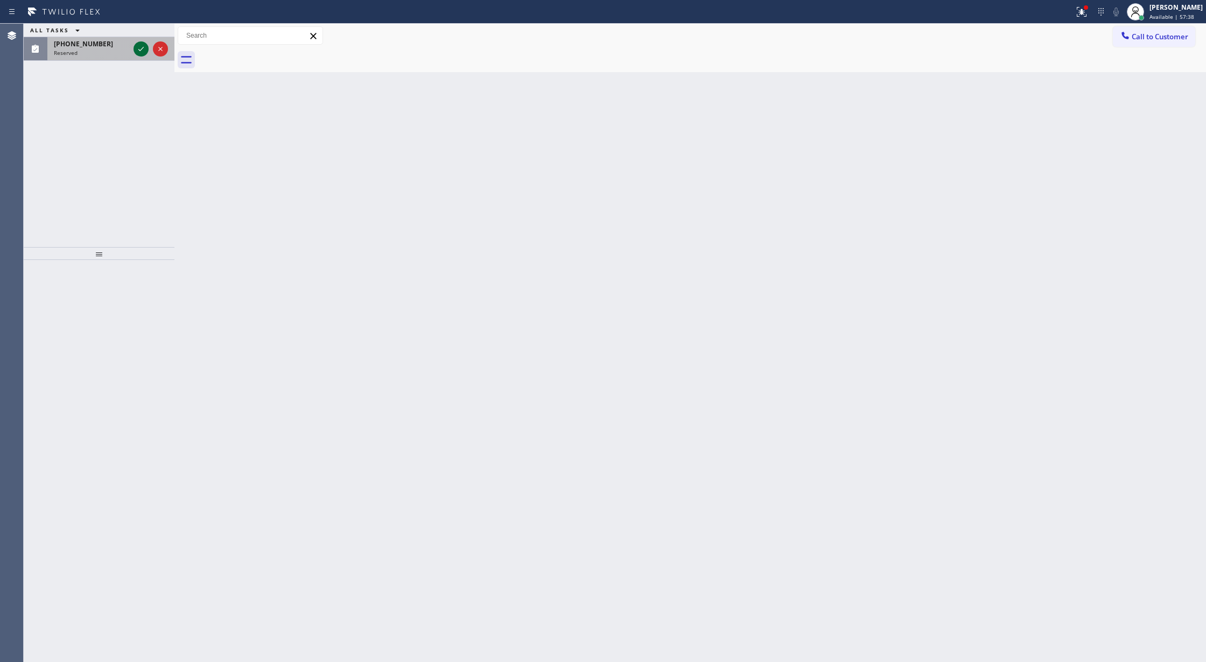
click at [138, 46] on icon at bounding box center [141, 49] width 13 height 13
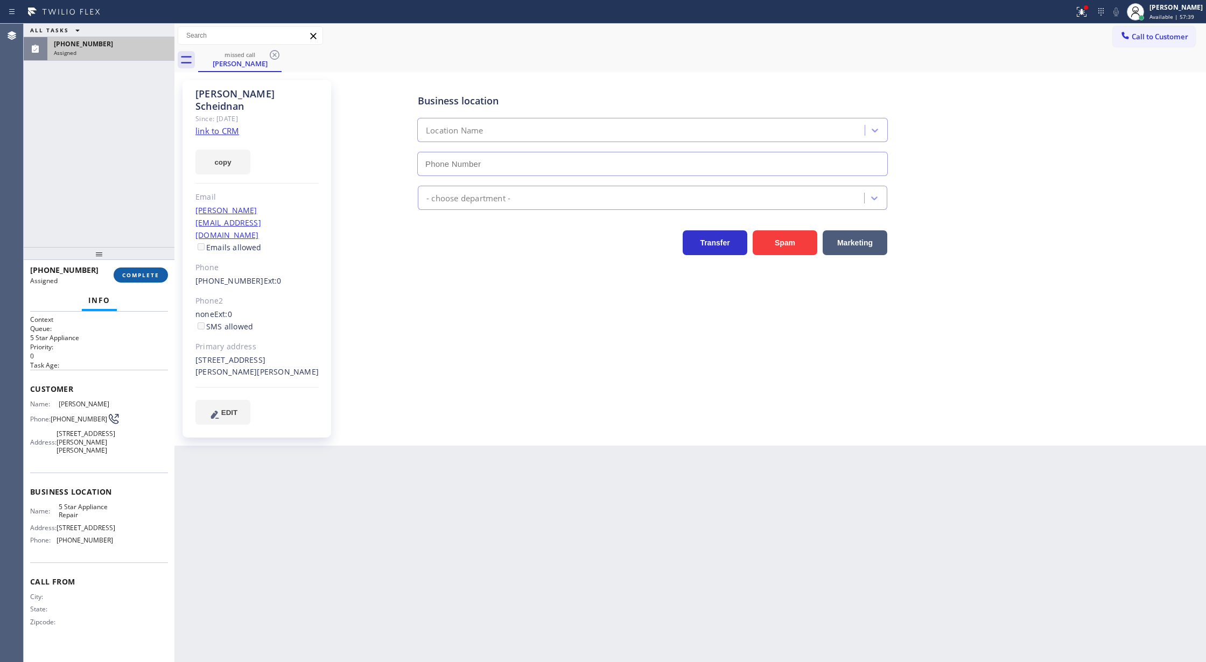
click at [142, 270] on button "COMPLETE" at bounding box center [141, 275] width 54 height 15
type input "(855) 731-4952"
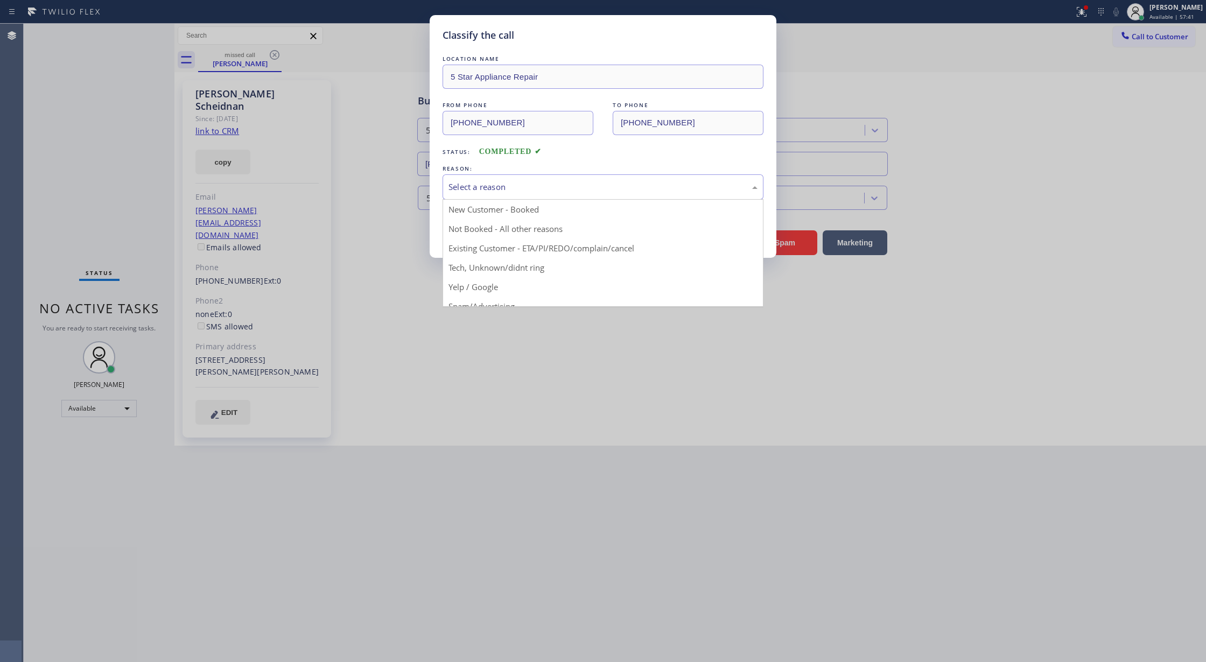
click at [490, 192] on div "Select a reason" at bounding box center [603, 187] width 309 height 12
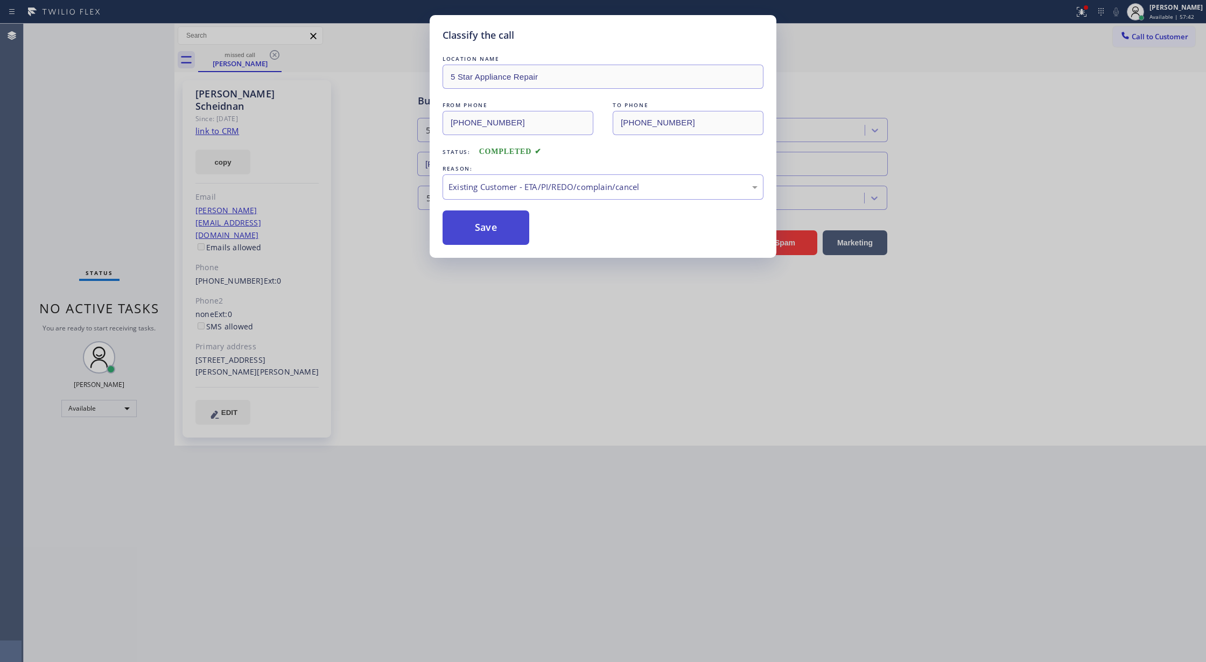
click at [481, 228] on button "Save" at bounding box center [486, 228] width 87 height 34
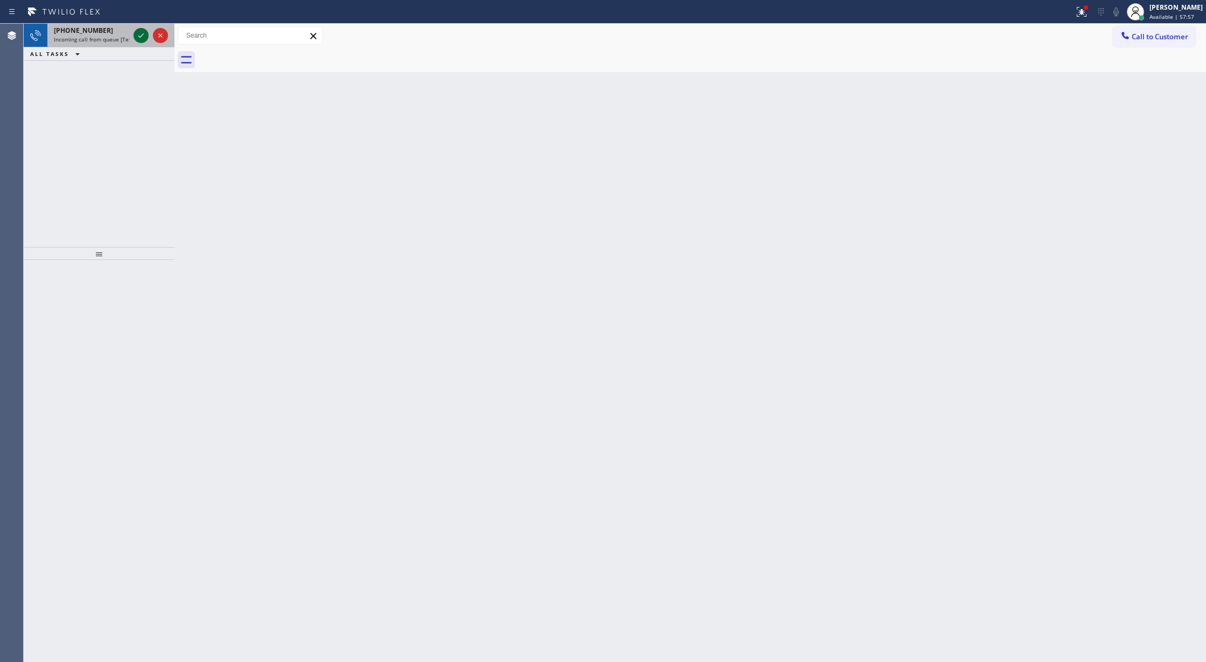
click at [138, 37] on icon at bounding box center [141, 35] width 13 height 13
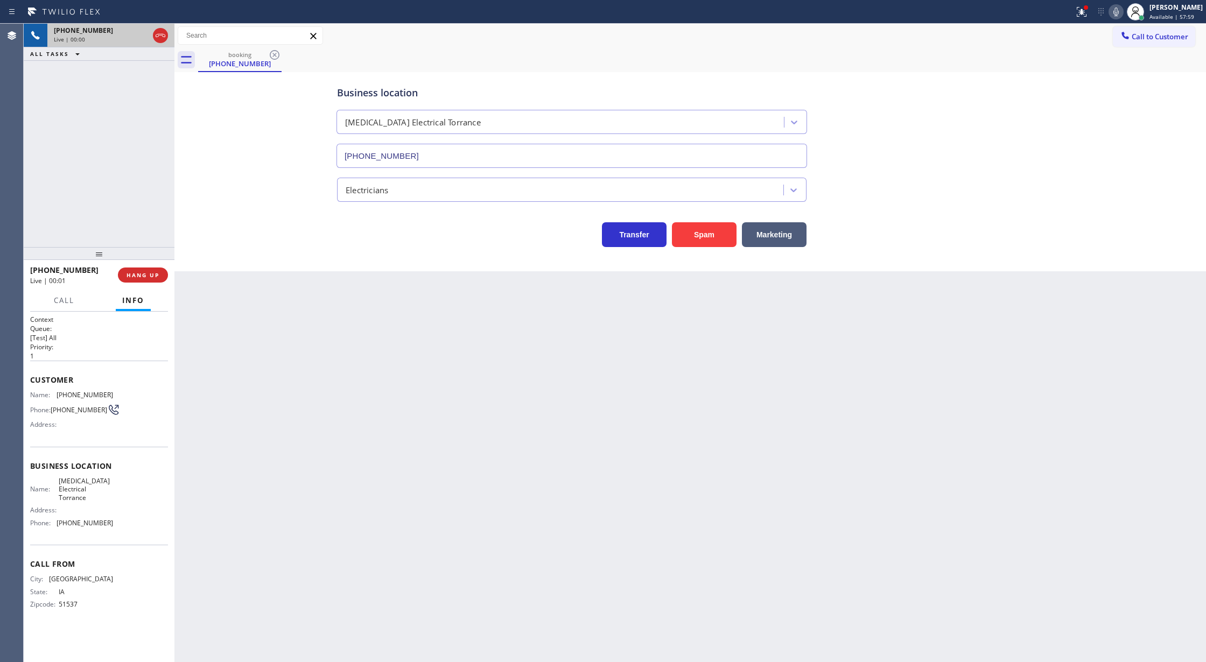
type input "(310) 388-4093"
click at [1121, 11] on icon at bounding box center [1116, 11] width 13 height 13
click at [1123, 13] on icon at bounding box center [1116, 11] width 13 height 13
copy div "Customer Name: (712) 571-9015 Phone: (712) 571-9015 Address: Business location …"
drag, startPoint x: 32, startPoint y: 379, endPoint x: 112, endPoint y: 537, distance: 176.8
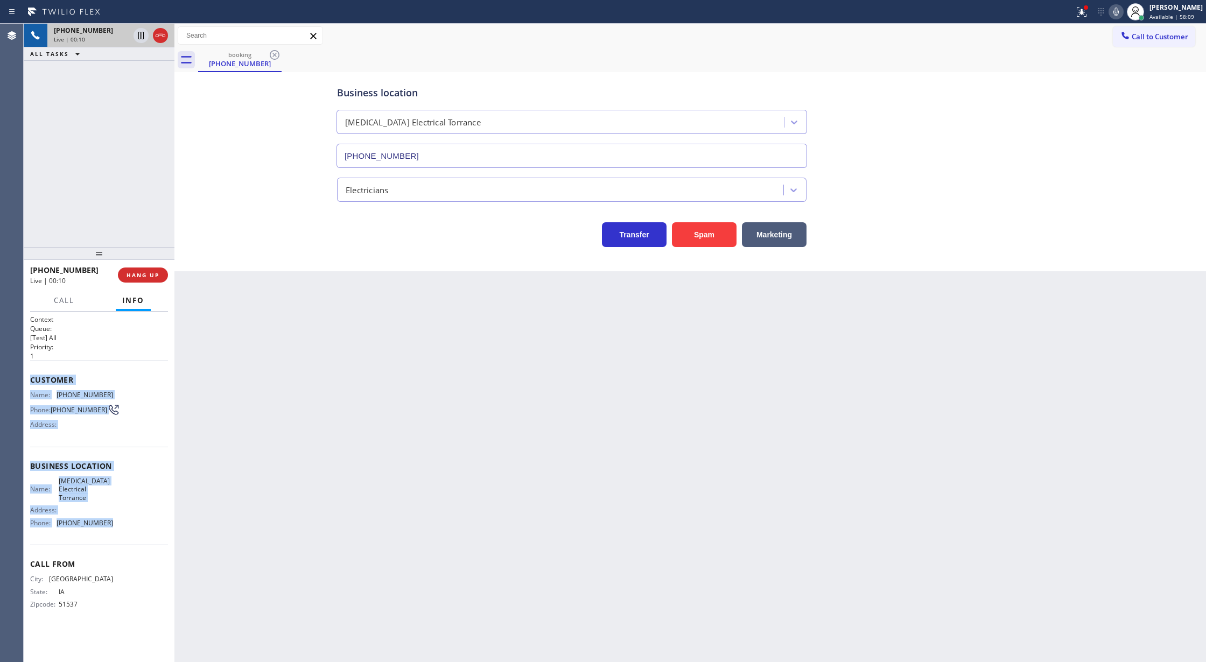
click at [112, 537] on div "Context Queue: [Test] All Priority: 1 Customer Name: (712) 571-9015 Phone: (712…" at bounding box center [99, 471] width 138 height 312
drag, startPoint x: 158, startPoint y: 35, endPoint x: 163, endPoint y: 59, distance: 24.6
click at [158, 35] on icon at bounding box center [161, 35] width 10 height 3
click at [147, 274] on span "COMPLETE" at bounding box center [140, 275] width 37 height 8
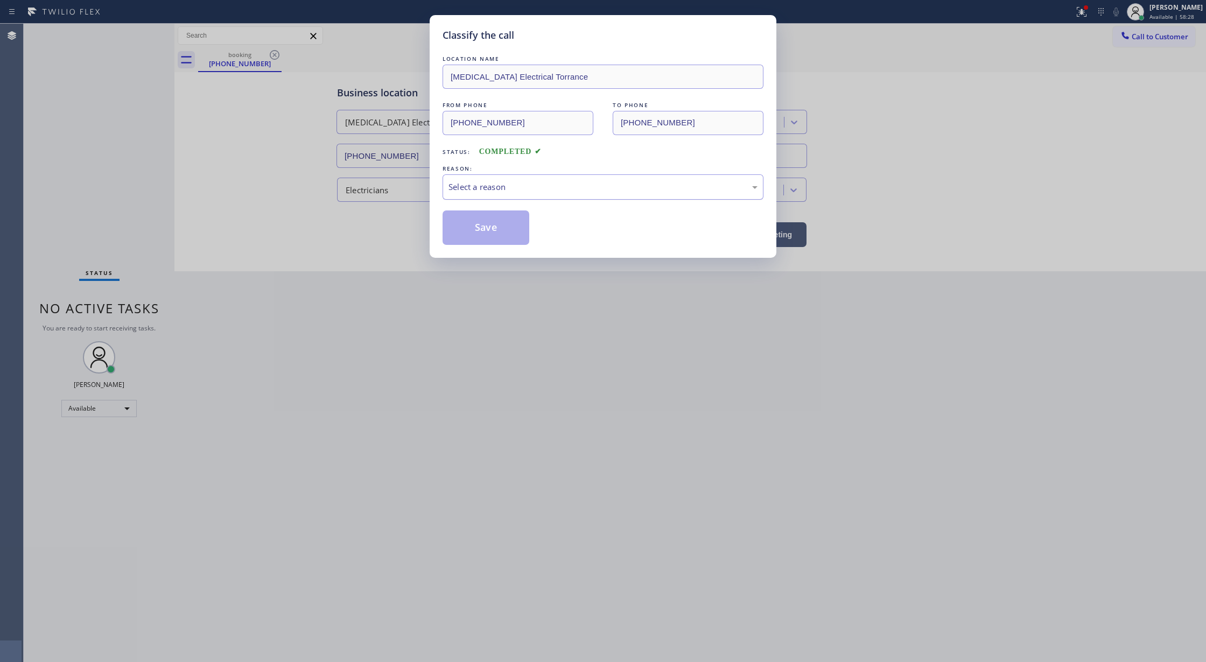
click at [545, 186] on div "Select a reason" at bounding box center [603, 187] width 309 height 12
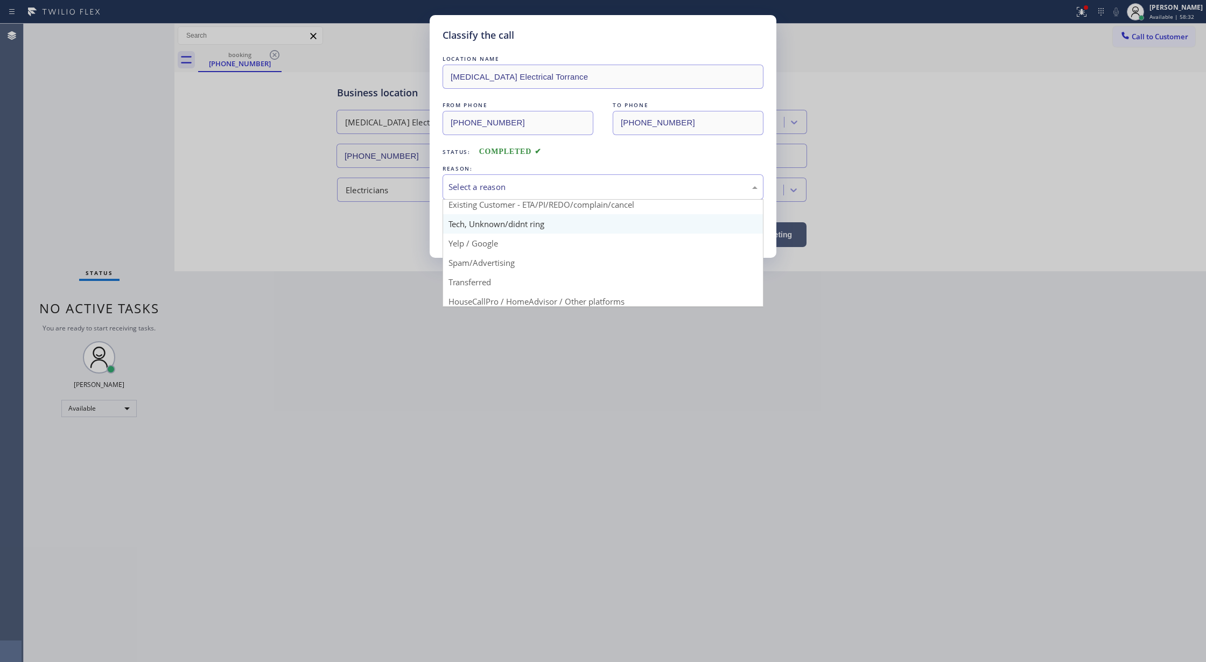
scroll to position [68, 0]
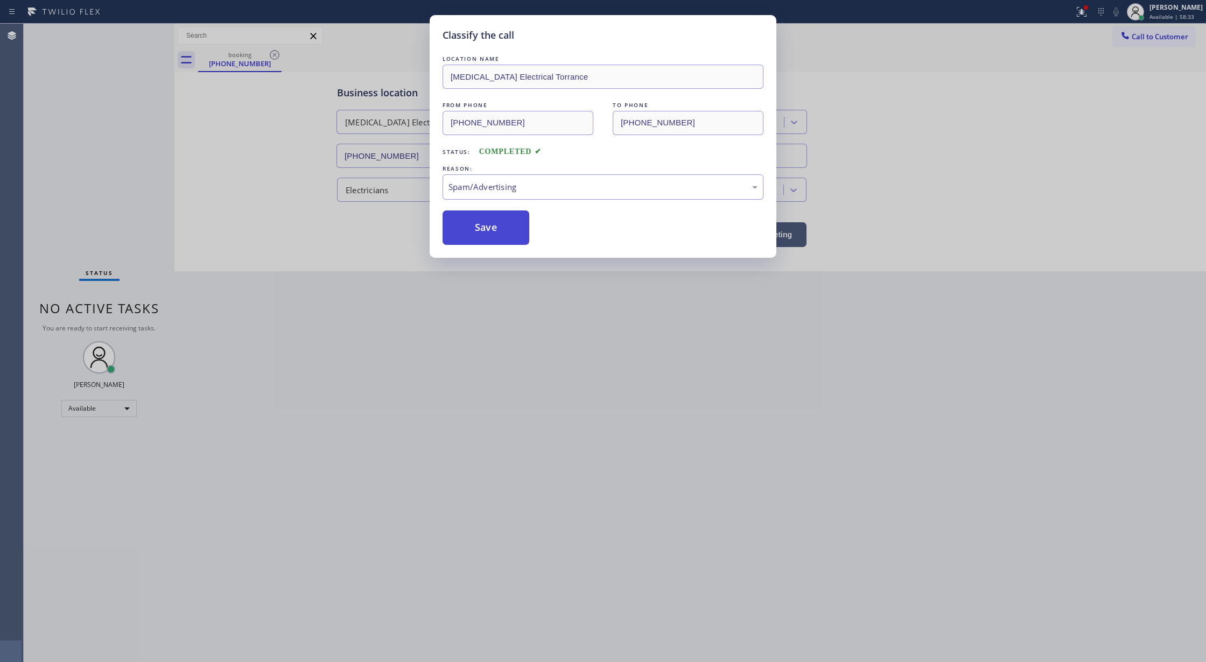
click at [472, 220] on button "Save" at bounding box center [486, 228] width 87 height 34
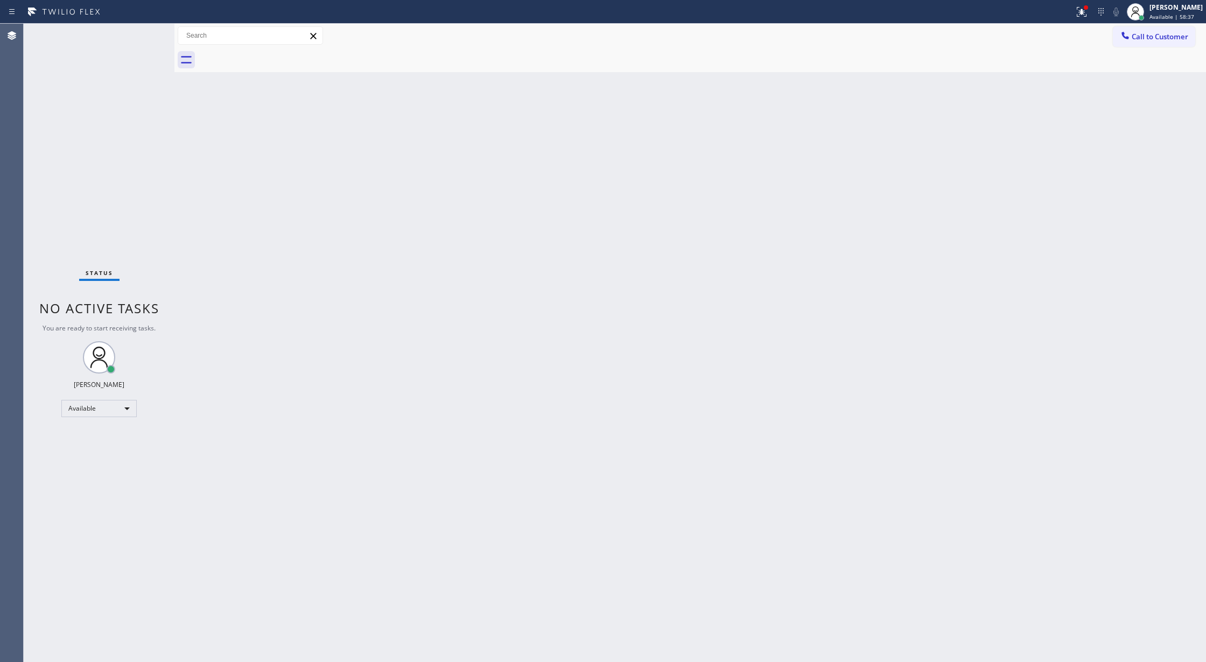
click at [149, 31] on div "Status No active tasks You are ready to start receiving tasks. Lilibeth Pueyo A…" at bounding box center [99, 343] width 151 height 639
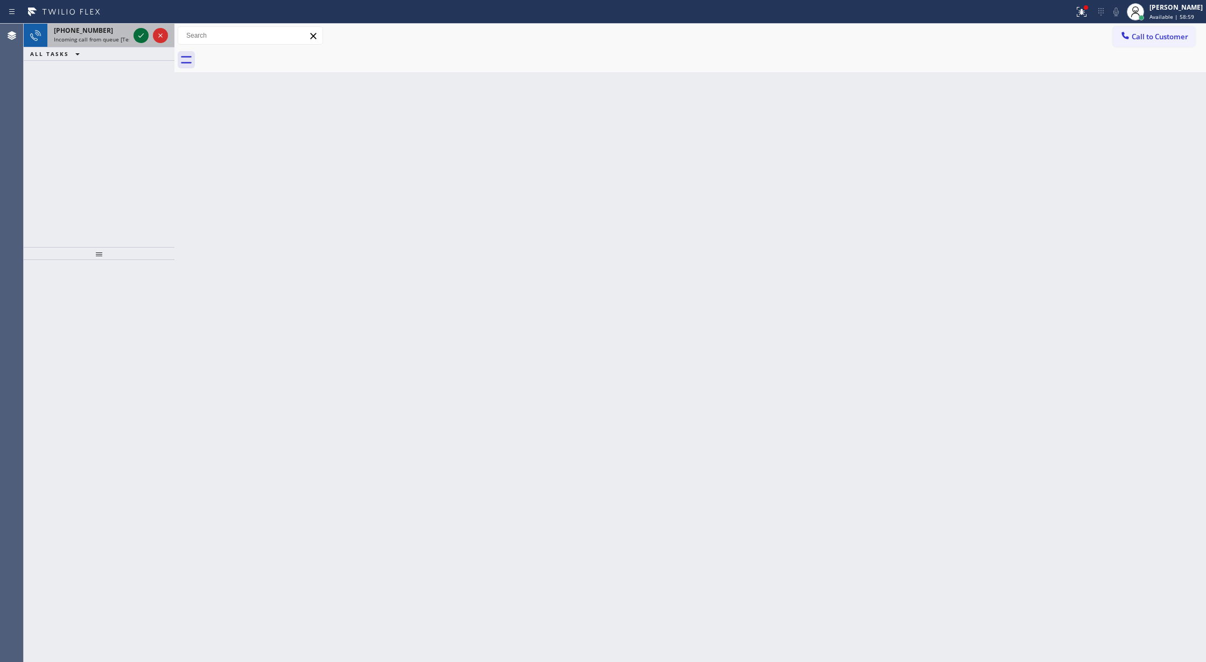
click at [139, 35] on icon at bounding box center [141, 35] width 13 height 13
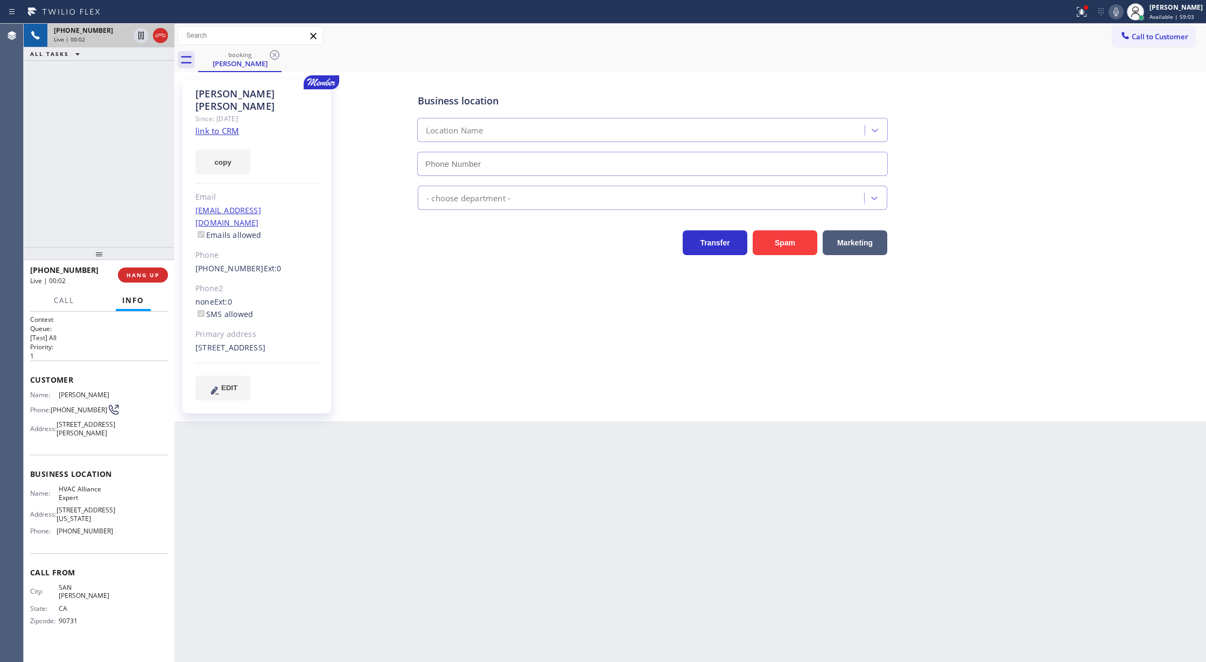
type input "(855) 999-4417"
click at [212, 125] on link "link to CRM" at bounding box center [218, 130] width 44 height 11
click at [1118, 10] on icon at bounding box center [1116, 11] width 13 height 13
click at [1123, 13] on icon at bounding box center [1116, 11] width 13 height 13
click at [1118, 10] on icon at bounding box center [1116, 11] width 13 height 13
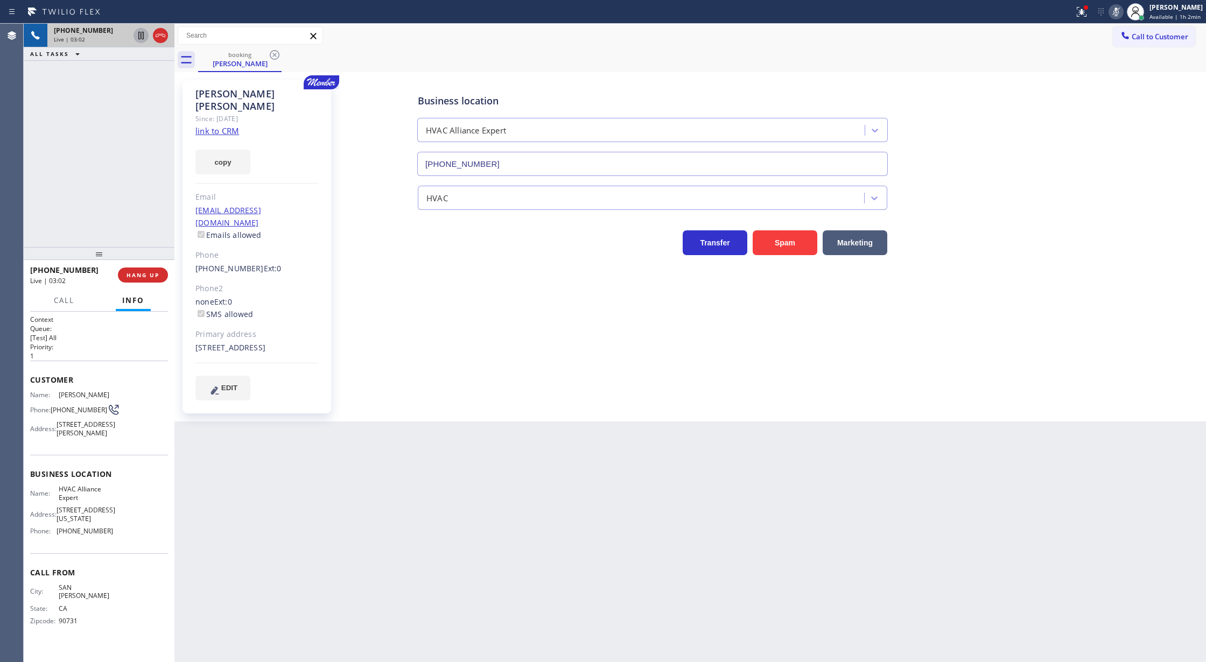
click at [137, 37] on icon at bounding box center [141, 35] width 13 height 13
click at [138, 33] on icon at bounding box center [141, 35] width 13 height 13
click at [1119, 13] on rect at bounding box center [1117, 11] width 8 height 8
click at [1122, 13] on icon at bounding box center [1116, 11] width 13 height 13
click at [1116, 11] on icon at bounding box center [1116, 11] width 13 height 13
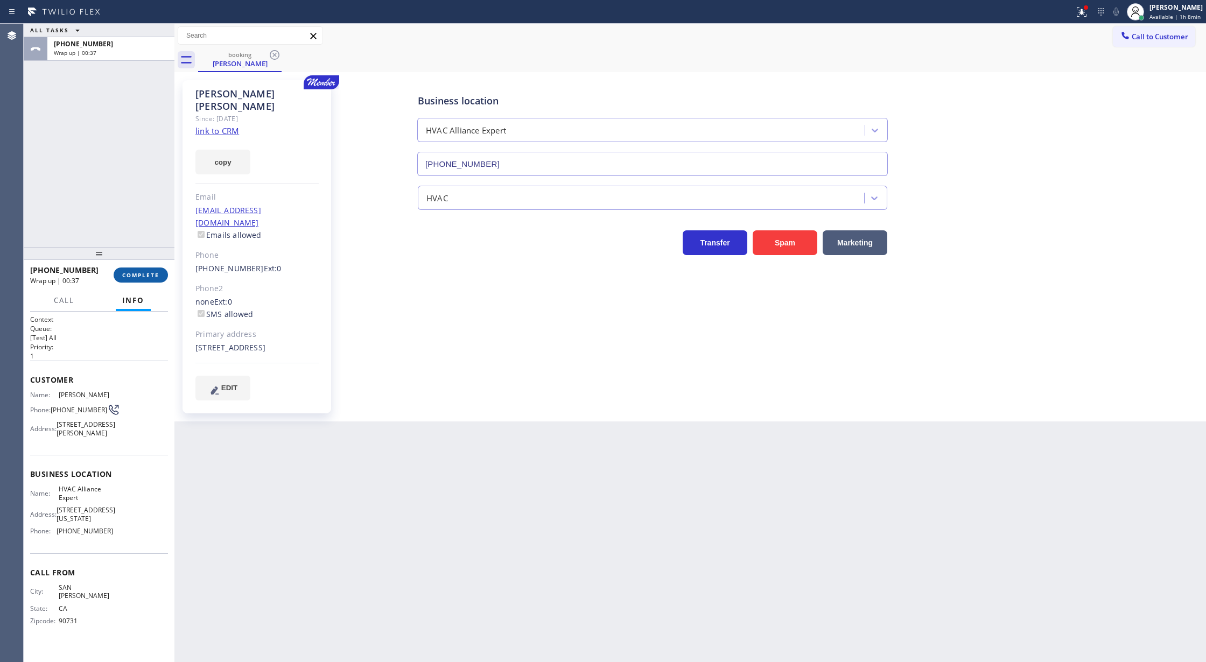
click at [132, 276] on span "COMPLETE" at bounding box center [140, 275] width 37 height 8
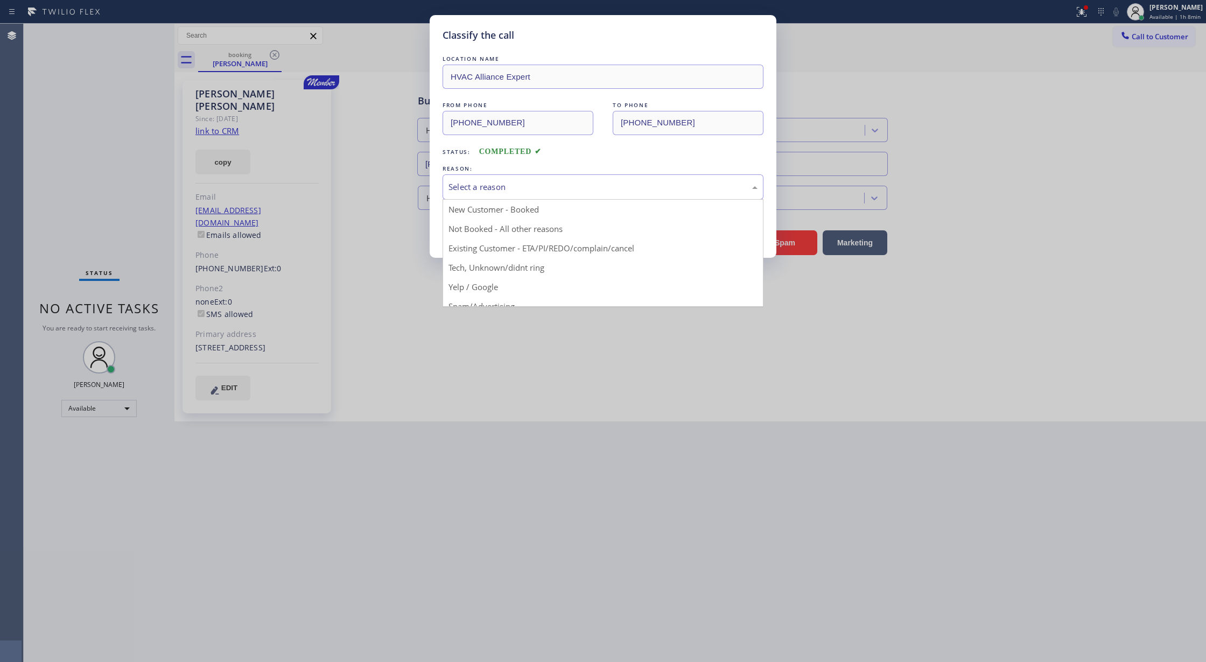
click at [484, 194] on div "Select a reason" at bounding box center [603, 186] width 321 height 25
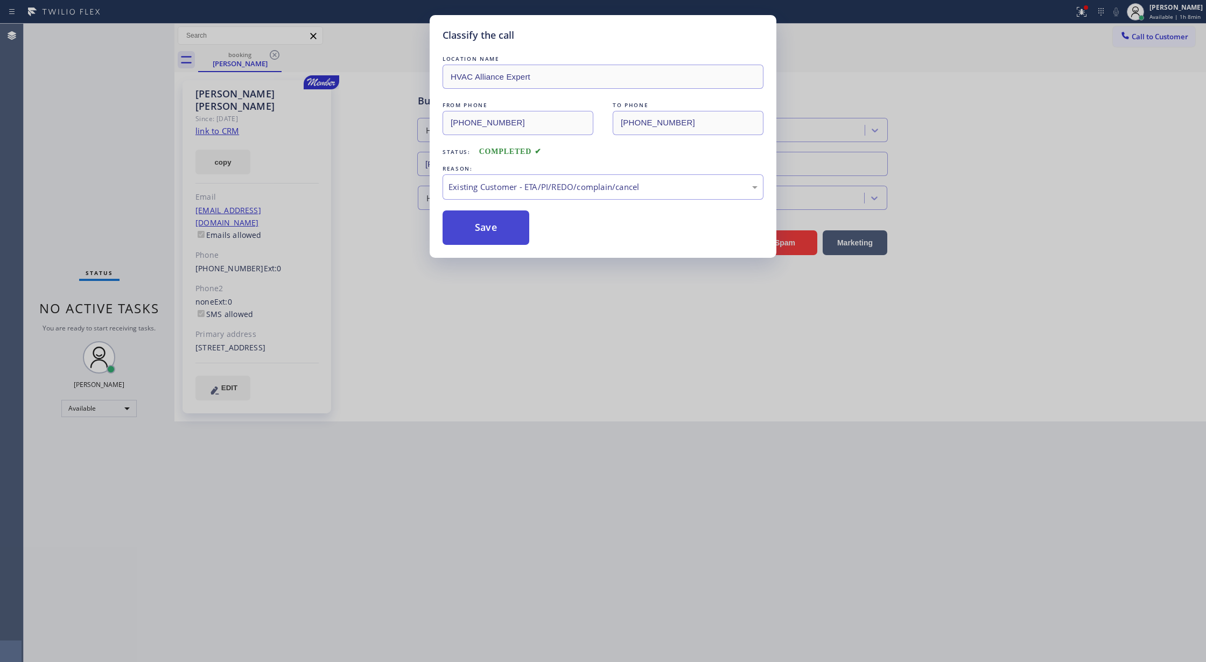
click at [487, 229] on button "Save" at bounding box center [486, 228] width 87 height 34
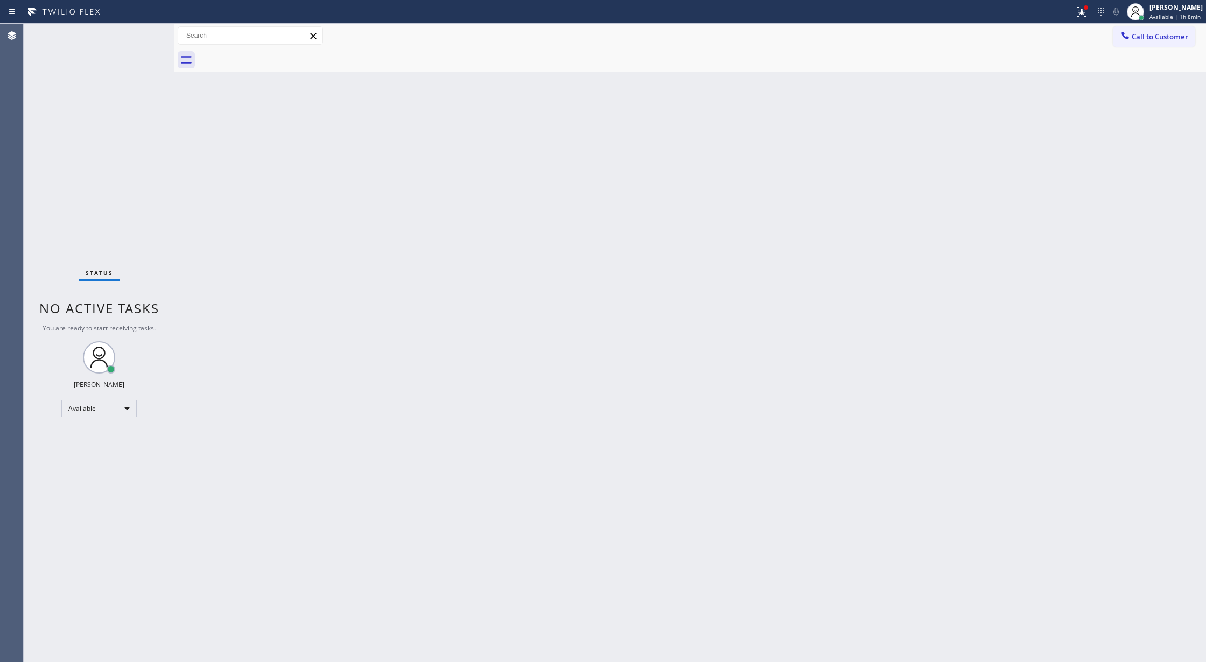
click at [142, 32] on div "Status No active tasks You are ready to start receiving tasks. Lilibeth Pueyo A…" at bounding box center [99, 343] width 151 height 639
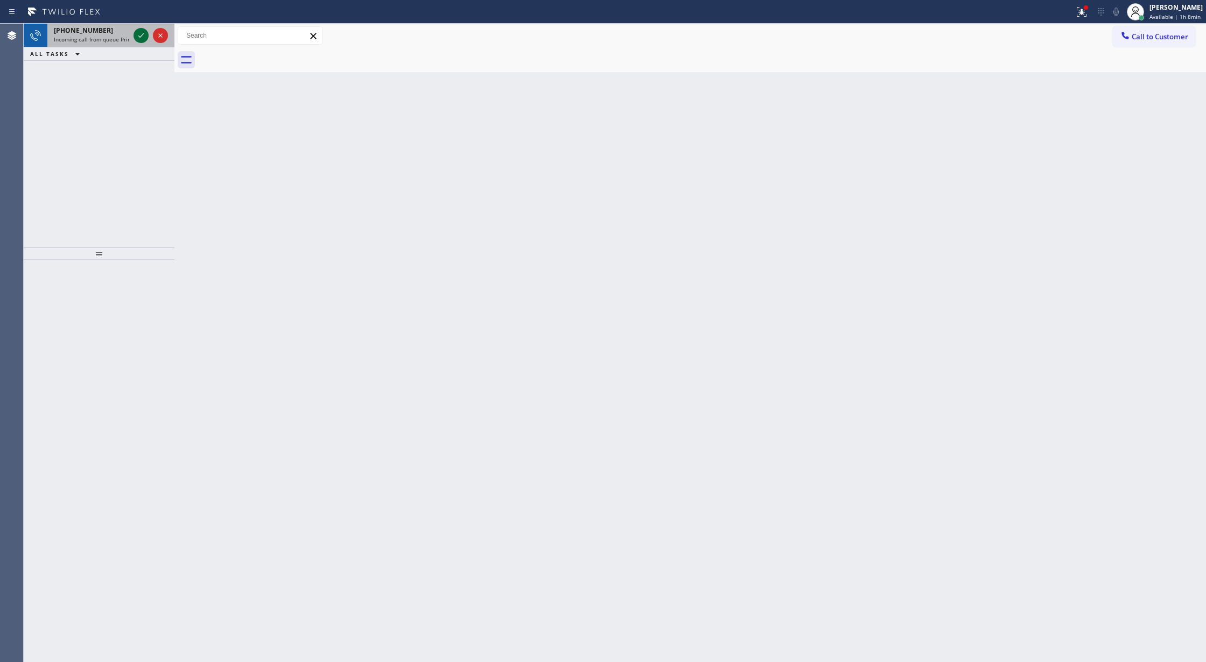
click at [137, 39] on icon at bounding box center [141, 35] width 13 height 13
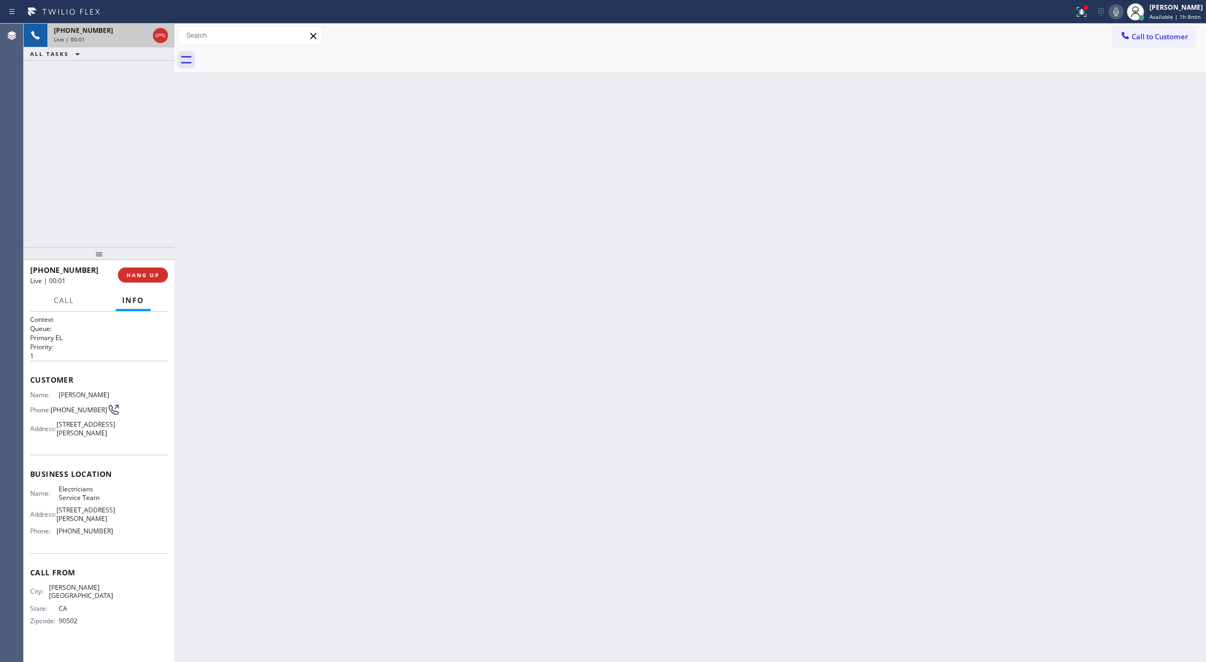
click at [137, 39] on div "Live | 00:01" at bounding box center [101, 40] width 95 height 8
click at [156, 33] on icon at bounding box center [160, 35] width 13 height 13
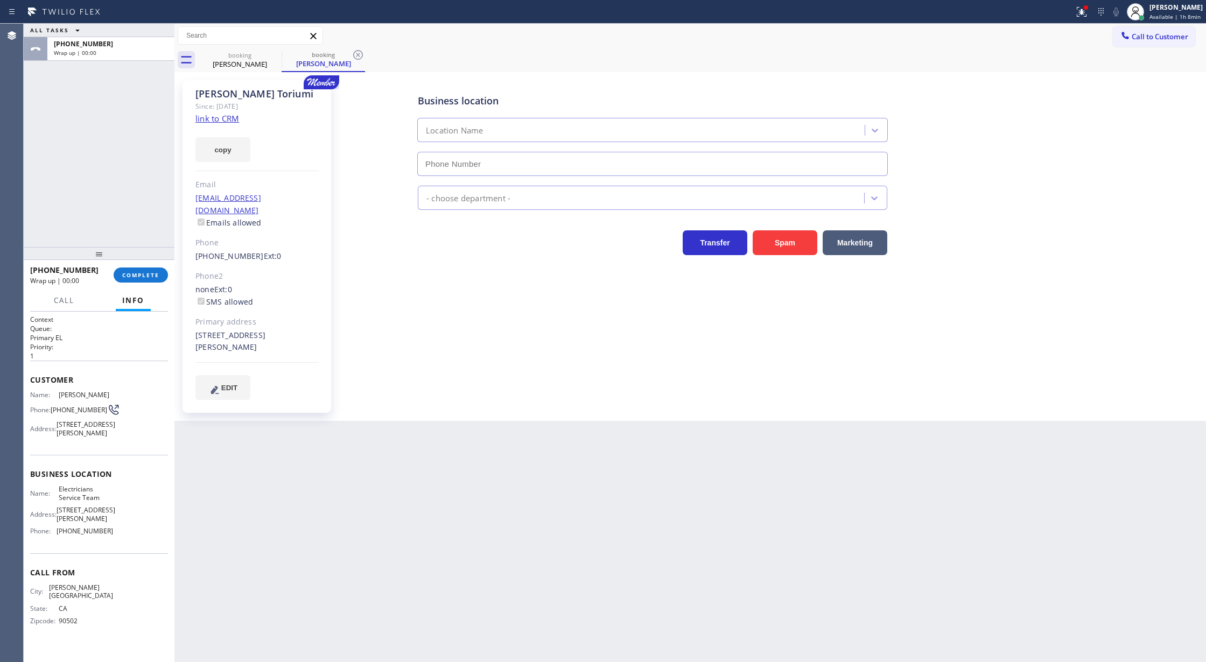
type input "(800) 568-8664"
click at [141, 278] on span "COMPLETE" at bounding box center [140, 275] width 37 height 8
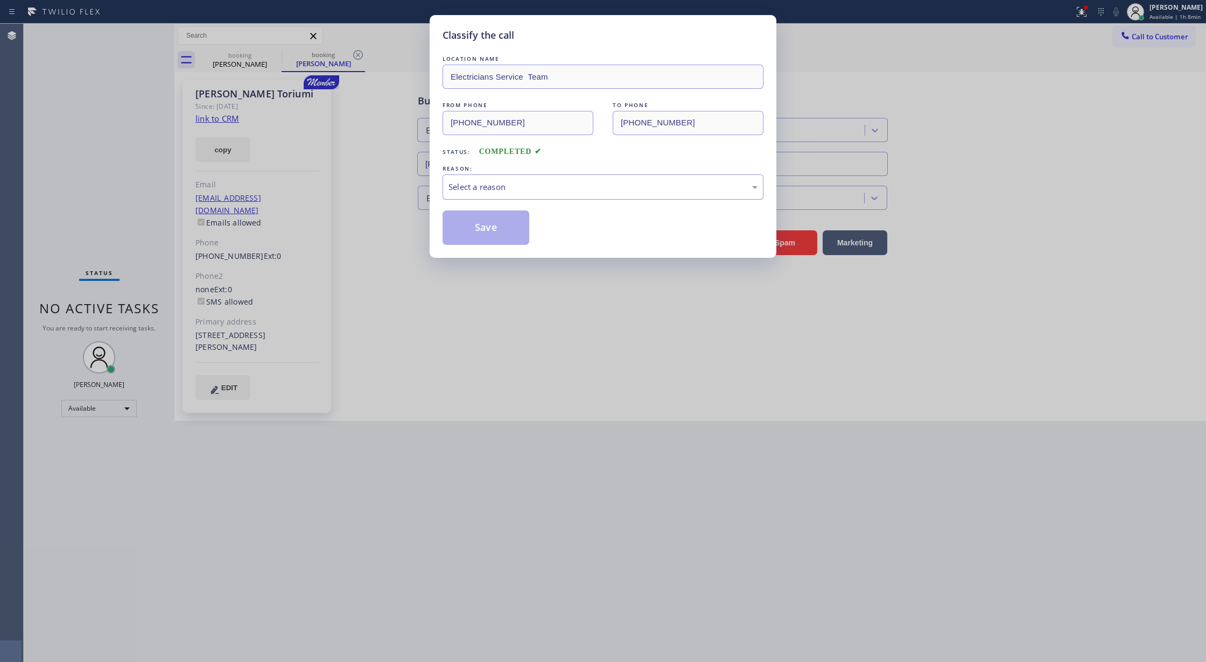
click at [501, 186] on div "Select a reason" at bounding box center [603, 187] width 309 height 12
click at [484, 231] on button "Save" at bounding box center [486, 228] width 87 height 34
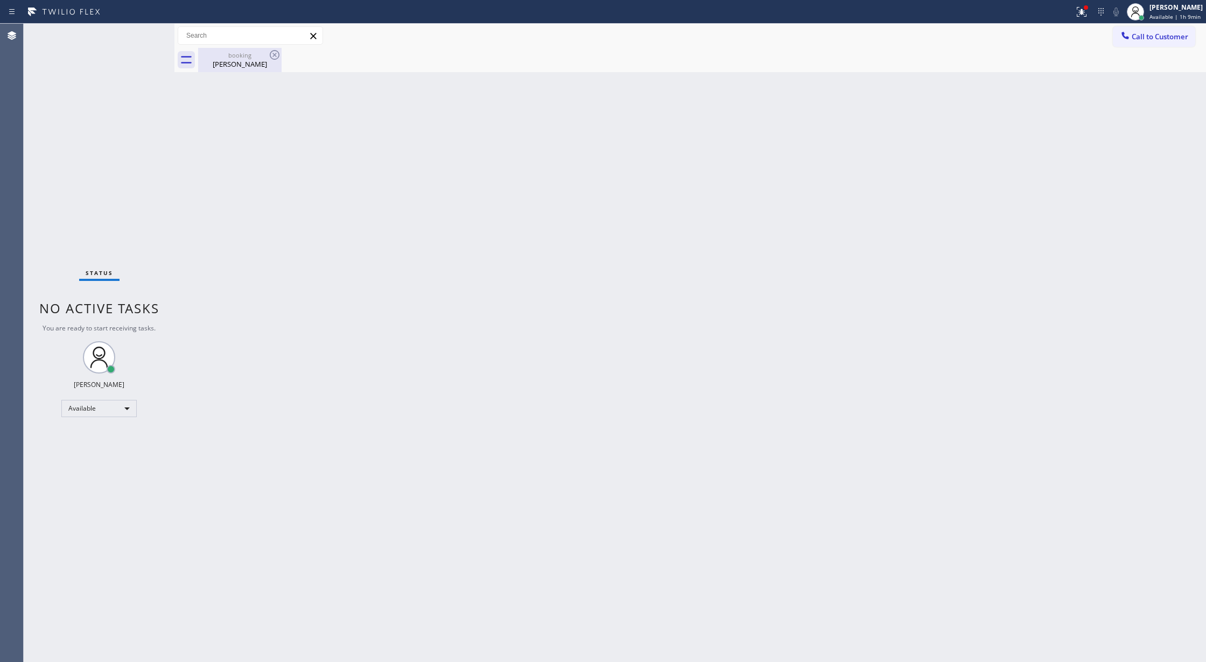
click at [246, 66] on div "Takashi Toriumi" at bounding box center [239, 64] width 81 height 10
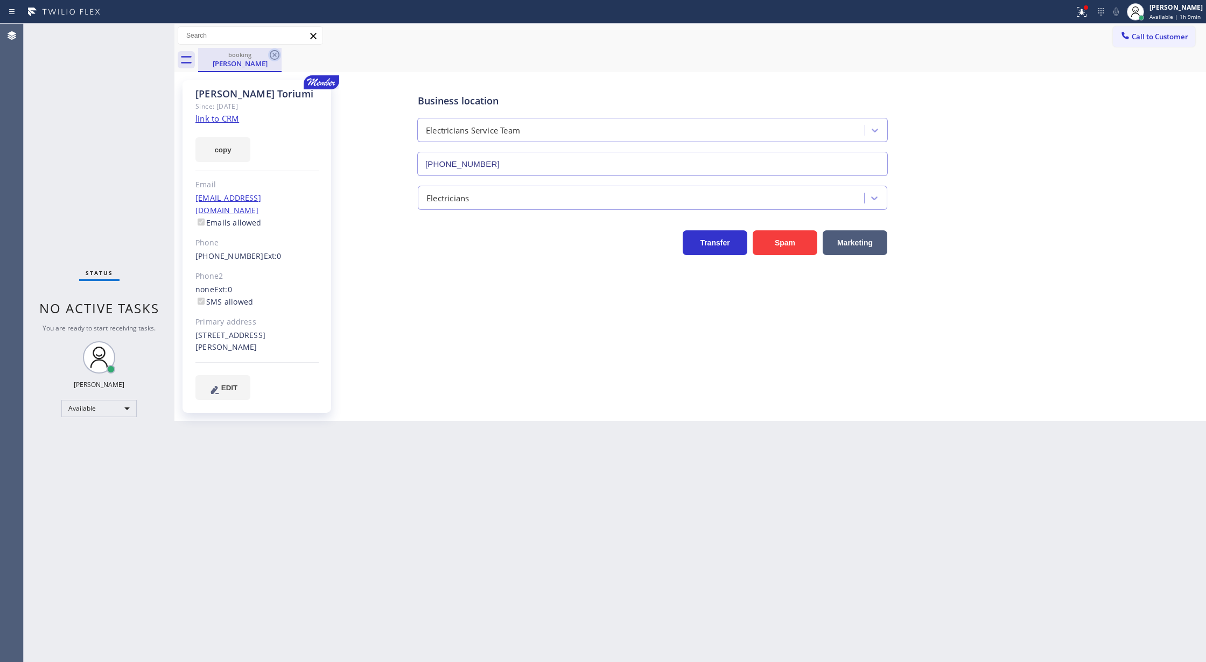
click at [281, 54] on icon at bounding box center [274, 54] width 13 height 13
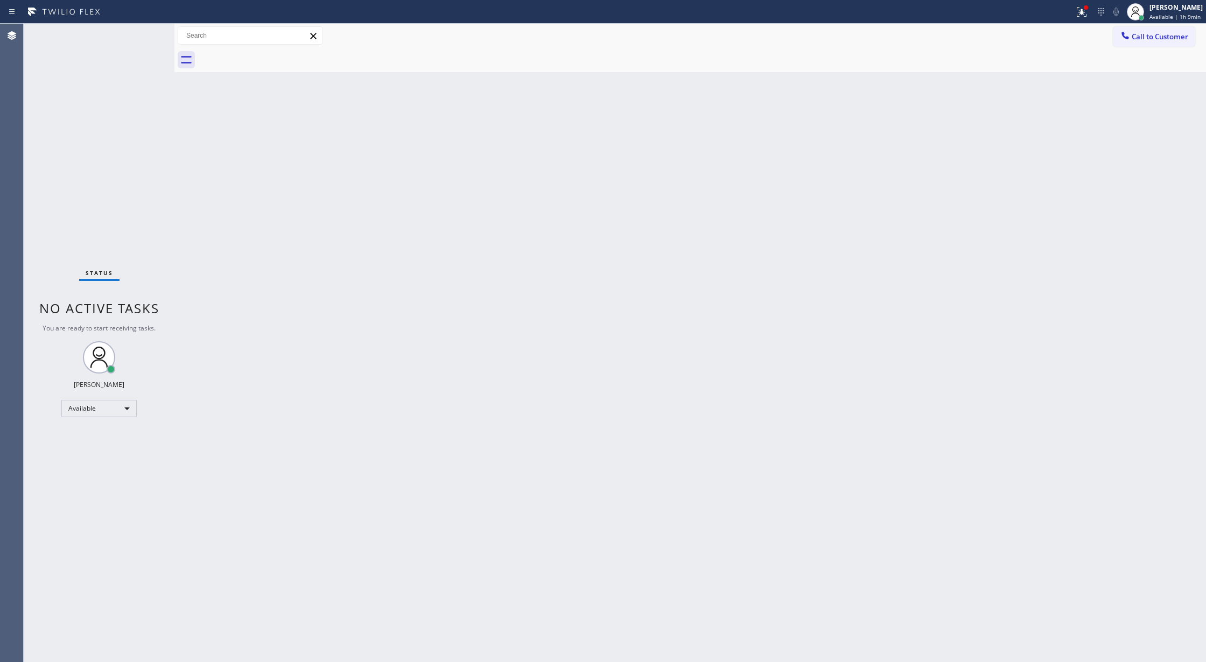
click at [146, 29] on div "Status No active tasks You are ready to start receiving tasks. Lilibeth Pueyo A…" at bounding box center [99, 343] width 151 height 639
click at [143, 35] on div "Status No active tasks You are ready to start receiving tasks. Lilibeth Pueyo A…" at bounding box center [99, 343] width 151 height 639
click at [140, 26] on div "Status No active tasks You are ready to start receiving tasks. Lilibeth Pueyo A…" at bounding box center [99, 343] width 151 height 639
click at [149, 31] on div "Status No active tasks You are ready to start receiving tasks. Lilibeth Pueyo A…" at bounding box center [99, 343] width 151 height 639
click at [147, 33] on div "Status No active tasks You are ready to start receiving tasks. Lilibeth Pueyo A…" at bounding box center [99, 343] width 151 height 639
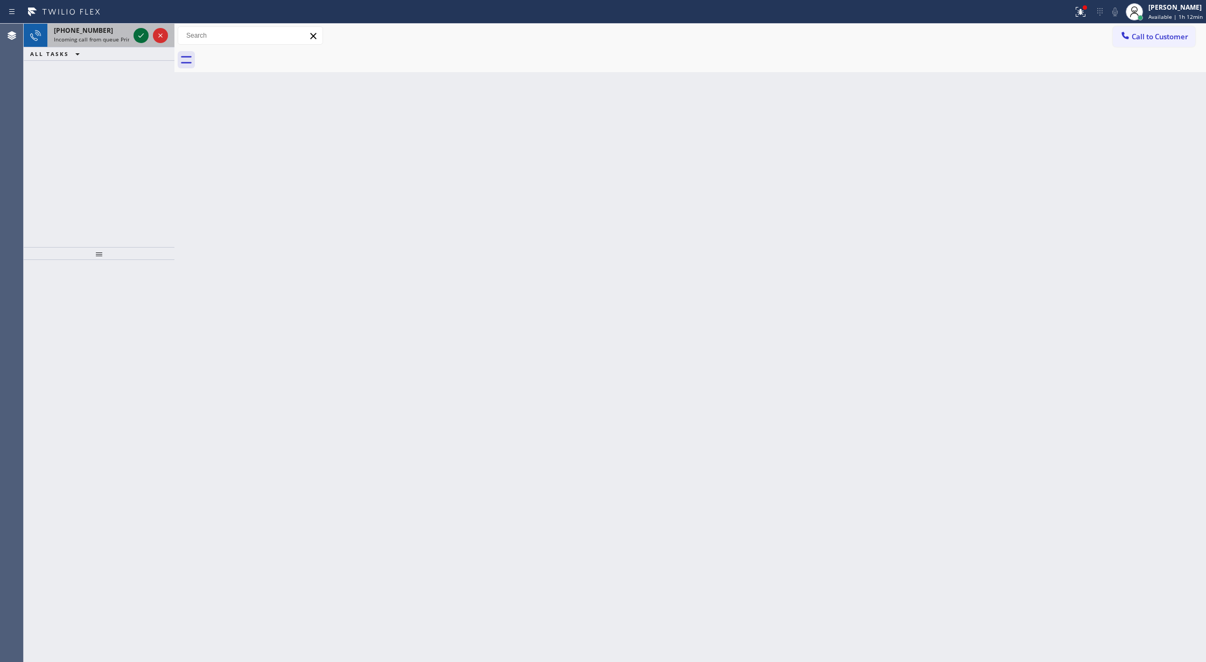
click at [140, 39] on icon at bounding box center [141, 35] width 13 height 13
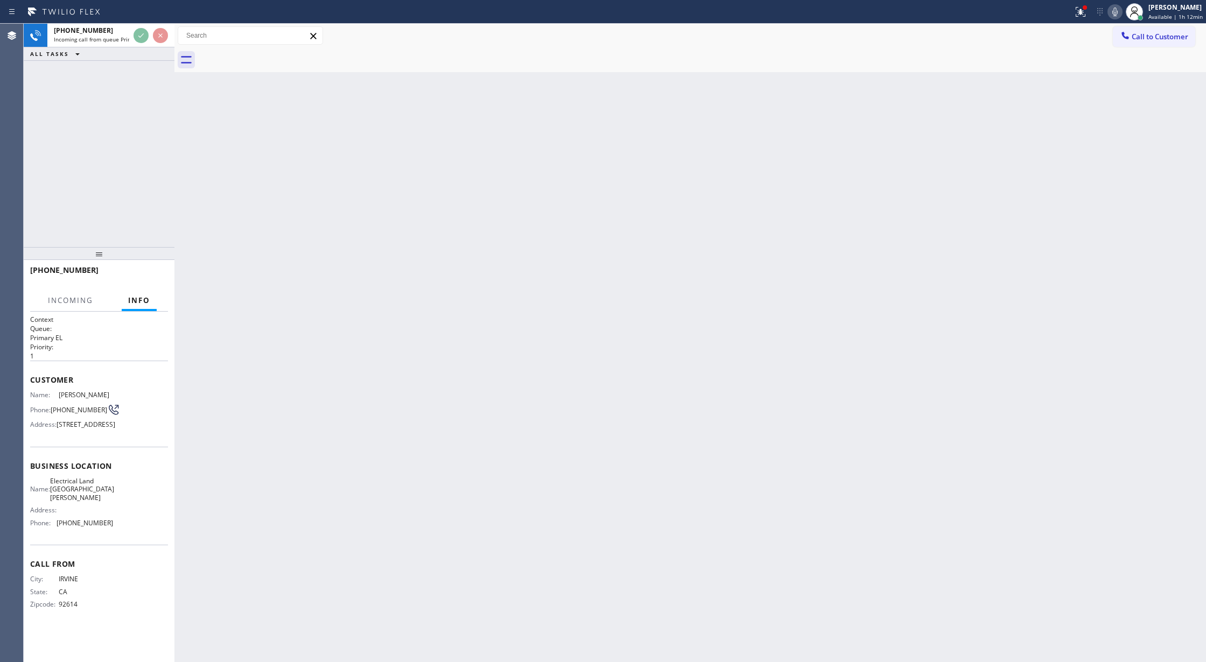
click at [142, 51] on div "+19493317825 Incoming call from queue Primary EL ALL TASKS ALL TASKS ACTIVE TAS…" at bounding box center [99, 42] width 151 height 37
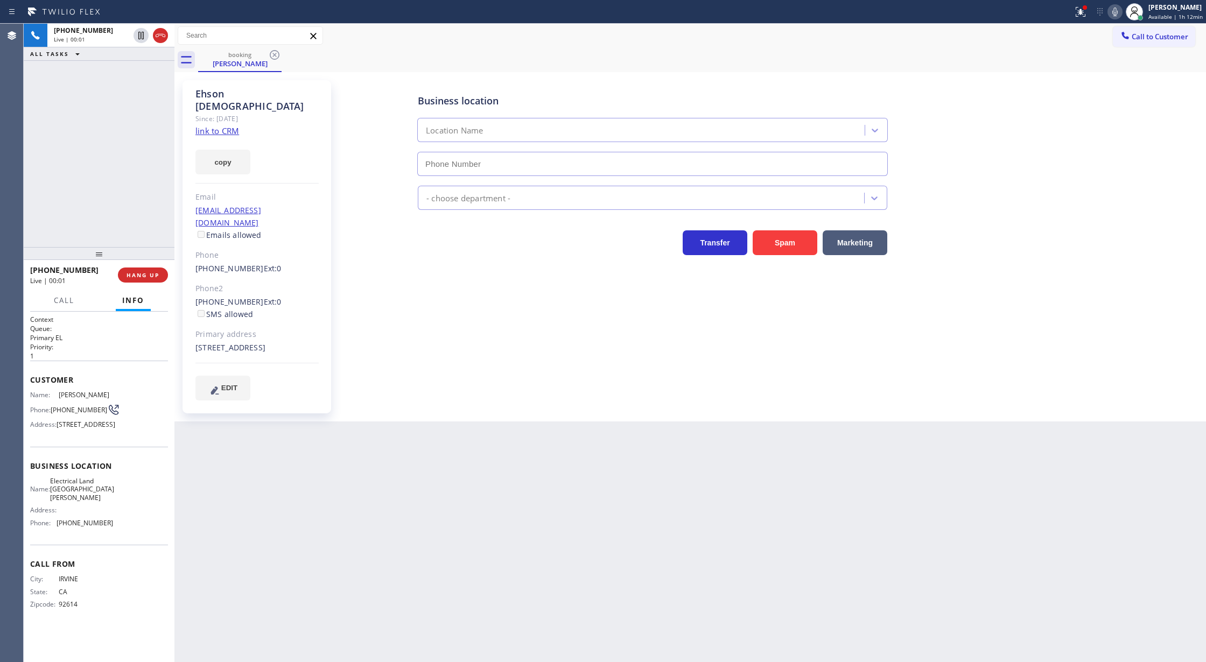
type input "(714) 681-1582"
click at [223, 125] on link "link to CRM" at bounding box center [218, 130] width 44 height 11
click at [1083, 14] on icon at bounding box center [1079, 11] width 6 height 8
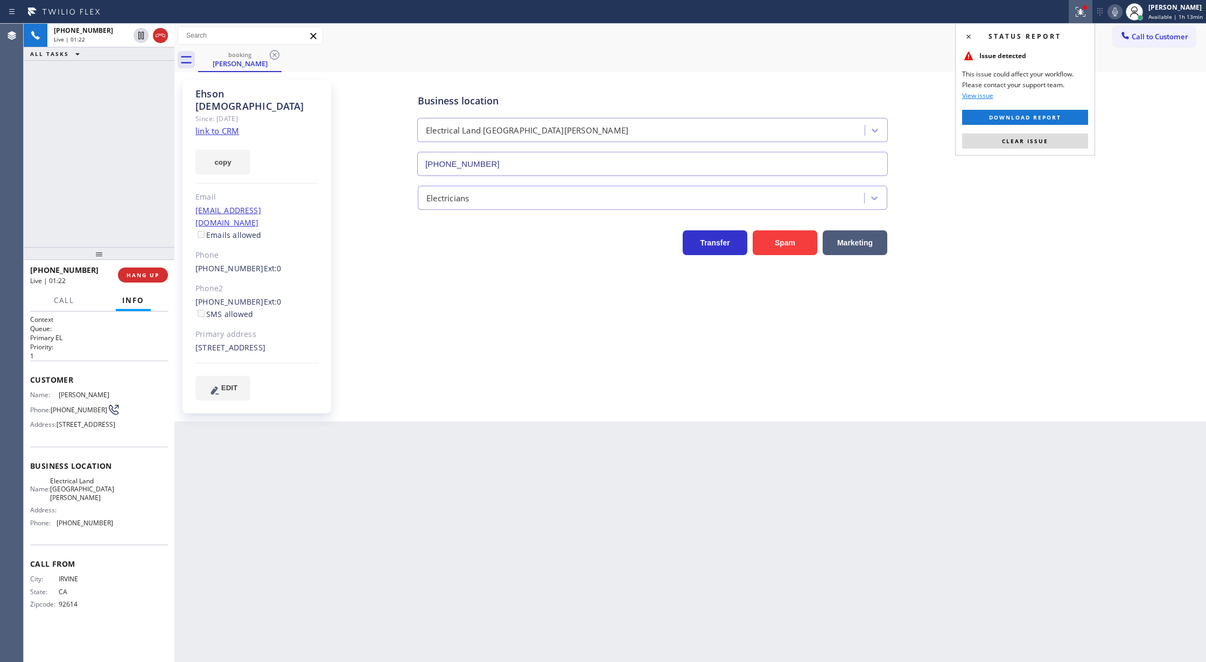
click at [1033, 142] on span "Clear issue" at bounding box center [1025, 141] width 46 height 8
click at [1112, 14] on icon at bounding box center [1115, 11] width 13 height 13
click at [1114, 12] on icon at bounding box center [1115, 11] width 13 height 13
click at [1117, 13] on icon at bounding box center [1115, 11] width 13 height 13
click at [1114, 11] on icon at bounding box center [1115, 11] width 13 height 13
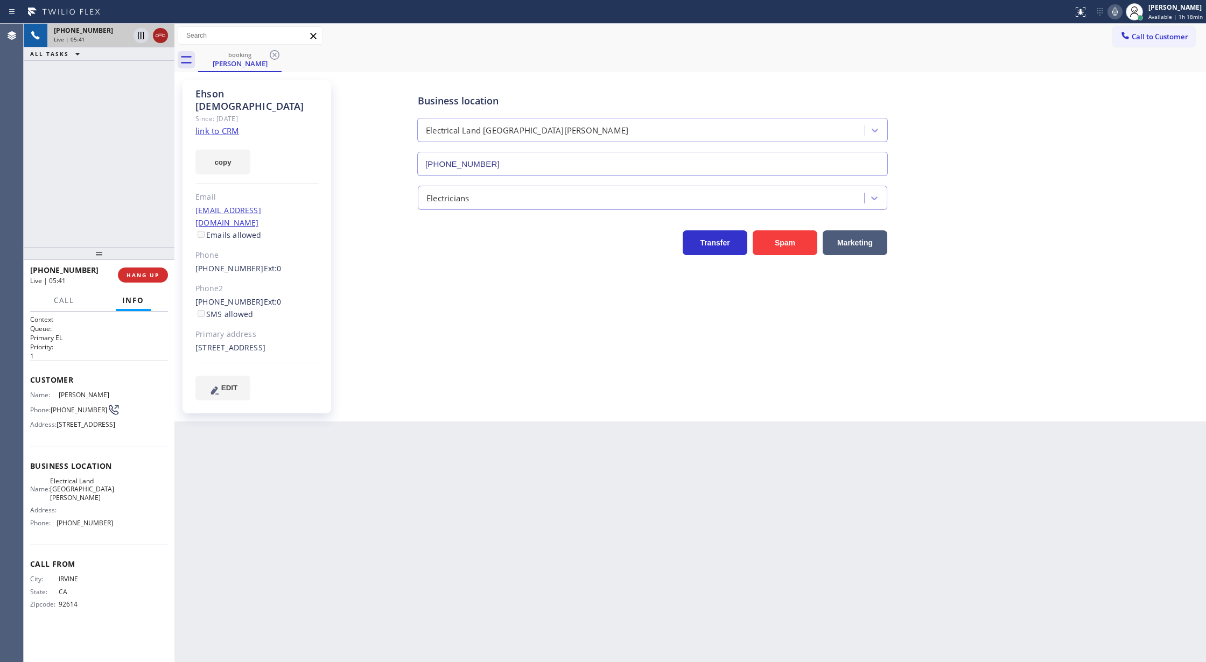
click at [160, 37] on icon at bounding box center [160, 35] width 13 height 13
click at [143, 271] on span "COMPLETE" at bounding box center [140, 275] width 37 height 8
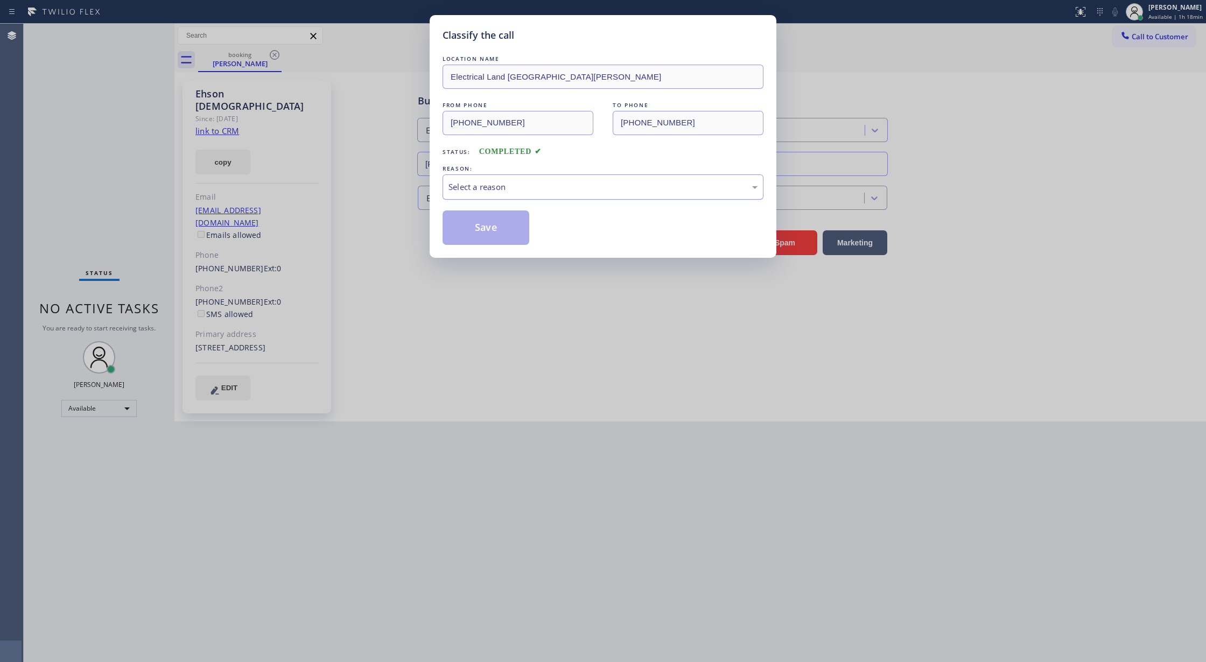
click at [495, 192] on div "Select a reason" at bounding box center [603, 187] width 309 height 12
click at [470, 229] on button "Save" at bounding box center [486, 228] width 87 height 34
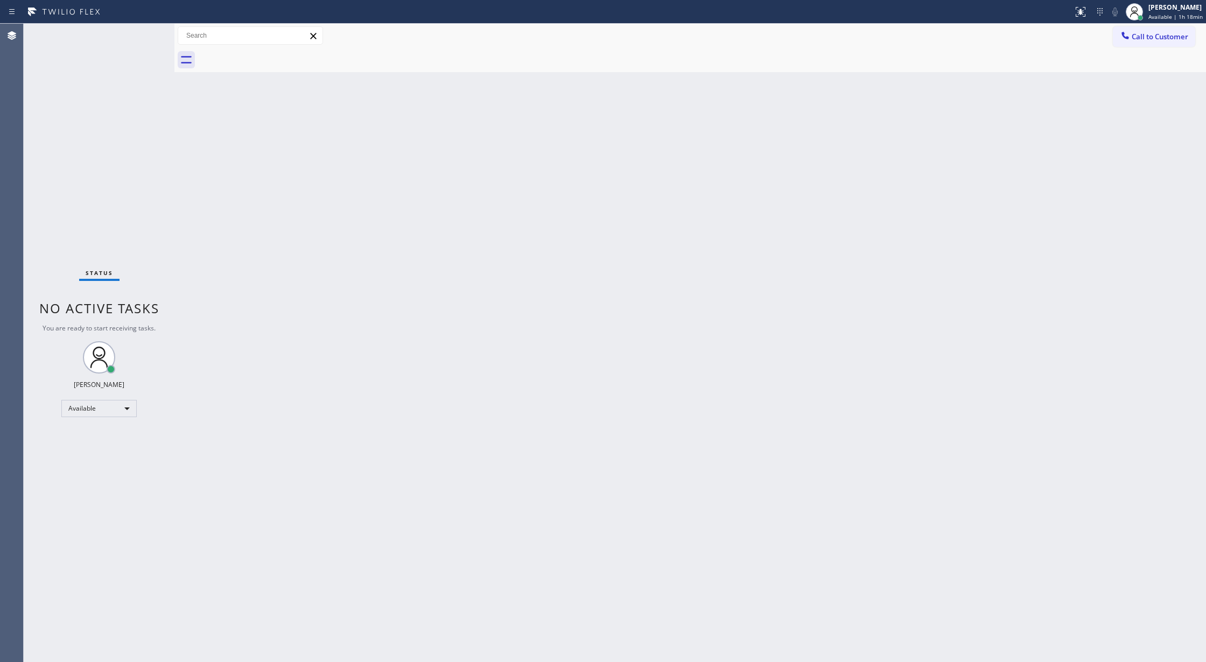
click at [145, 34] on div "Status No active tasks You are ready to start receiving tasks. Lilibeth Pueyo A…" at bounding box center [99, 343] width 151 height 639
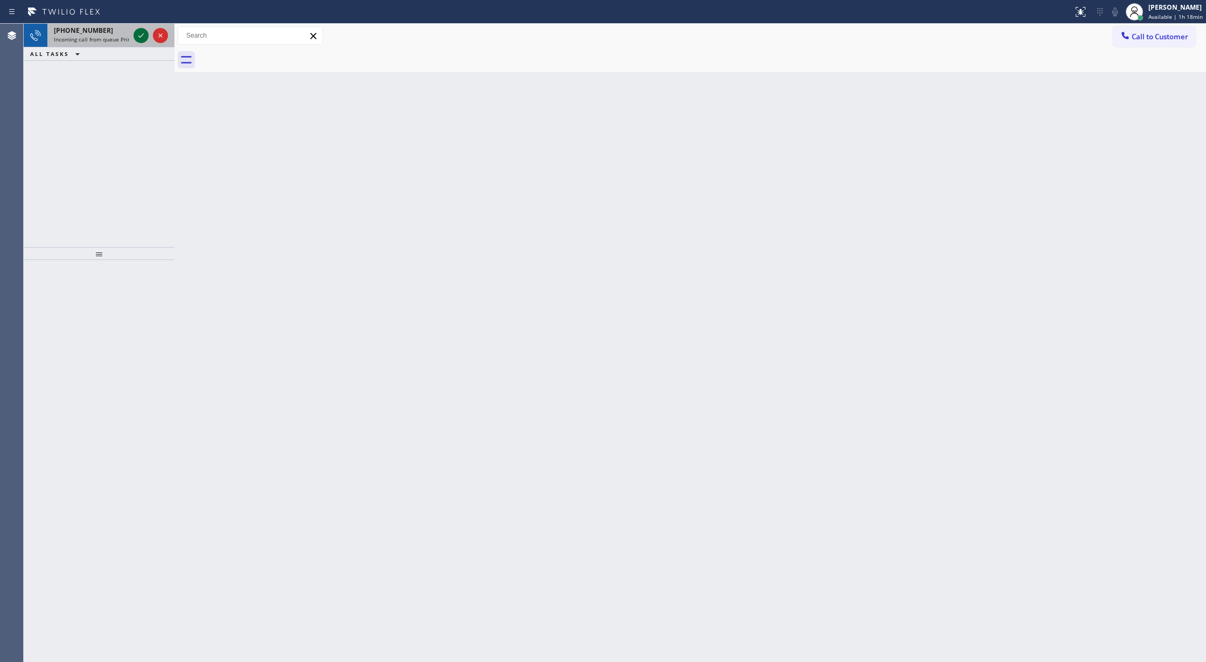
click at [145, 34] on icon at bounding box center [141, 35] width 13 height 13
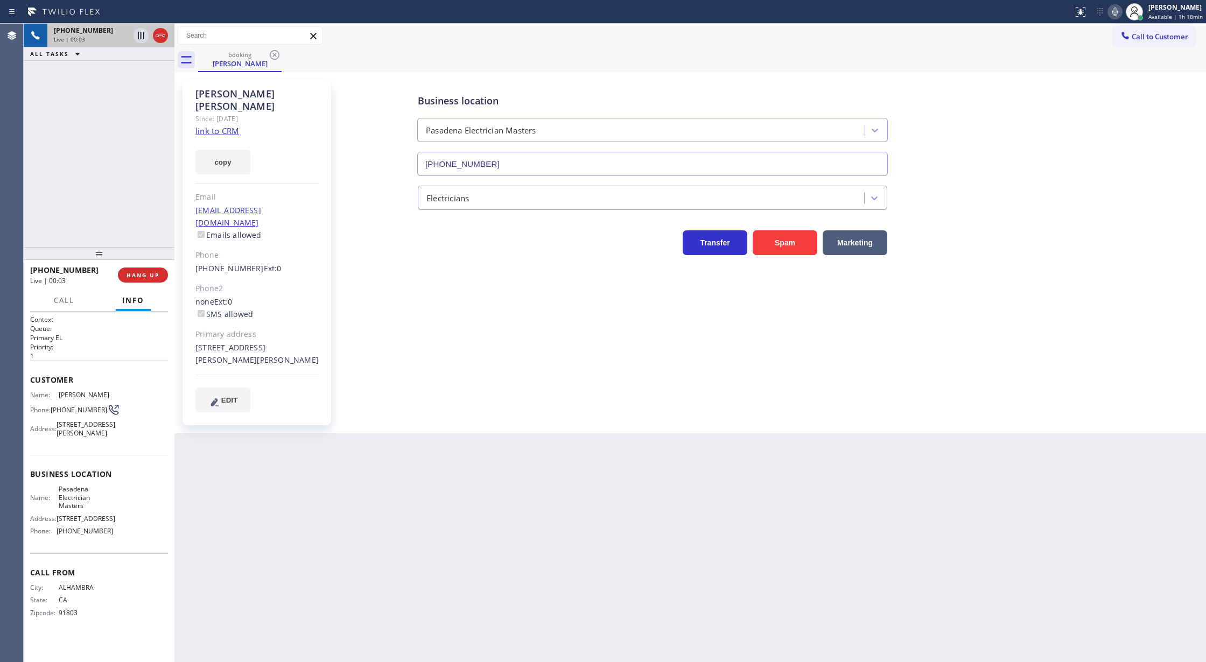
type input "(626) 768-9548"
click at [203, 125] on link "link to CRM" at bounding box center [218, 130] width 44 height 11
click at [1117, 6] on icon at bounding box center [1115, 11] width 13 height 13
click at [1114, 9] on icon at bounding box center [1115, 11] width 13 height 13
click at [1114, 13] on icon at bounding box center [1115, 11] width 13 height 13
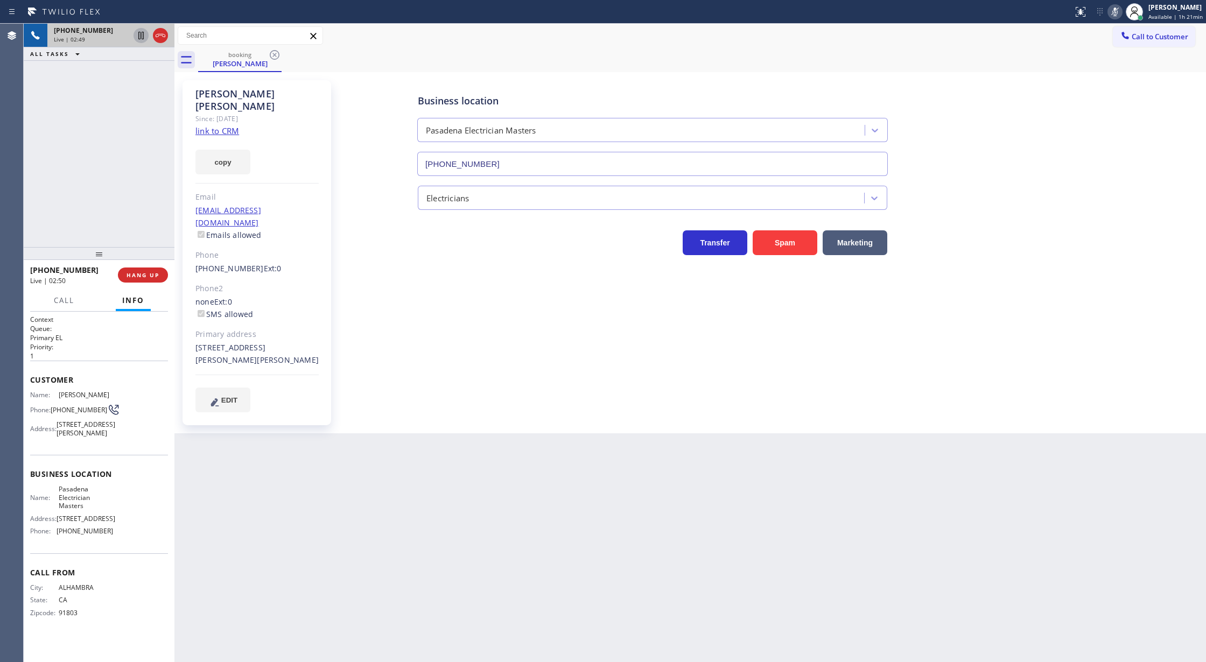
click at [143, 33] on icon at bounding box center [140, 36] width 5 height 8
drag, startPoint x: 1114, startPoint y: 12, endPoint x: 1009, endPoint y: 33, distance: 106.6
click at [1114, 12] on icon at bounding box center [1115, 11] width 13 height 13
click at [139, 36] on icon at bounding box center [141, 35] width 13 height 13
click at [141, 278] on span "COMPLETE" at bounding box center [140, 275] width 37 height 8
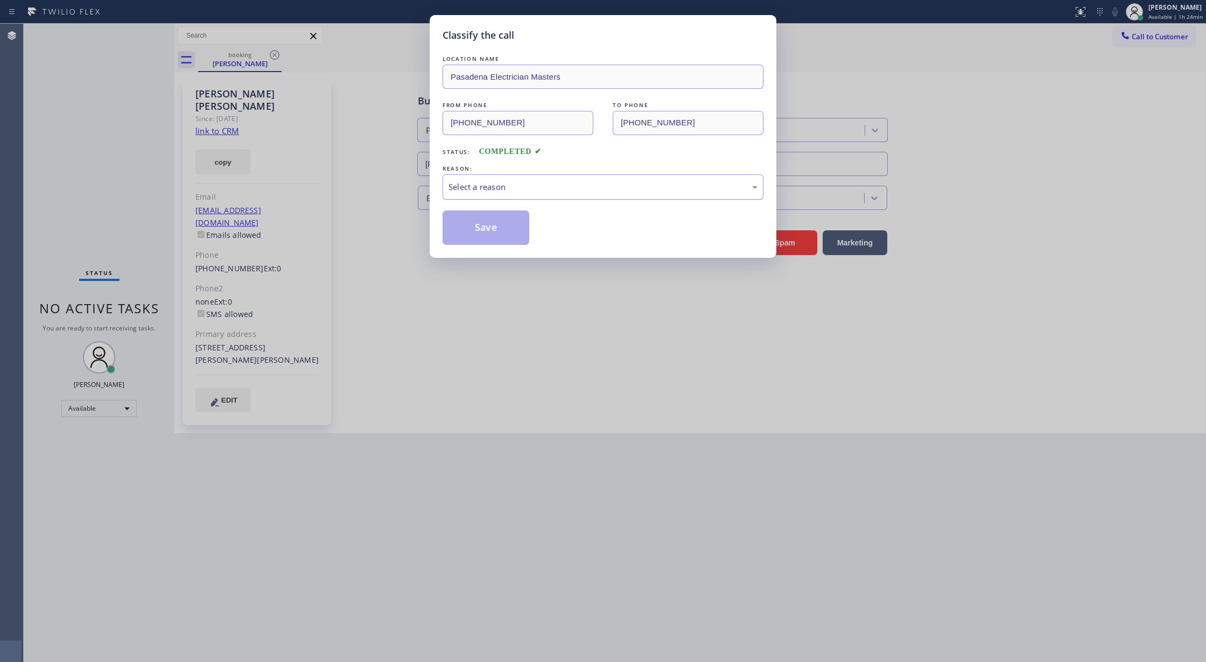
click at [513, 198] on div "Select a reason" at bounding box center [603, 186] width 321 height 25
click at [470, 245] on button "Save" at bounding box center [486, 228] width 87 height 34
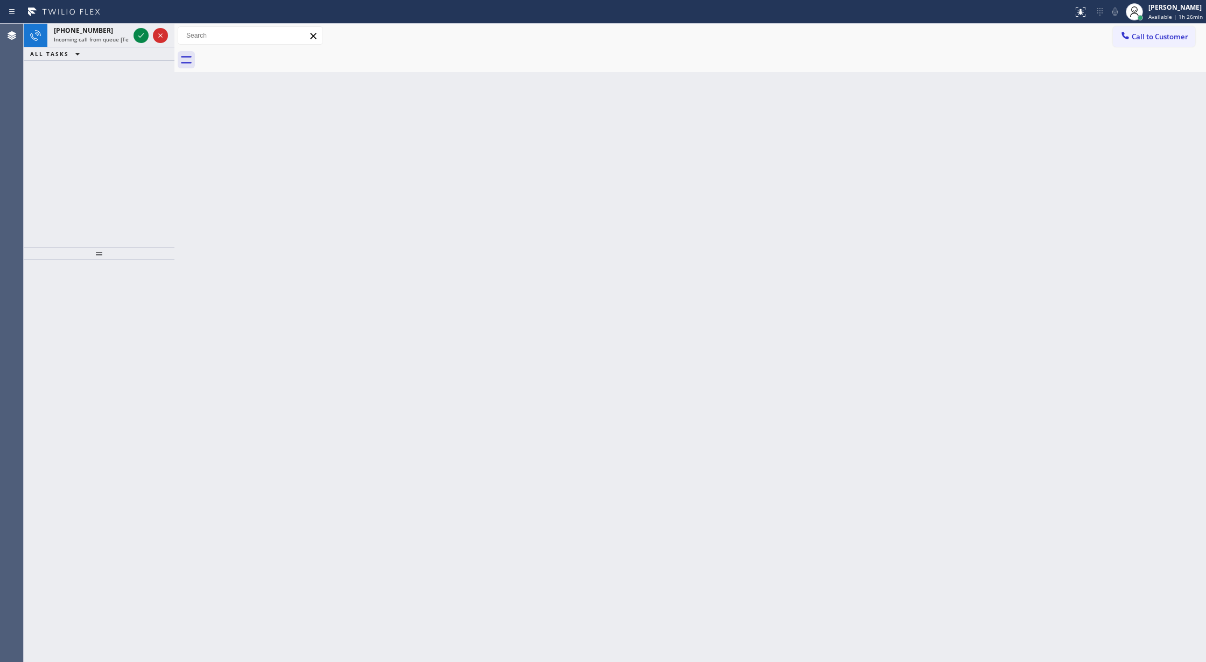
drag, startPoint x: 141, startPoint y: 36, endPoint x: 247, endPoint y: 206, distance: 200.6
click at [141, 36] on icon at bounding box center [141, 35] width 13 height 13
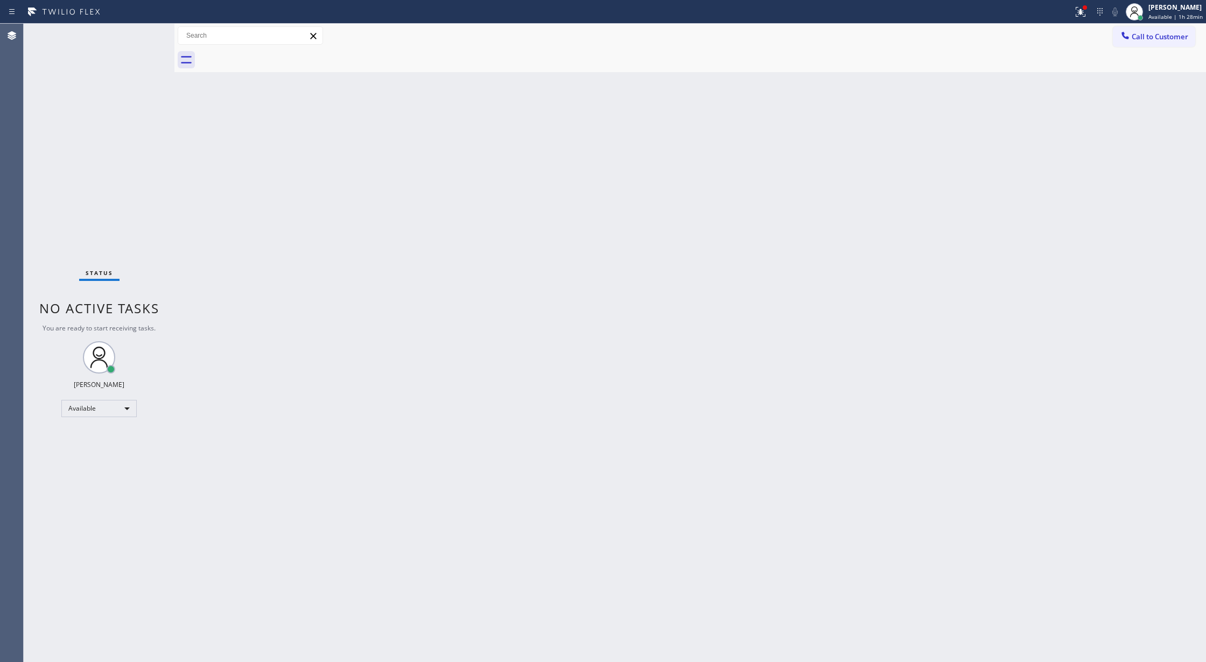
click at [145, 35] on div "Status No active tasks You are ready to start receiving tasks. Lilibeth Pueyo A…" at bounding box center [99, 343] width 151 height 639
click at [146, 31] on div "Status No active tasks You are ready to start receiving tasks. Lilibeth Pueyo A…" at bounding box center [99, 343] width 151 height 639
click at [141, 31] on div "Status No active tasks You are ready to start receiving tasks. Lilibeth Pueyo A…" at bounding box center [99, 343] width 151 height 639
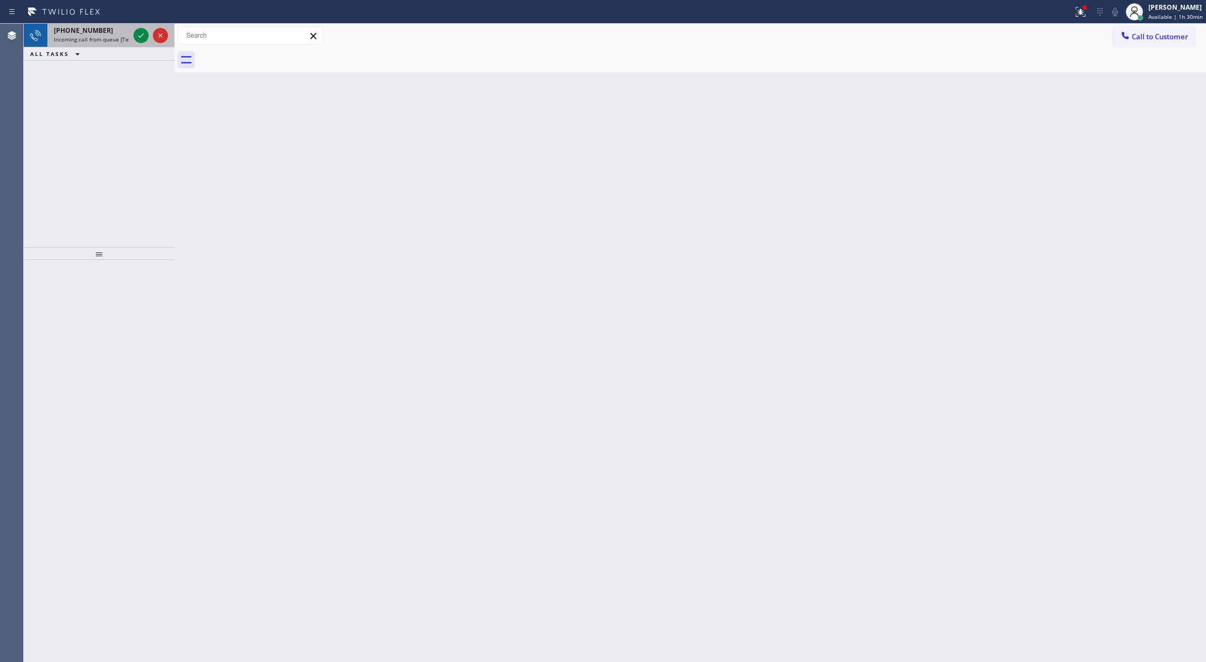
click at [145, 24] on div at bounding box center [150, 36] width 39 height 24
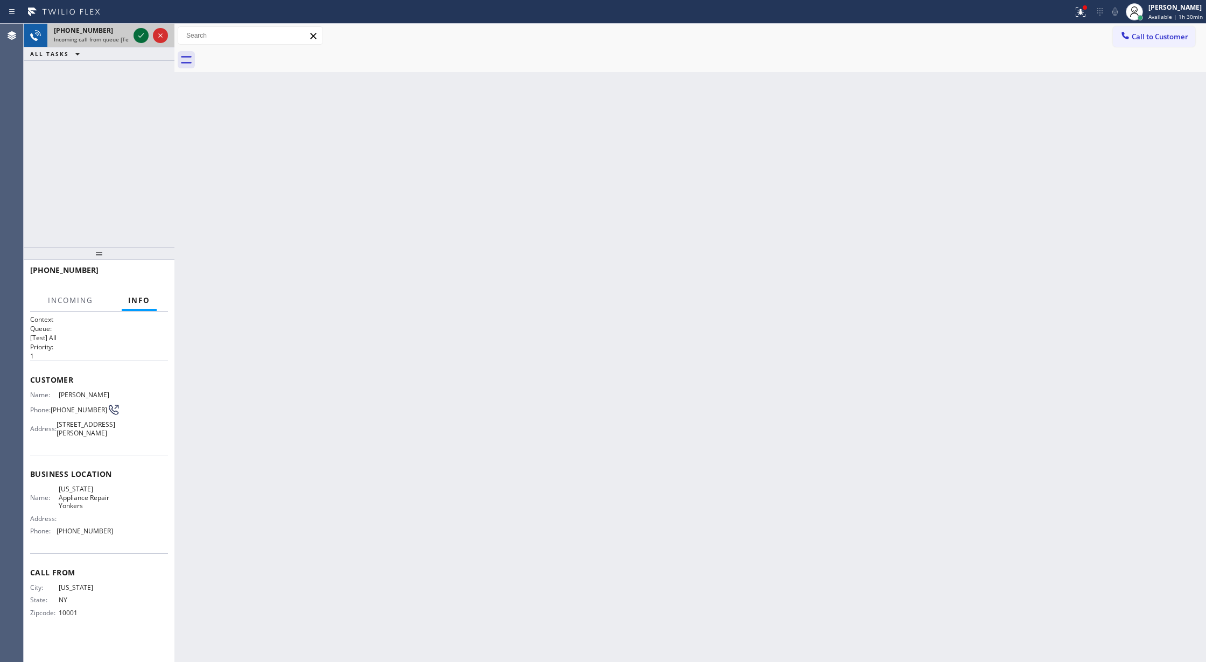
click at [136, 37] on icon at bounding box center [141, 35] width 13 height 13
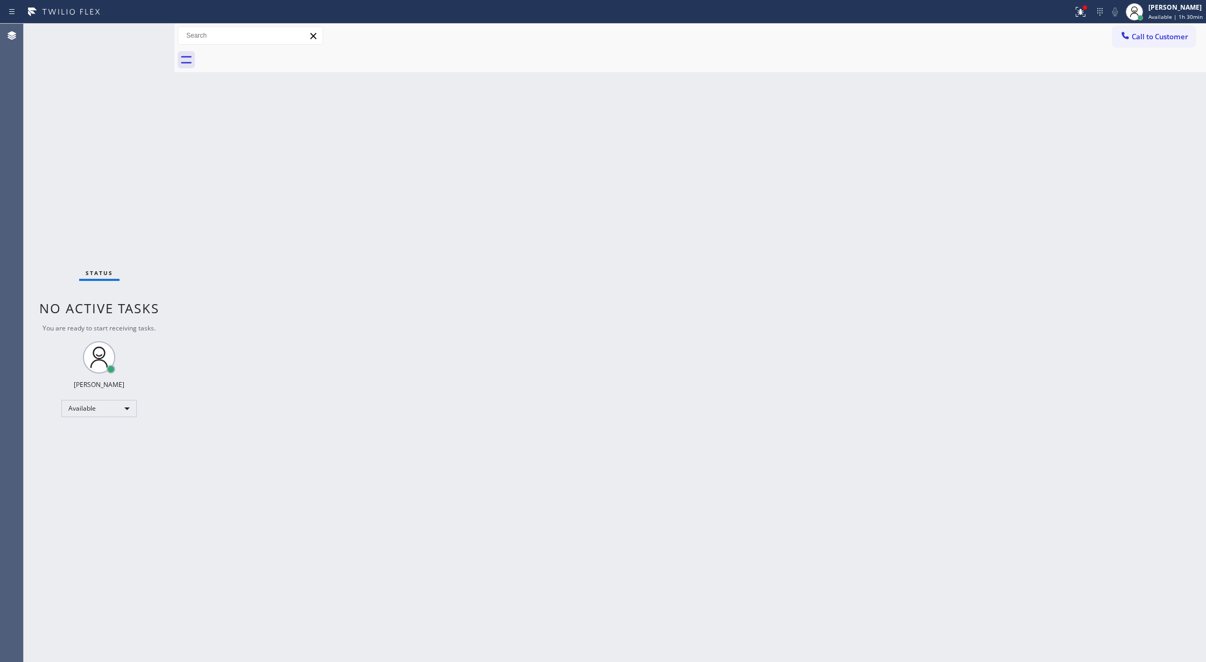
click at [138, 38] on div "Status No active tasks You are ready to start receiving tasks. Lilibeth Pueyo A…" at bounding box center [99, 343] width 151 height 639
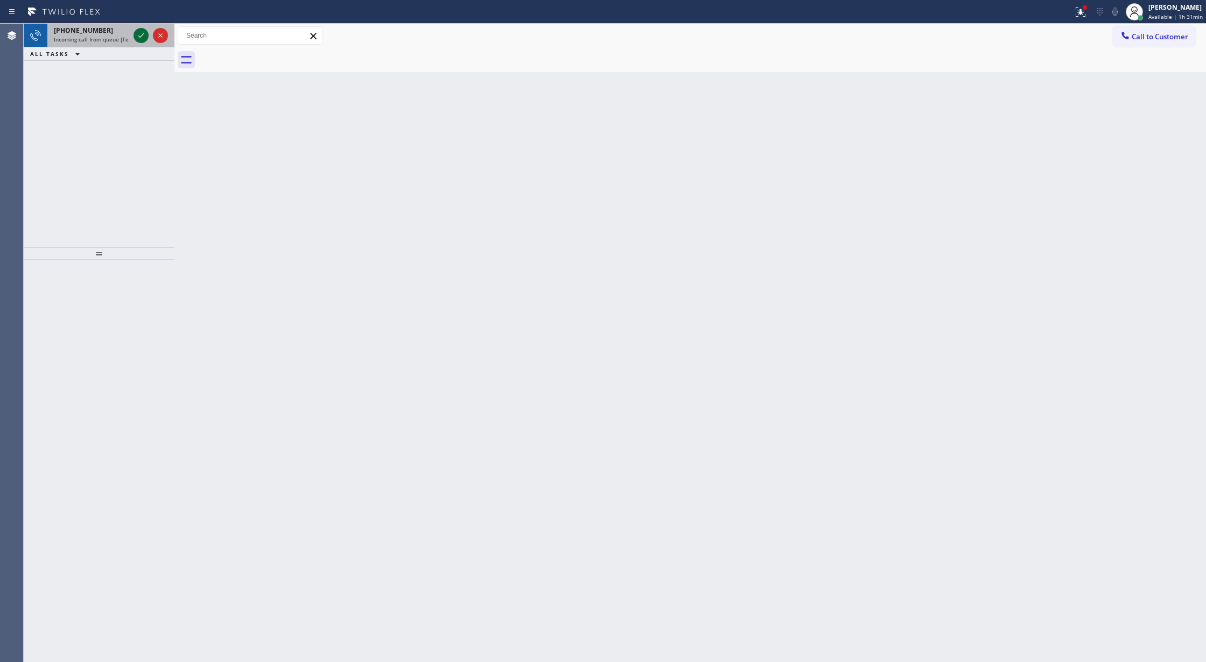
click at [138, 37] on icon at bounding box center [141, 35] width 13 height 13
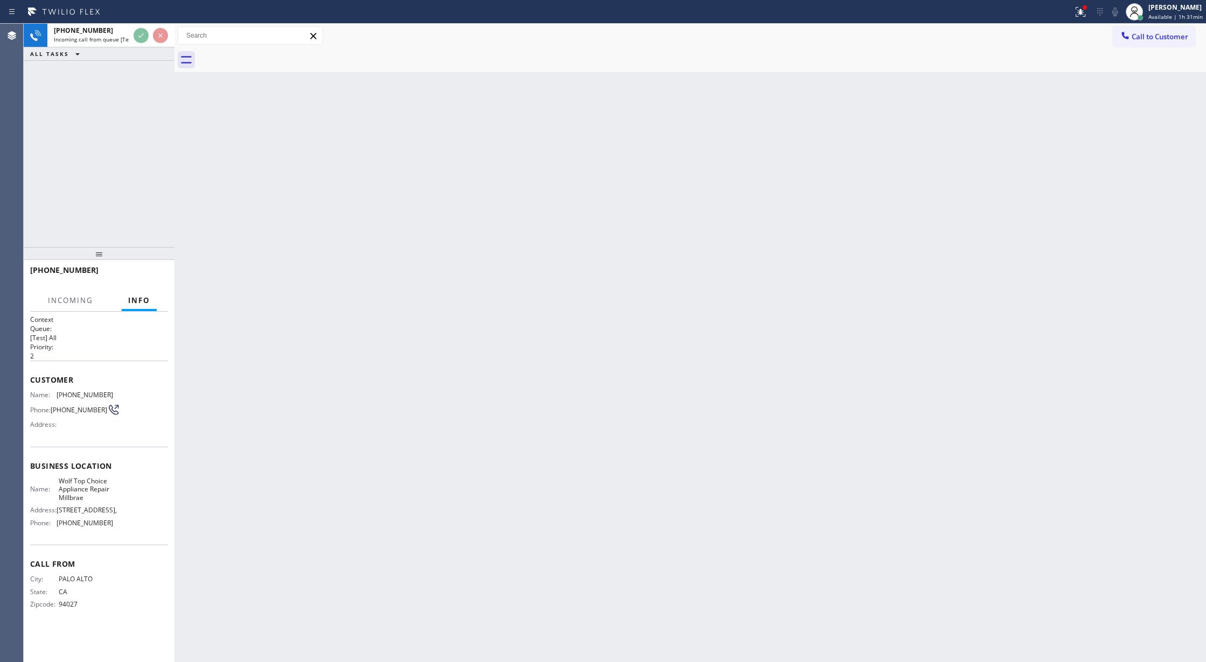
click at [144, 54] on div "ALL TASKS ALL TASKS ACTIVE TASKS TASKS IN WRAP UP" at bounding box center [99, 53] width 151 height 13
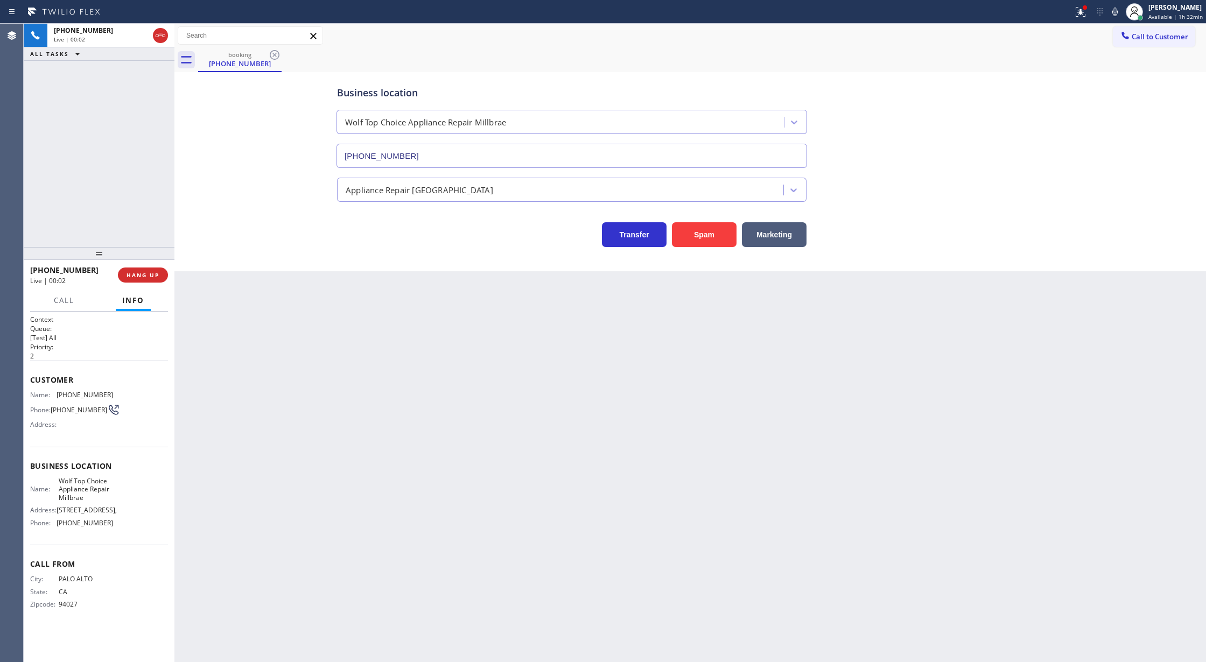
type input "(650) 379-0992"
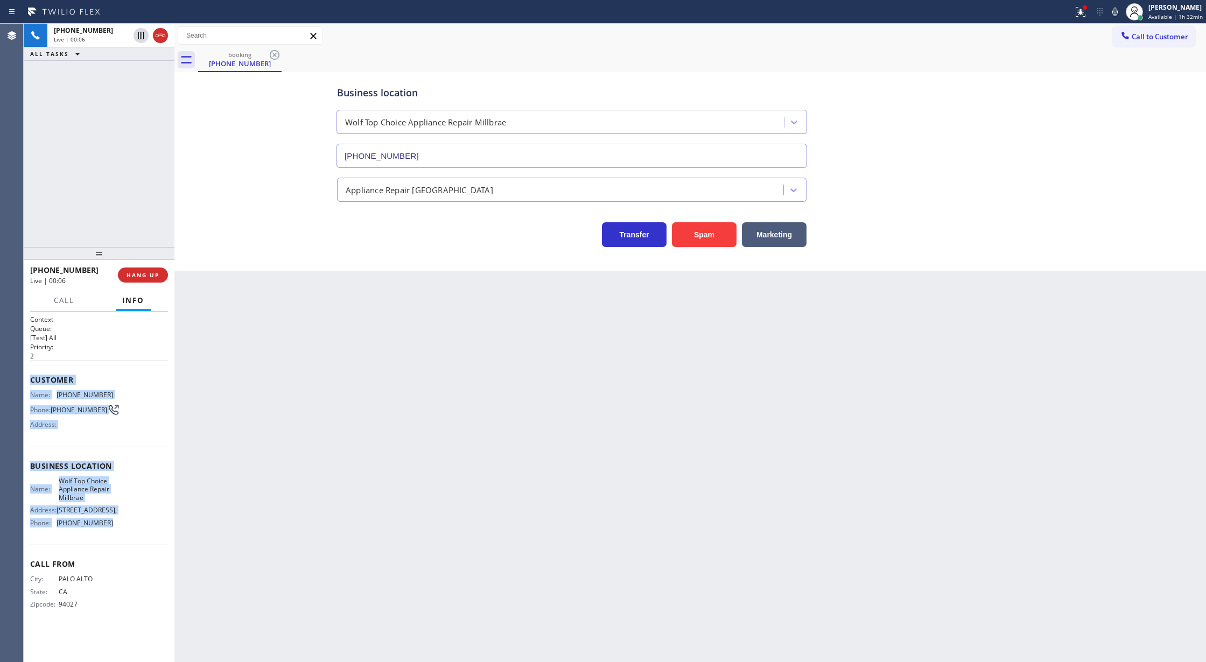
drag, startPoint x: 31, startPoint y: 383, endPoint x: 158, endPoint y: 528, distance: 193.1
click at [158, 528] on div "Context Queue: [Test] All Priority: 2 Customer Name: (650) 463-3192 Phone: (650…" at bounding box center [99, 471] width 138 height 312
copy div "Customer Name: (650) 463-3192 Phone: (650) 463-3192 Address: Business location …"
click at [695, 231] on button "Spam" at bounding box center [704, 234] width 65 height 25
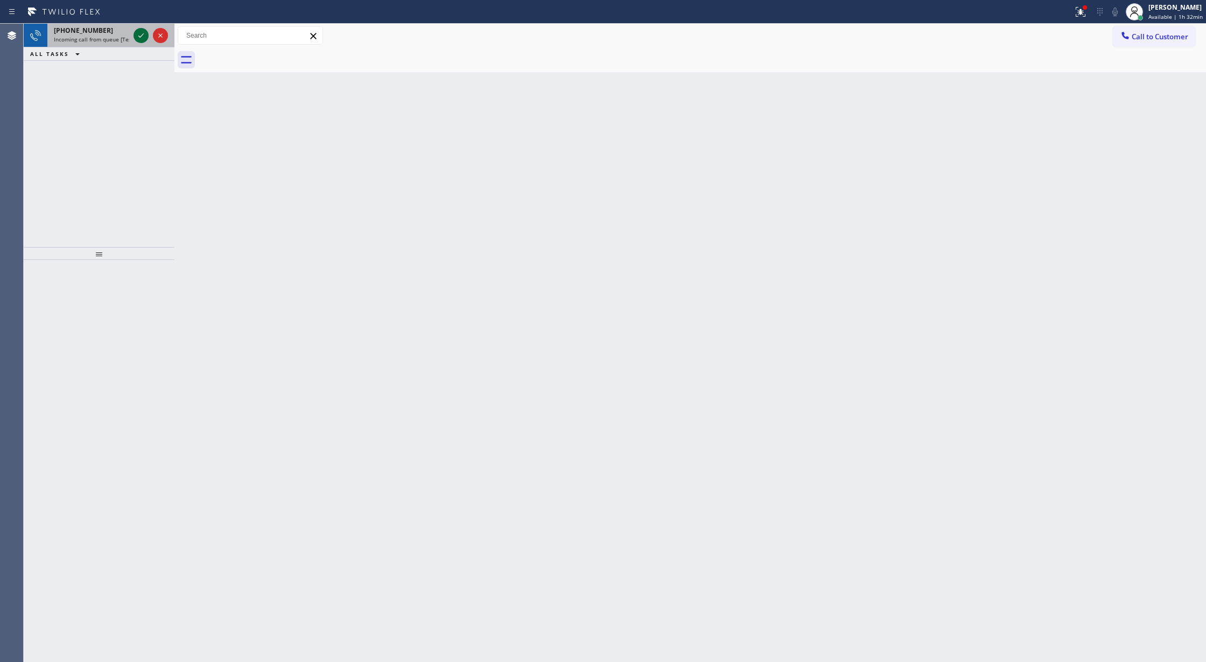
click at [140, 33] on icon at bounding box center [141, 35] width 13 height 13
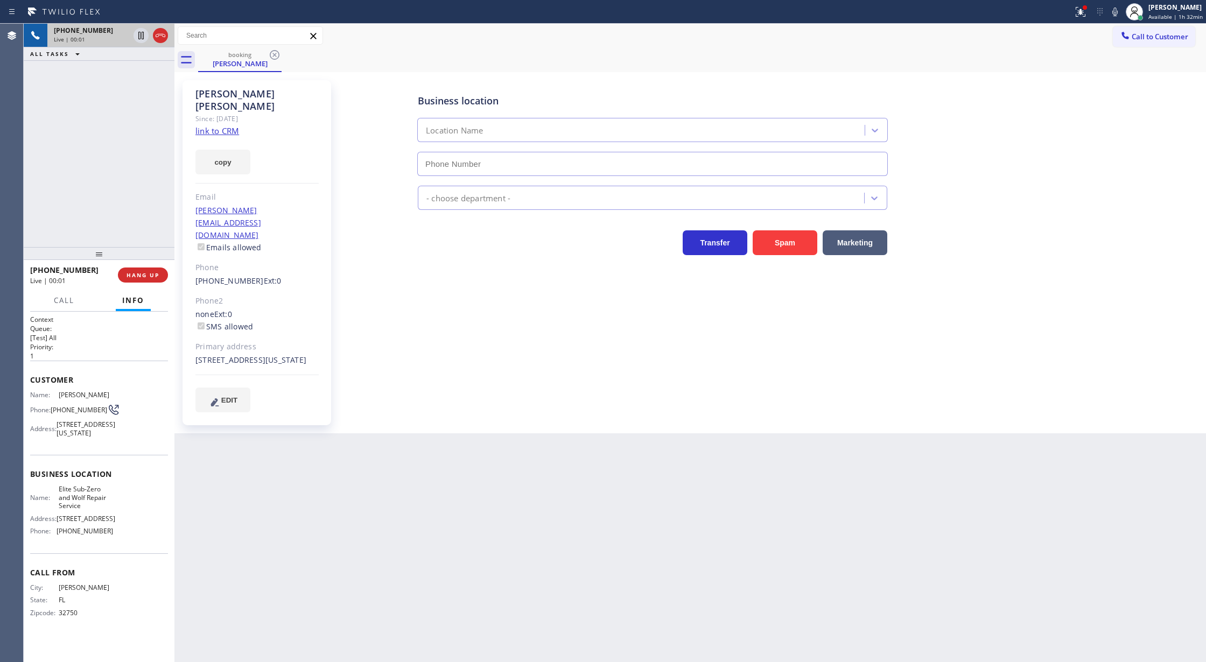
type input "(833) 384-0080"
click at [210, 125] on link "link to CRM" at bounding box center [218, 130] width 44 height 11
click at [1118, 12] on icon at bounding box center [1115, 12] width 5 height 9
click at [137, 42] on div at bounding box center [150, 36] width 39 height 24
click at [1115, 14] on icon at bounding box center [1115, 11] width 13 height 13
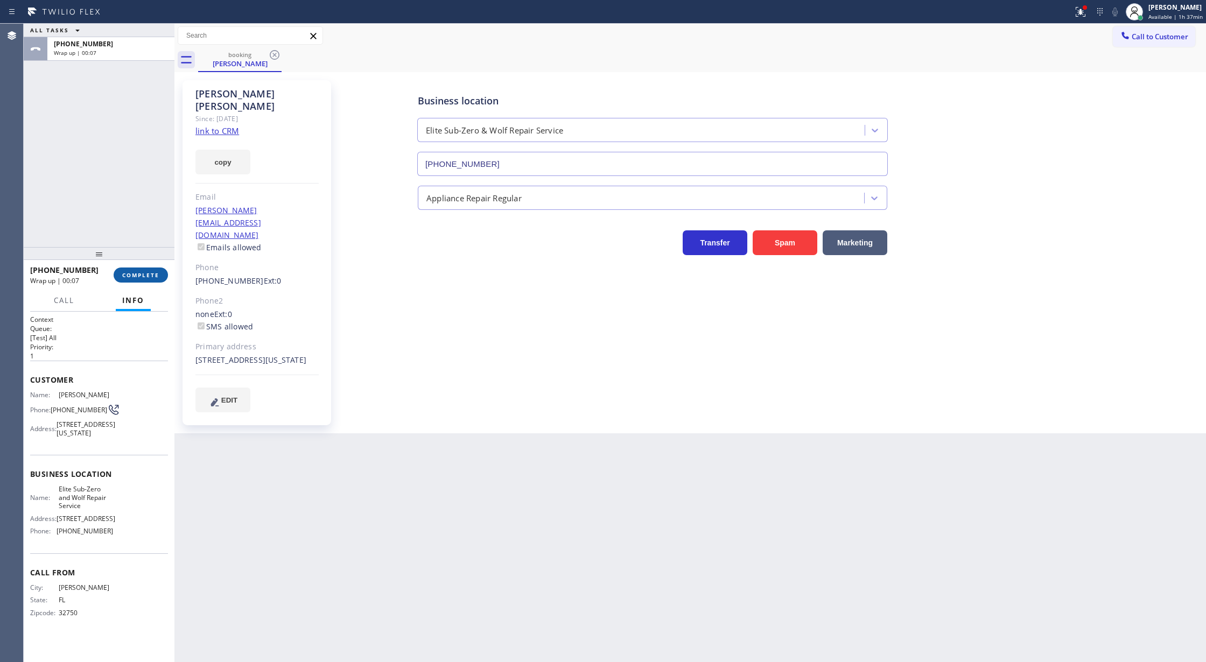
click at [123, 273] on span "COMPLETE" at bounding box center [140, 275] width 37 height 8
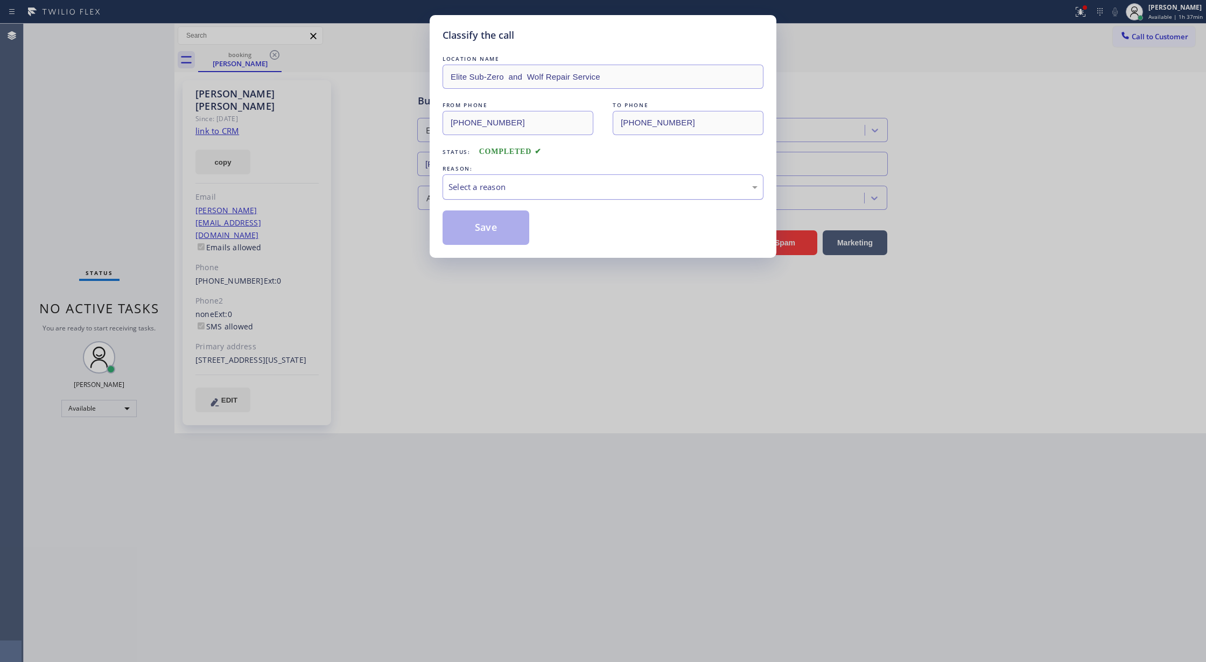
click at [533, 186] on div "Select a reason" at bounding box center [603, 187] width 309 height 12
click at [471, 222] on button "Save" at bounding box center [486, 228] width 87 height 34
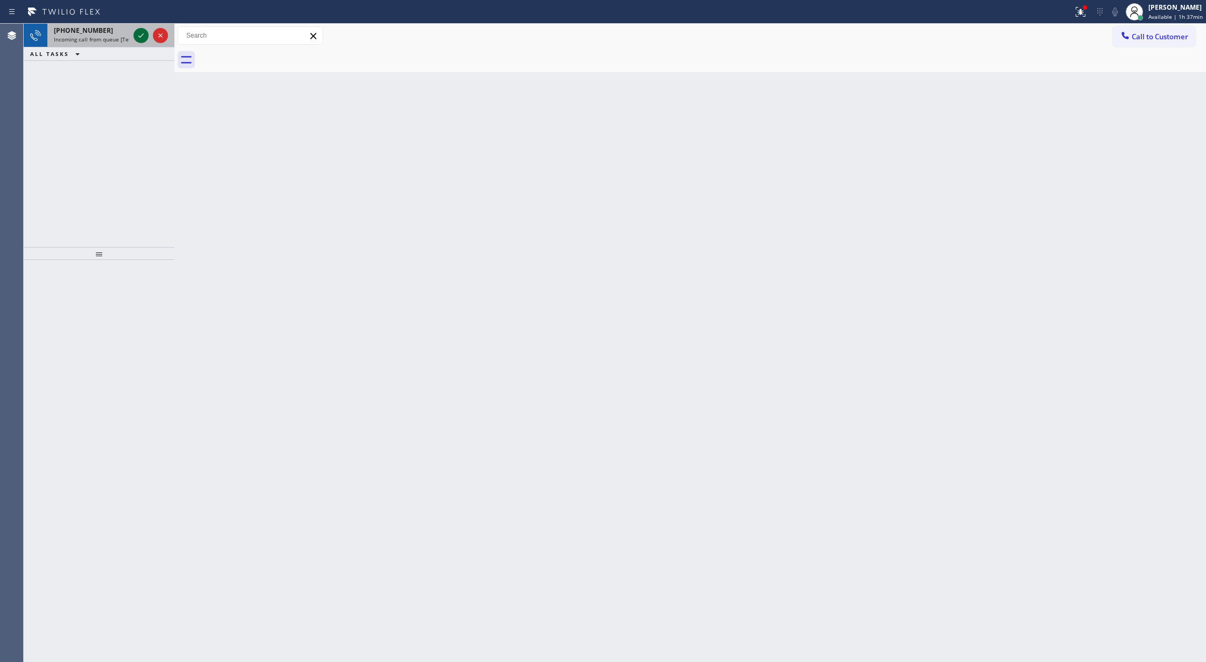
click at [138, 37] on icon at bounding box center [141, 35] width 13 height 13
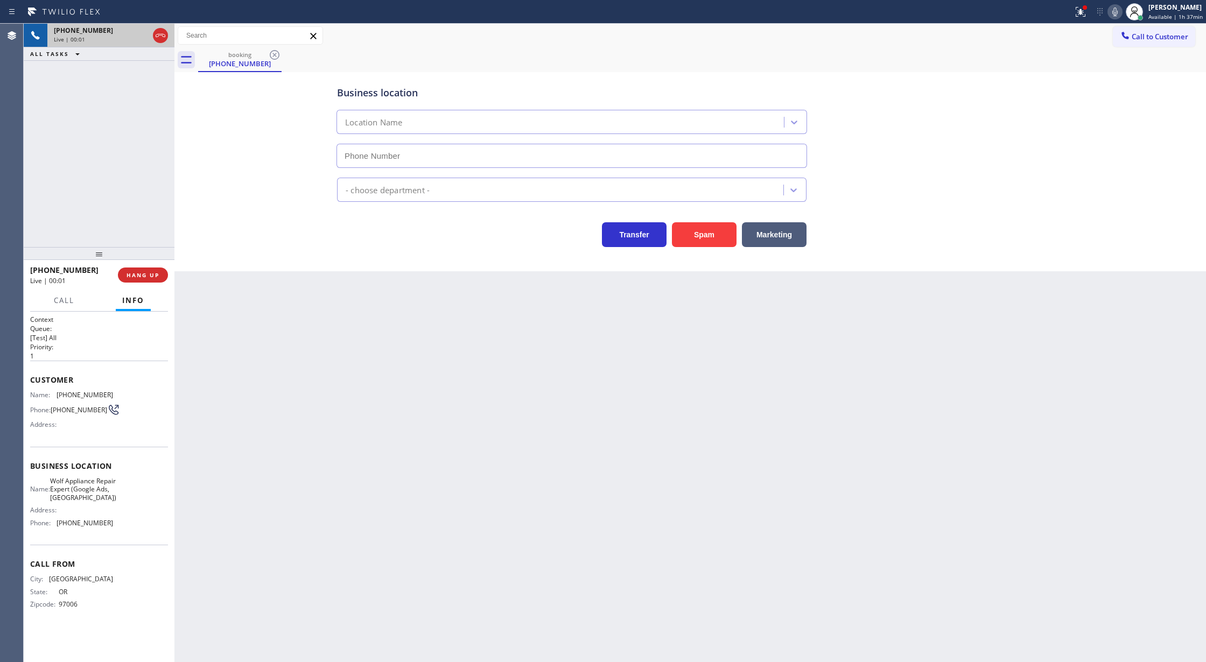
type input "(971) 449-1298"
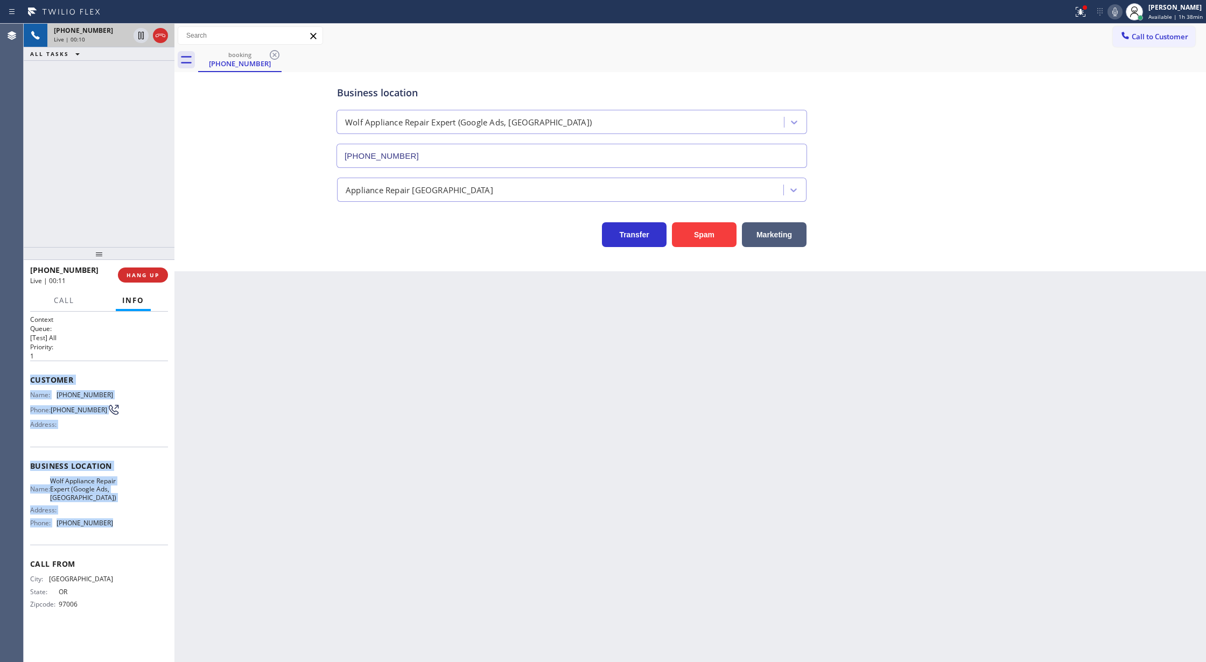
copy div "Customer Name: (503) 523-8731 Phone: (503) 523-8731 Address: Business location …"
drag, startPoint x: 26, startPoint y: 380, endPoint x: 130, endPoint y: 539, distance: 190.2
click at [130, 539] on div "Context Queue: [Test] All Priority: 1 Customer Name: (503) 523-8731 Phone: (503…" at bounding box center [99, 487] width 151 height 351
click at [1117, 13] on icon at bounding box center [1115, 11] width 13 height 13
click at [141, 36] on icon at bounding box center [141, 35] width 13 height 13
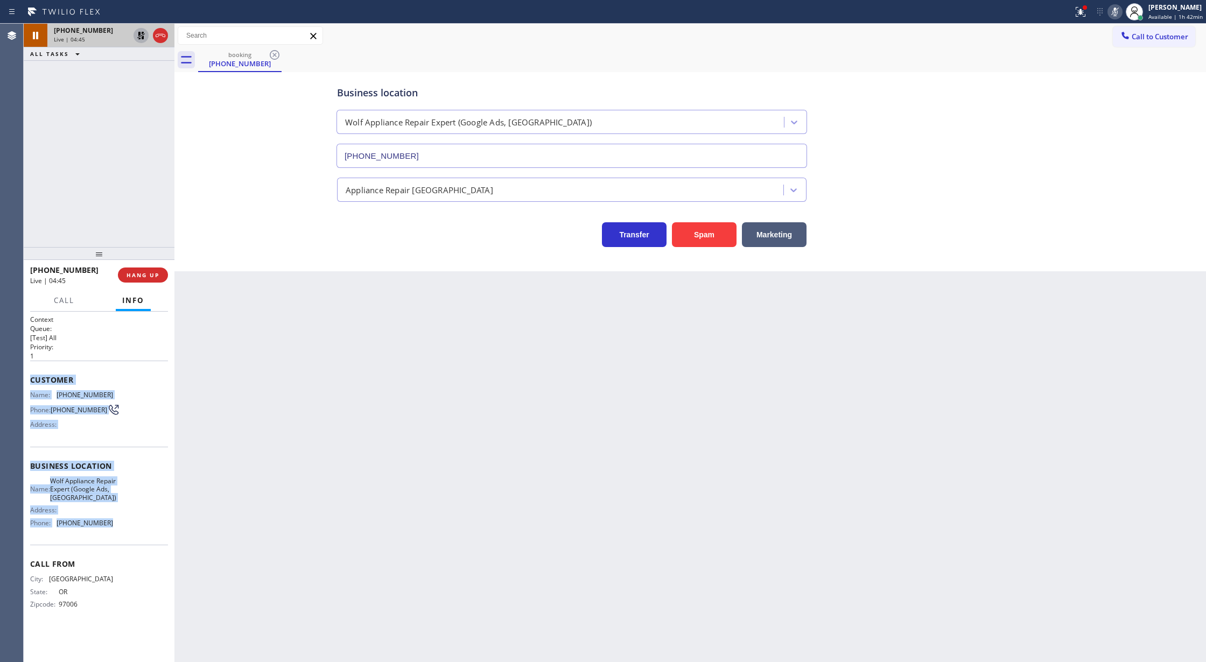
click at [1118, 11] on rect at bounding box center [1116, 11] width 8 height 8
click at [140, 37] on icon at bounding box center [141, 35] width 13 height 13
click at [160, 37] on icon at bounding box center [160, 35] width 13 height 13
click at [144, 271] on span "COMPLETE" at bounding box center [140, 275] width 37 height 8
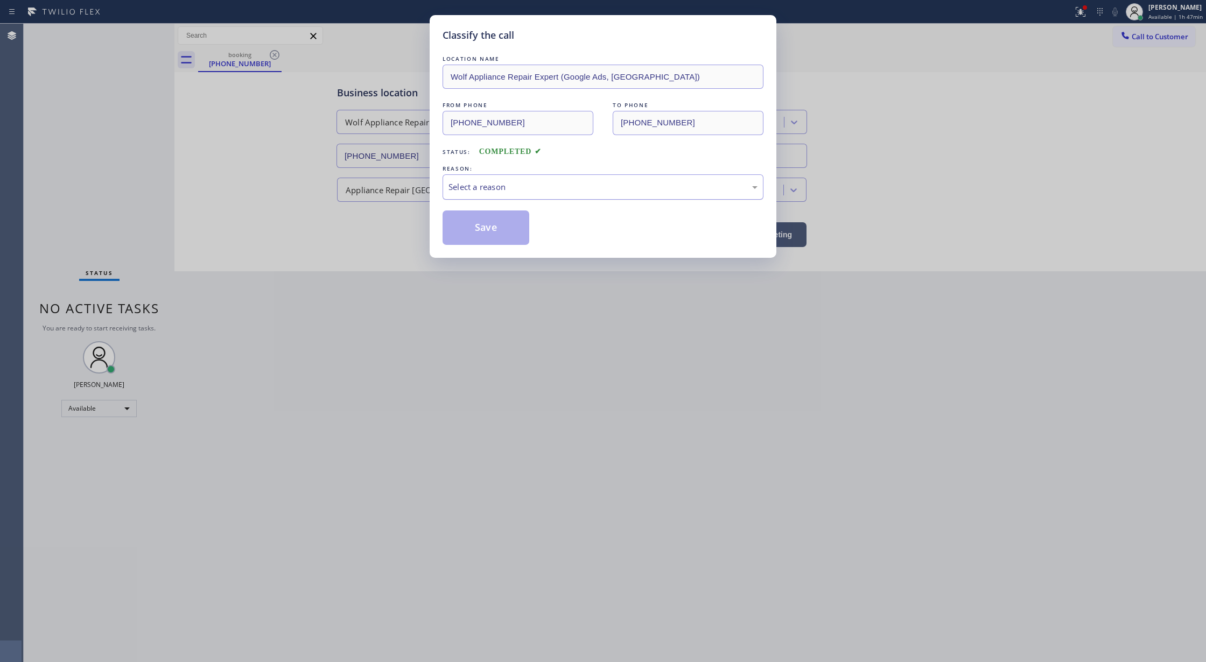
click at [493, 193] on div "Select a reason" at bounding box center [603, 187] width 309 height 12
click at [468, 248] on div "Classify the call LOCATION NAME Wolf Appliance Repair Expert (Google Ads, Portl…" at bounding box center [603, 136] width 347 height 243
click at [470, 233] on button "Save" at bounding box center [486, 228] width 87 height 34
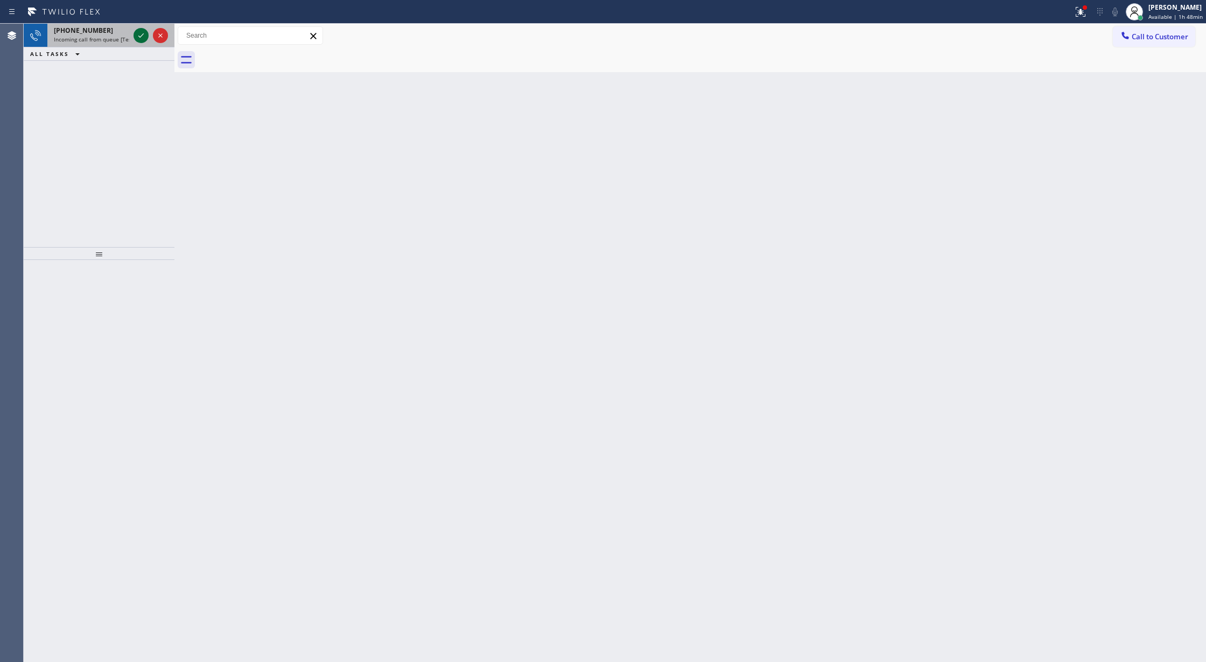
click at [138, 33] on icon at bounding box center [141, 35] width 13 height 13
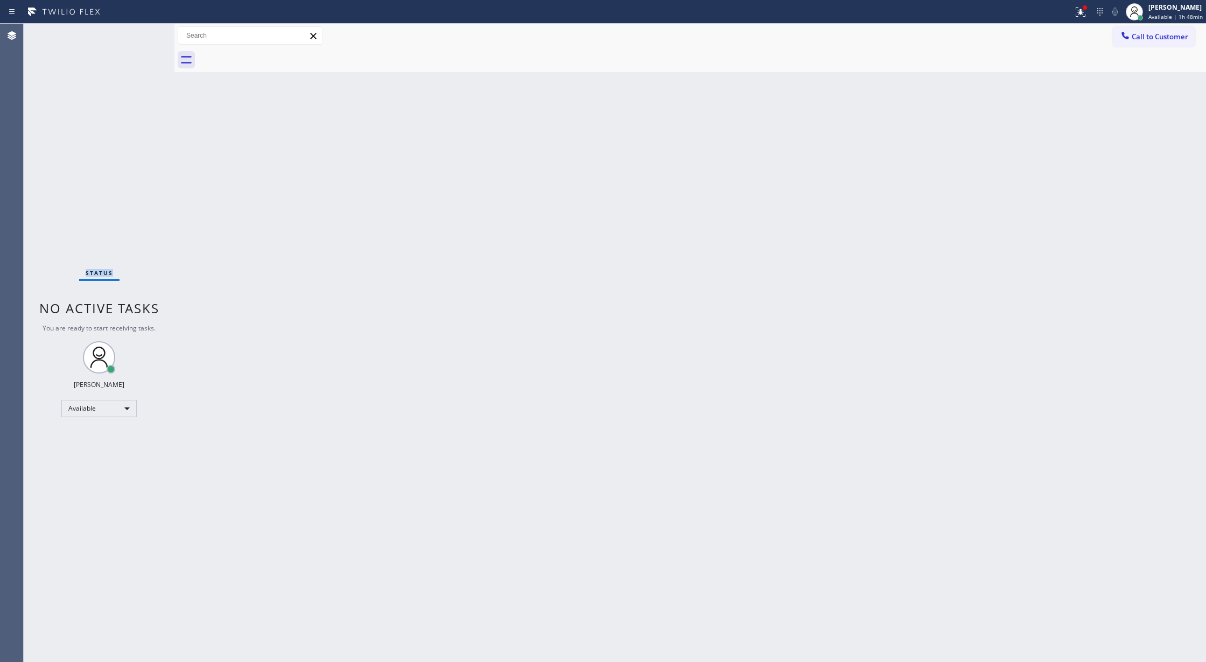
click at [138, 33] on div "Status No active tasks You are ready to start receiving tasks. Lilibeth Pueyo A…" at bounding box center [99, 343] width 151 height 639
click at [140, 31] on div "Status No active tasks You are ready to start receiving tasks. Lilibeth Pueyo A…" at bounding box center [99, 343] width 151 height 639
click at [141, 31] on div "Status No active tasks You are ready to start receiving tasks. Lilibeth Pueyo A…" at bounding box center [99, 343] width 151 height 639
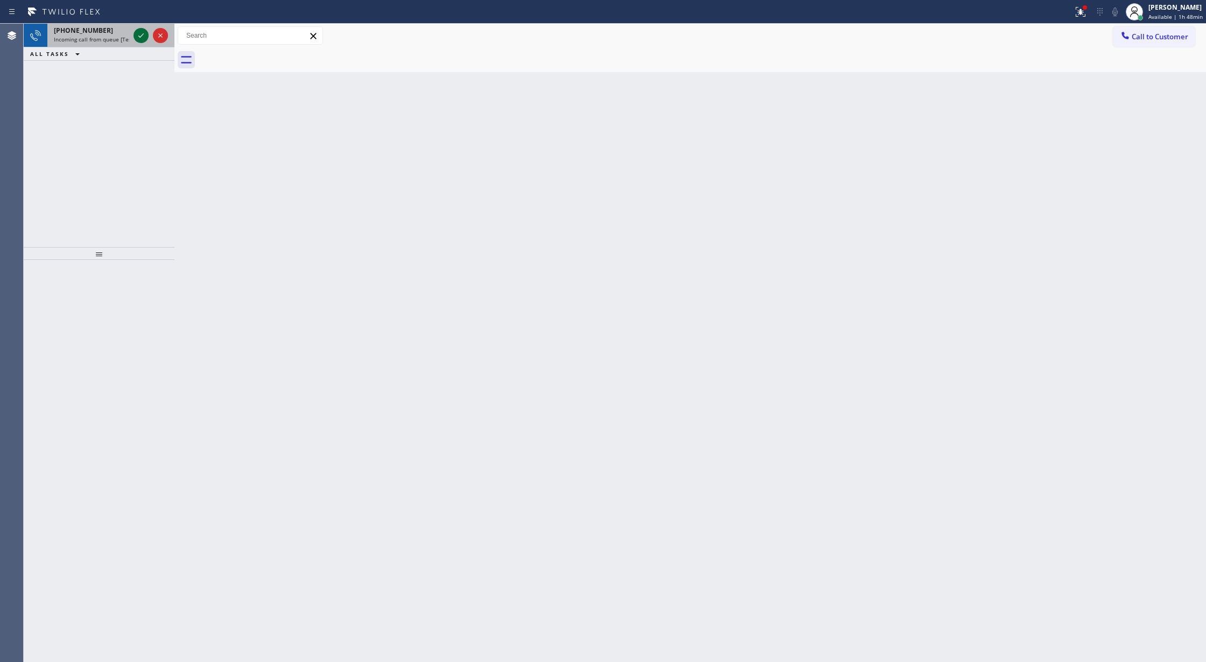
click at [137, 35] on icon at bounding box center [141, 35] width 13 height 13
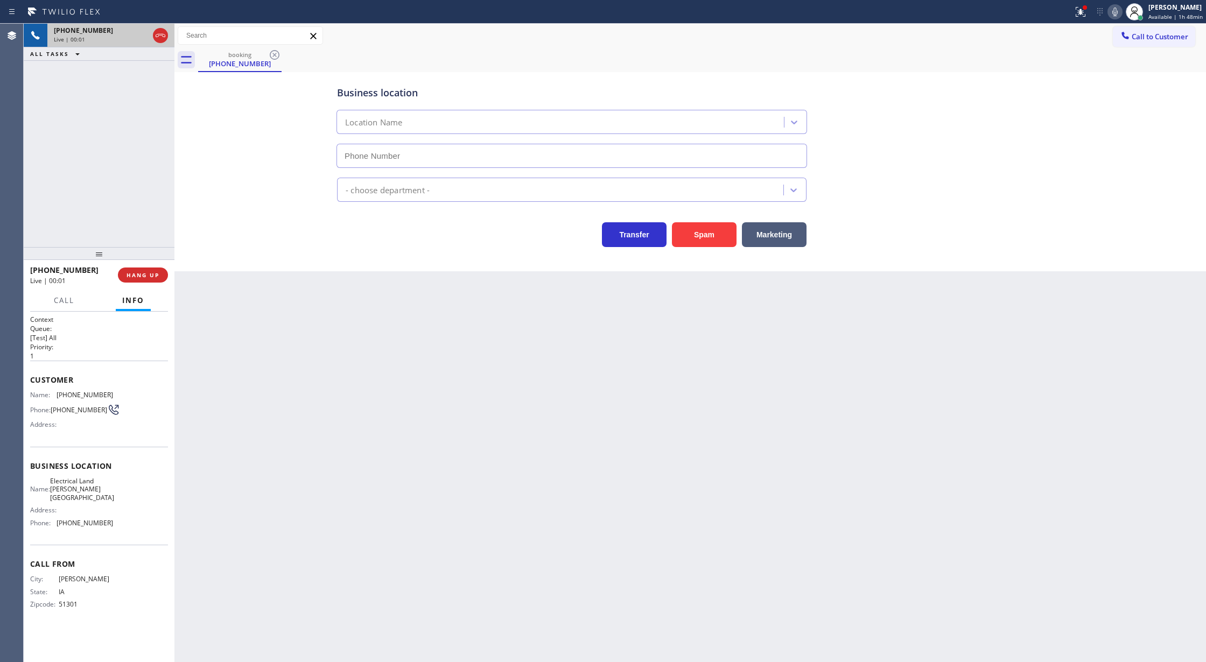
type input "(213) 996-0539"
click at [703, 233] on button "Spam" at bounding box center [704, 234] width 65 height 25
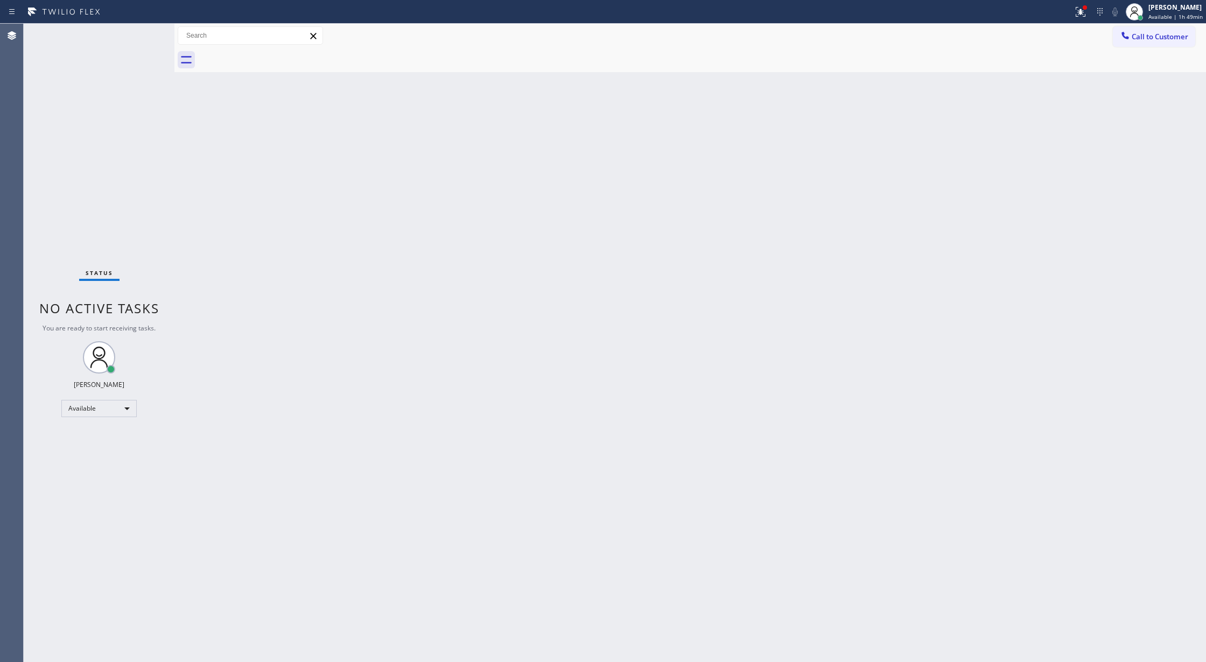
click at [130, 32] on div "Status No active tasks You are ready to start receiving tasks. Lilibeth Pueyo A…" at bounding box center [99, 343] width 151 height 639
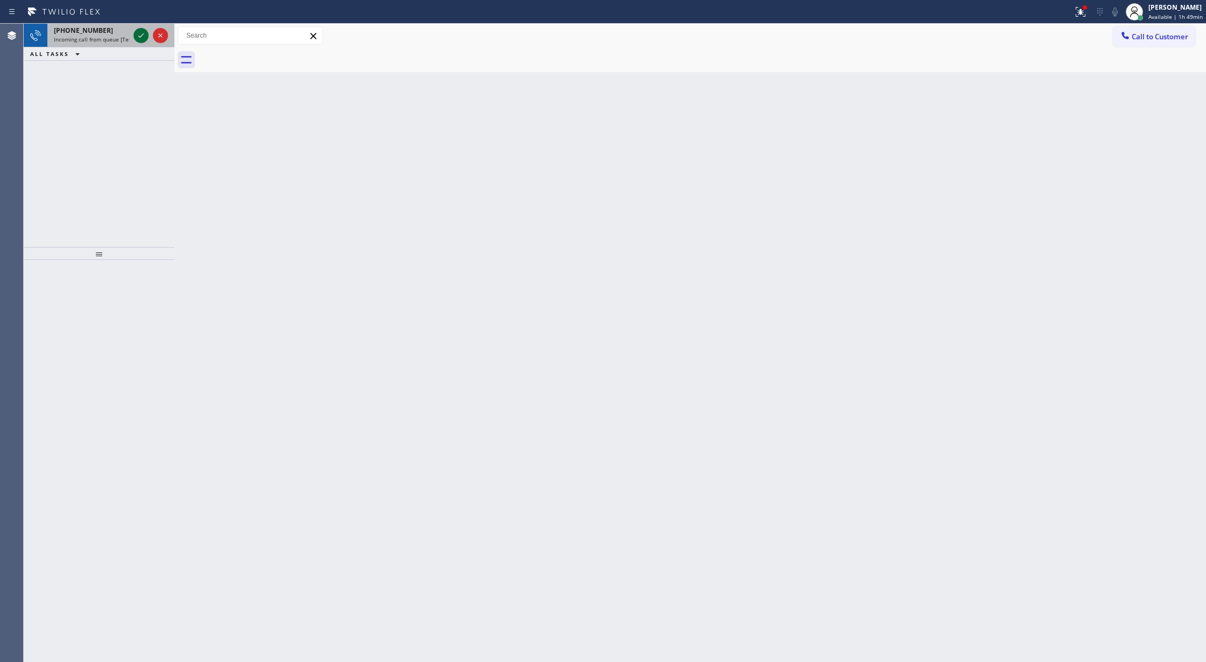
click at [140, 33] on icon at bounding box center [141, 35] width 13 height 13
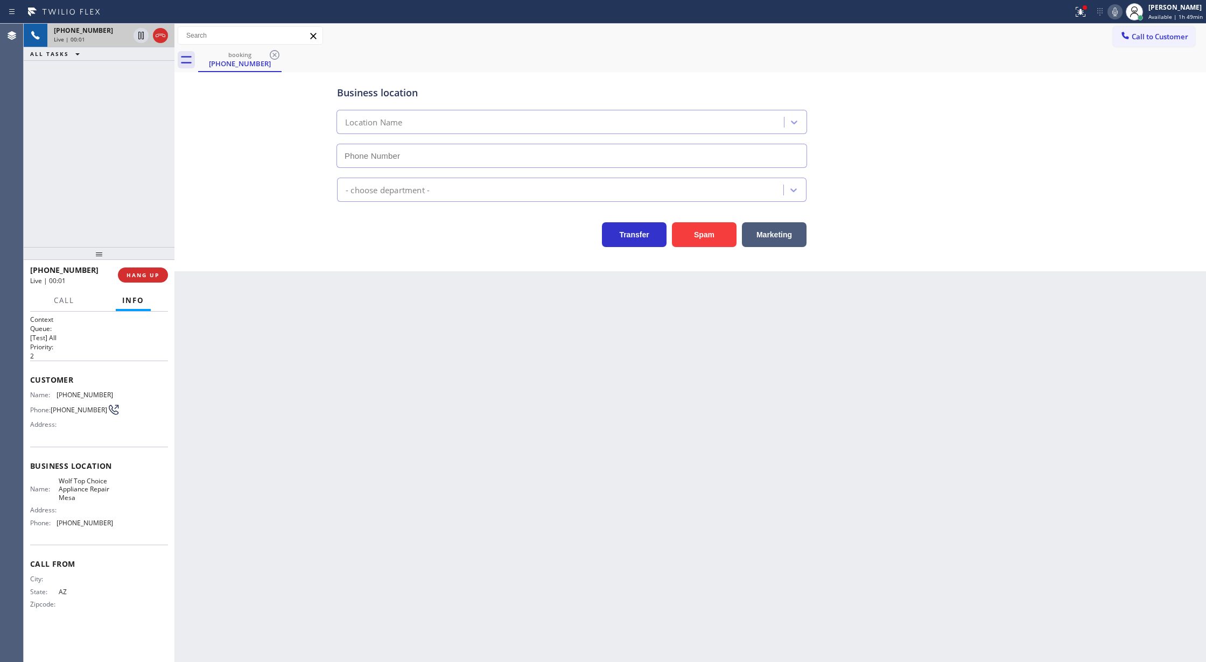
type input "(623) 292-5313"
click at [711, 238] on button "Spam" at bounding box center [704, 234] width 65 height 25
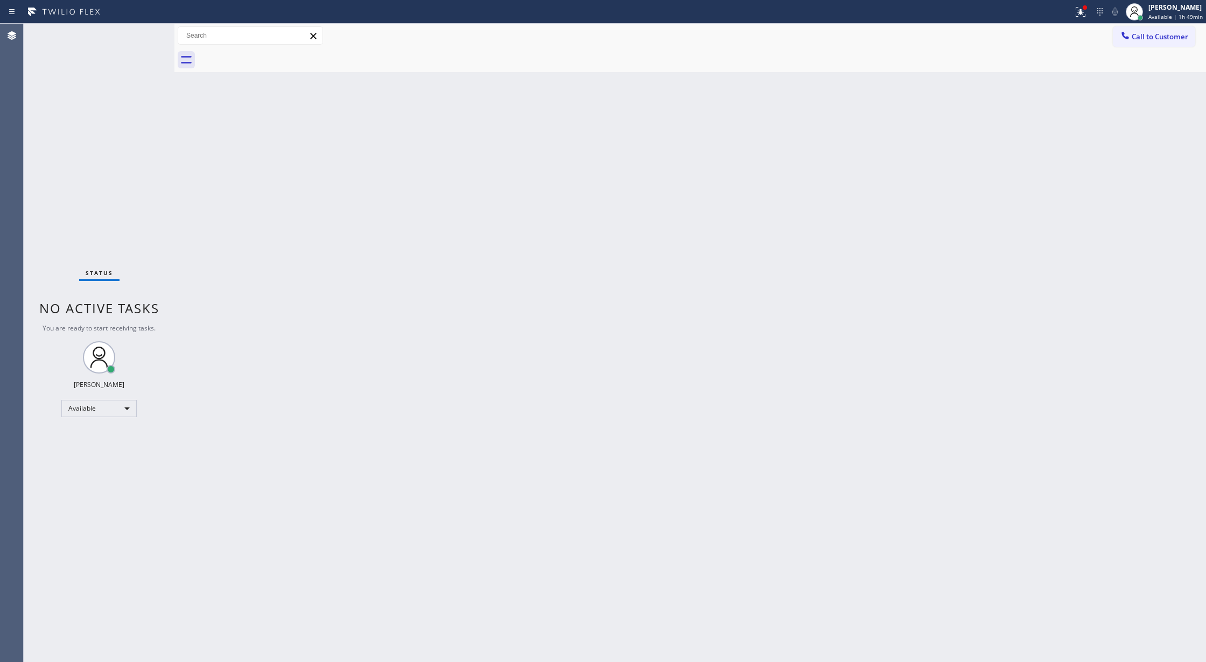
click at [151, 36] on div "Status No active tasks You are ready to start receiving tasks. Lilibeth Pueyo A…" at bounding box center [99, 343] width 151 height 639
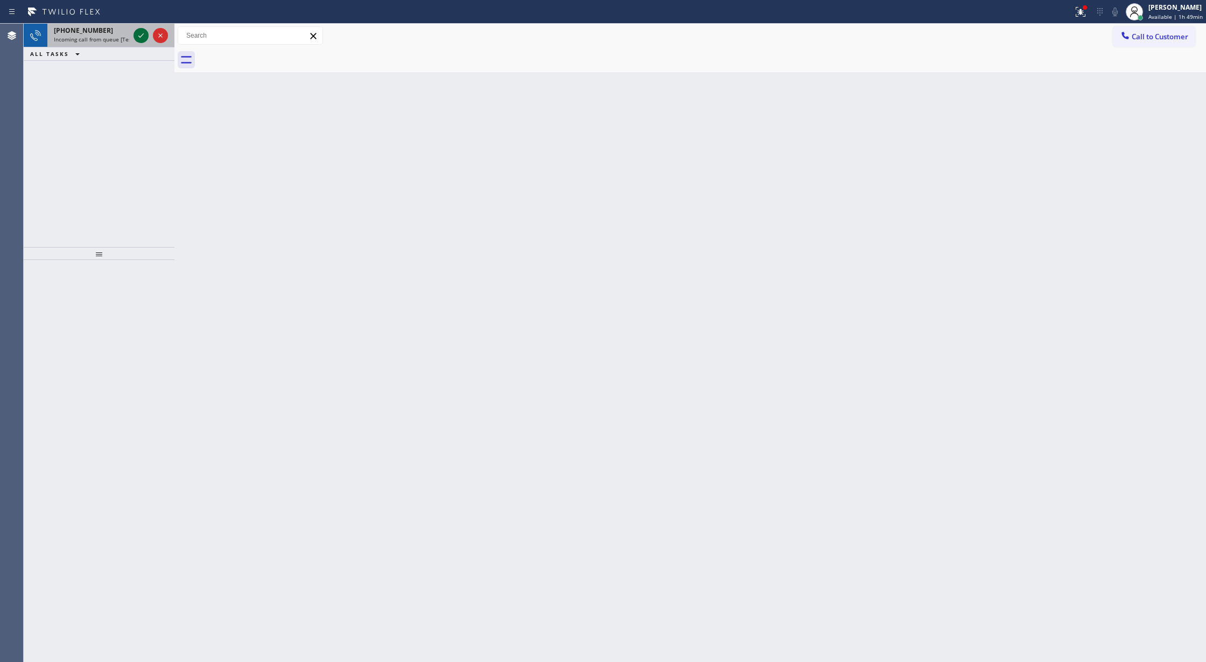
click at [143, 37] on icon at bounding box center [141, 35] width 13 height 13
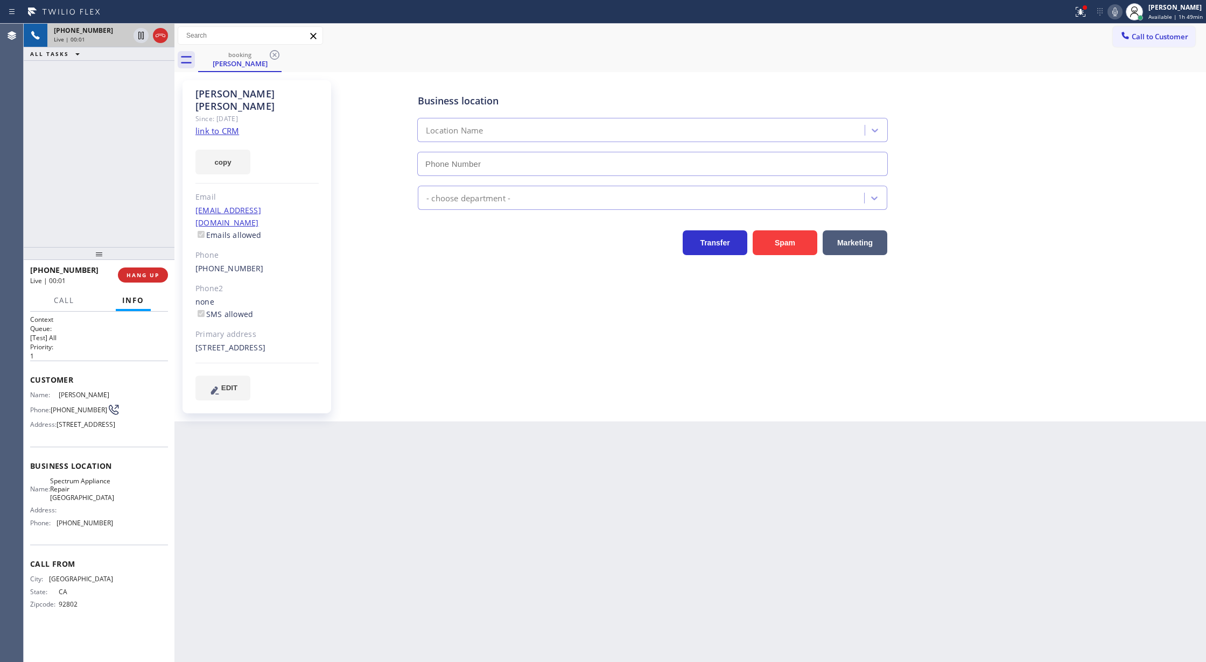
type input "(562) 362-4267"
click at [223, 125] on link "link to CRM" at bounding box center [218, 130] width 44 height 11
click at [1121, 13] on icon at bounding box center [1115, 11] width 13 height 13
click at [138, 31] on icon at bounding box center [141, 35] width 13 height 13
type input "(562) 362-4267"
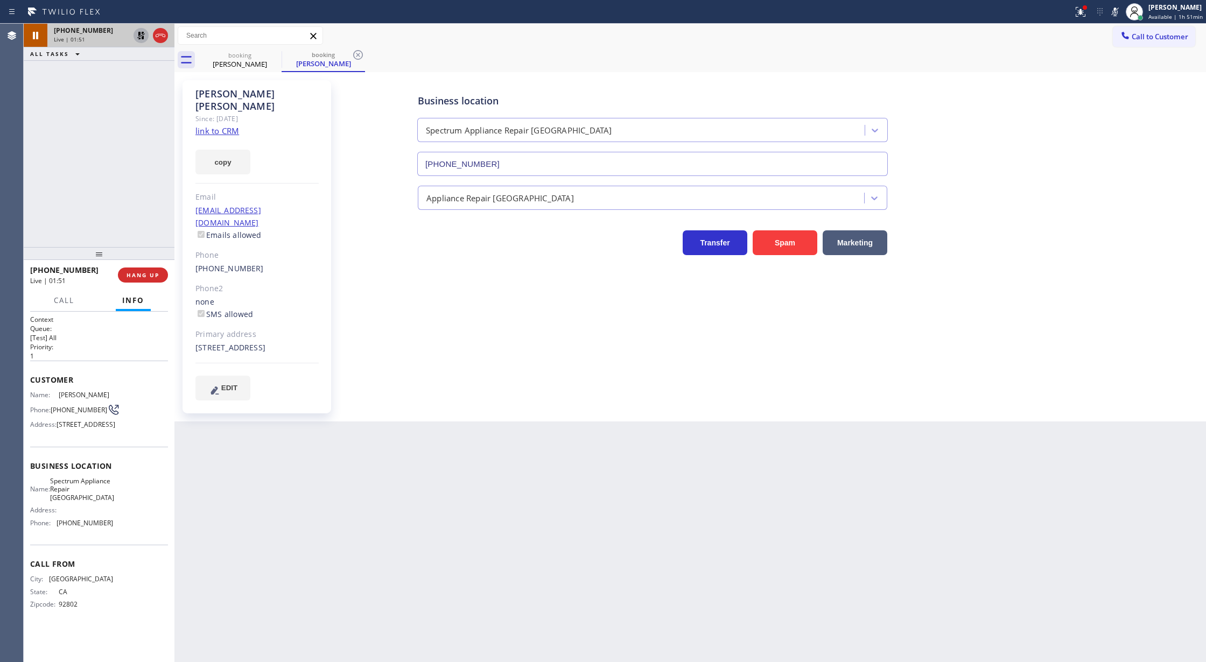
drag, startPoint x: 1115, startPoint y: 11, endPoint x: 1105, endPoint y: 14, distance: 10.2
click at [1115, 11] on icon at bounding box center [1115, 12] width 5 height 9
click at [141, 37] on icon at bounding box center [141, 35] width 13 height 13
type input "(562) 362-4267"
click at [130, 276] on span "COMPLETE" at bounding box center [140, 275] width 37 height 8
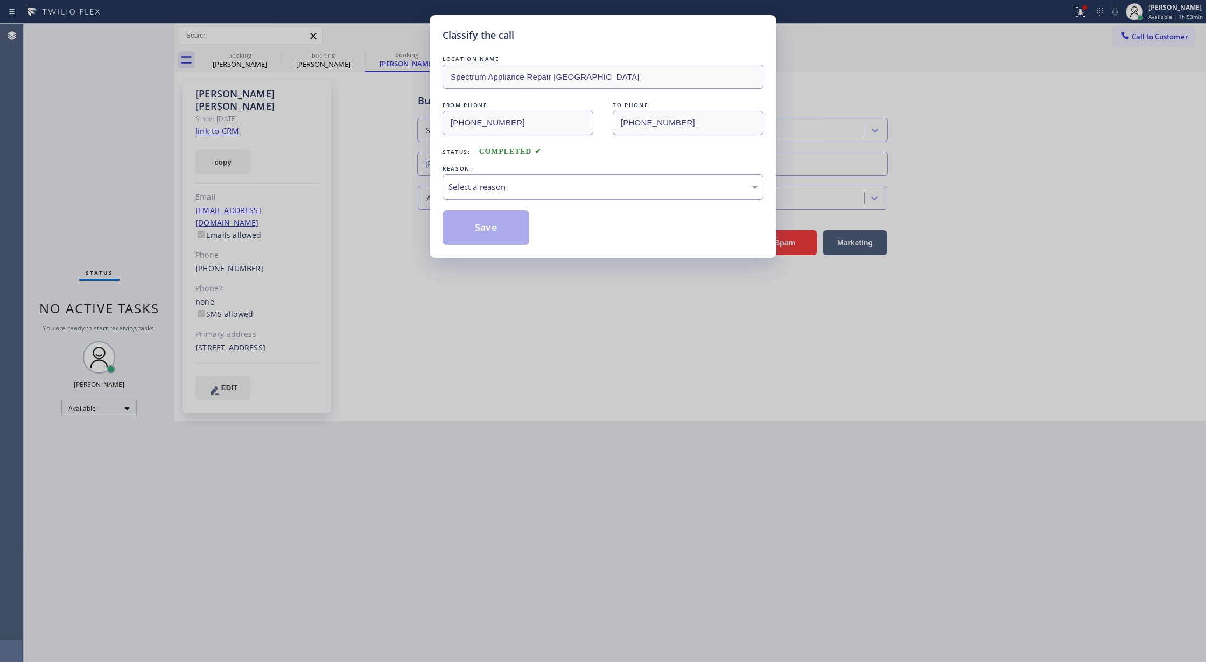
click at [494, 192] on div "Select a reason" at bounding box center [603, 187] width 309 height 12
click at [505, 229] on button "Save" at bounding box center [486, 228] width 87 height 34
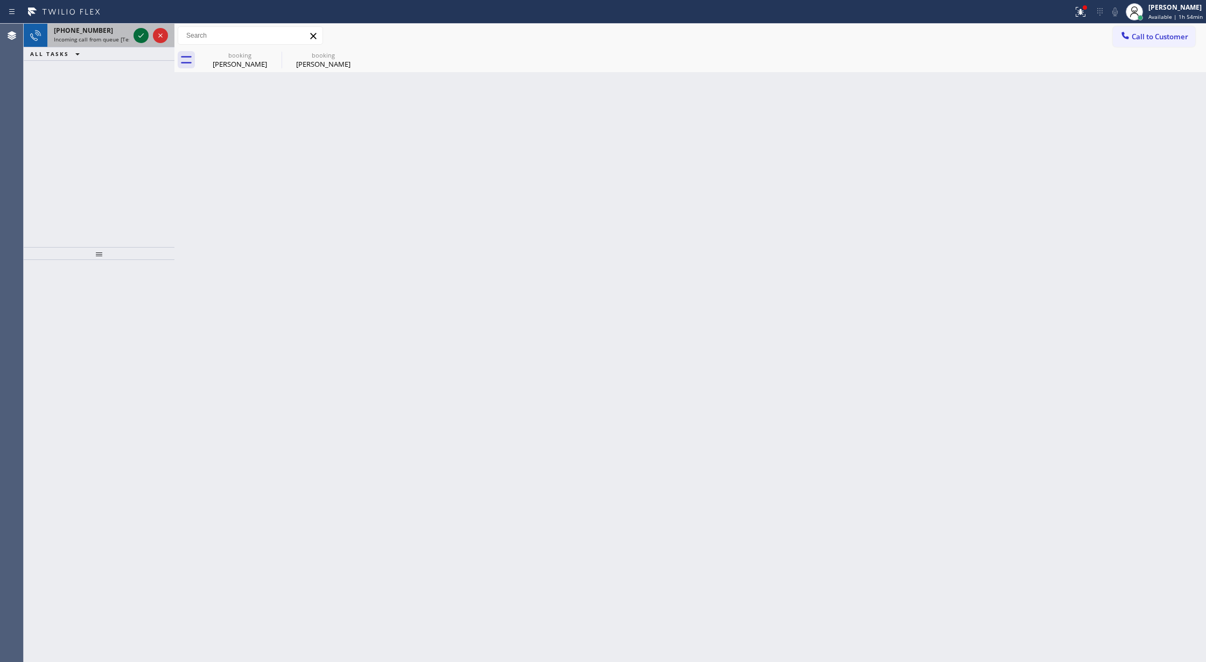
click at [139, 39] on icon at bounding box center [141, 35] width 13 height 13
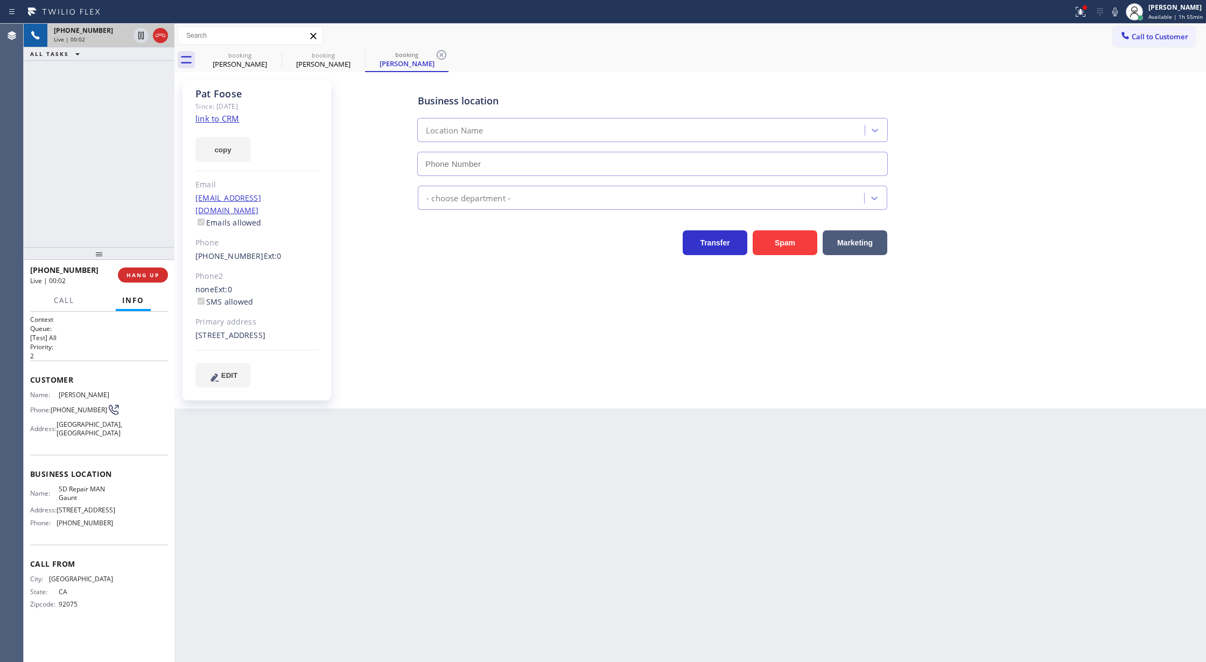
type input "(619) 550-0715"
click at [222, 119] on link "link to CRM" at bounding box center [218, 118] width 44 height 11
click at [135, 270] on button "HANG UP" at bounding box center [143, 275] width 50 height 15
click at [143, 274] on span "COMPLETE" at bounding box center [140, 275] width 37 height 8
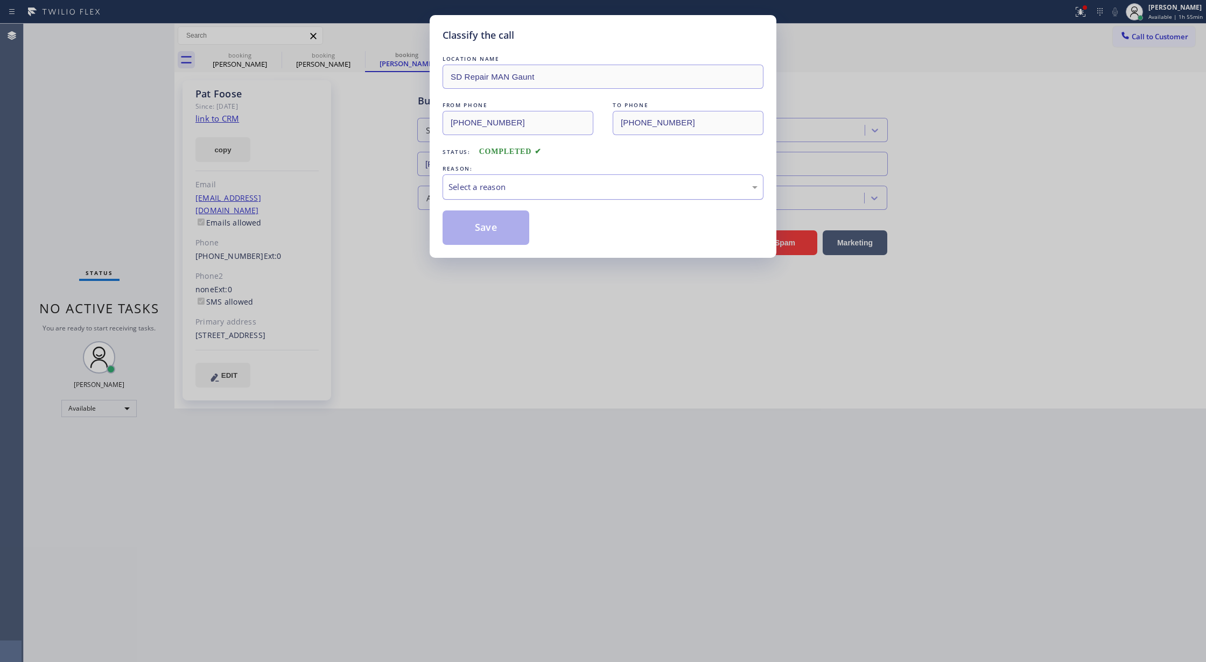
click at [503, 182] on div "Select a reason" at bounding box center [603, 187] width 309 height 12
click at [487, 232] on button "Save" at bounding box center [486, 228] width 87 height 34
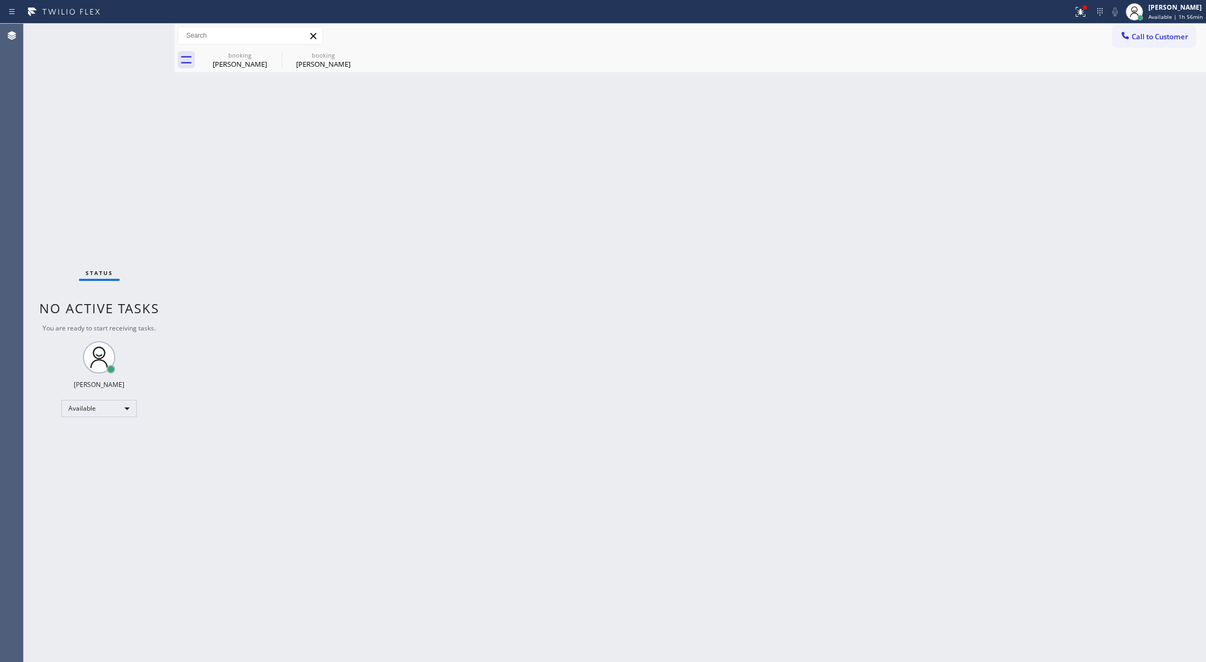
click at [143, 40] on div "Status No active tasks You are ready to start receiving tasks. Lilibeth Pueyo A…" at bounding box center [99, 343] width 151 height 639
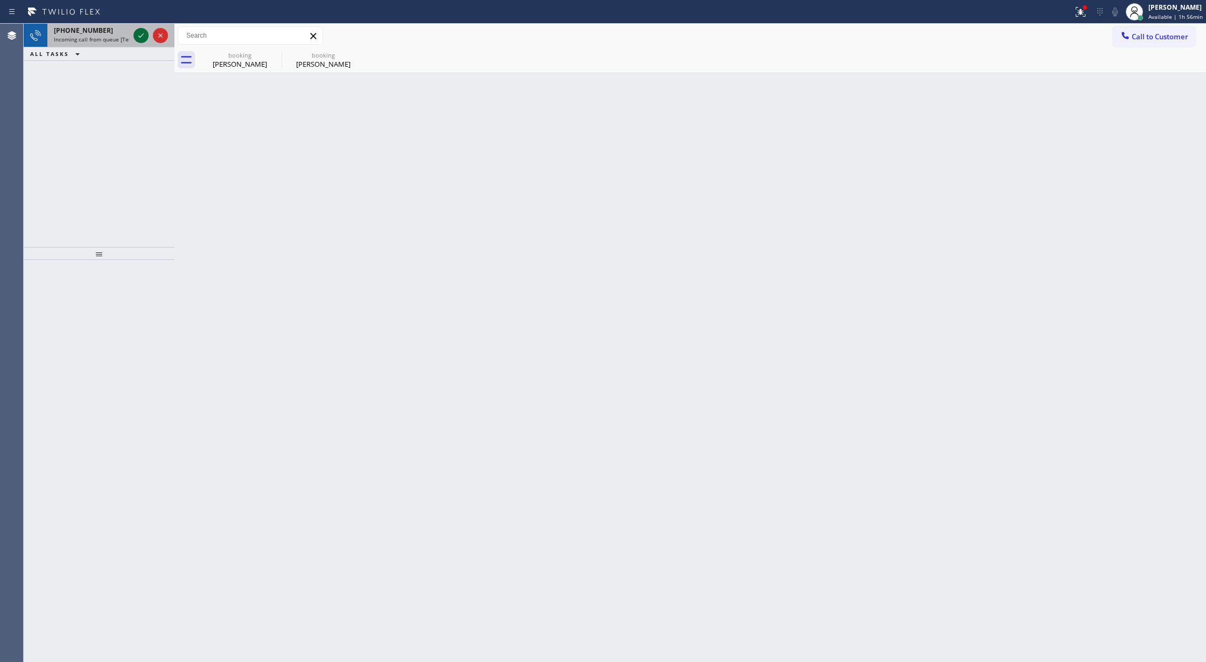
click at [143, 40] on icon at bounding box center [141, 35] width 13 height 13
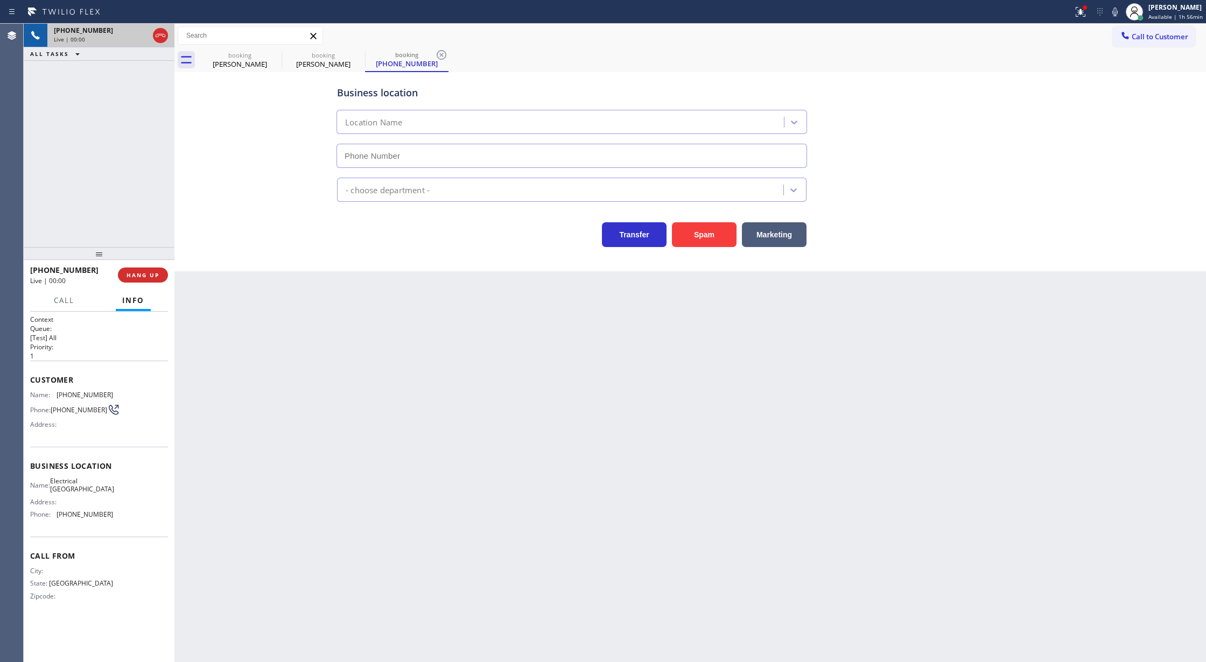
type input "(415) 727-5722"
click at [696, 237] on button "Spam" at bounding box center [704, 234] width 65 height 25
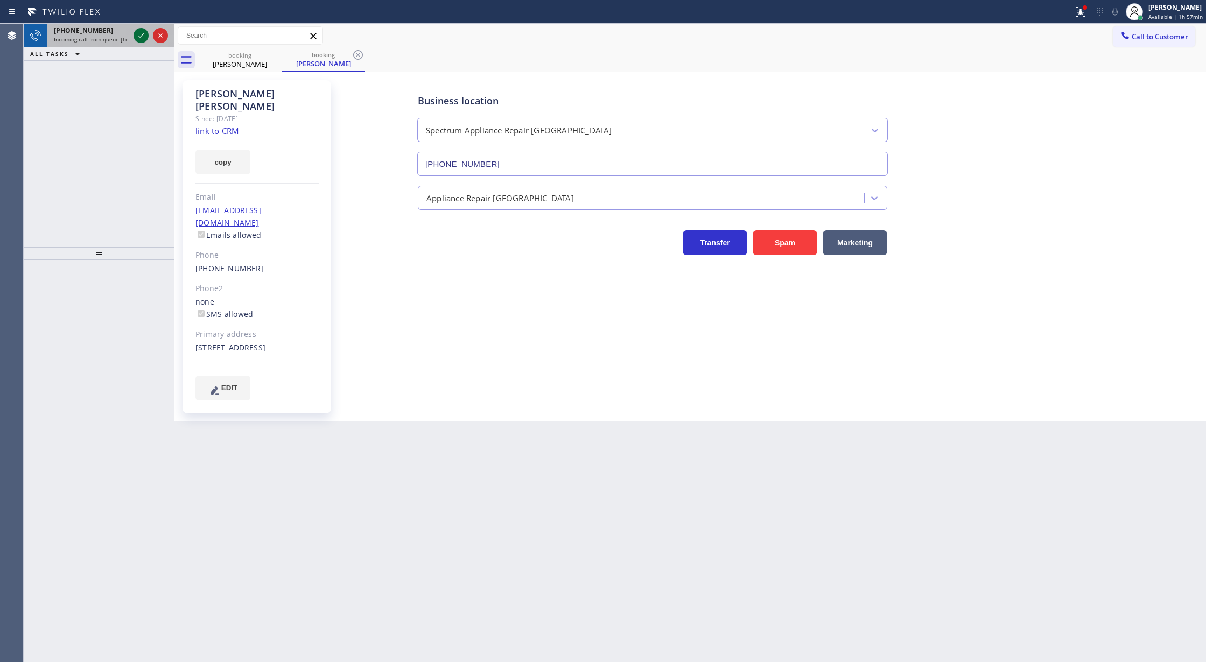
click at [138, 36] on icon at bounding box center [141, 35] width 13 height 13
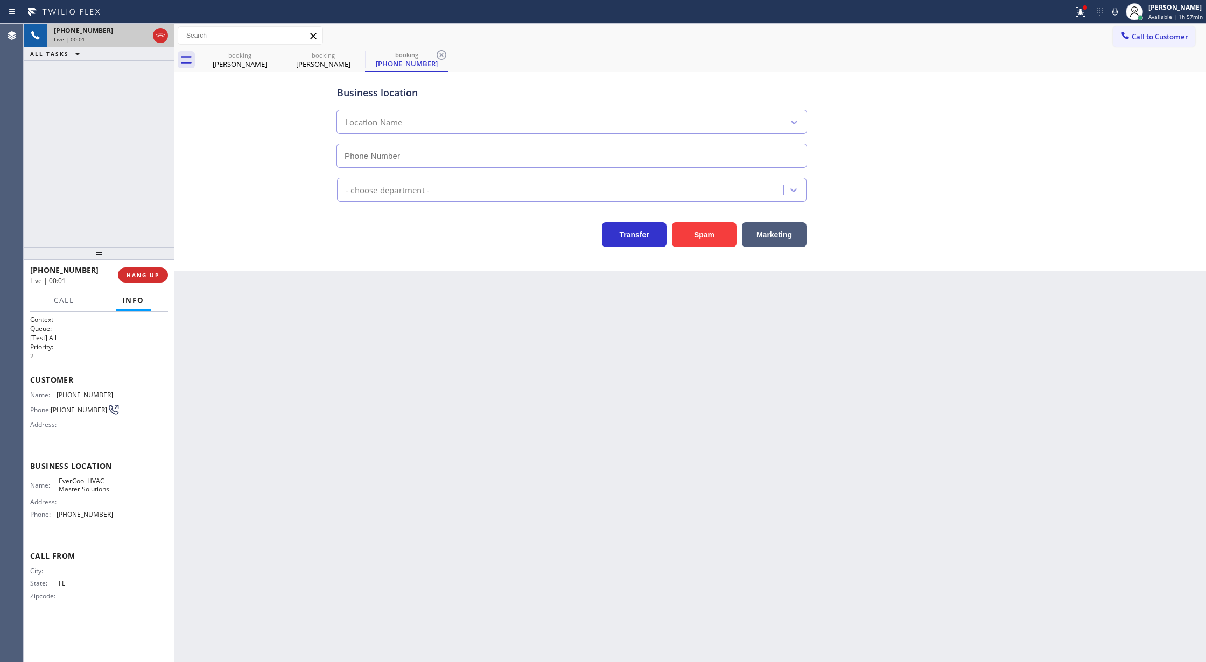
type input "(786) 442-1903"
click at [141, 282] on button "COMPLETE" at bounding box center [141, 275] width 54 height 15
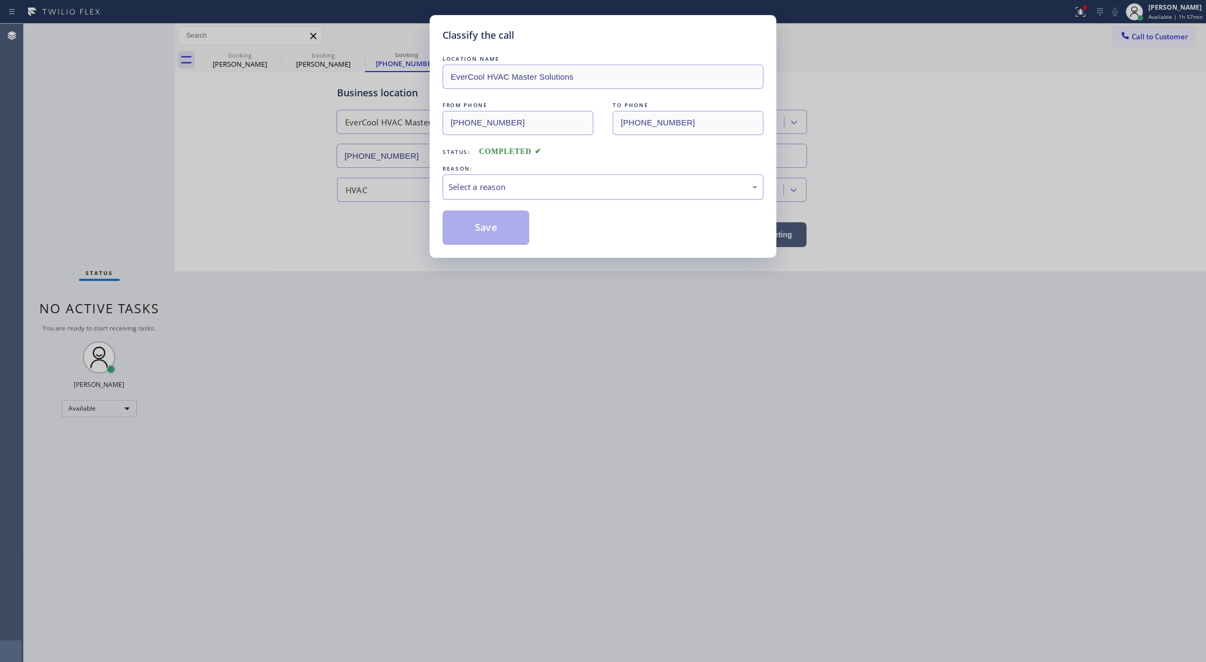
click at [446, 185] on div "Select a reason" at bounding box center [603, 186] width 321 height 25
click at [484, 229] on button "Save" at bounding box center [486, 228] width 87 height 34
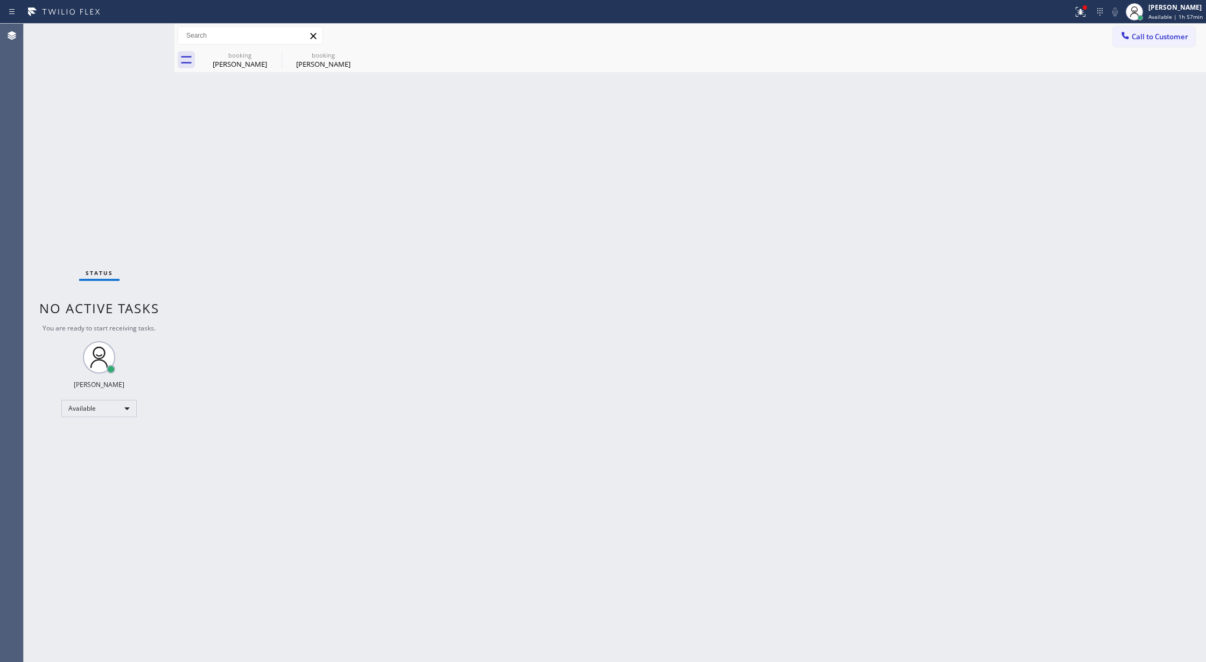
click at [146, 40] on div "Status No active tasks You are ready to start receiving tasks. Lilibeth Pueyo A…" at bounding box center [99, 343] width 151 height 639
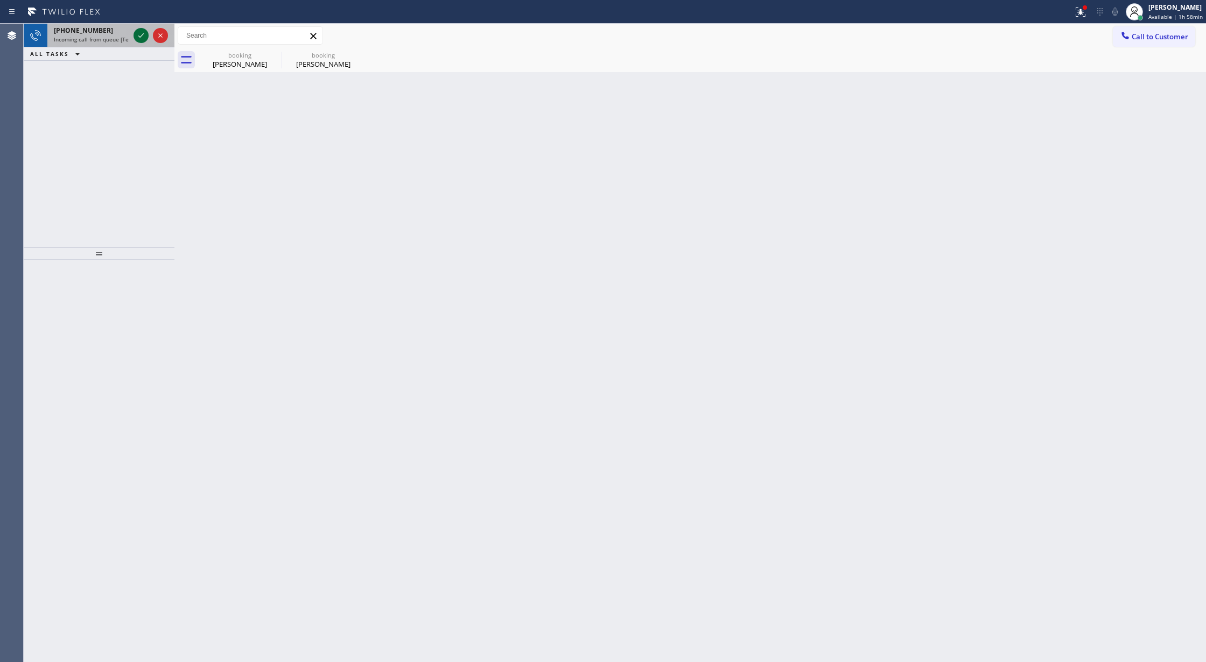
click at [141, 36] on icon at bounding box center [140, 35] width 5 height 4
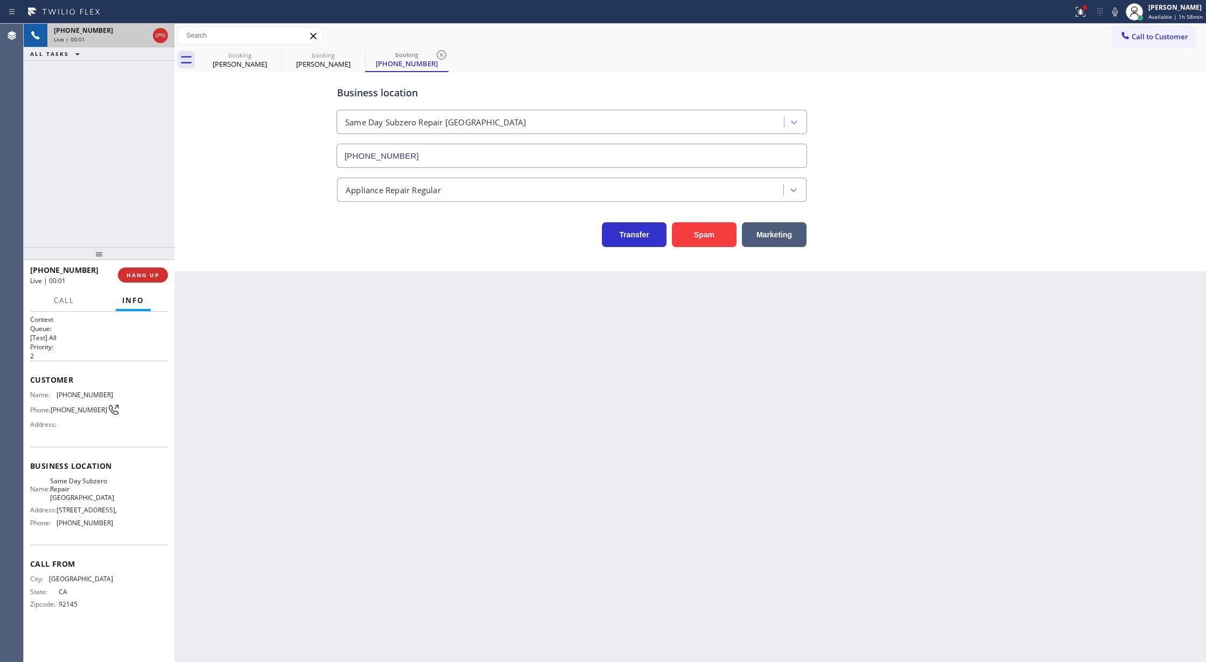
type input "(858) 923-4515"
click at [704, 237] on button "Spam" at bounding box center [704, 234] width 65 height 25
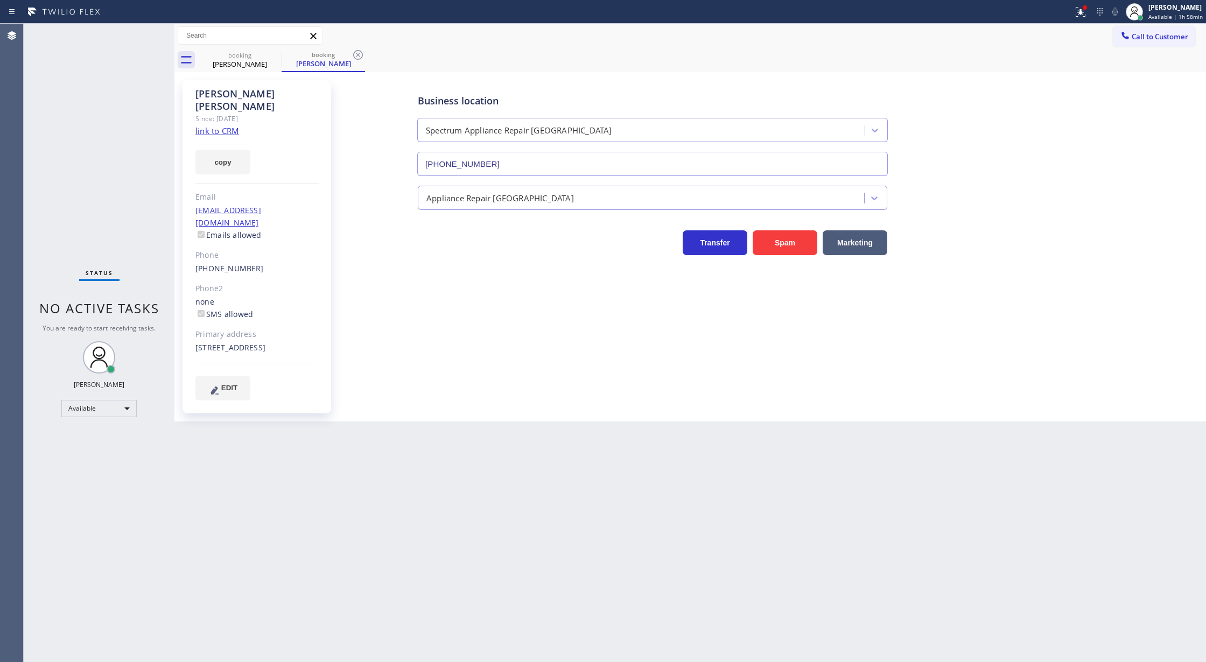
click at [221, 125] on link "link to CRM" at bounding box center [218, 130] width 44 height 11
click at [273, 54] on icon at bounding box center [274, 54] width 13 height 13
click at [252, 62] on div "Keith Drohan" at bounding box center [239, 64] width 81 height 10
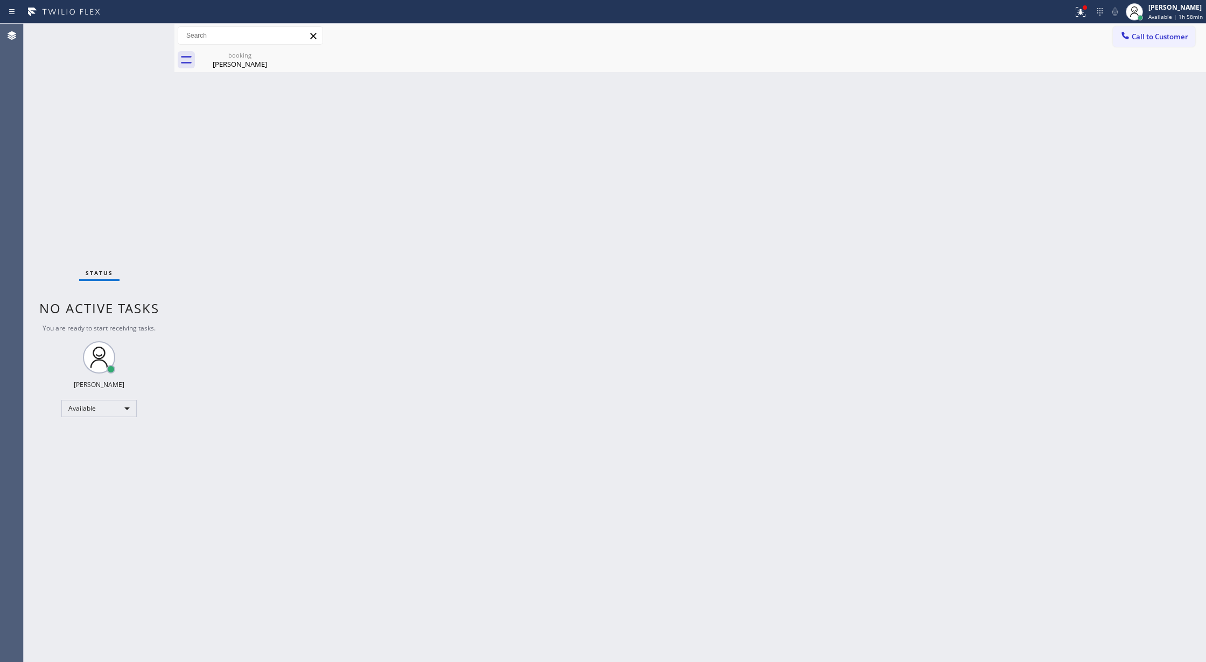
drag, startPoint x: 273, startPoint y: 54, endPoint x: 224, endPoint y: 70, distance: 50.9
click at [0, 0] on icon at bounding box center [0, 0] width 0 height 0
click at [223, 63] on div at bounding box center [702, 60] width 1008 height 24
click at [149, 39] on div "Status No active tasks You are ready to start receiving tasks. Lilibeth Pueyo A…" at bounding box center [99, 343] width 151 height 639
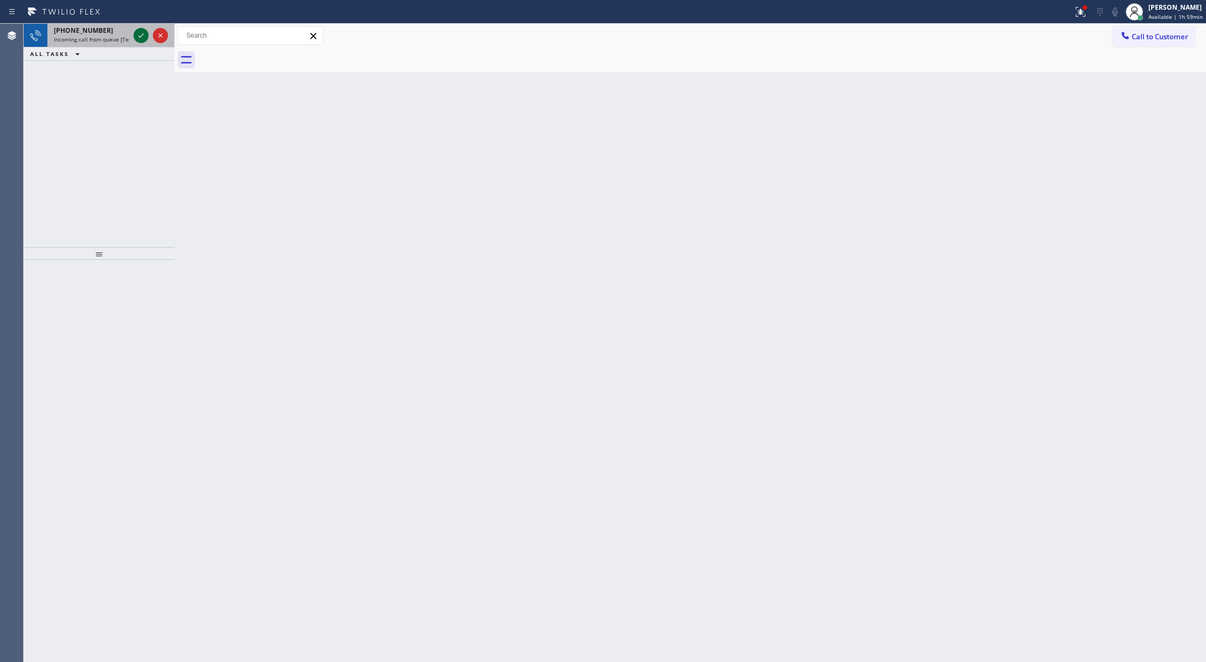
click at [144, 37] on icon at bounding box center [141, 35] width 13 height 13
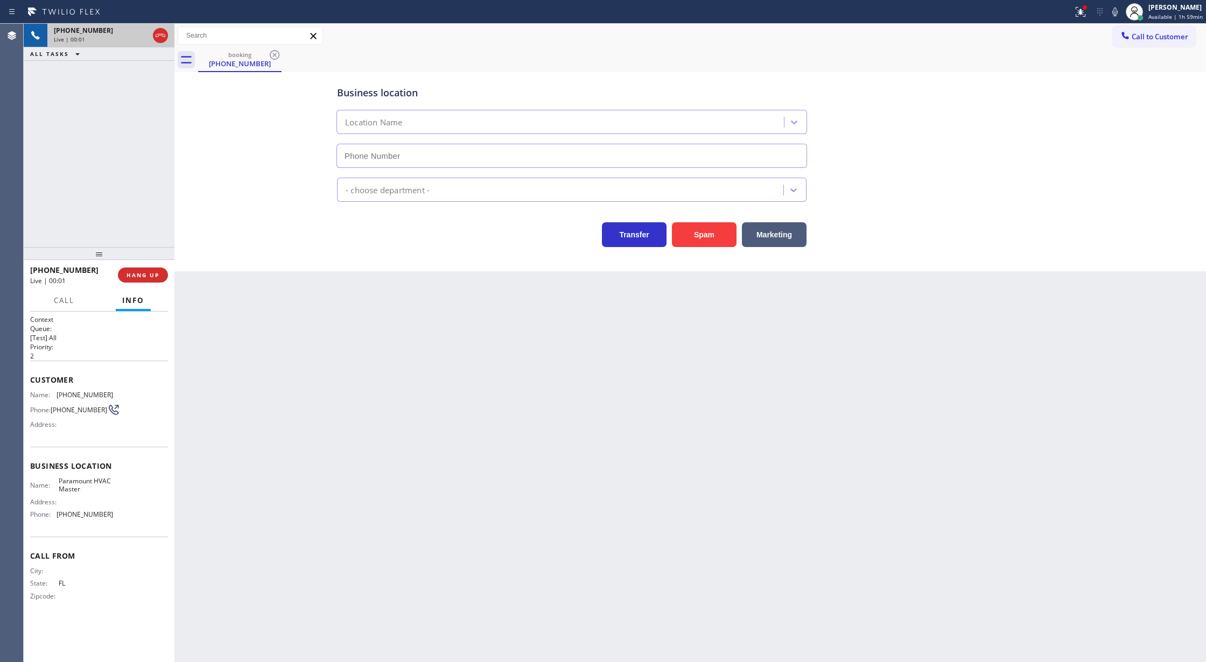
type input "(786) 461-1410"
click at [696, 238] on button "Spam" at bounding box center [704, 234] width 65 height 25
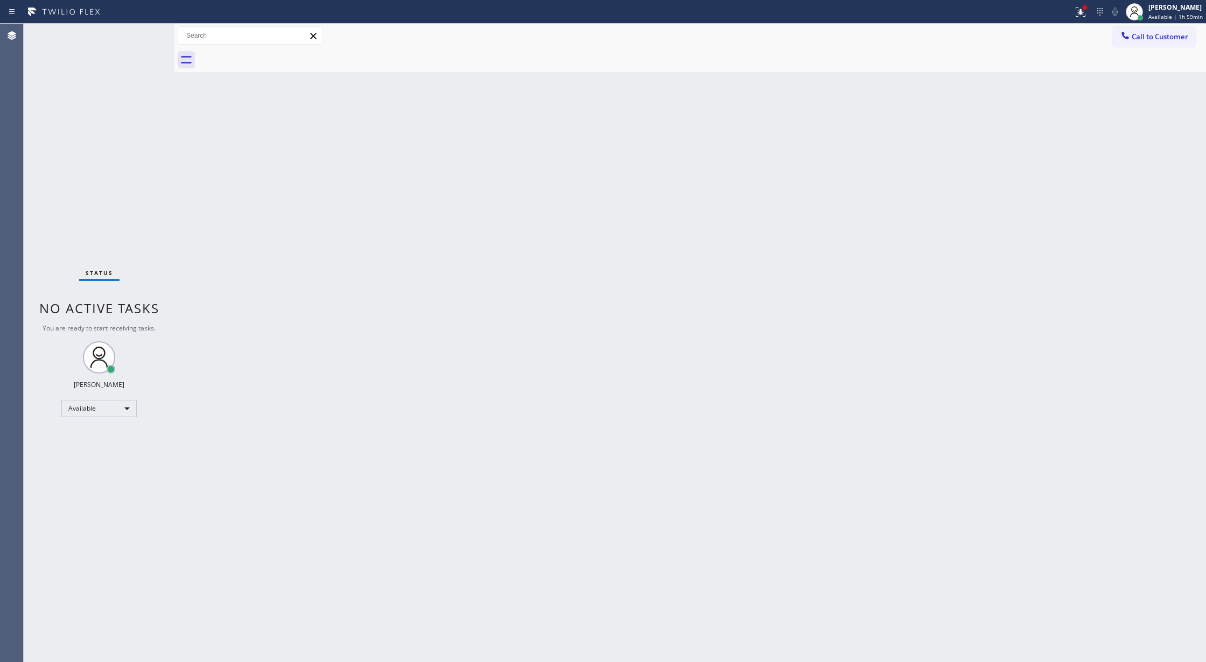
click at [143, 34] on div "Status No active tasks You are ready to start receiving tasks. Lilibeth Pueyo A…" at bounding box center [99, 343] width 151 height 639
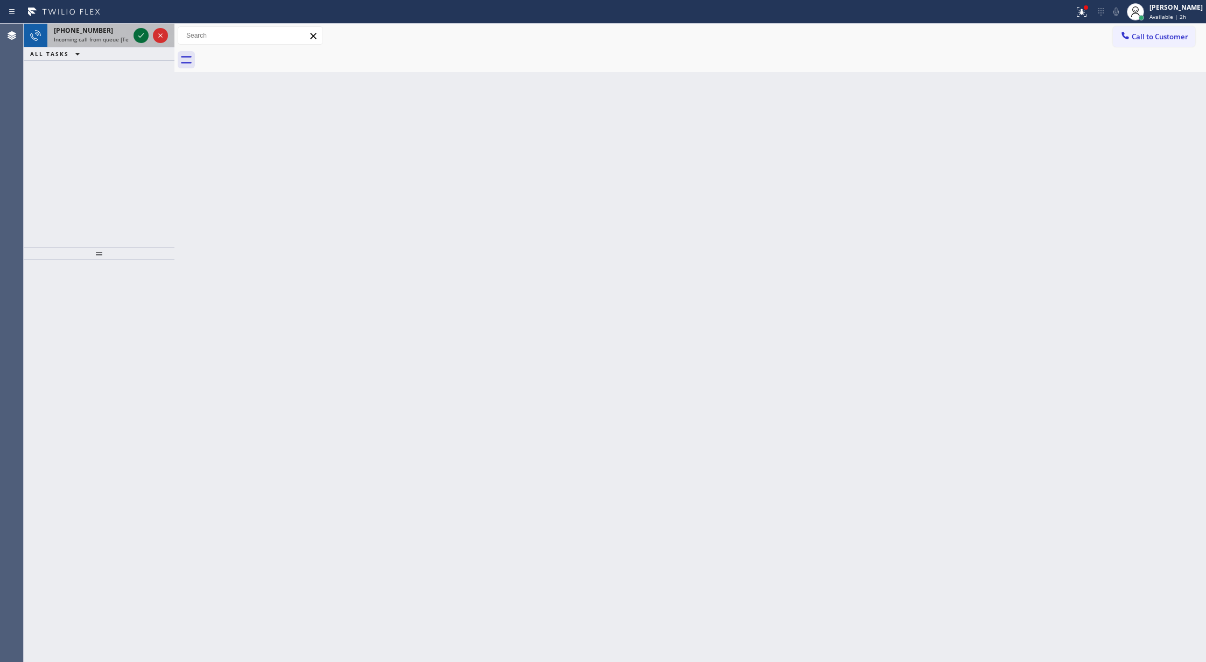
click at [141, 32] on icon at bounding box center [141, 35] width 13 height 13
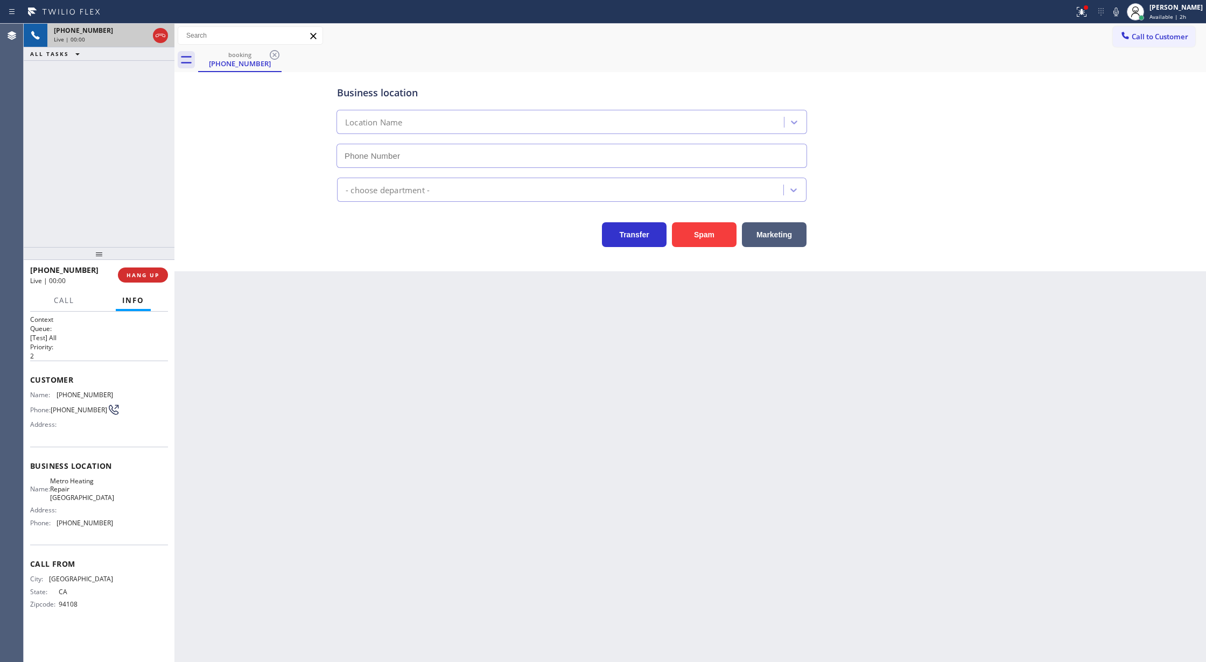
type input "(415) 324-4425"
click at [693, 231] on button "Spam" at bounding box center [704, 234] width 65 height 25
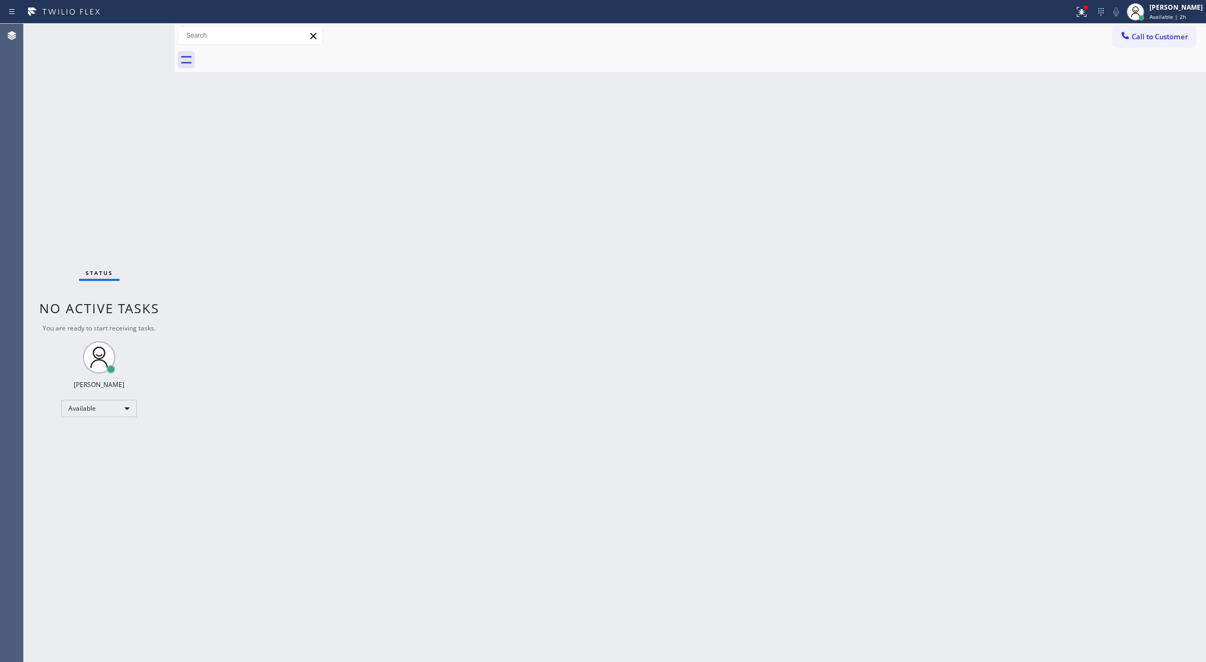
click at [146, 37] on div "Status No active tasks You are ready to start receiving tasks. Lilibeth Pueyo A…" at bounding box center [99, 343] width 151 height 639
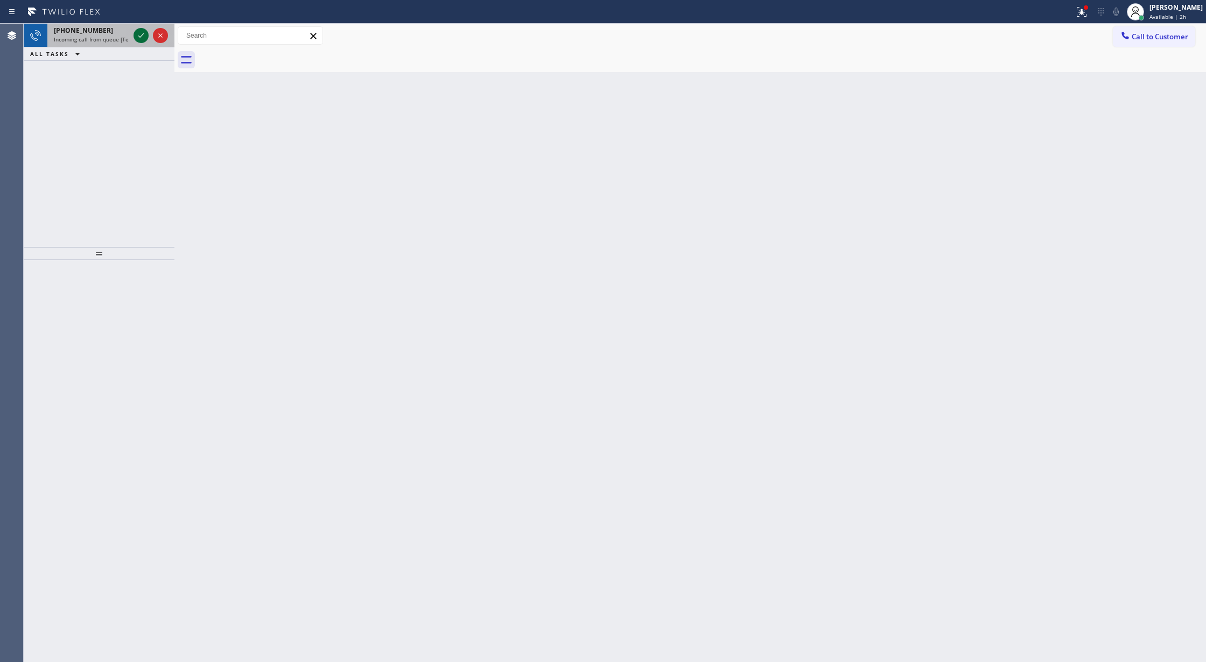
click at [137, 36] on icon at bounding box center [141, 35] width 13 height 13
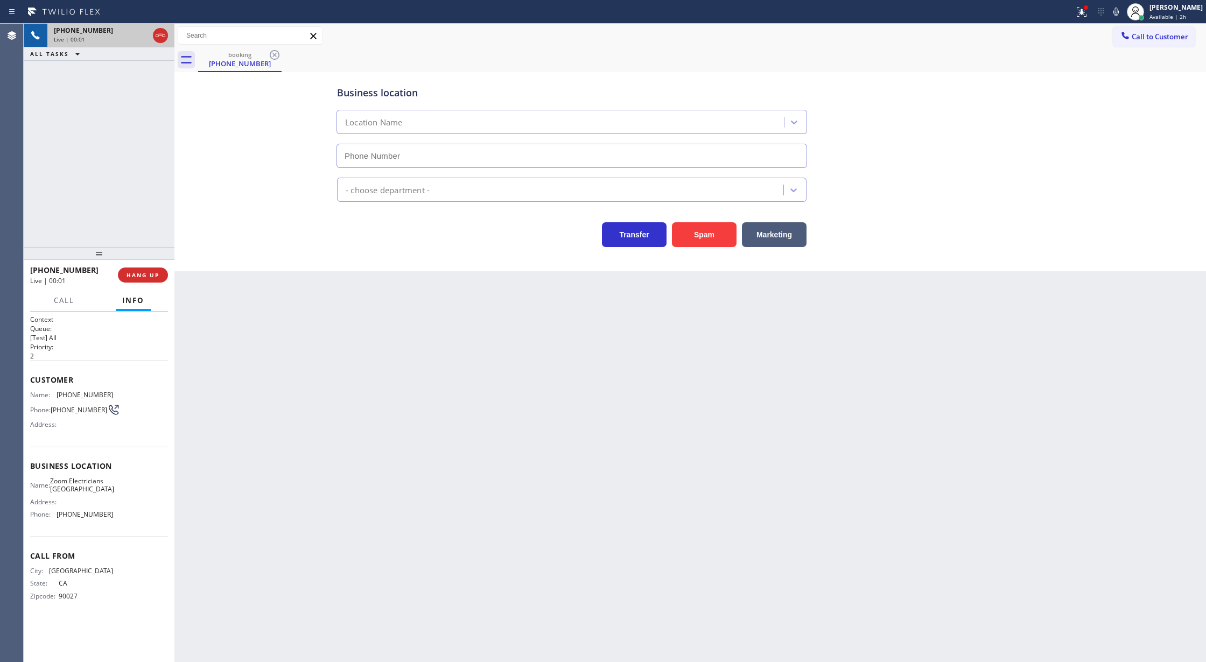
type input "(323) 686-8742"
click at [699, 234] on button "Spam" at bounding box center [704, 234] width 65 height 25
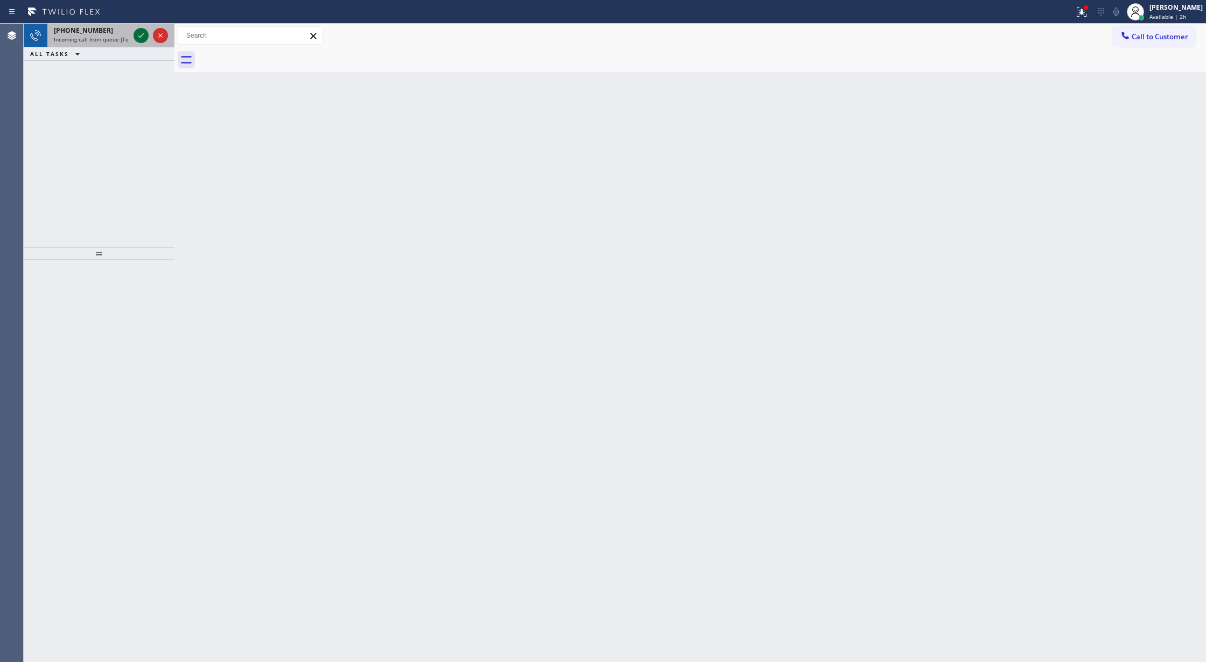
click at [134, 37] on div at bounding box center [141, 35] width 15 height 13
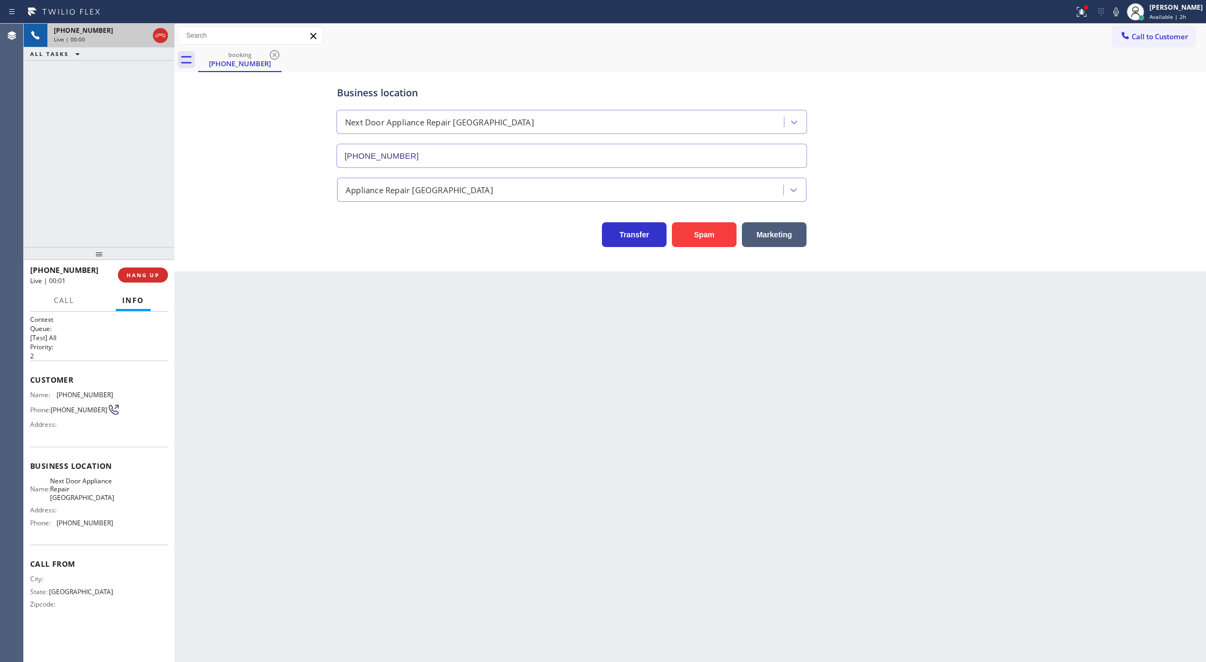
type input "(805) 387-6909"
click at [703, 229] on button "Spam" at bounding box center [704, 234] width 65 height 25
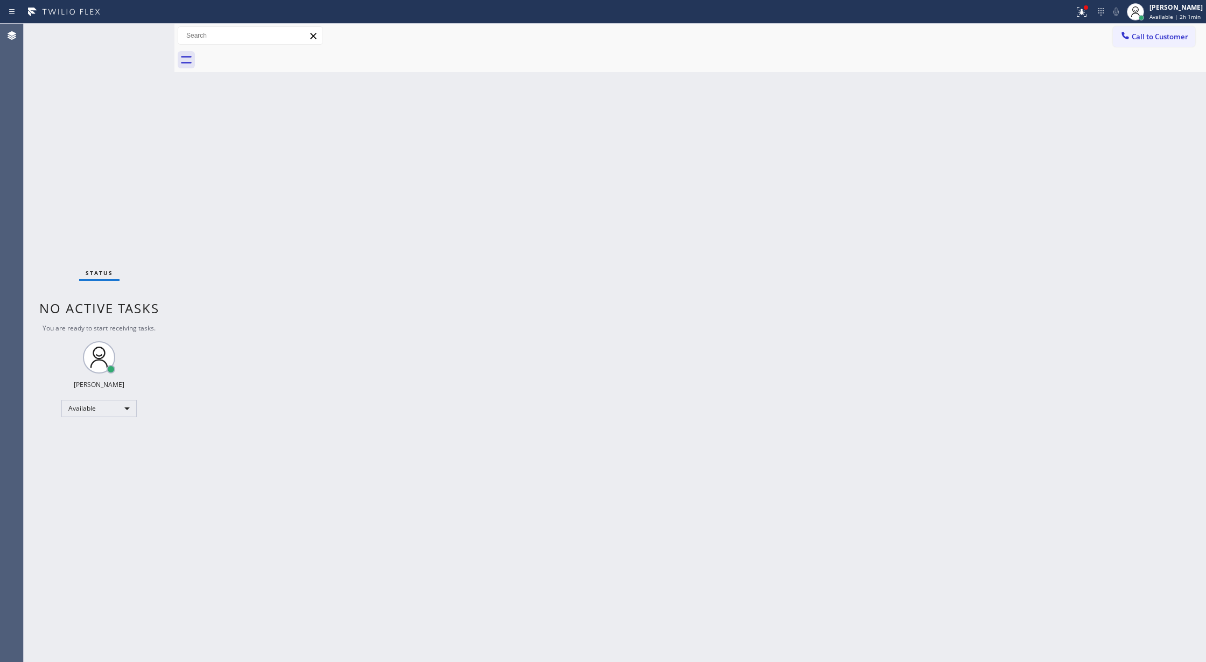
click at [143, 37] on div "Status No active tasks You are ready to start receiving tasks. Lilibeth Pueyo A…" at bounding box center [99, 343] width 151 height 639
click at [140, 40] on div "Status No active tasks You are ready to start receiving tasks. Lilibeth Pueyo A…" at bounding box center [99, 343] width 151 height 639
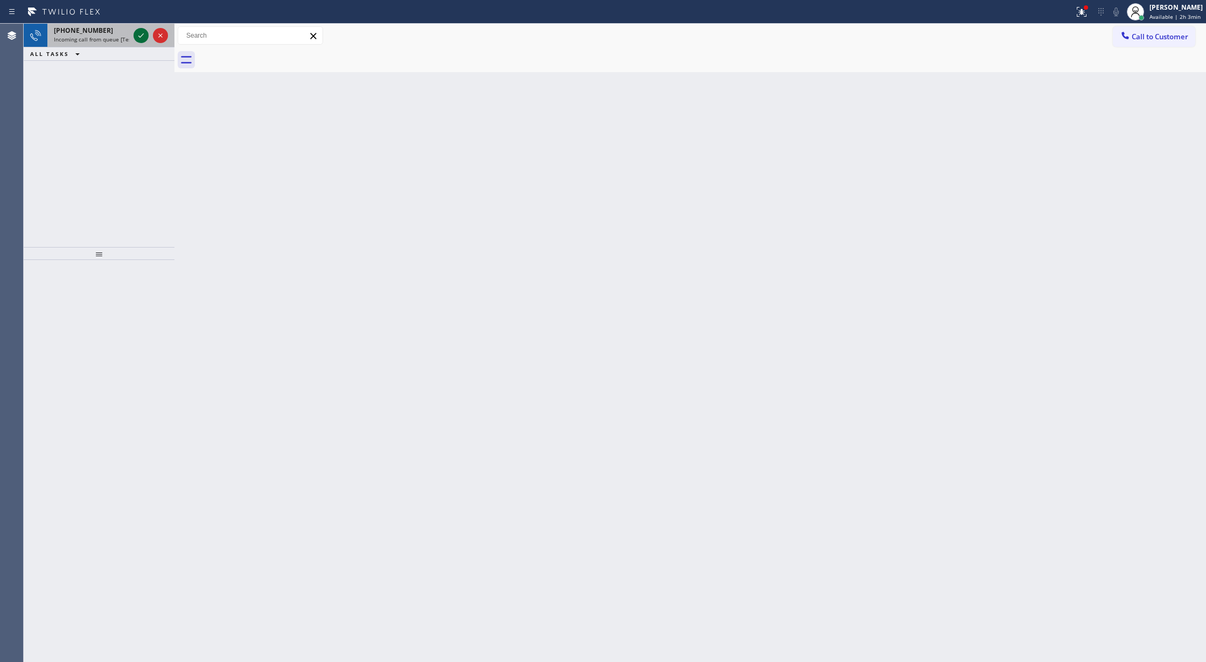
click at [144, 33] on icon at bounding box center [141, 35] width 13 height 13
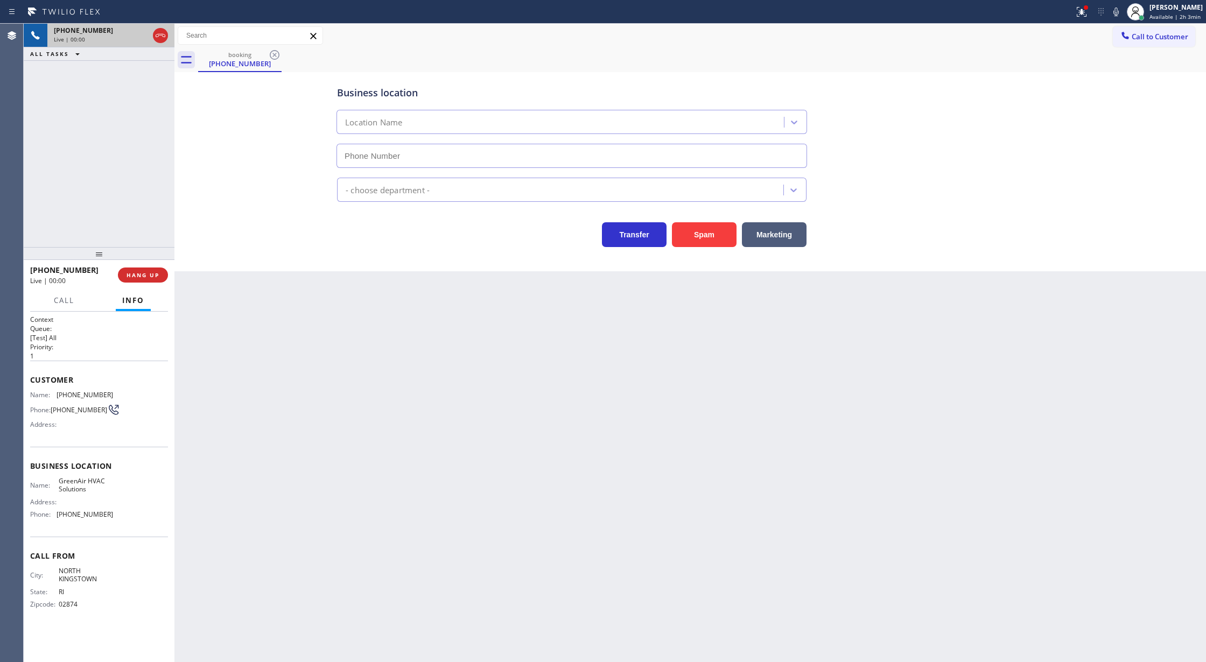
type input "(650) 670-4587"
click at [141, 278] on span "COMPLETE" at bounding box center [140, 275] width 37 height 8
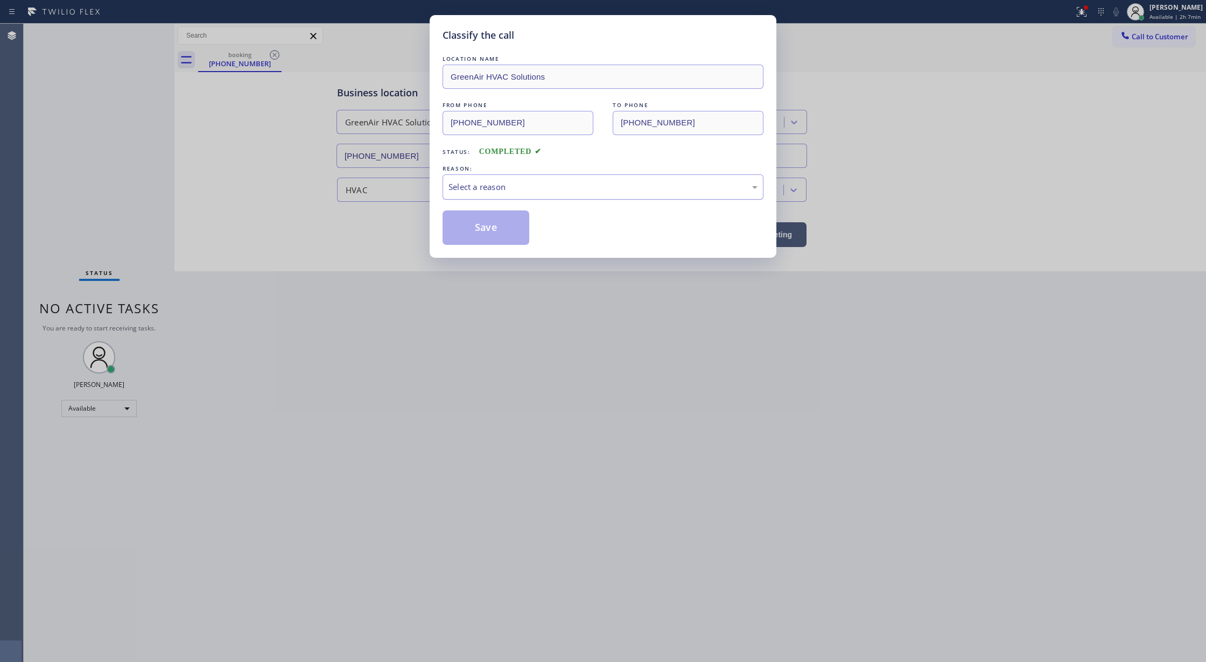
click at [489, 184] on div "Select a reason" at bounding box center [603, 187] width 309 height 12
click at [486, 228] on button "Save" at bounding box center [486, 228] width 87 height 34
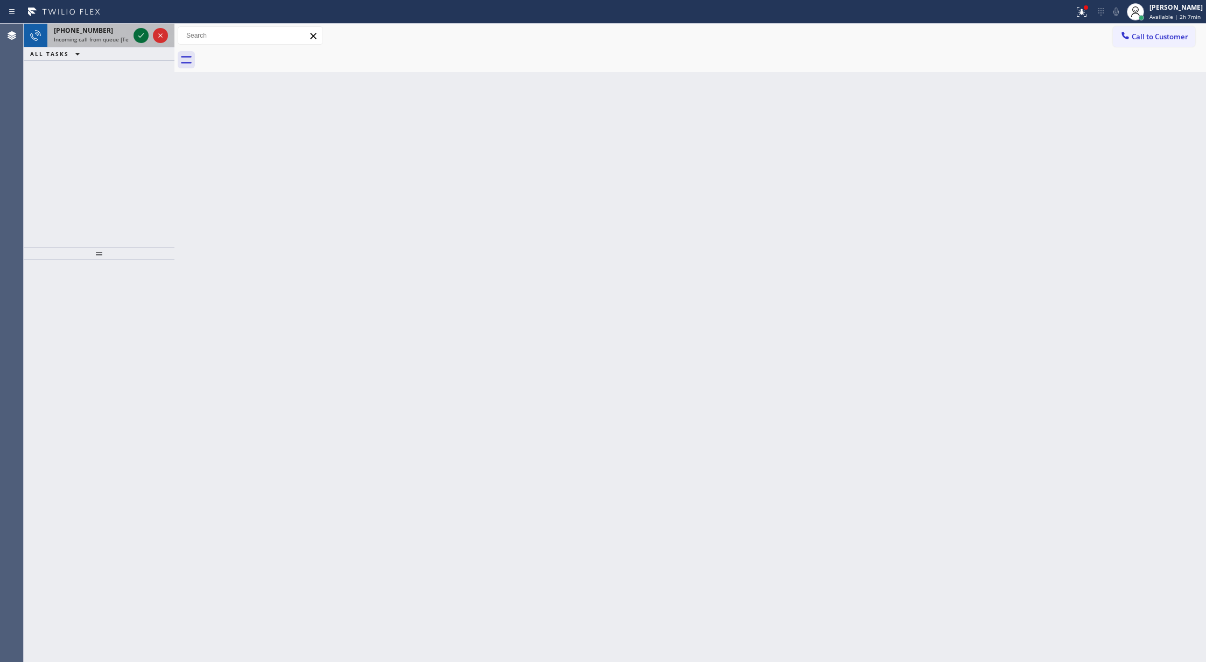
click at [137, 34] on icon at bounding box center [141, 35] width 13 height 13
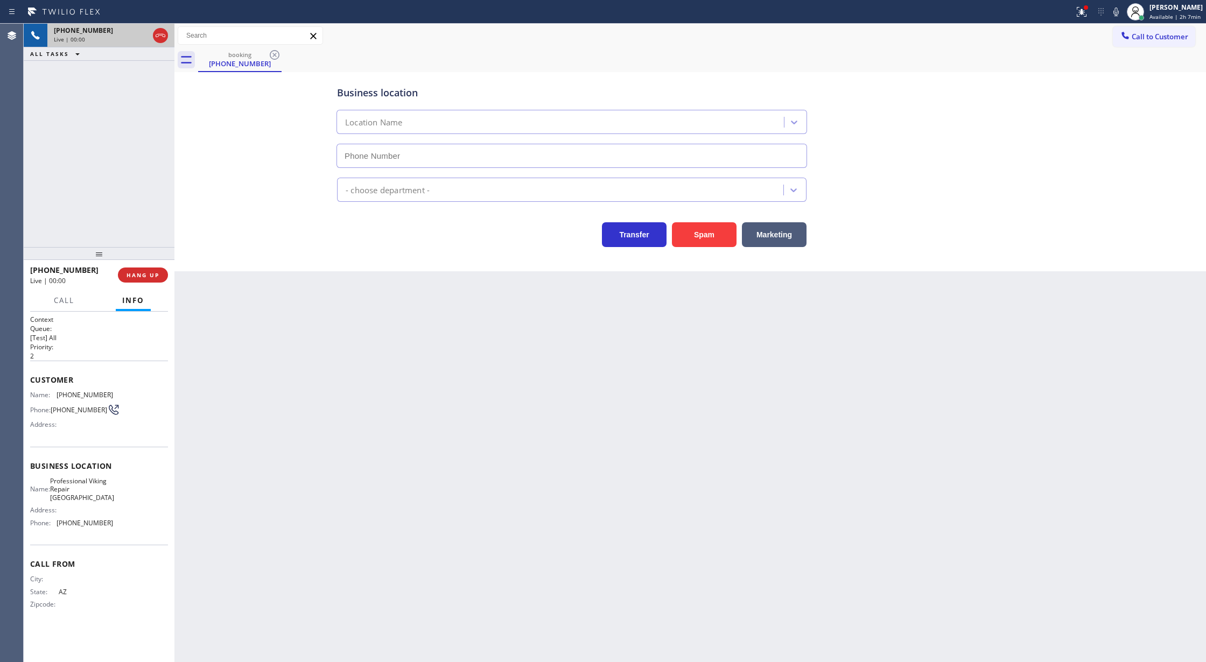
type input "(626) 238-1517"
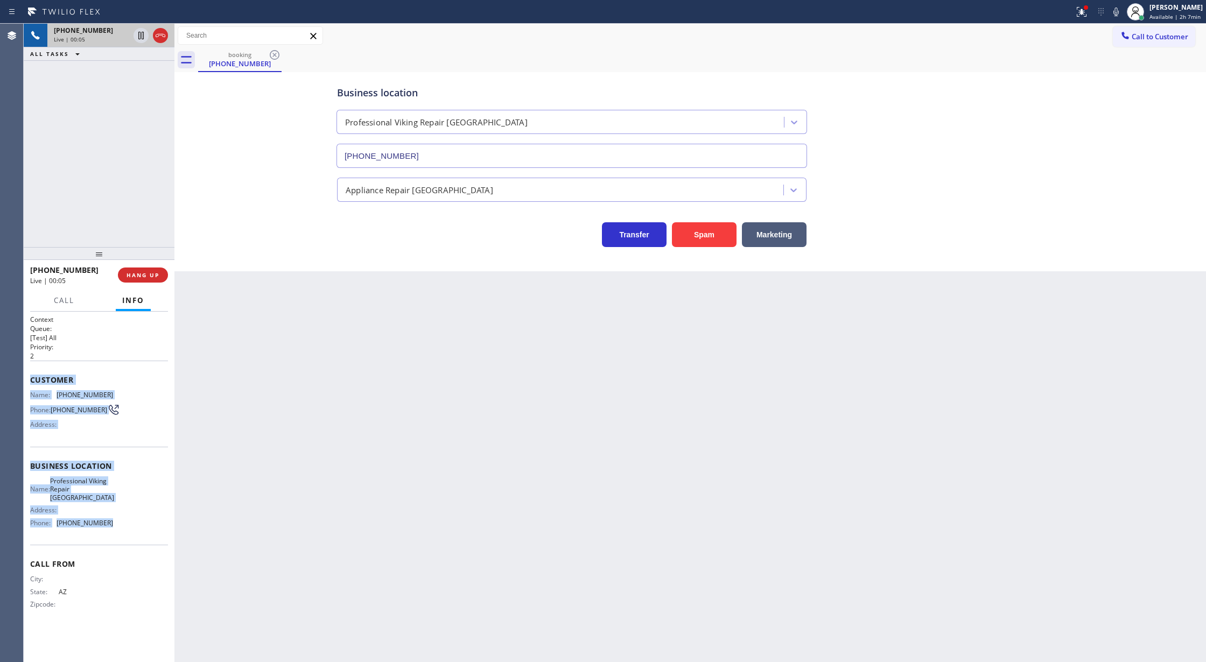
copy div "Customer Name: (623) 887-1246 Phone: (623) 887-1246 Address: Business location …"
drag, startPoint x: 31, startPoint y: 382, endPoint x: 145, endPoint y: 527, distance: 184.1
click at [145, 527] on div "Context Queue: [Test] All Priority: 2 Customer Name: (623) 887-1246 Phone: (623…" at bounding box center [99, 471] width 138 height 312
click at [706, 231] on button "Spam" at bounding box center [704, 234] width 65 height 25
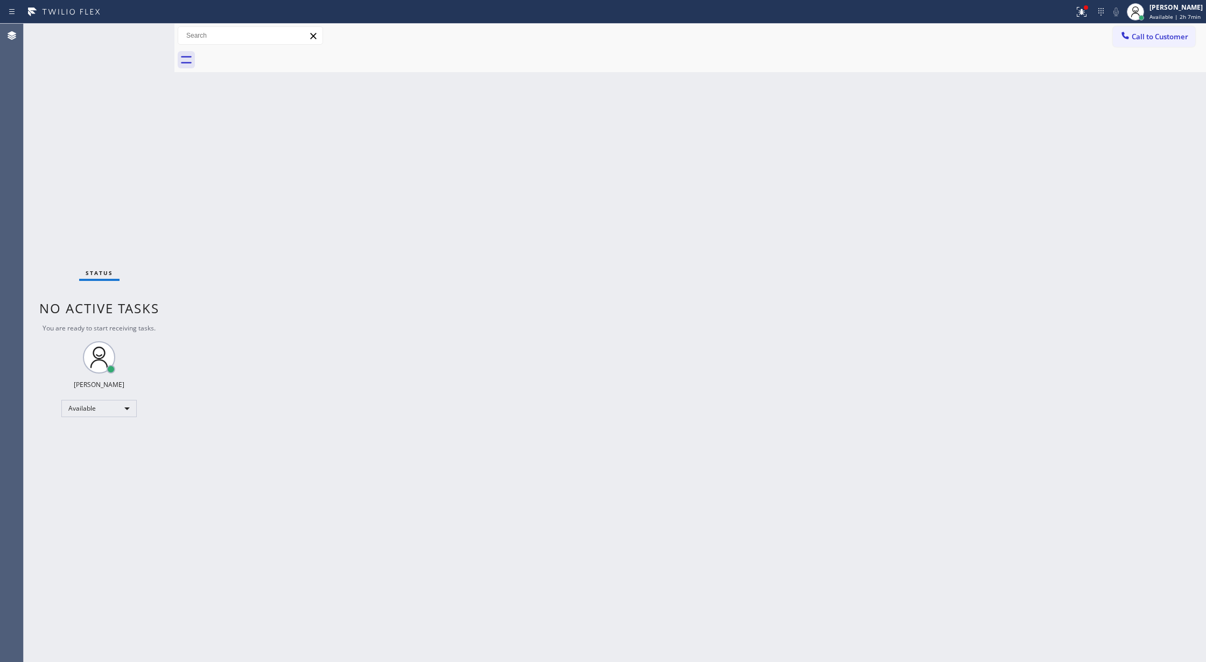
click at [146, 31] on div "Status No active tasks You are ready to start receiving tasks. Lilibeth Pueyo A…" at bounding box center [99, 343] width 151 height 639
click at [137, 27] on div "Status No active tasks You are ready to start receiving tasks. Lilibeth Pueyo A…" at bounding box center [99, 343] width 151 height 639
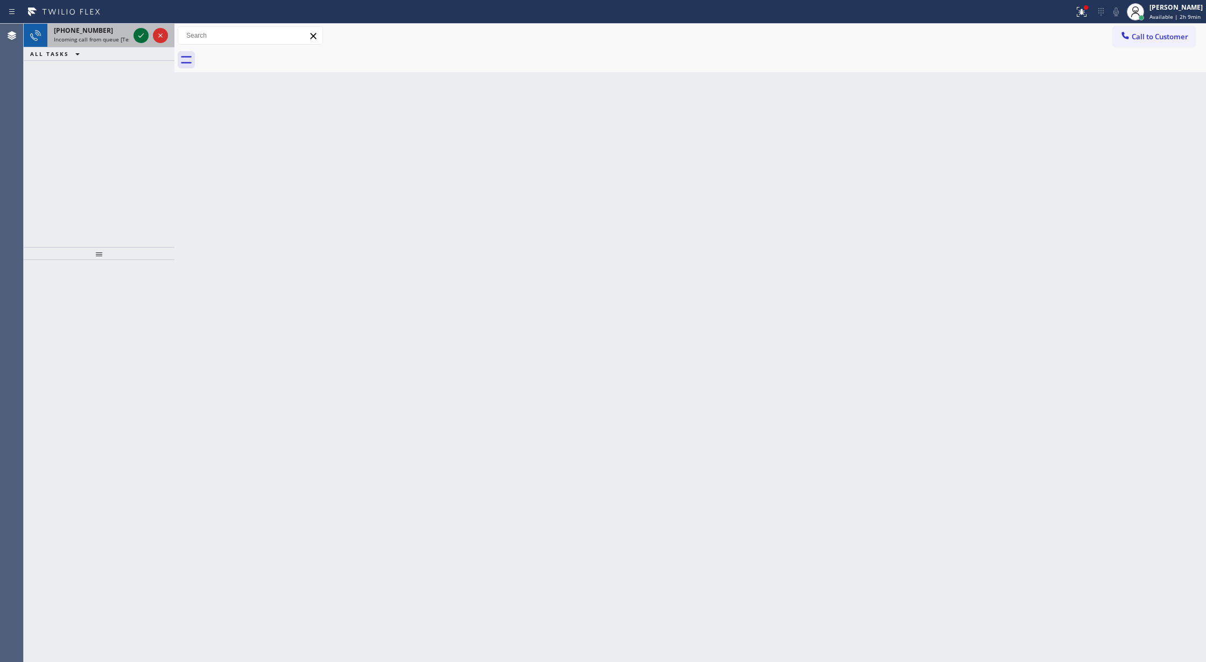
click at [143, 39] on icon at bounding box center [141, 35] width 13 height 13
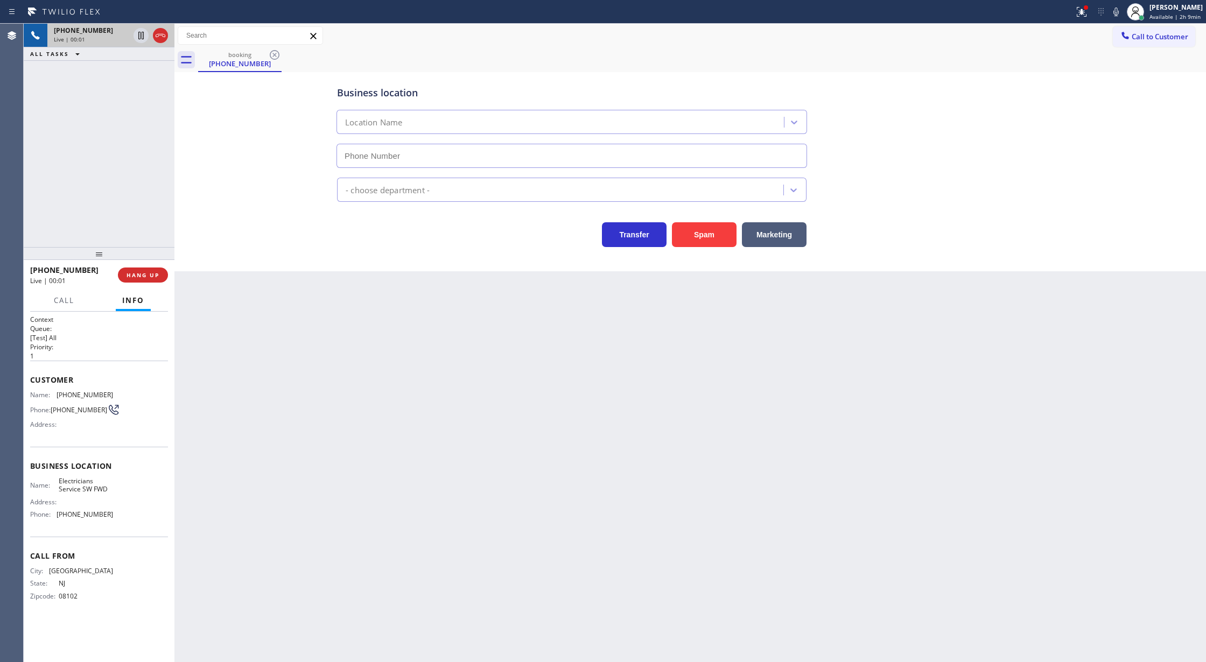
type input "(213) 566-1222"
click at [701, 245] on button "Spam" at bounding box center [704, 234] width 65 height 25
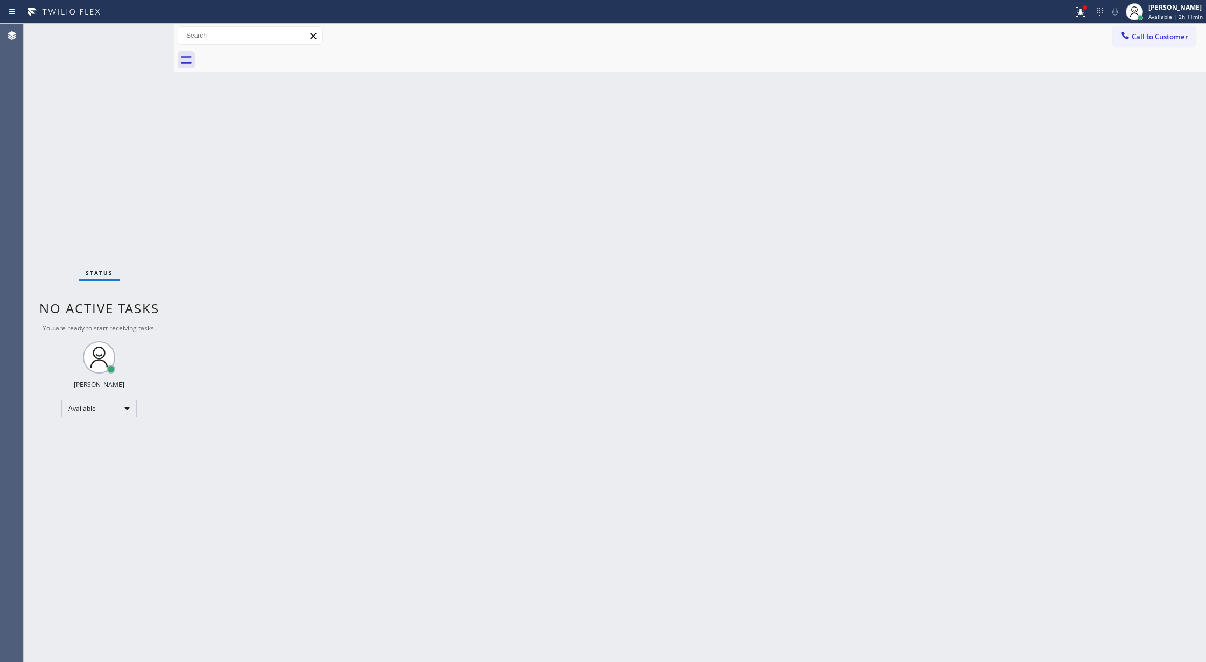
click at [135, 31] on div "Status No active tasks You are ready to start receiving tasks. Lilibeth Pueyo A…" at bounding box center [99, 343] width 151 height 639
click at [140, 38] on div "Status No active tasks You are ready to start receiving tasks. Lilibeth Pueyo A…" at bounding box center [99, 343] width 151 height 639
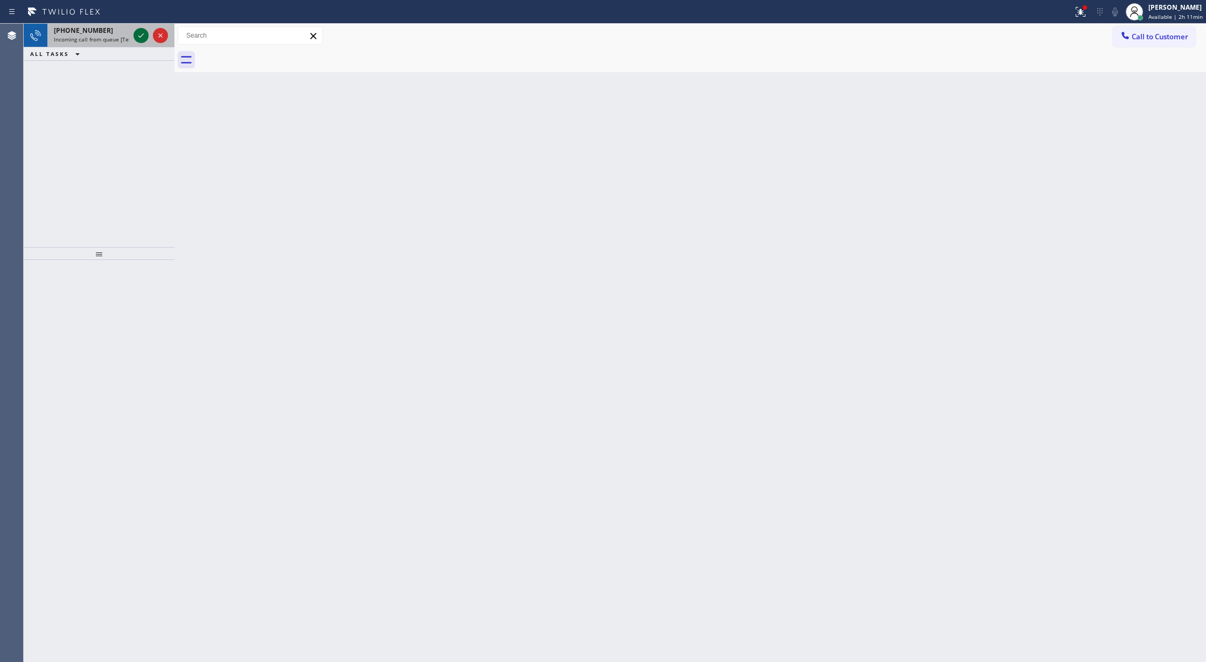
click at [140, 39] on icon at bounding box center [141, 35] width 13 height 13
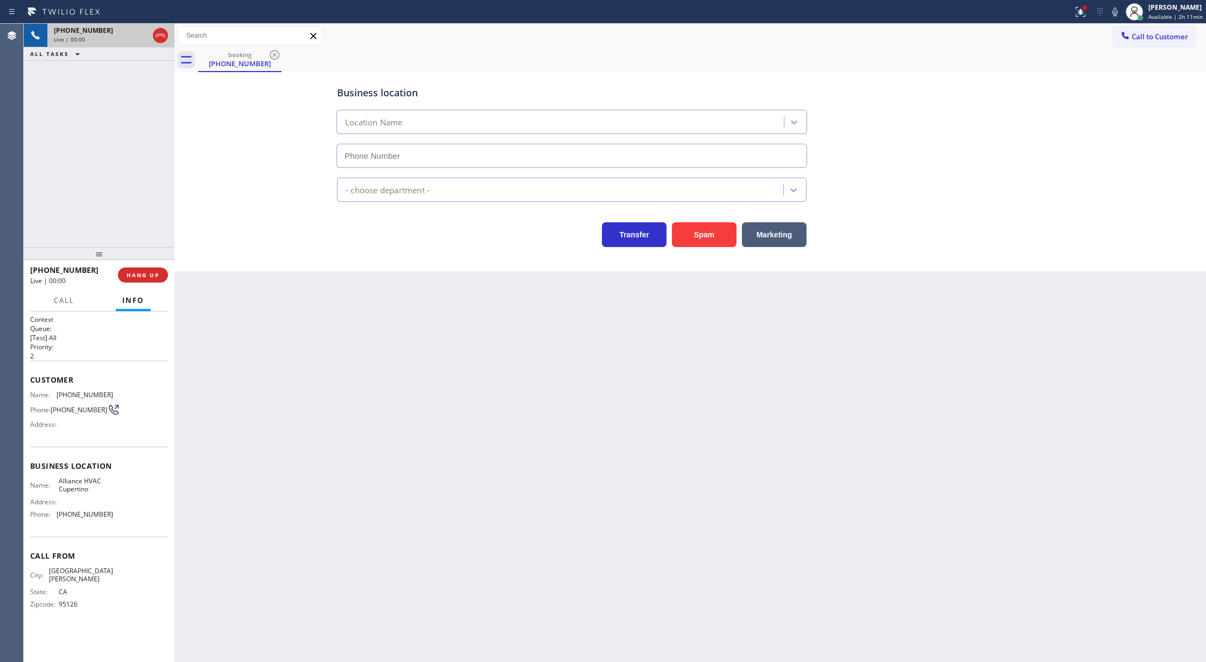
type input "(408) 692-9424"
click at [688, 233] on button "Spam" at bounding box center [704, 234] width 65 height 25
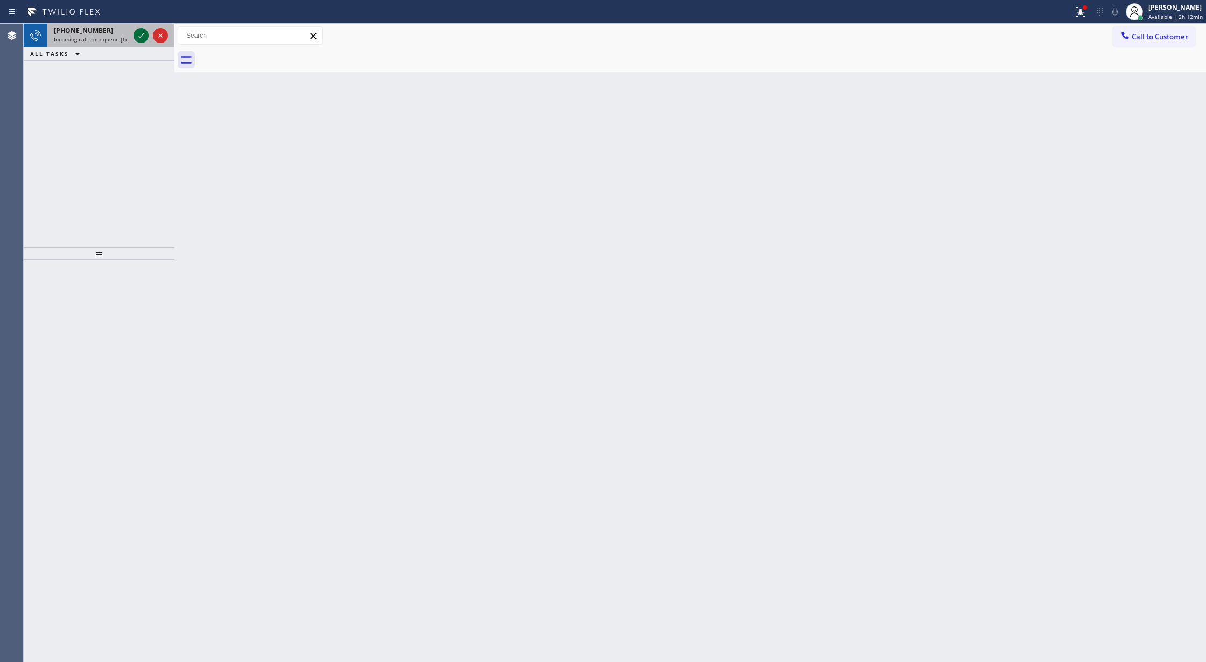
click at [138, 33] on icon at bounding box center [141, 35] width 13 height 13
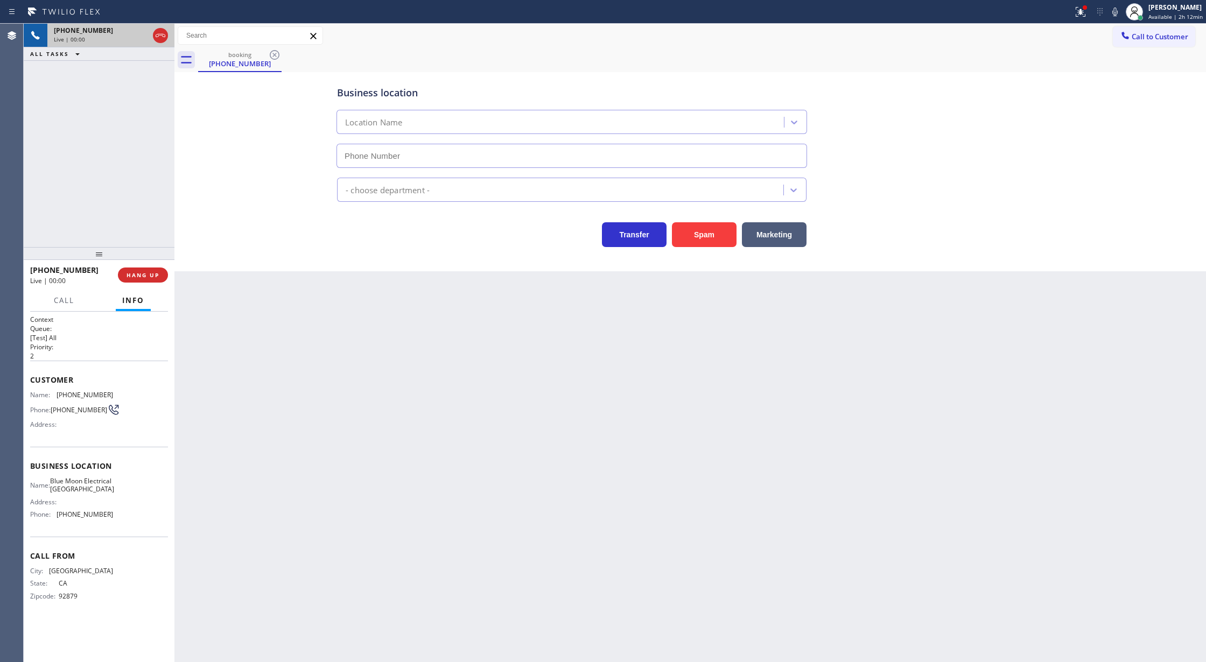
type input "(562) 372-6050"
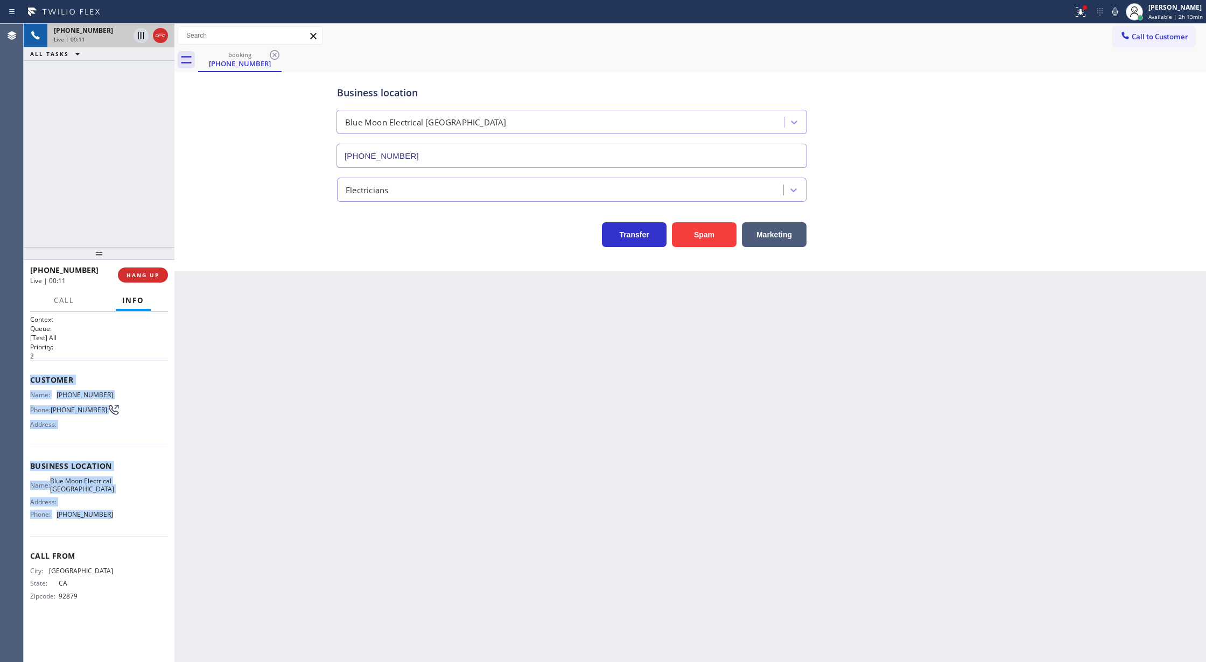
drag, startPoint x: 26, startPoint y: 375, endPoint x: 130, endPoint y: 543, distance: 197.4
click at [130, 543] on div "Context Queue: [Test] All Priority: 2 Customer Name: (714) 334-3632 Phone: (714…" at bounding box center [99, 487] width 151 height 351
click at [163, 36] on icon at bounding box center [160, 35] width 13 height 13
click at [135, 275] on span "COMPLETE" at bounding box center [140, 275] width 37 height 8
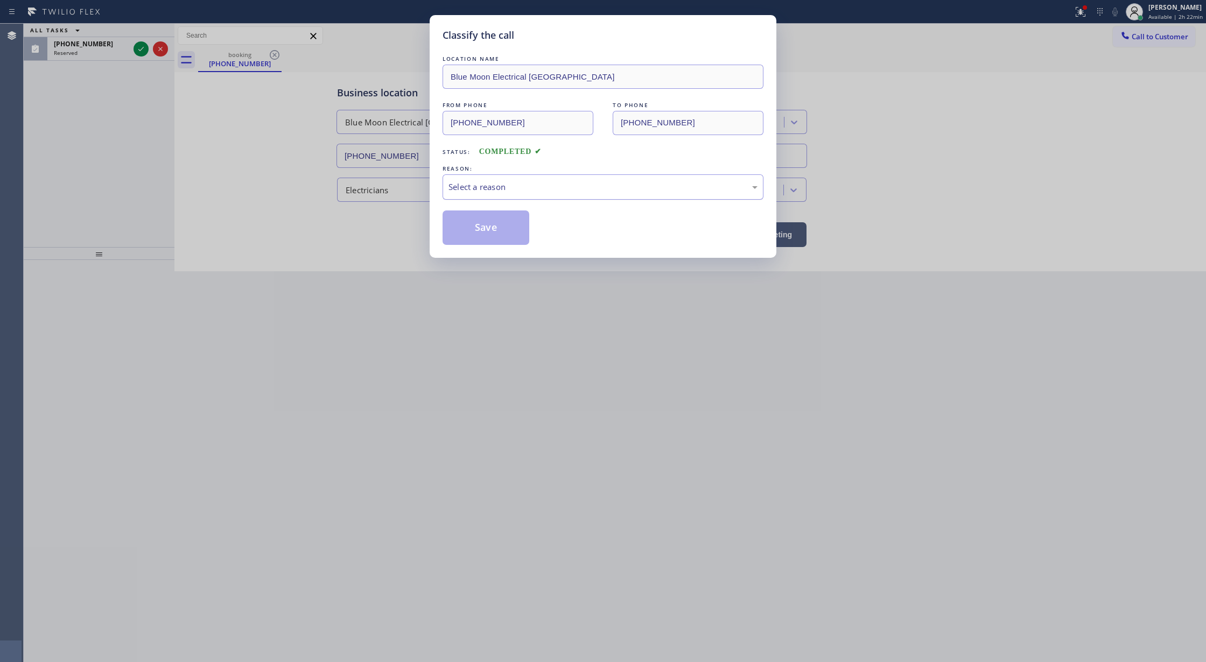
click at [563, 182] on div "Select a reason" at bounding box center [603, 187] width 309 height 12
click at [479, 231] on button "Save" at bounding box center [486, 228] width 87 height 34
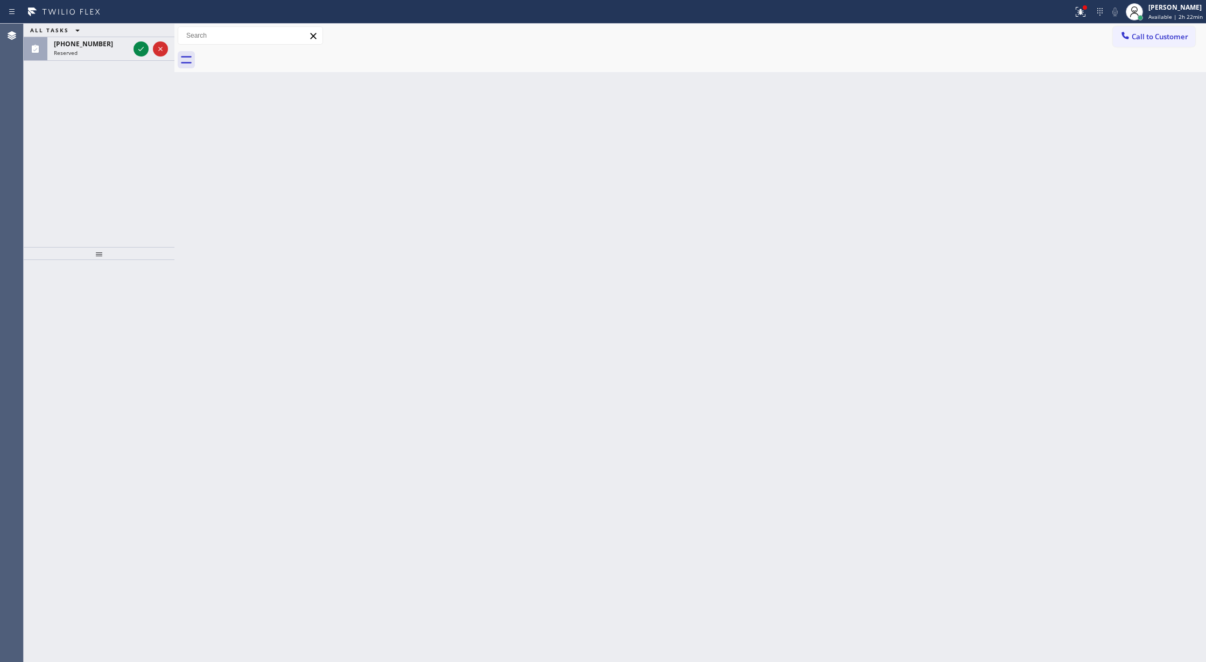
click at [138, 50] on icon at bounding box center [141, 49] width 13 height 13
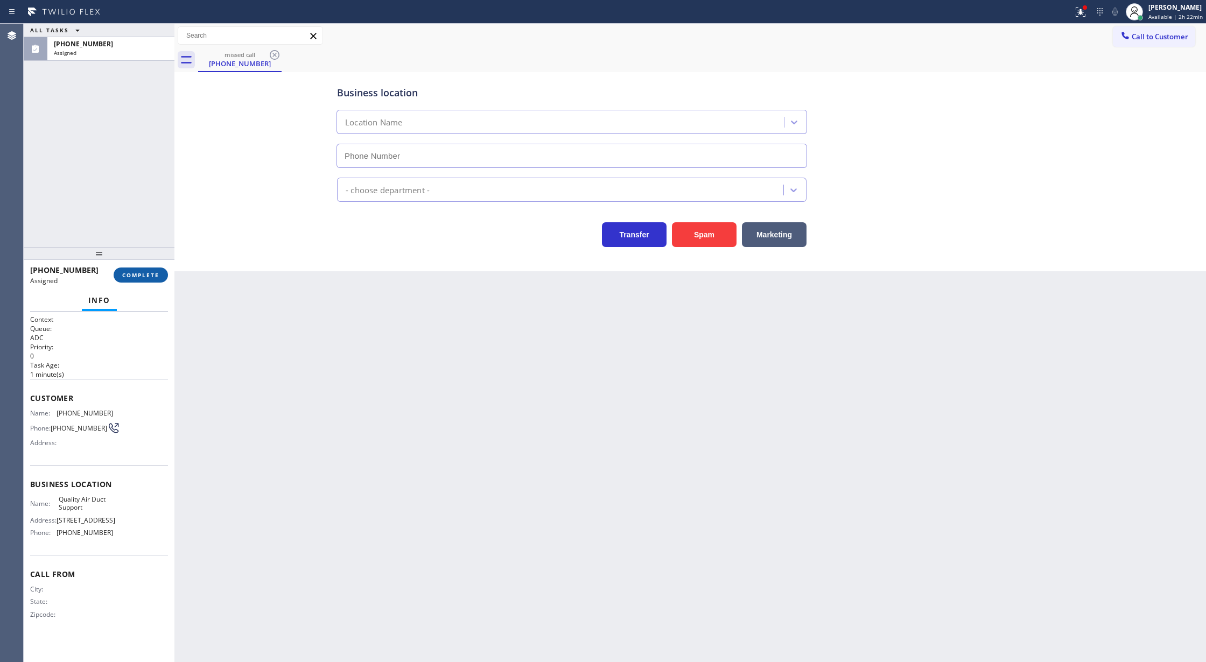
type input "(562) 418-6864"
click at [145, 276] on span "COMPLETE" at bounding box center [140, 275] width 37 height 8
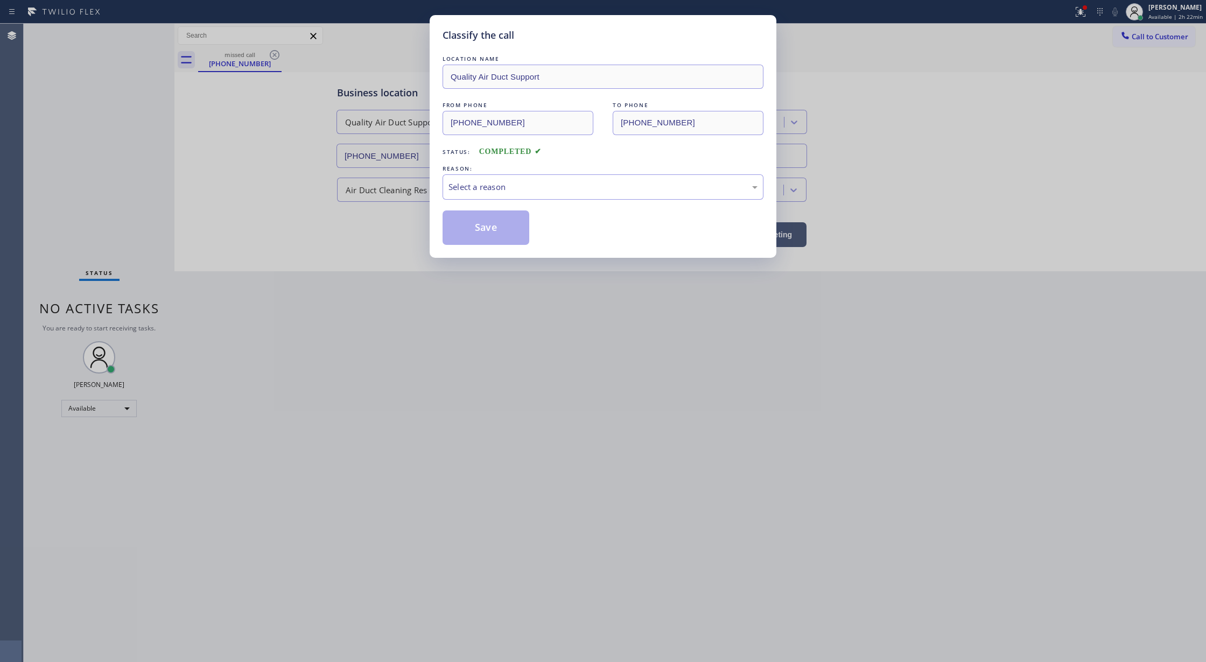
click at [459, 172] on div "REASON:" at bounding box center [603, 168] width 321 height 11
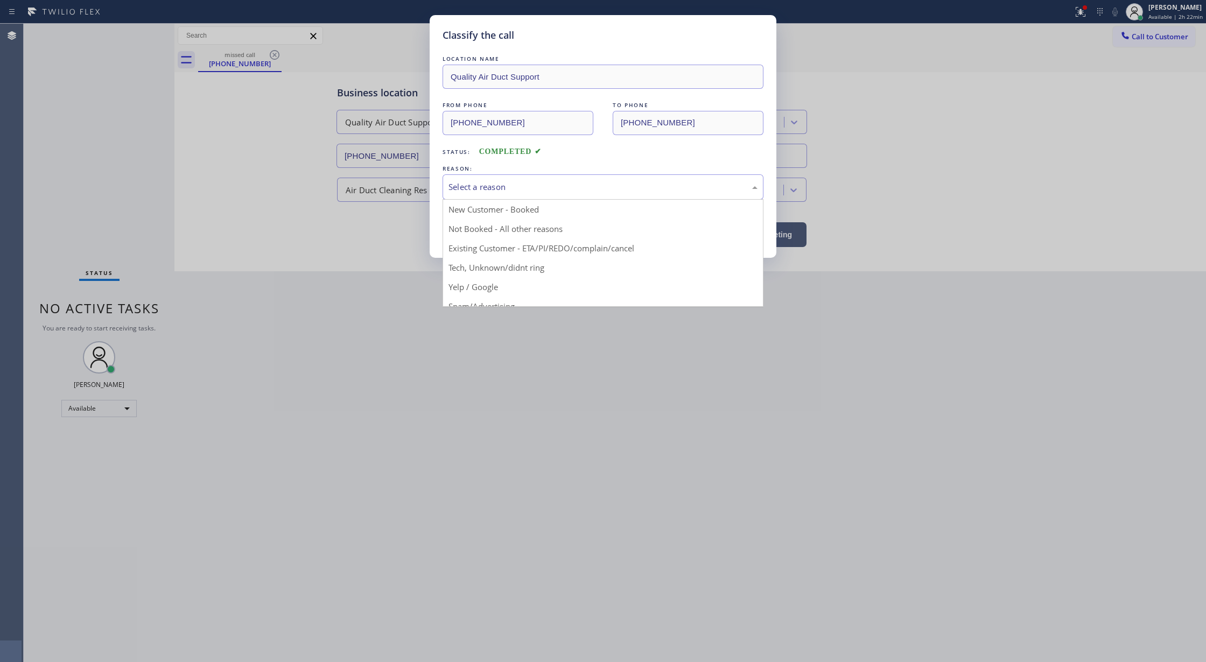
click at [494, 182] on div "Select a reason" at bounding box center [603, 187] width 309 height 12
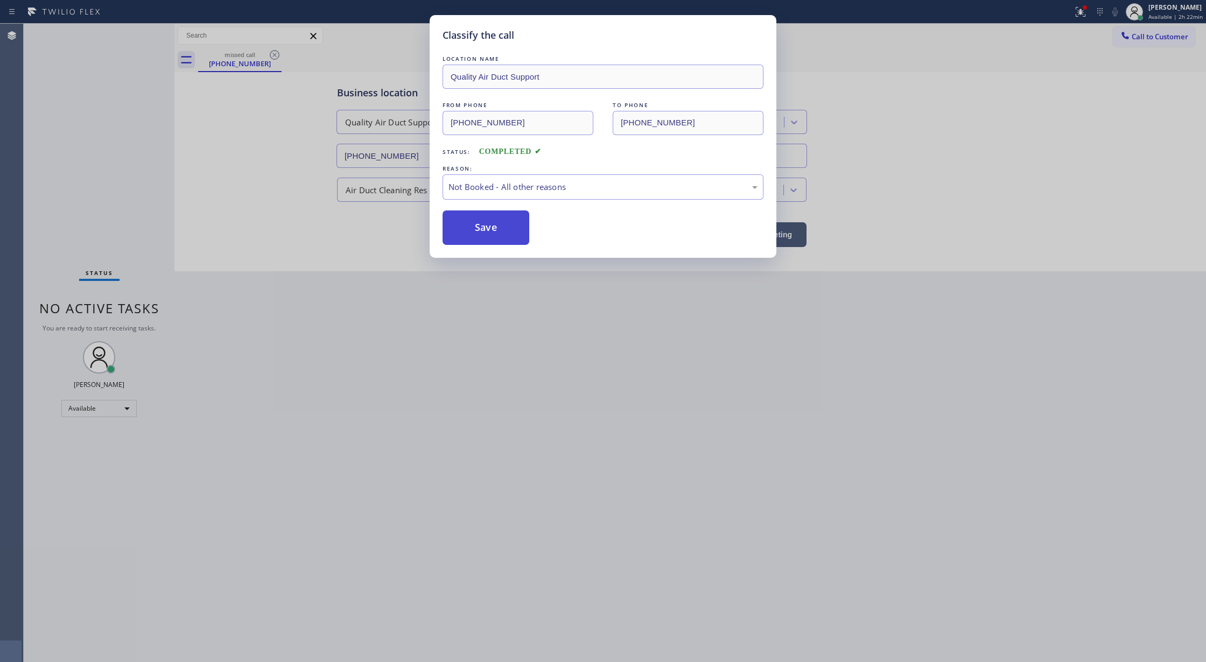
click at [492, 233] on button "Save" at bounding box center [486, 228] width 87 height 34
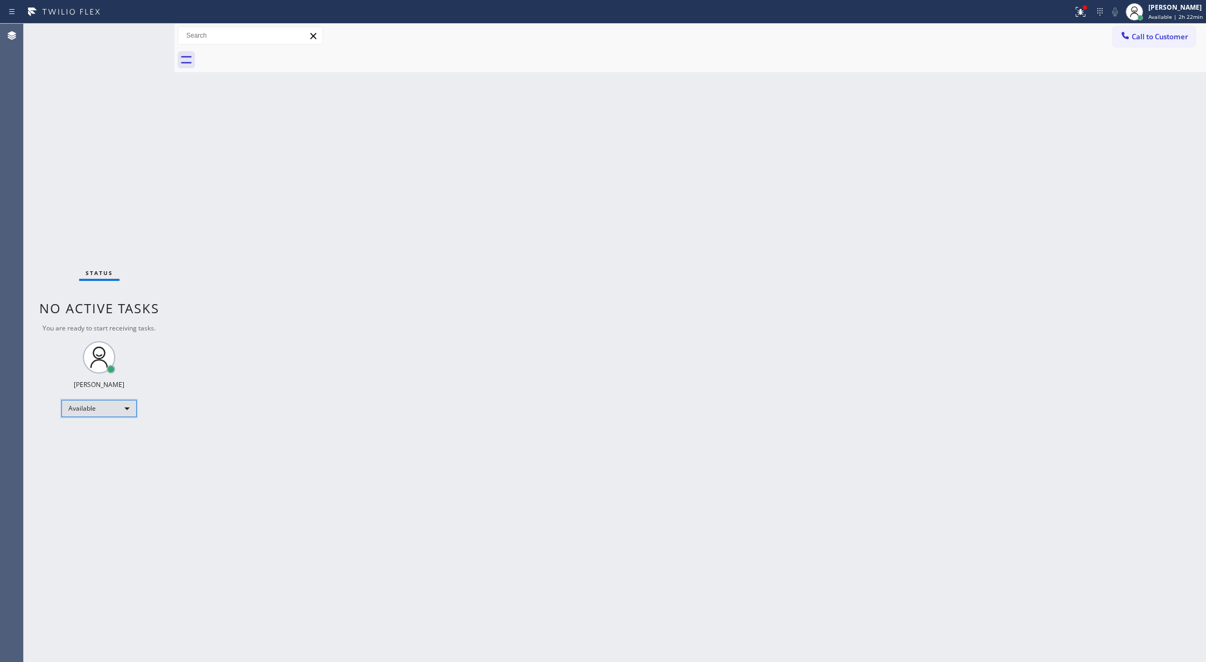
click at [123, 408] on div "Available" at bounding box center [98, 408] width 75 height 17
click at [111, 458] on li "Break" at bounding box center [98, 464] width 73 height 13
click at [121, 416] on div "Break" at bounding box center [98, 412] width 75 height 17
click at [108, 438] on li "Available" at bounding box center [98, 441] width 73 height 13
click at [136, 37] on div "Status No active tasks You are ready to start receiving tasks. Lilibeth Pueyo A…" at bounding box center [99, 343] width 151 height 639
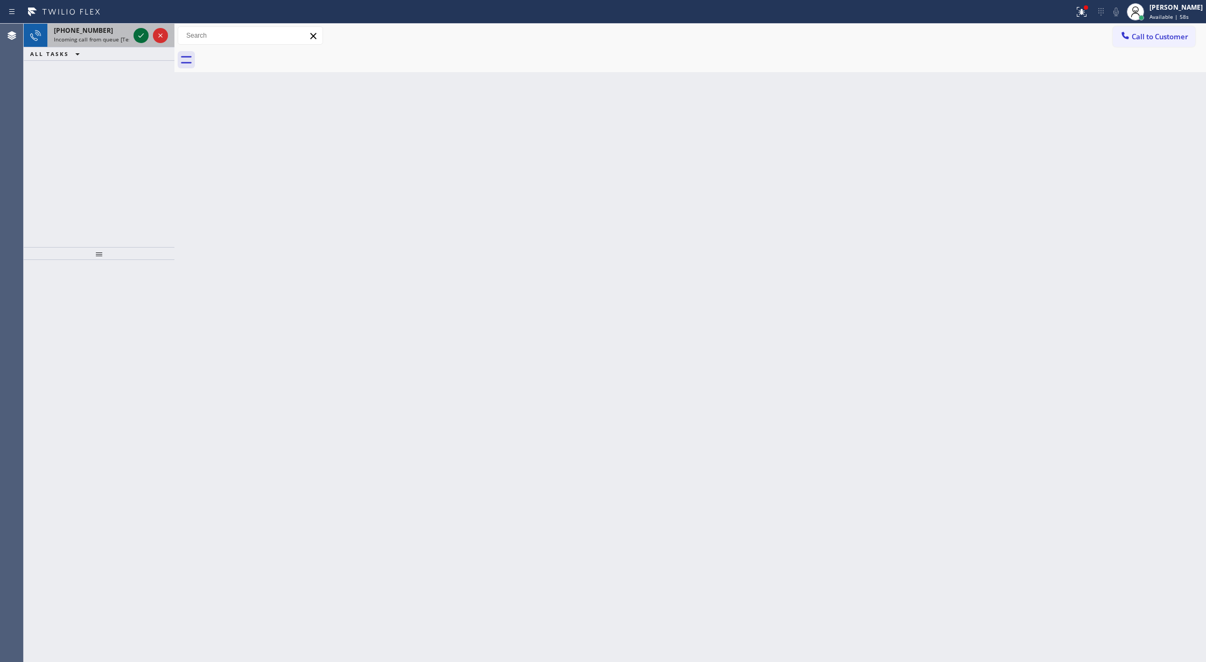
click at [136, 37] on icon at bounding box center [141, 35] width 13 height 13
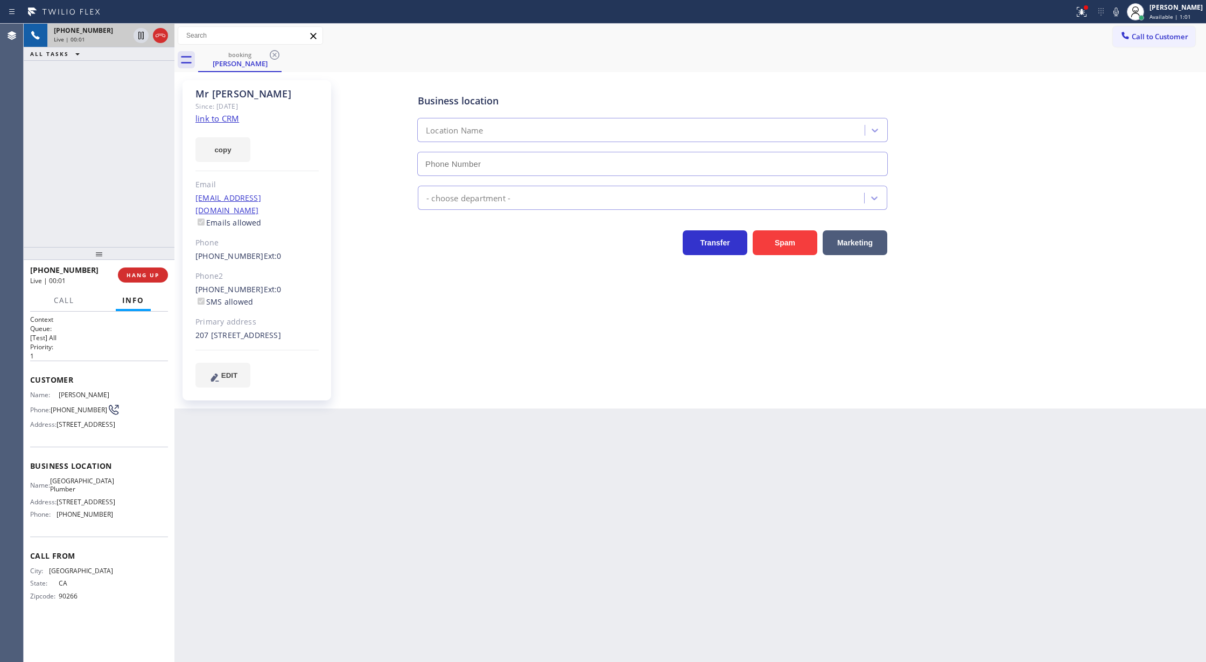
type input "(424) 404-6692"
click at [227, 125] on div "copy" at bounding box center [257, 143] width 123 height 37
click at [226, 123] on link "link to CRM" at bounding box center [218, 118] width 44 height 11
drag, startPoint x: 1122, startPoint y: 7, endPoint x: 1099, endPoint y: 33, distance: 35.1
click at [1121, 7] on icon at bounding box center [1116, 11] width 13 height 13
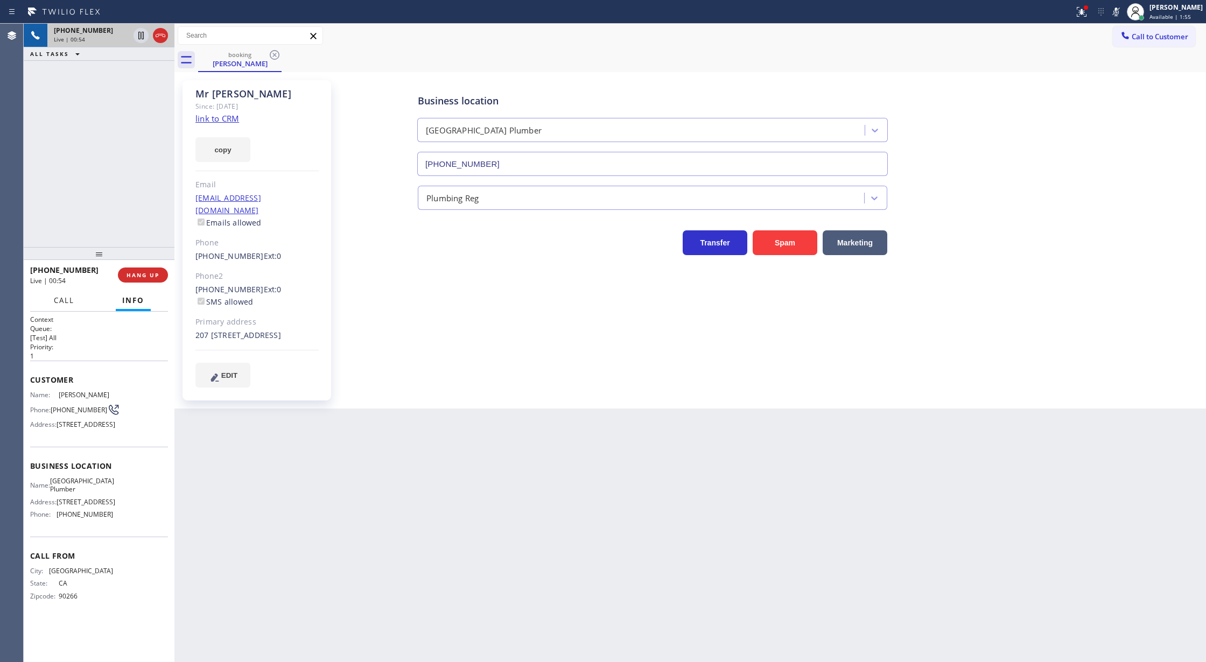
click at [60, 304] on span "Call" at bounding box center [64, 301] width 20 height 10
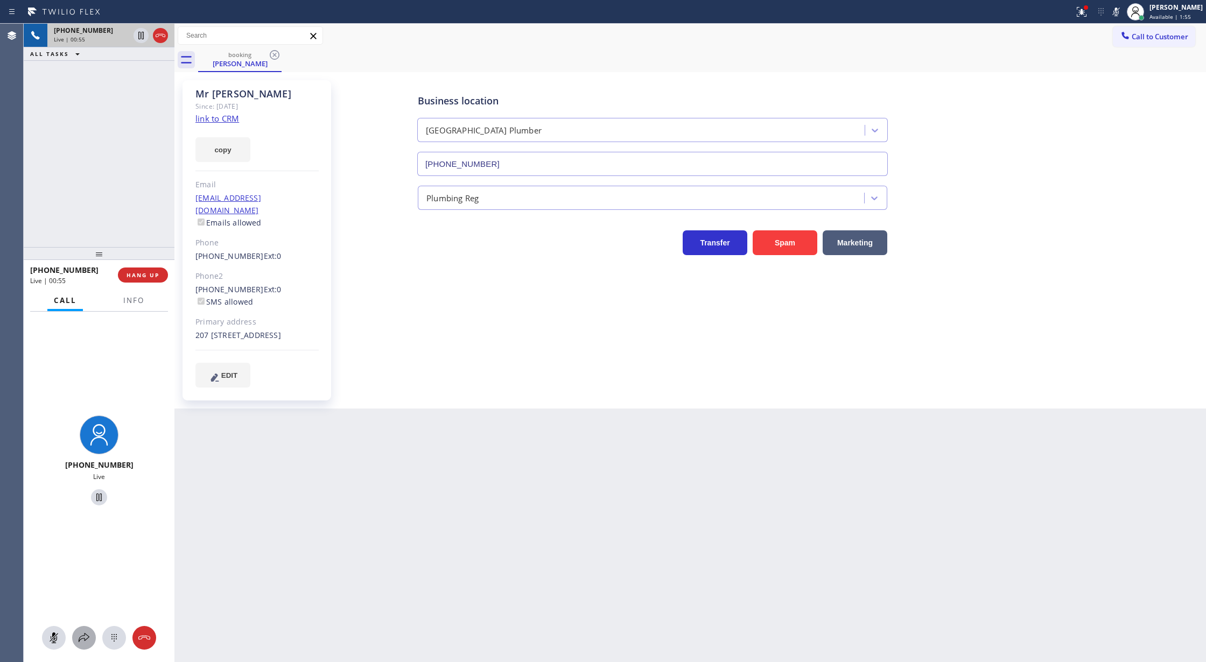
click at [85, 636] on icon at bounding box center [84, 638] width 13 height 13
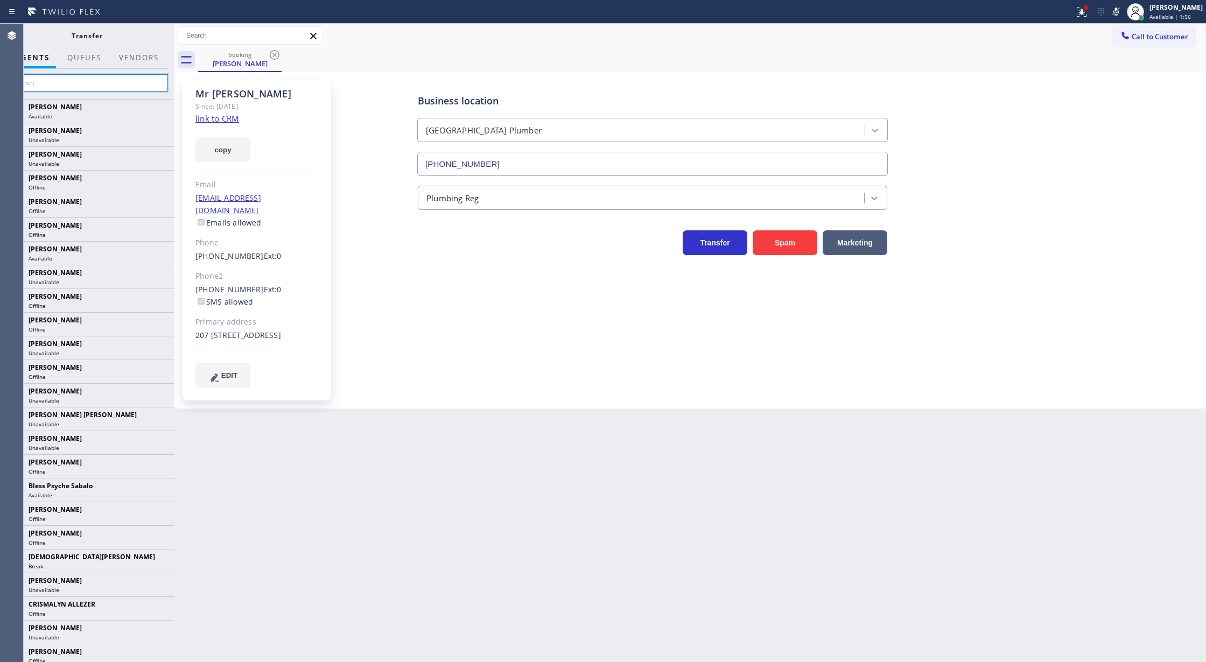
click at [73, 80] on input "text" at bounding box center [87, 82] width 162 height 17
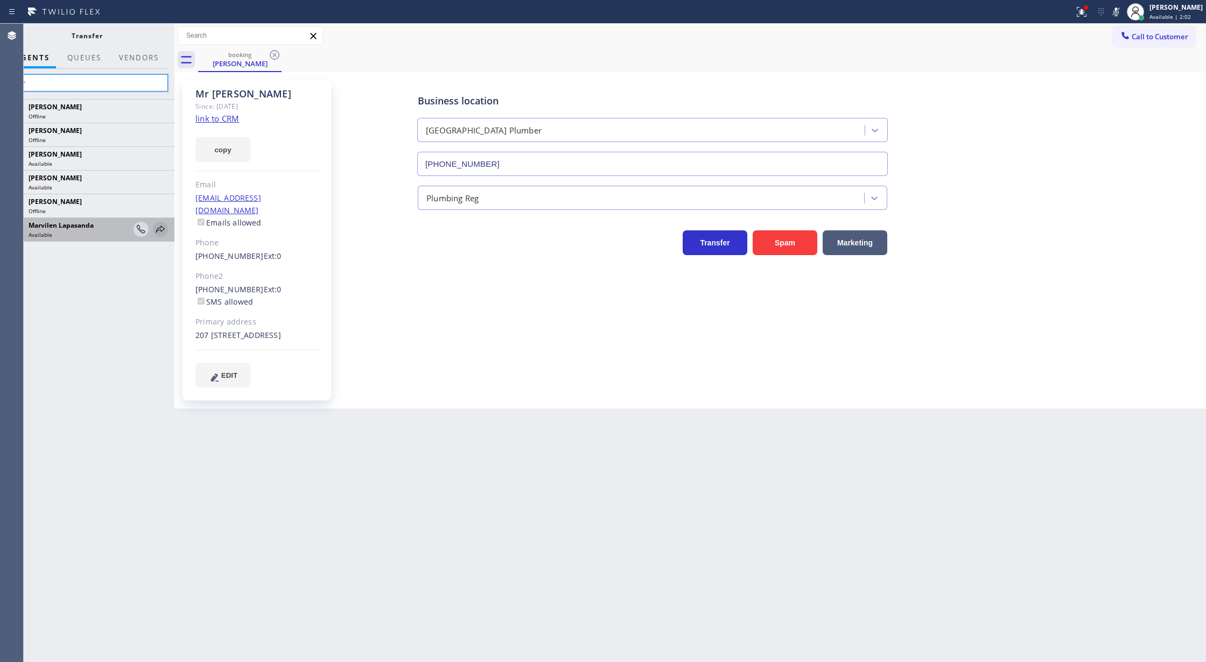
type input "mar"
click at [159, 225] on icon at bounding box center [160, 229] width 13 height 13
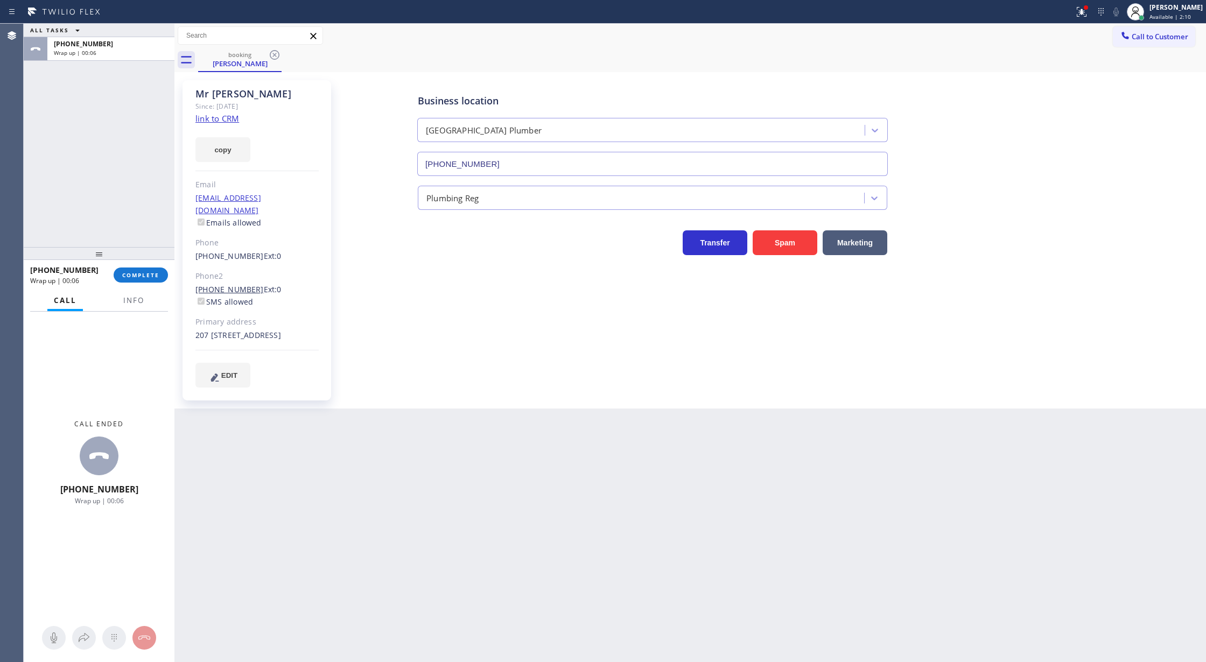
drag, startPoint x: 134, startPoint y: 274, endPoint x: 231, endPoint y: 281, distance: 96.6
click at [134, 274] on span "COMPLETE" at bounding box center [140, 275] width 37 height 8
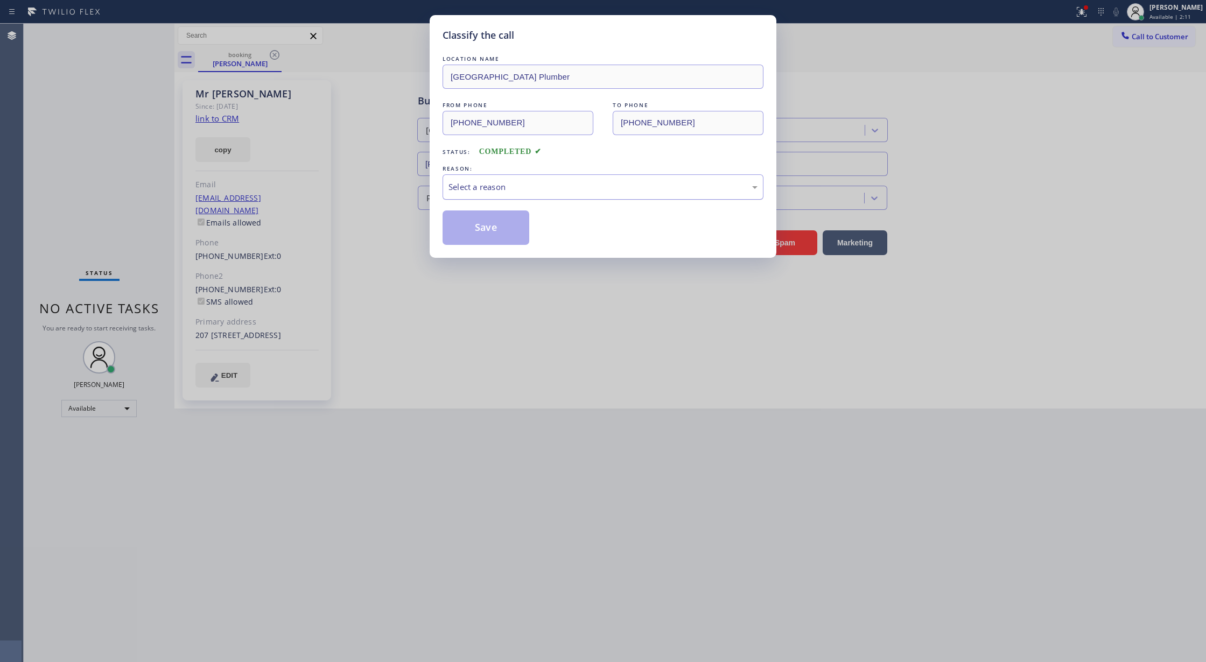
click at [519, 194] on div "Select a reason" at bounding box center [603, 186] width 321 height 25
click at [479, 222] on button "Save" at bounding box center [486, 228] width 87 height 34
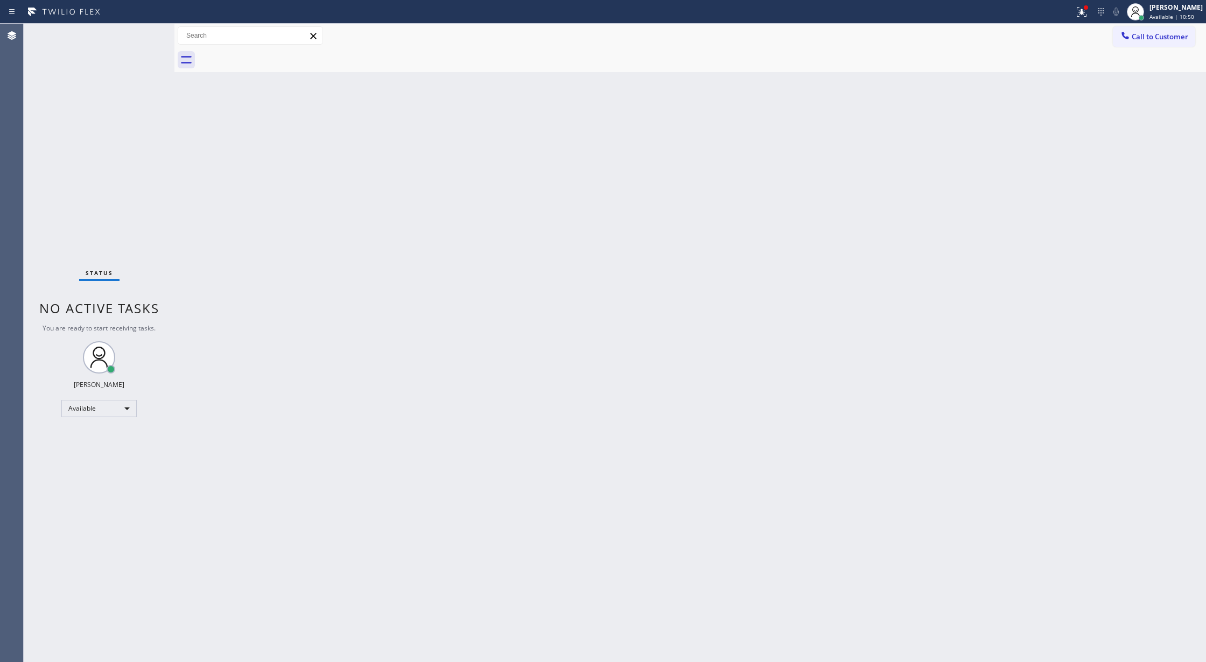
click at [142, 35] on div "Status No active tasks You are ready to start receiving tasks. Lilibeth Pueyo A…" at bounding box center [99, 343] width 151 height 639
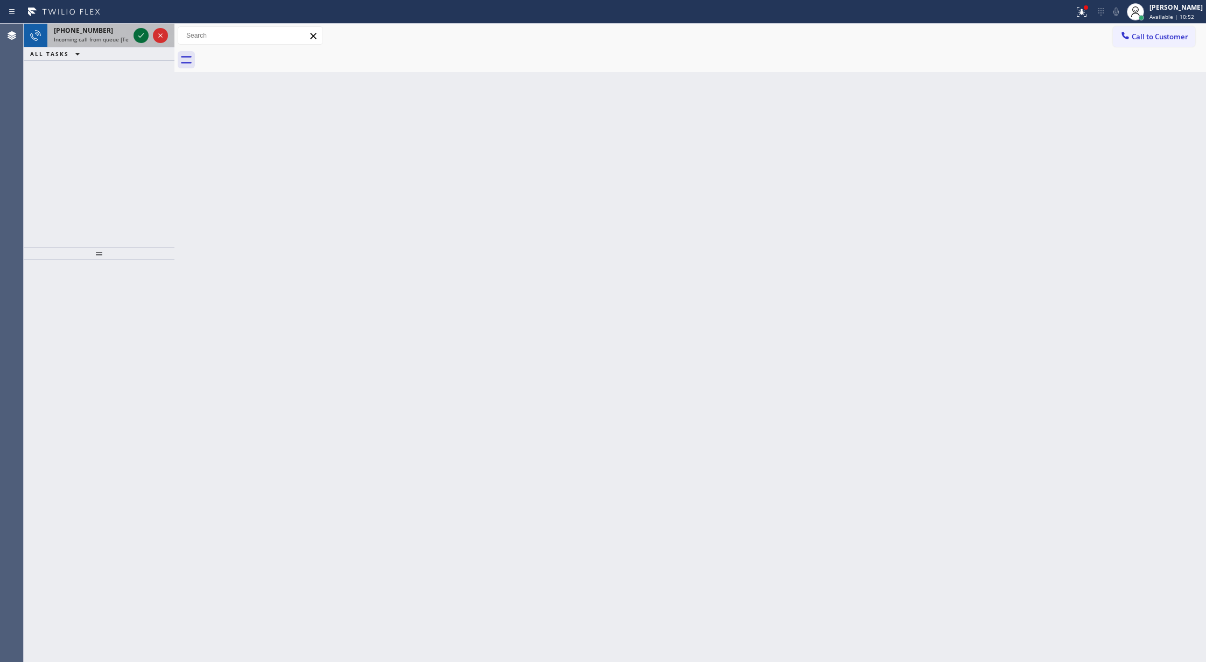
click at [141, 33] on icon at bounding box center [141, 35] width 13 height 13
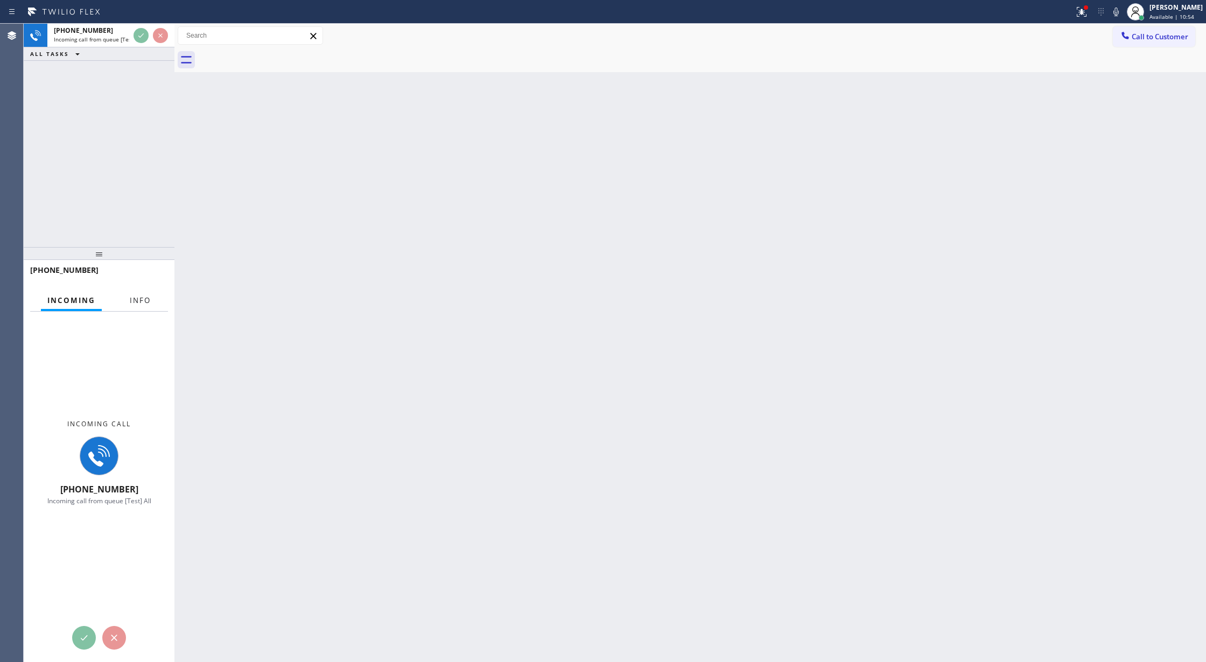
click at [132, 302] on span "Info" at bounding box center [140, 301] width 21 height 10
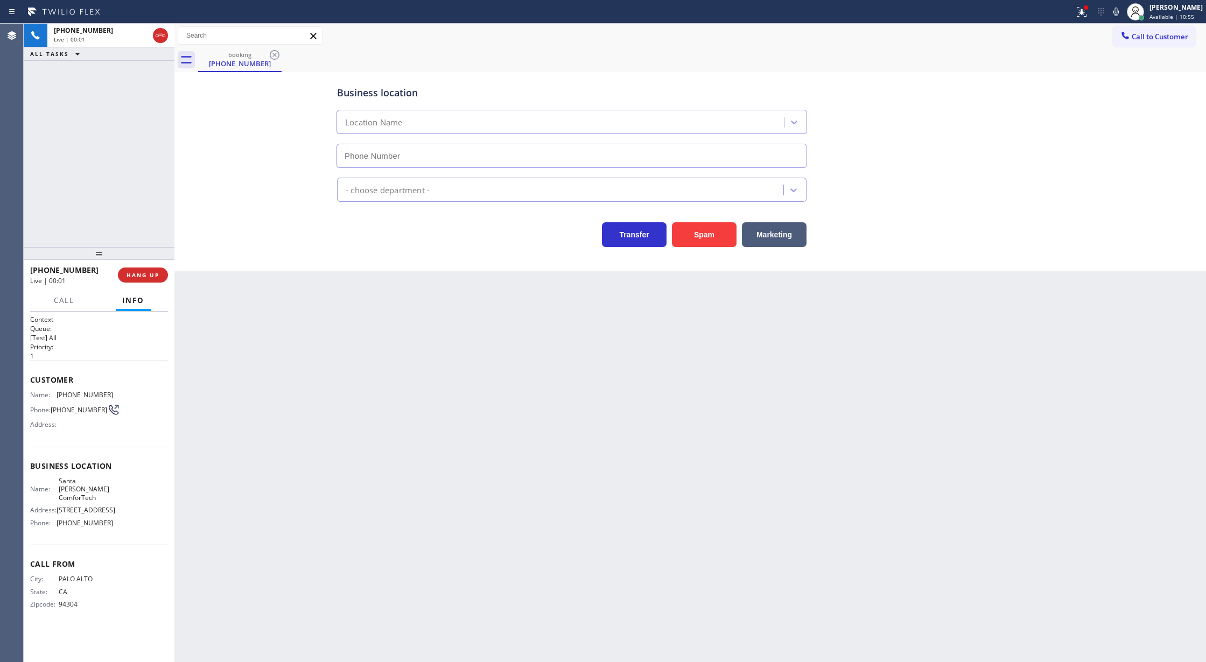
type input "(657) 622-0037"
click at [141, 274] on span "HANG UP" at bounding box center [143, 275] width 33 height 8
click at [137, 271] on span "COMPLETE" at bounding box center [140, 275] width 37 height 8
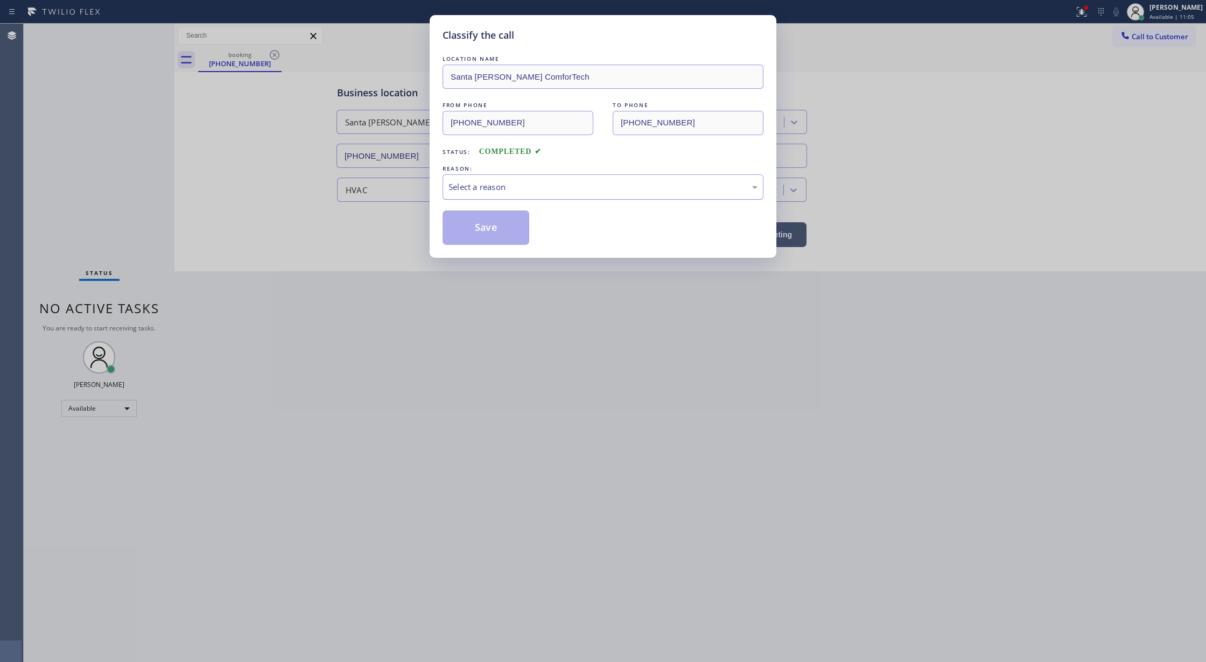
click at [536, 194] on div "Select a reason" at bounding box center [603, 186] width 321 height 25
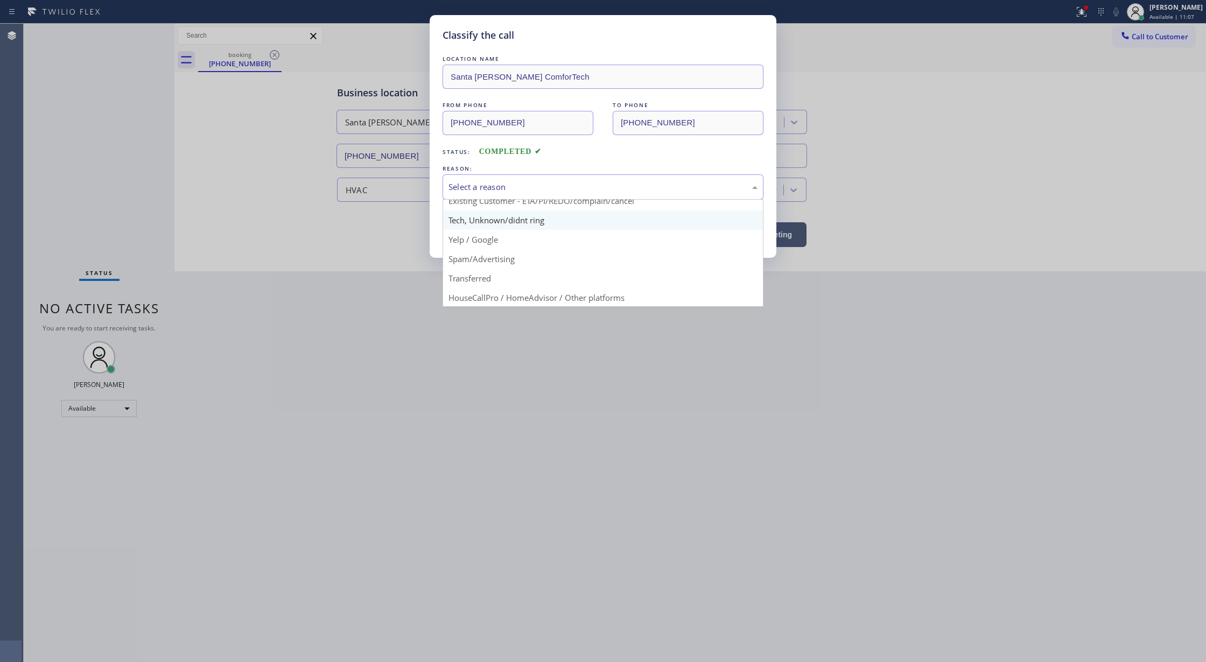
scroll to position [68, 0]
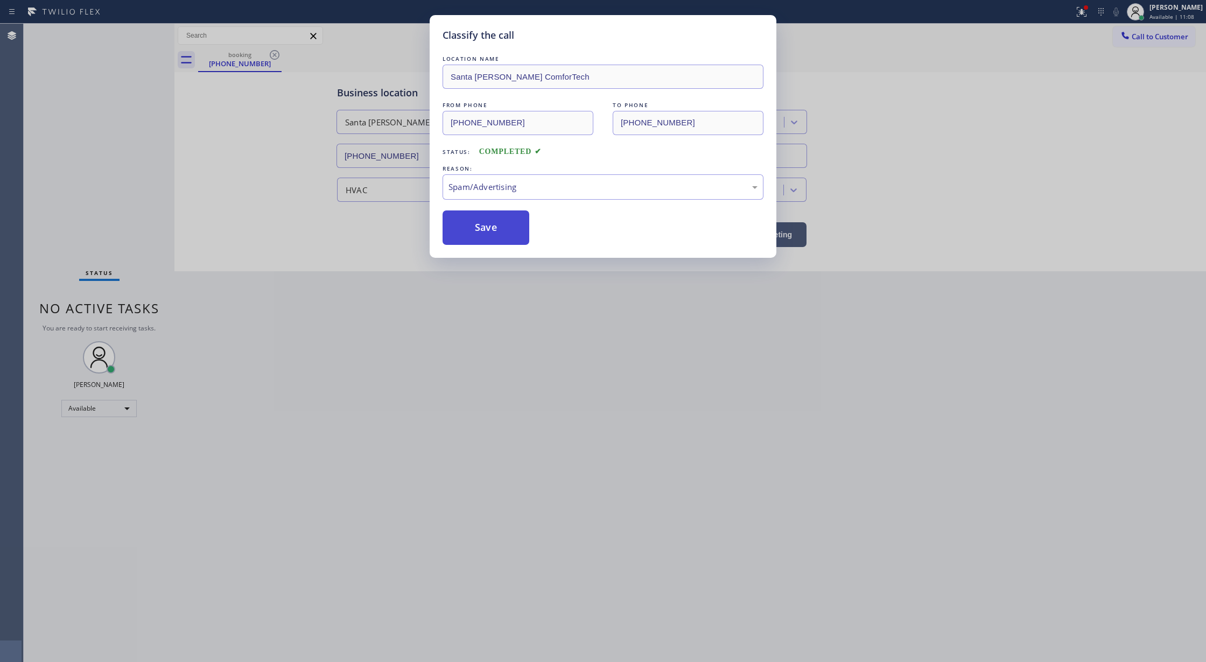
click at [490, 240] on button "Save" at bounding box center [486, 228] width 87 height 34
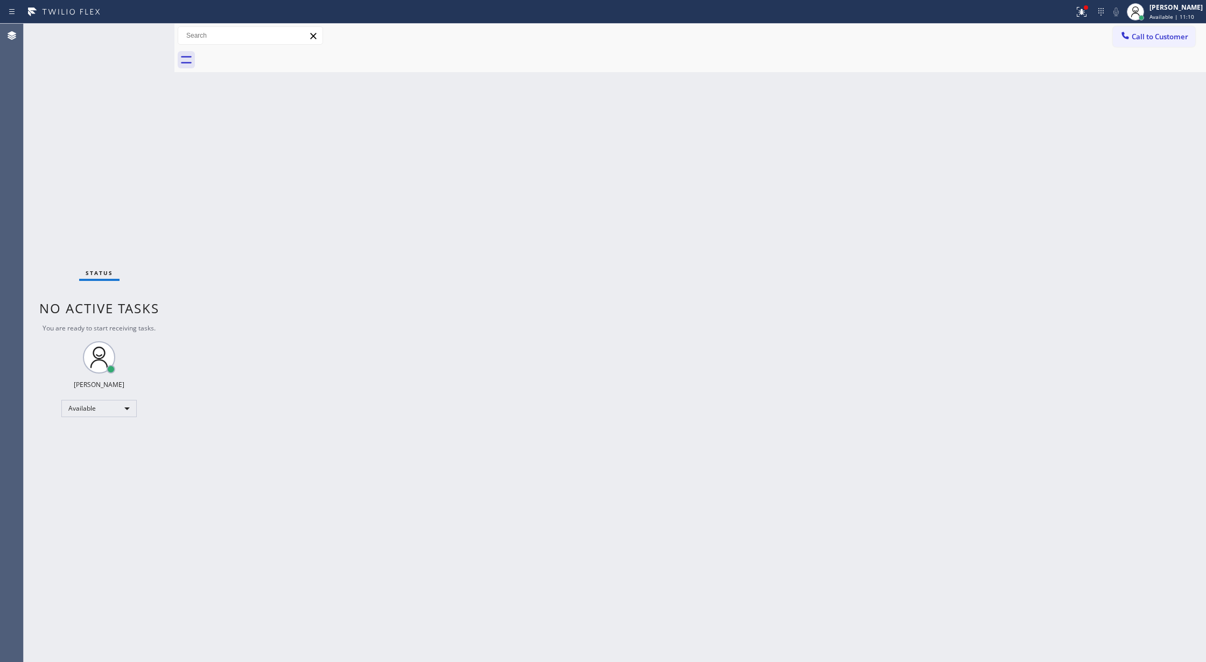
click at [137, 31] on div "Status No active tasks You are ready to start receiving tasks. Lilibeth Pueyo A…" at bounding box center [99, 343] width 151 height 639
click at [137, 42] on div "Status No active tasks You are ready to start receiving tasks. Lilibeth Pueyo A…" at bounding box center [99, 343] width 151 height 639
click at [143, 32] on div "Status No active tasks You are ready to start receiving tasks. Lilibeth Pueyo A…" at bounding box center [99, 343] width 151 height 639
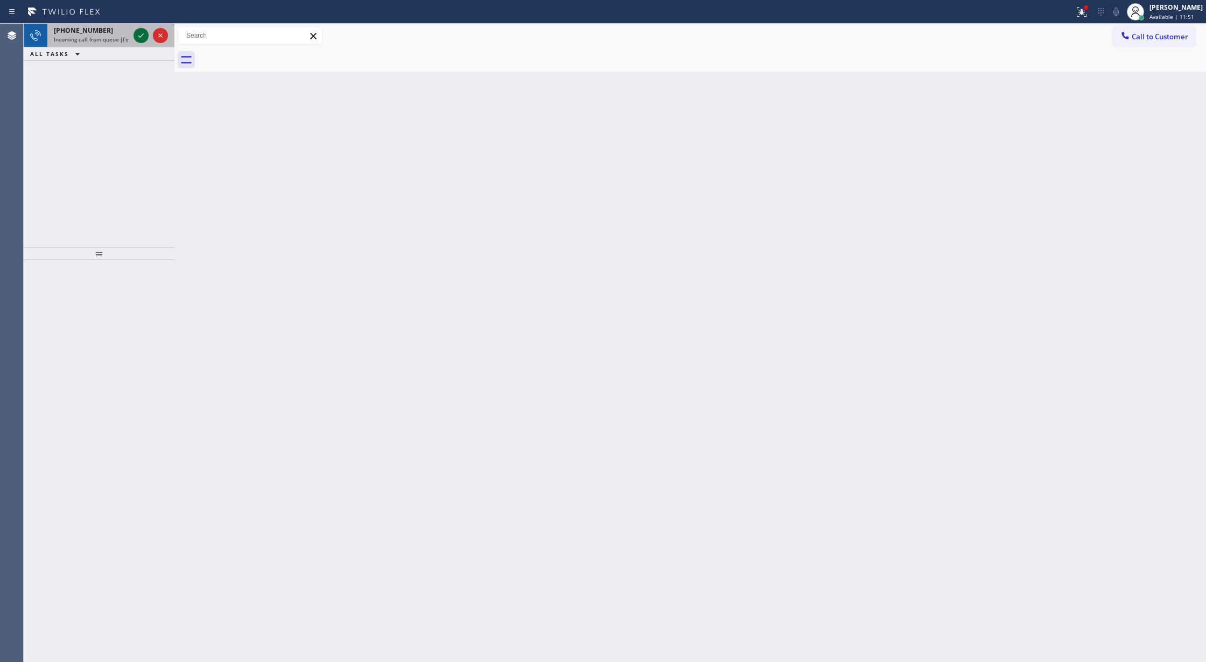
click at [141, 33] on icon at bounding box center [141, 35] width 13 height 13
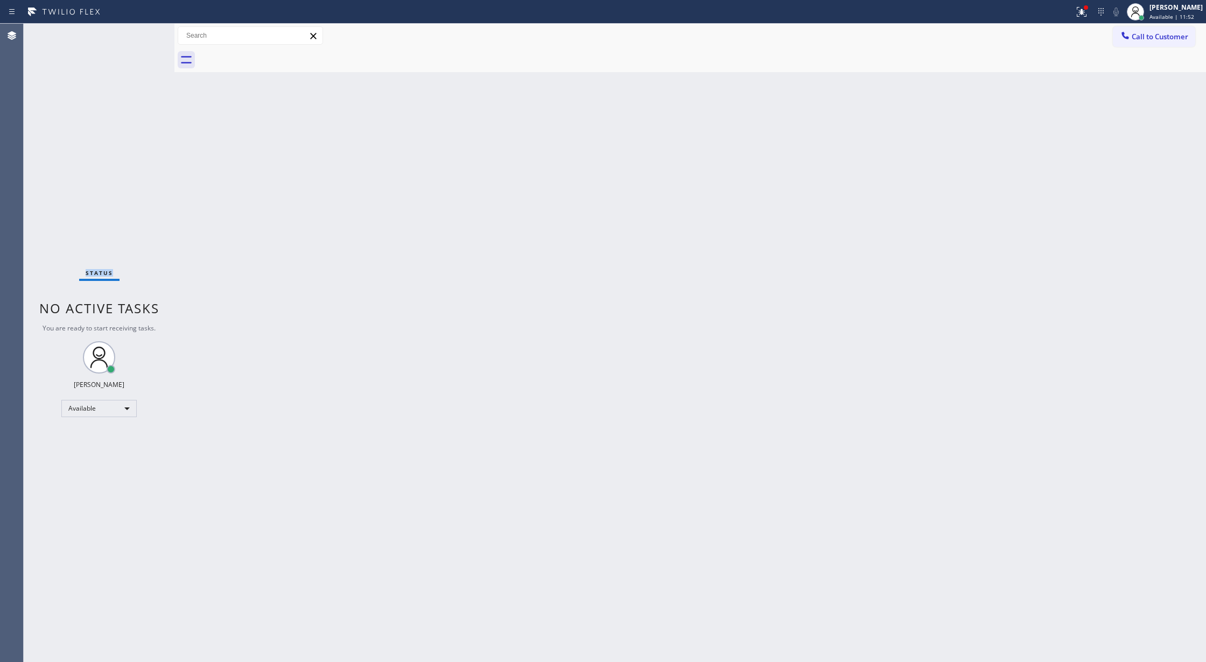
click at [141, 33] on div "Status No active tasks You are ready to start receiving tasks. Lilibeth Pueyo A…" at bounding box center [99, 343] width 151 height 639
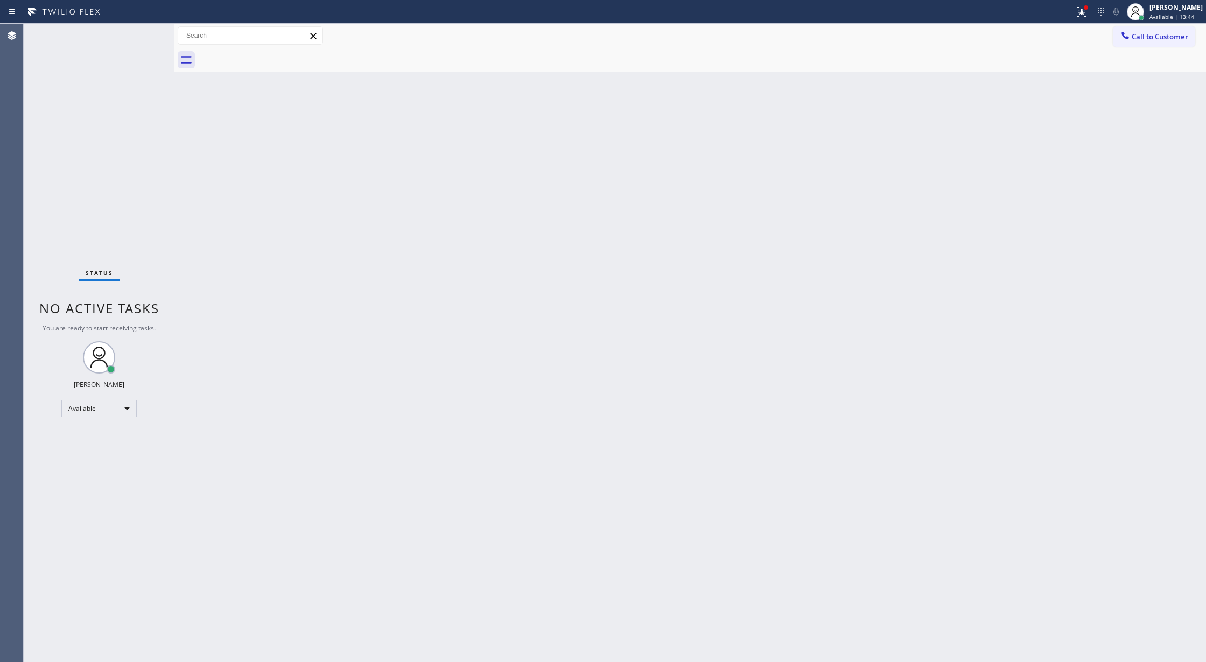
click at [148, 33] on div "Status No active tasks You are ready to start receiving tasks. Lilibeth Pueyo A…" at bounding box center [99, 343] width 151 height 639
click at [146, 31] on div "Status No active tasks You are ready to start receiving tasks. Lilibeth Pueyo A…" at bounding box center [99, 343] width 151 height 639
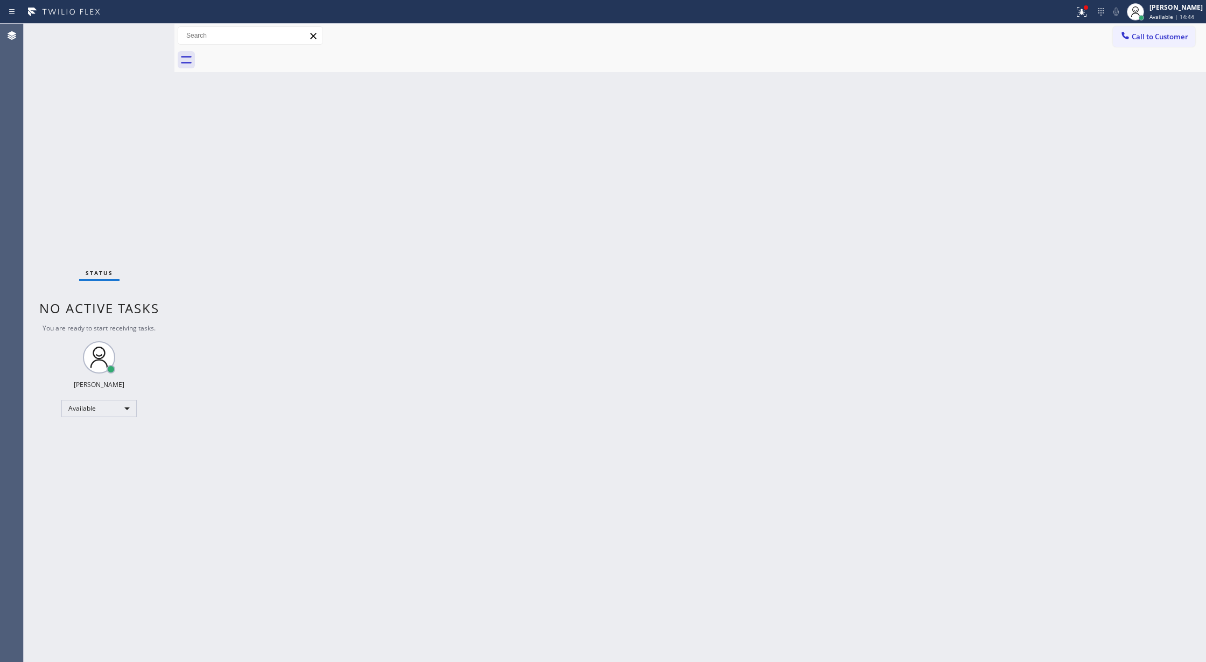
click at [142, 32] on div "Status No active tasks You are ready to start receiving tasks. Lilibeth Pueyo A…" at bounding box center [99, 343] width 151 height 639
click at [145, 33] on div "Status No active tasks You are ready to start receiving tasks. Lilibeth Pueyo A…" at bounding box center [99, 343] width 151 height 639
click at [142, 29] on div "Status No active tasks You are ready to start receiving tasks. Lilibeth Pueyo A…" at bounding box center [99, 343] width 151 height 639
click at [145, 39] on div "Status No active tasks You are ready to start receiving tasks. Lilibeth Pueyo A…" at bounding box center [99, 343] width 151 height 639
click at [141, 38] on div "Status No active tasks You are ready to start receiving tasks. Lilibeth Pueyo A…" at bounding box center [99, 343] width 151 height 639
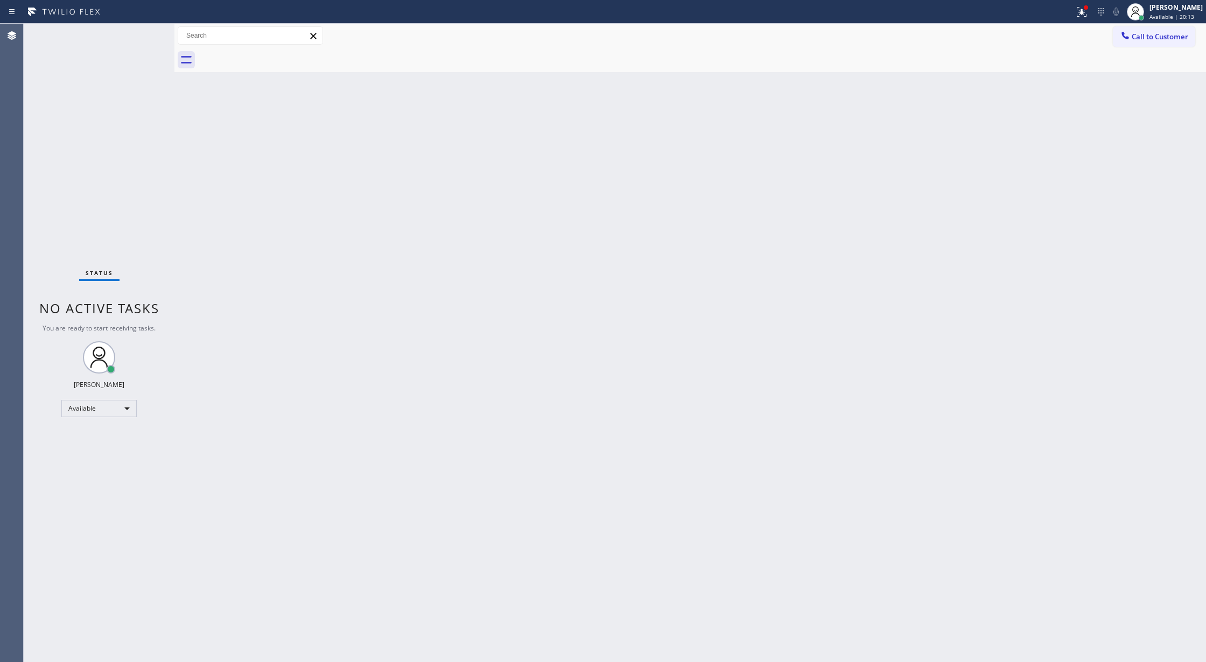
click at [141, 38] on div "Status No active tasks You are ready to start receiving tasks. Lilibeth Pueyo A…" at bounding box center [99, 343] width 151 height 639
click at [143, 37] on div "Status No active tasks You are ready to start receiving tasks. Lilibeth Pueyo A…" at bounding box center [99, 343] width 151 height 639
click at [141, 27] on div "Status No active tasks You are ready to start receiving tasks. Lilibeth Pueyo A…" at bounding box center [99, 343] width 151 height 639
click at [148, 33] on div "Status No active tasks You are ready to start receiving tasks. Lilibeth Pueyo A…" at bounding box center [99, 343] width 151 height 639
click at [142, 37] on div "Status No active tasks You are ready to start receiving tasks. Lilibeth Pueyo A…" at bounding box center [99, 343] width 151 height 639
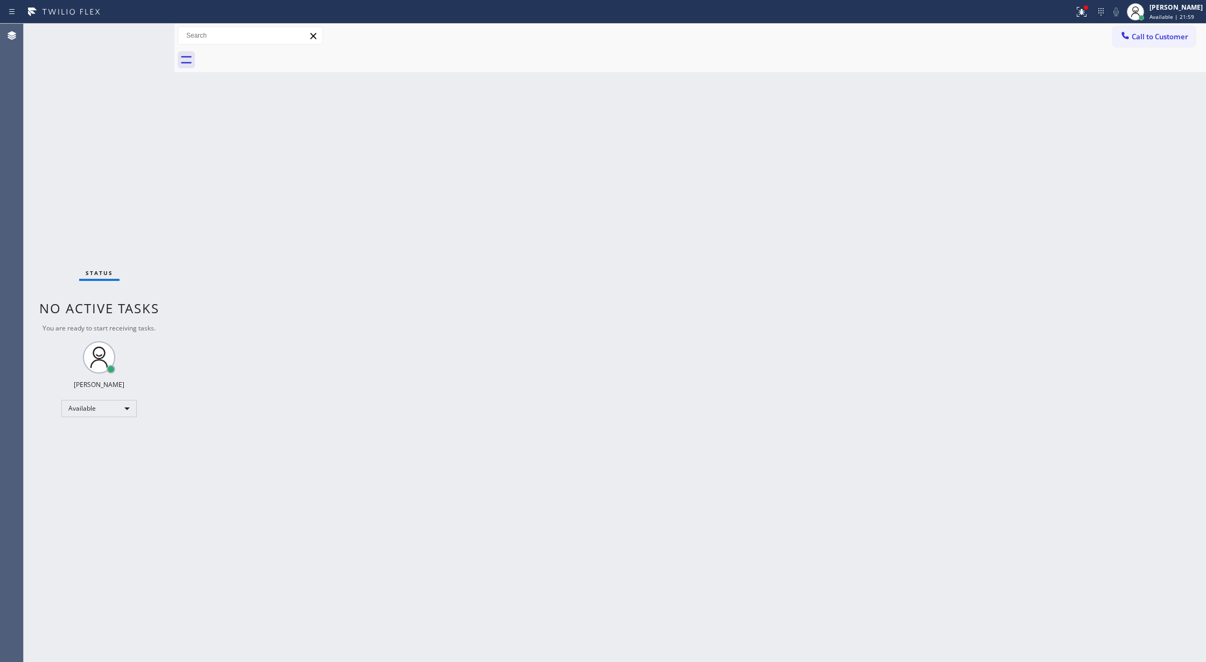
click at [142, 37] on div "Status No active tasks You are ready to start receiving tasks. Lilibeth Pueyo A…" at bounding box center [99, 343] width 151 height 639
click at [129, 39] on div "Status No active tasks You are ready to start receiving tasks. Lilibeth Pueyo A…" at bounding box center [99, 343] width 151 height 639
click at [131, 37] on div "Status No active tasks You are ready to start receiving tasks. Lilibeth Pueyo A…" at bounding box center [99, 343] width 151 height 639
click at [143, 31] on div "Status No active tasks You are ready to start receiving tasks. Lilibeth Pueyo A…" at bounding box center [99, 343] width 151 height 639
click at [141, 36] on div "Status No active tasks You are ready to start receiving tasks. Lilibeth Pueyo A…" at bounding box center [99, 343] width 151 height 639
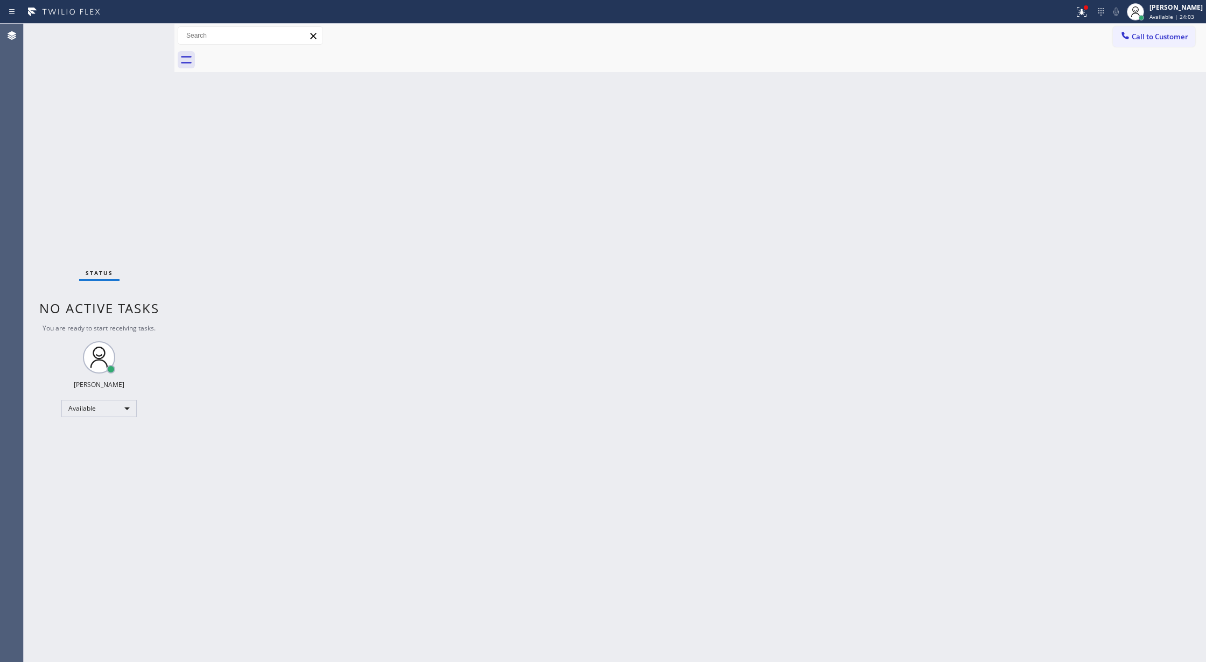
click at [141, 22] on div "Status report Issues detected These issues could affect your workflow. Please c…" at bounding box center [603, 12] width 1206 height 24
click at [141, 37] on div "Status No active tasks You are ready to start receiving tasks. Lilibeth Pueyo A…" at bounding box center [99, 343] width 151 height 639
click at [146, 31] on div "Status No active tasks You are ready to start receiving tasks. Lilibeth Pueyo A…" at bounding box center [99, 343] width 151 height 639
click at [138, 39] on div "Status No active tasks You are ready to start receiving tasks. Lilibeth Pueyo A…" at bounding box center [99, 343] width 151 height 639
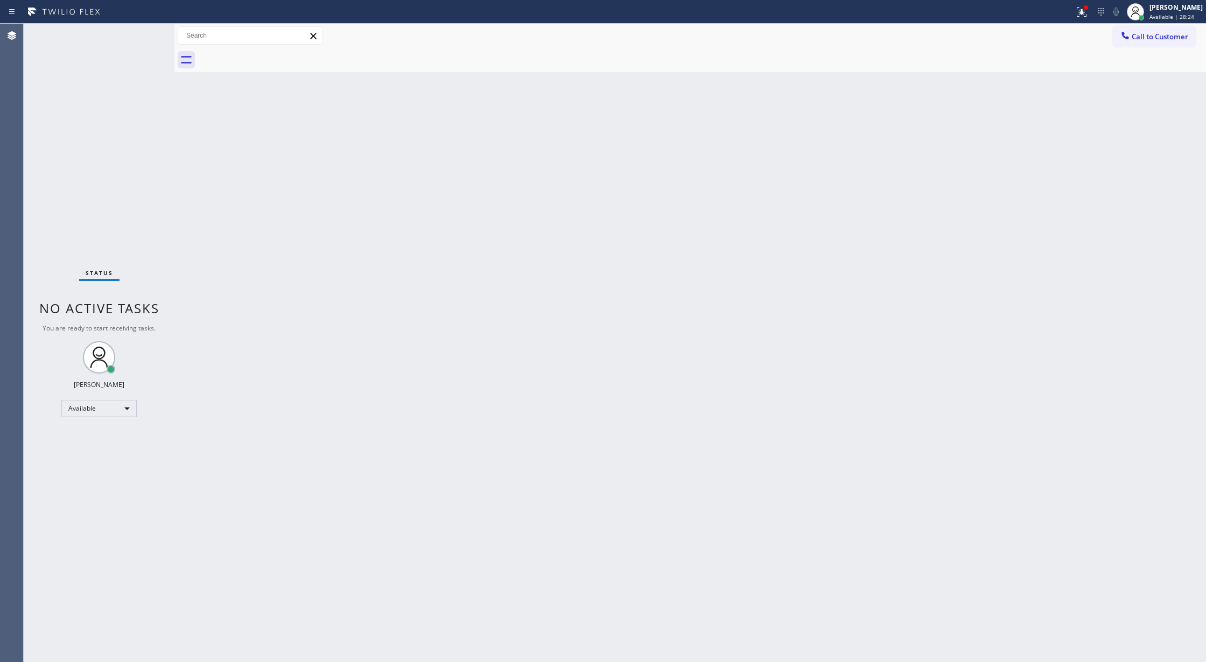
click at [143, 41] on div "Status No active tasks You are ready to start receiving tasks. Lilibeth Pueyo A…" at bounding box center [99, 343] width 151 height 639
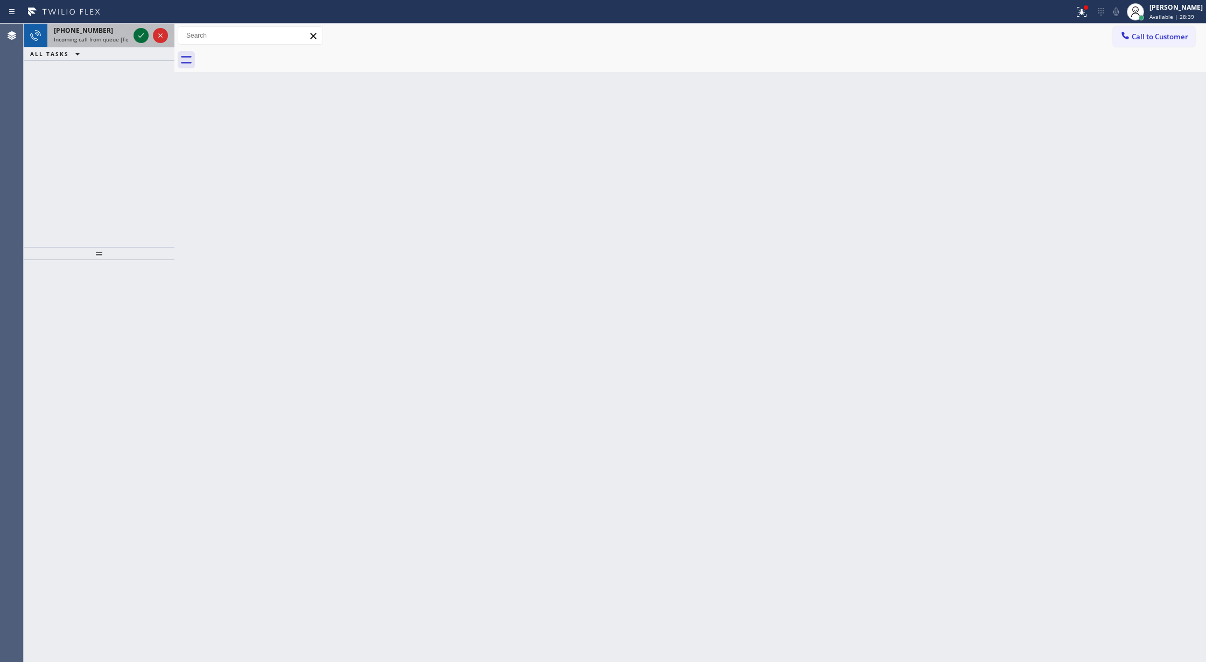
click at [139, 37] on icon at bounding box center [140, 35] width 5 height 4
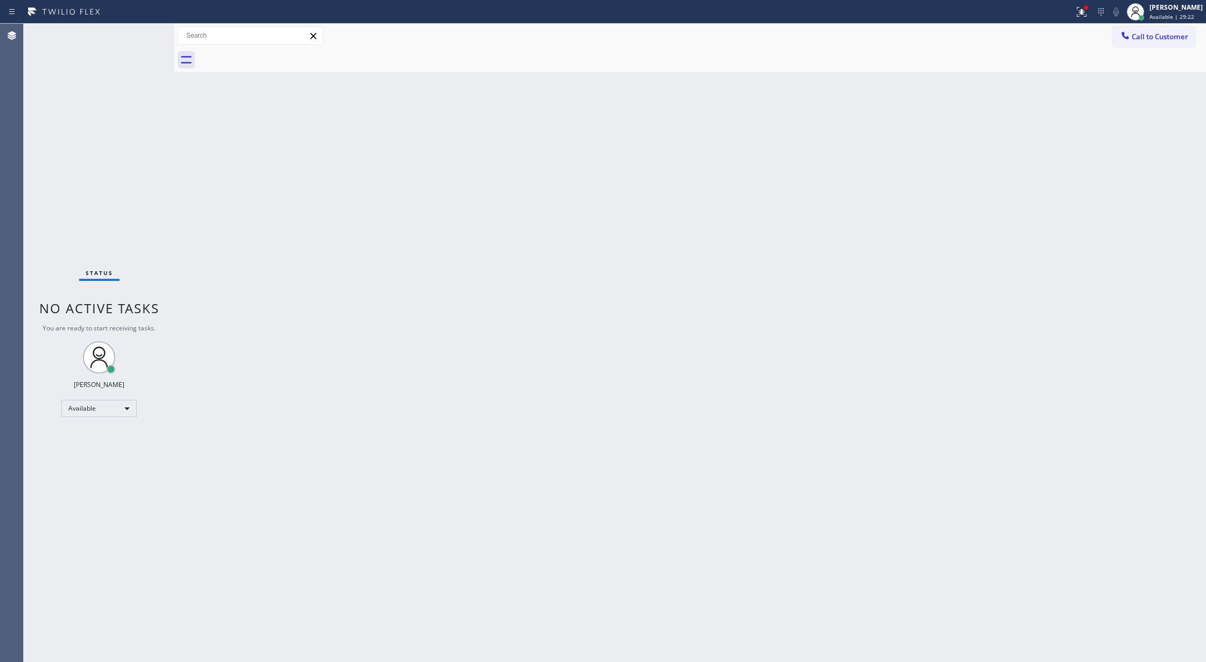
click at [138, 39] on div "Status No active tasks You are ready to start receiving tasks. Lilibeth Pueyo A…" at bounding box center [99, 343] width 151 height 639
click at [141, 32] on div "Status No active tasks You are ready to start receiving tasks. Lilibeth Pueyo A…" at bounding box center [99, 343] width 151 height 639
click at [145, 33] on div "Status No active tasks You are ready to start receiving tasks. Lilibeth Pueyo A…" at bounding box center [99, 343] width 151 height 639
click at [136, 36] on div "Status No active tasks You are ready to start receiving tasks. Lilibeth Pueyo A…" at bounding box center [99, 343] width 151 height 639
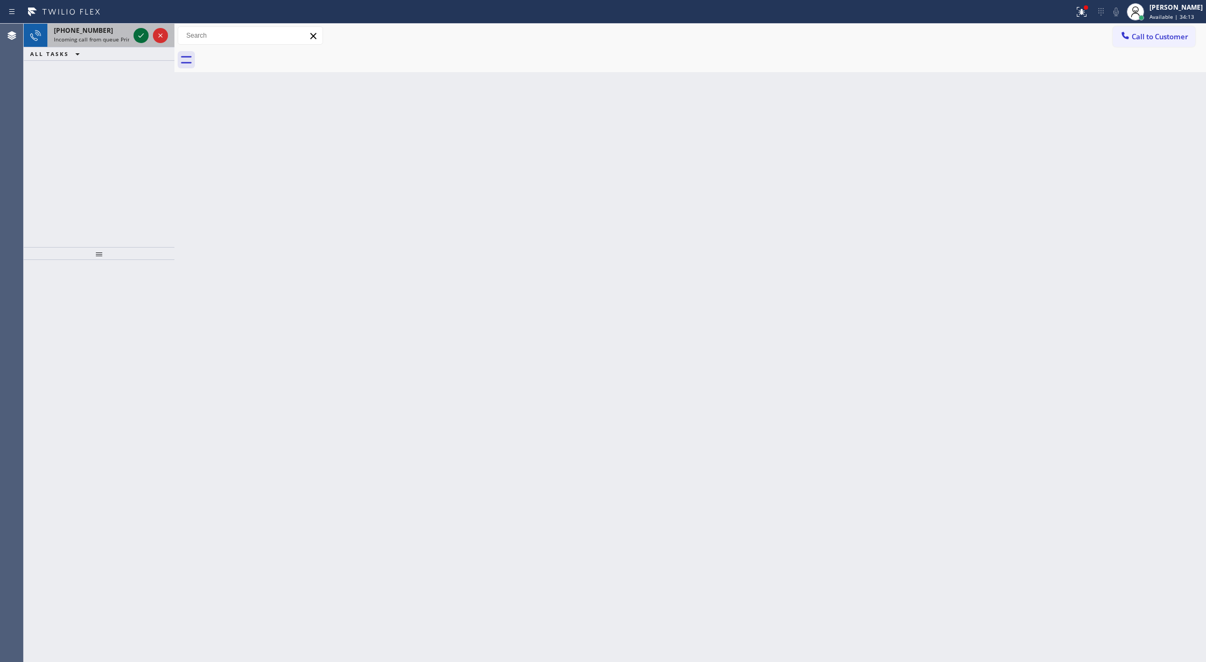
click at [136, 36] on icon at bounding box center [141, 35] width 13 height 13
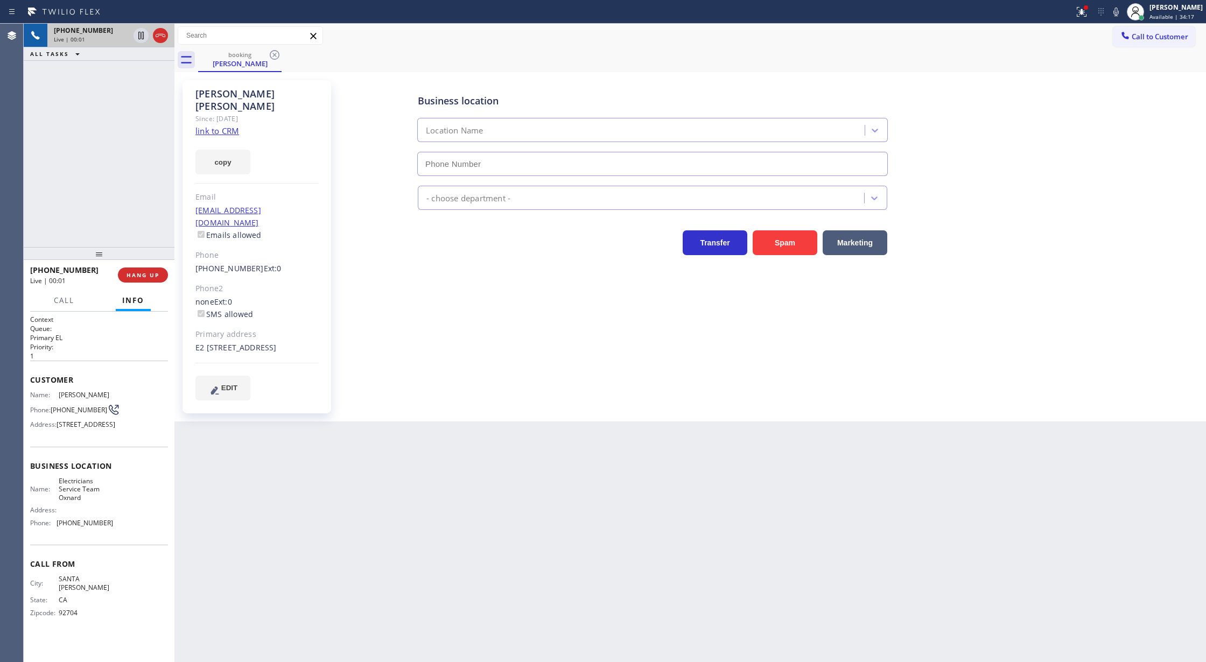
type input "(805) 600-5518"
click at [227, 125] on link "link to CRM" at bounding box center [218, 130] width 44 height 11
click at [129, 277] on span "COMPLETE" at bounding box center [140, 275] width 37 height 8
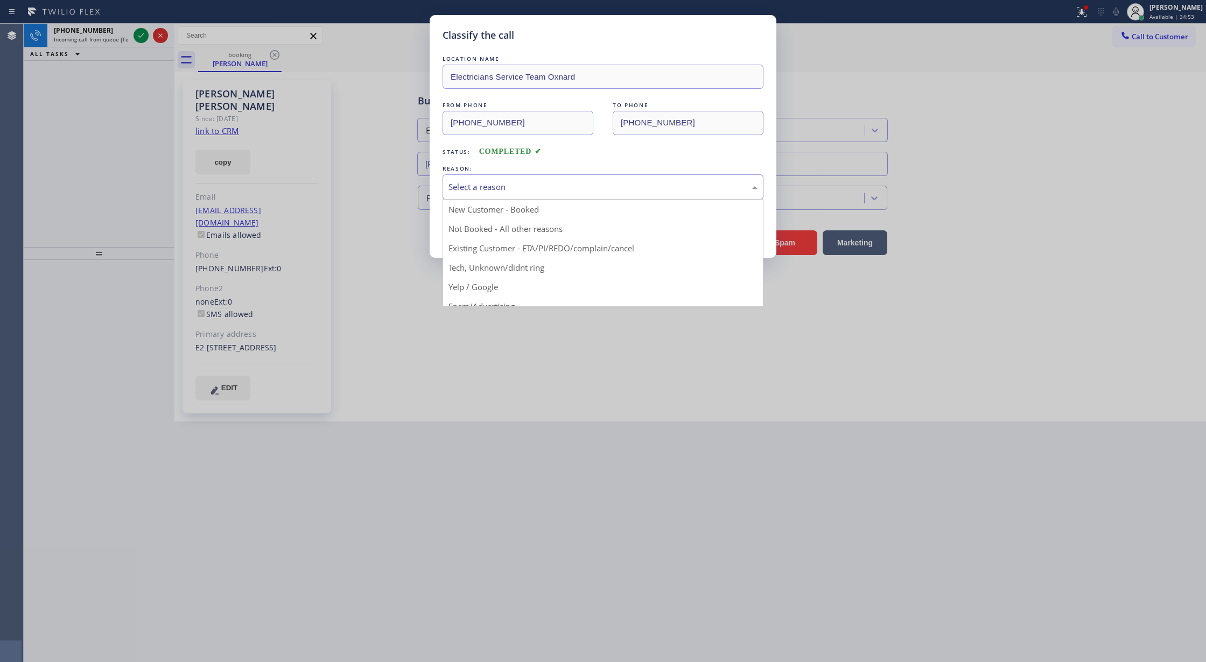
click at [494, 193] on div "Select a reason" at bounding box center [603, 187] width 309 height 12
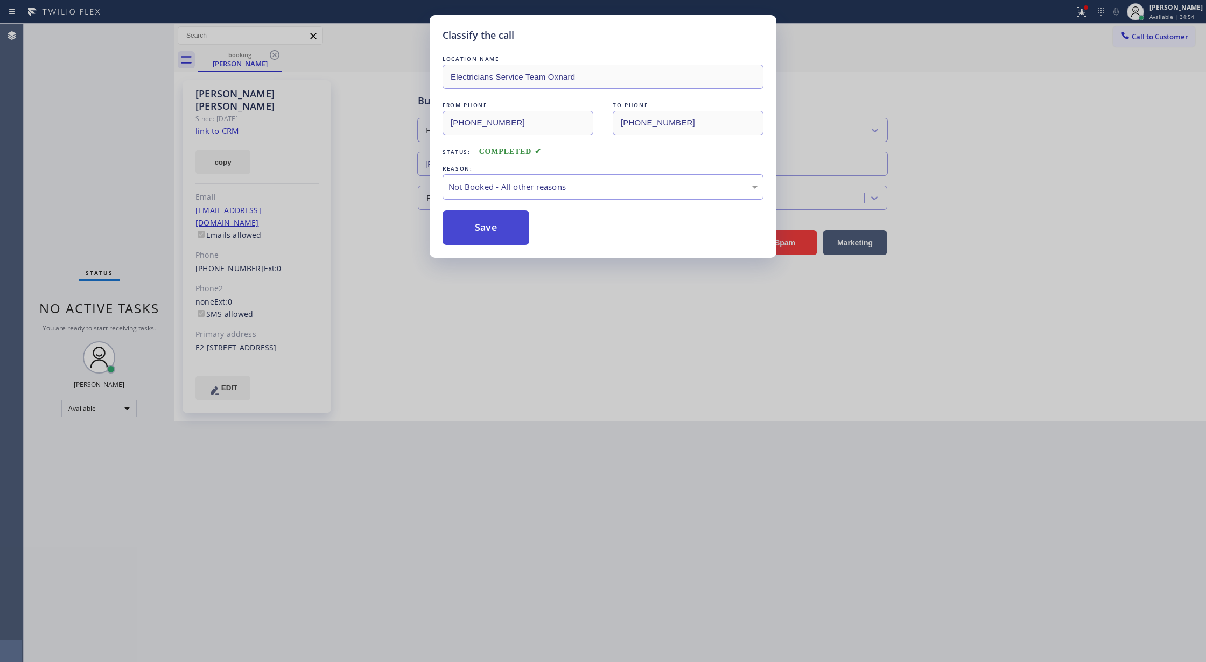
click at [477, 239] on button "Save" at bounding box center [486, 228] width 87 height 34
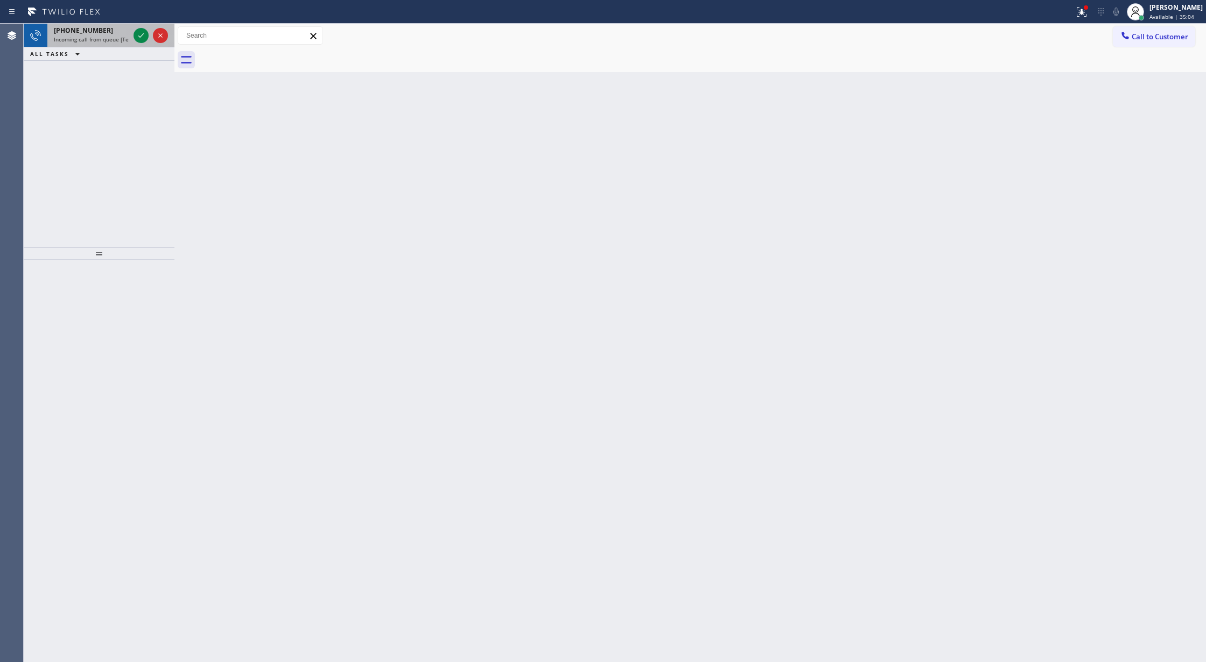
click at [122, 37] on span "Incoming call from queue [Test] All" at bounding box center [98, 40] width 89 height 8
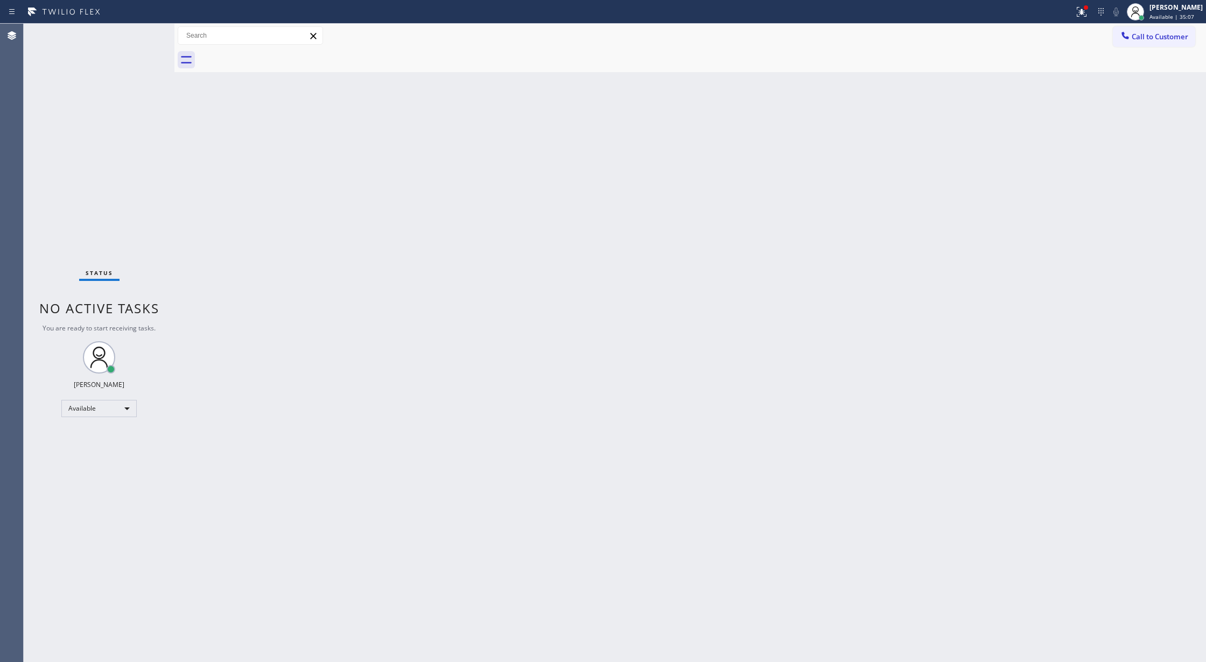
click at [88, 61] on div "Status No active tasks You are ready to start receiving tasks. Lilibeth Pueyo A…" at bounding box center [99, 343] width 151 height 639
click at [114, 408] on div "Available" at bounding box center [98, 408] width 75 height 17
click at [103, 461] on li "Break" at bounding box center [98, 464] width 73 height 13
